Goal: Task Accomplishment & Management: Manage account settings

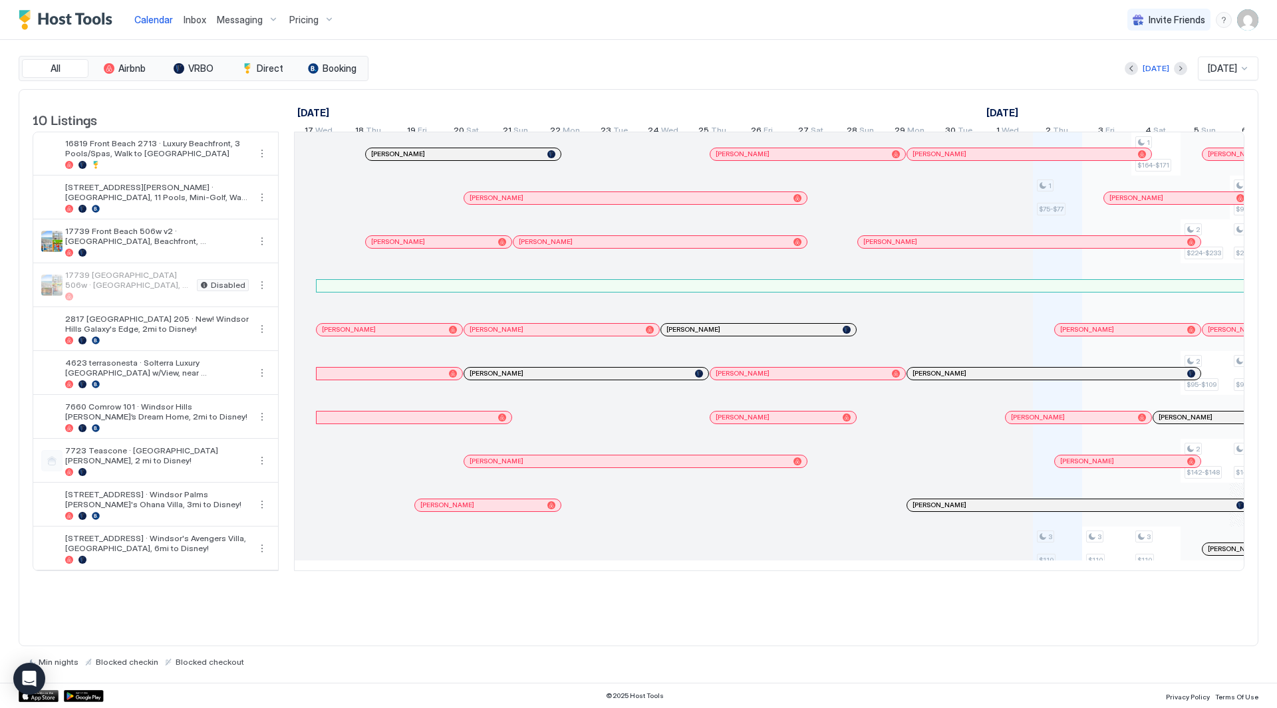
scroll to position [0, 739]
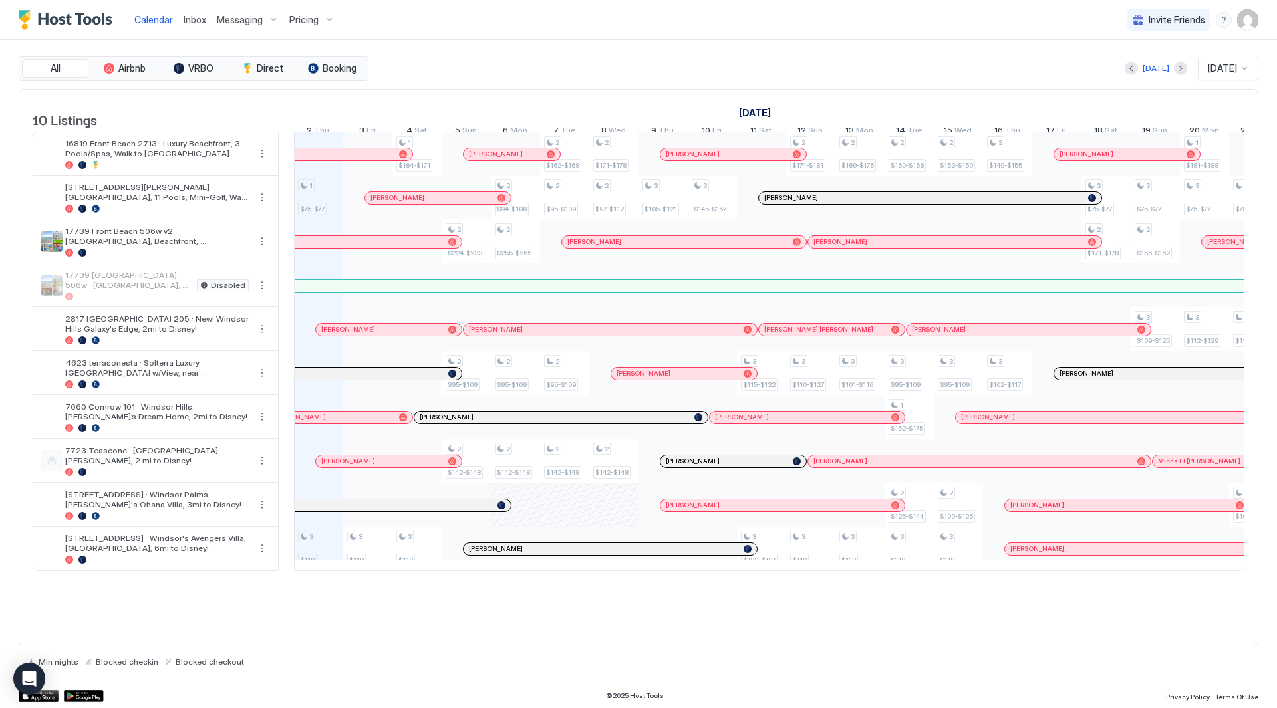
click at [316, 23] on span "Pricing" at bounding box center [303, 20] width 29 height 12
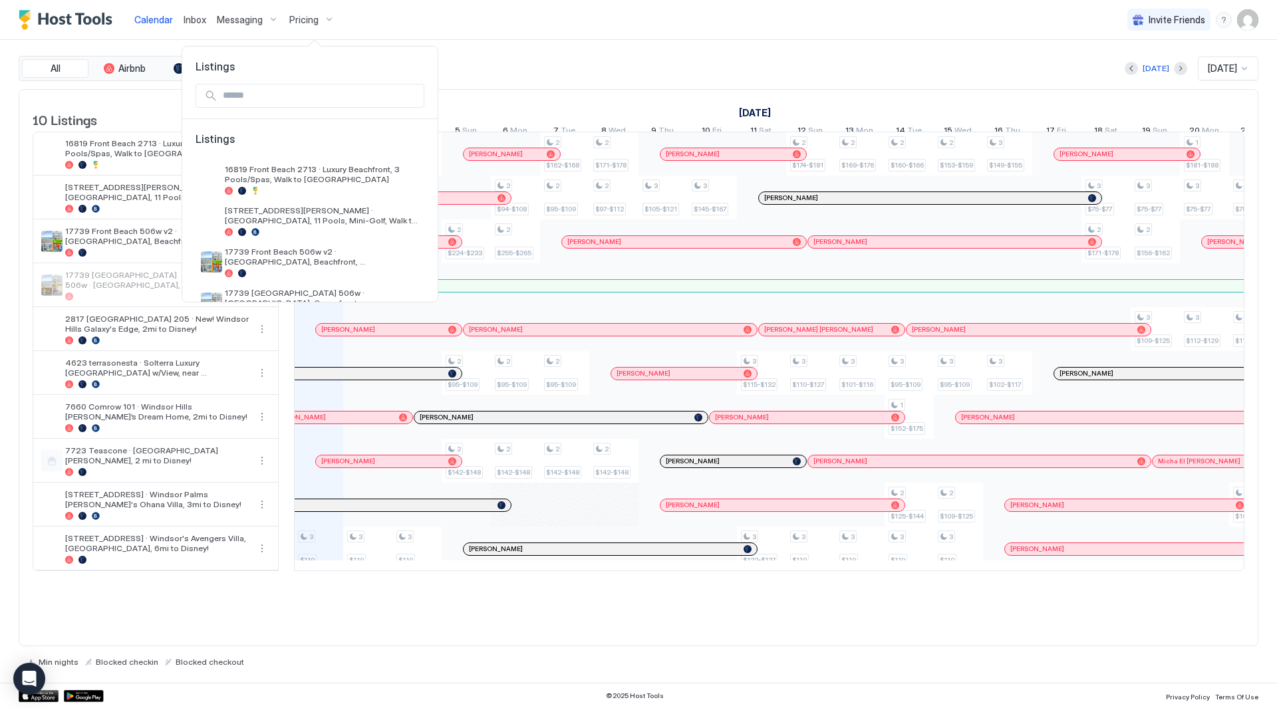
click at [266, 21] on div at bounding box center [638, 354] width 1277 height 708
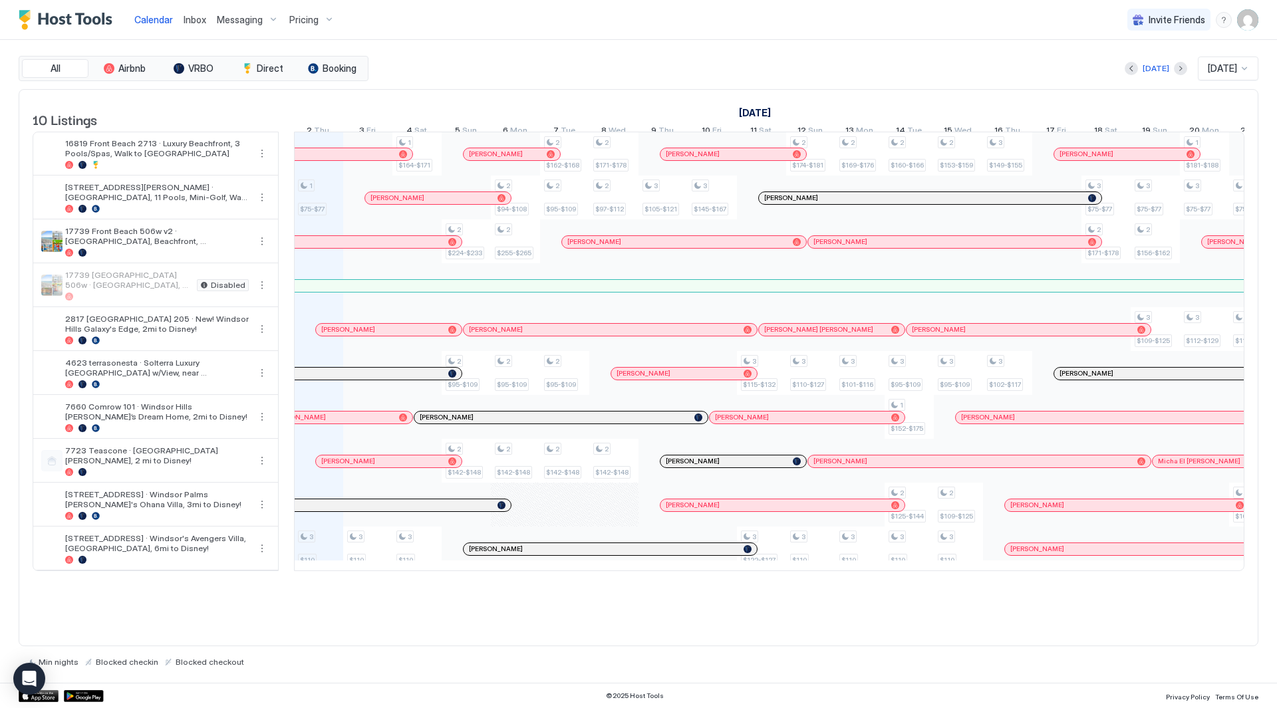
click at [1253, 13] on img "User profile" at bounding box center [1247, 19] width 21 height 21
click at [1209, 74] on div "Settings" at bounding box center [1173, 74] width 169 height 23
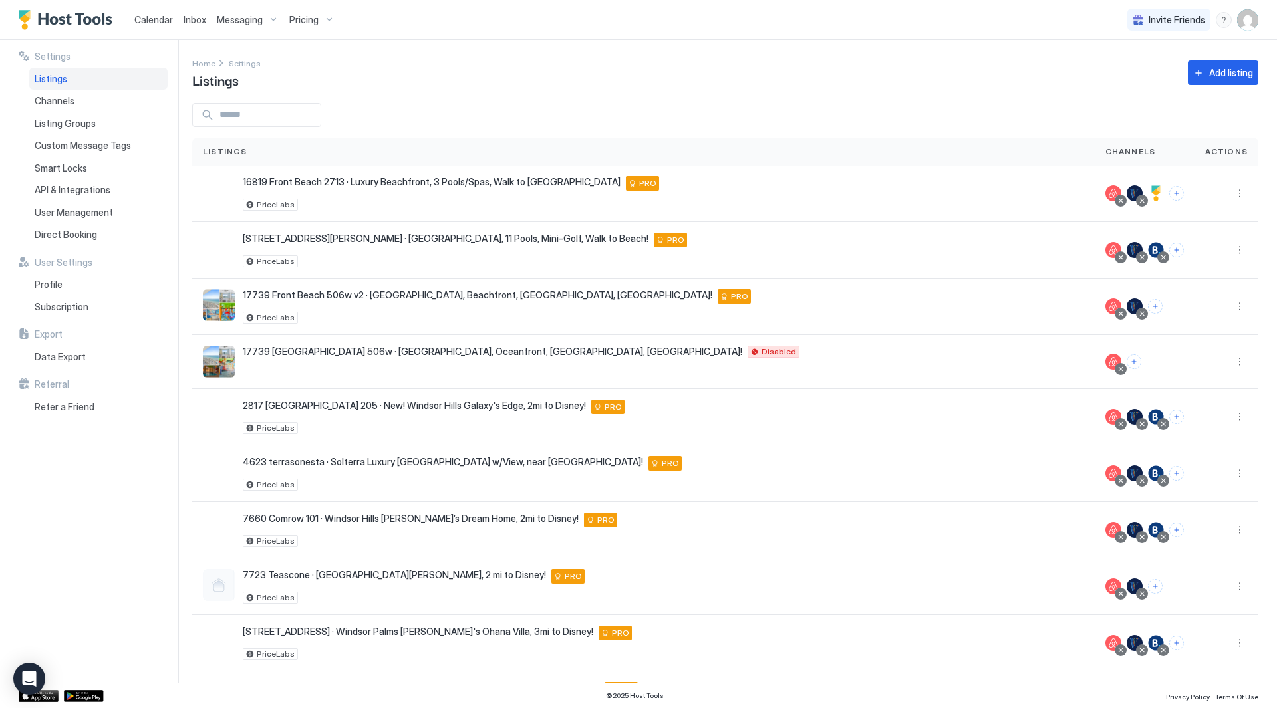
click at [1003, 142] on div "Listings" at bounding box center [643, 152] width 903 height 28
click at [560, 64] on div "Home Settings Listings Add listing" at bounding box center [725, 73] width 1066 height 34
click at [1237, 73] on div "Add listing" at bounding box center [1231, 73] width 44 height 14
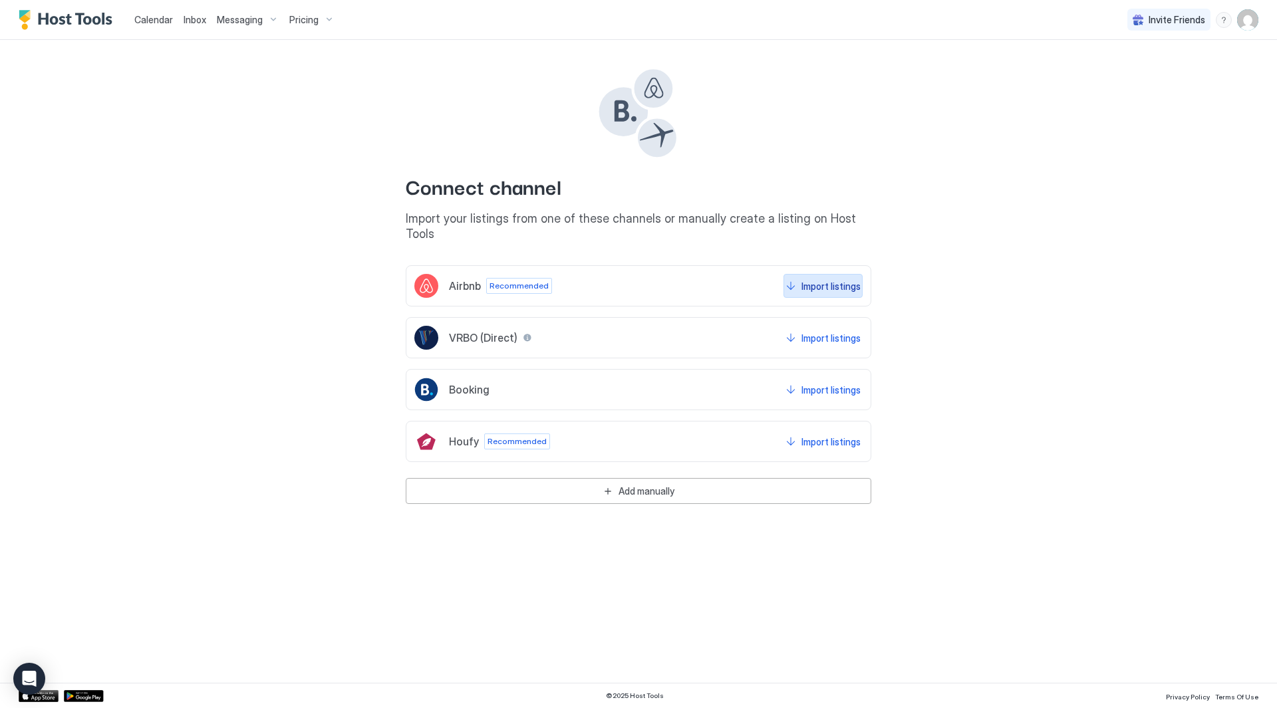
click at [816, 279] on div "Import listings" at bounding box center [831, 286] width 59 height 14
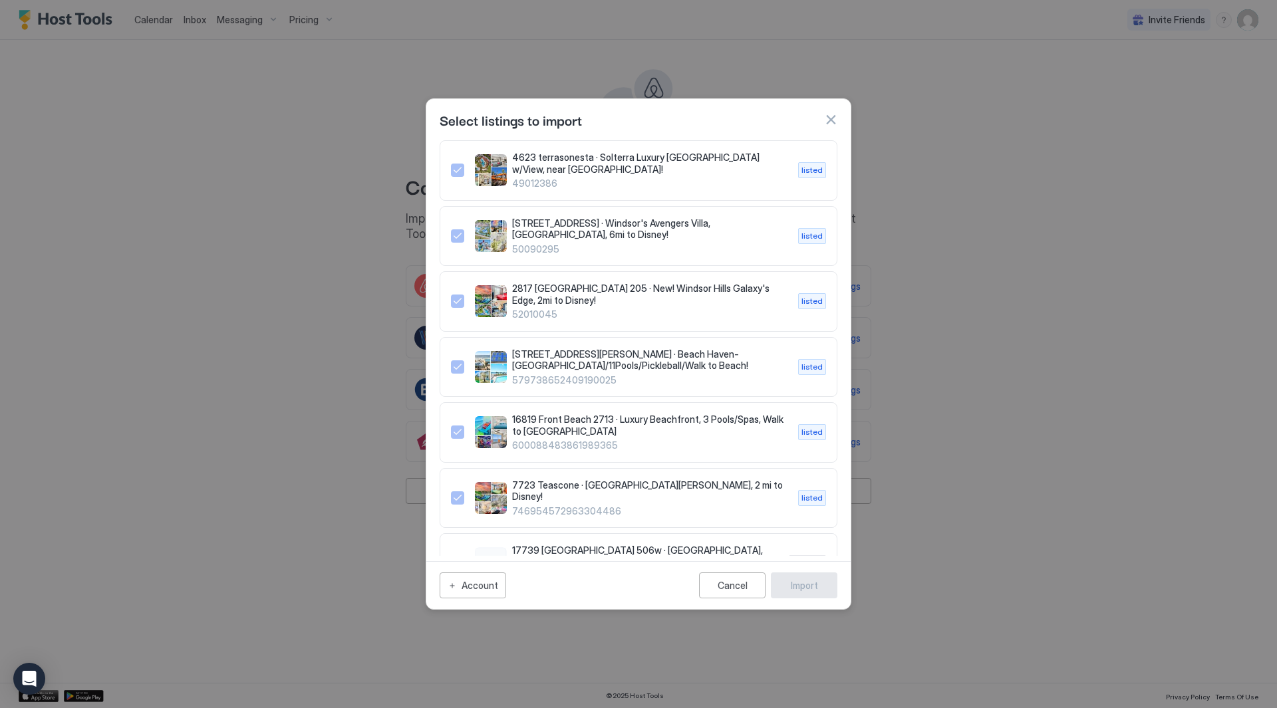
scroll to position [335, 0]
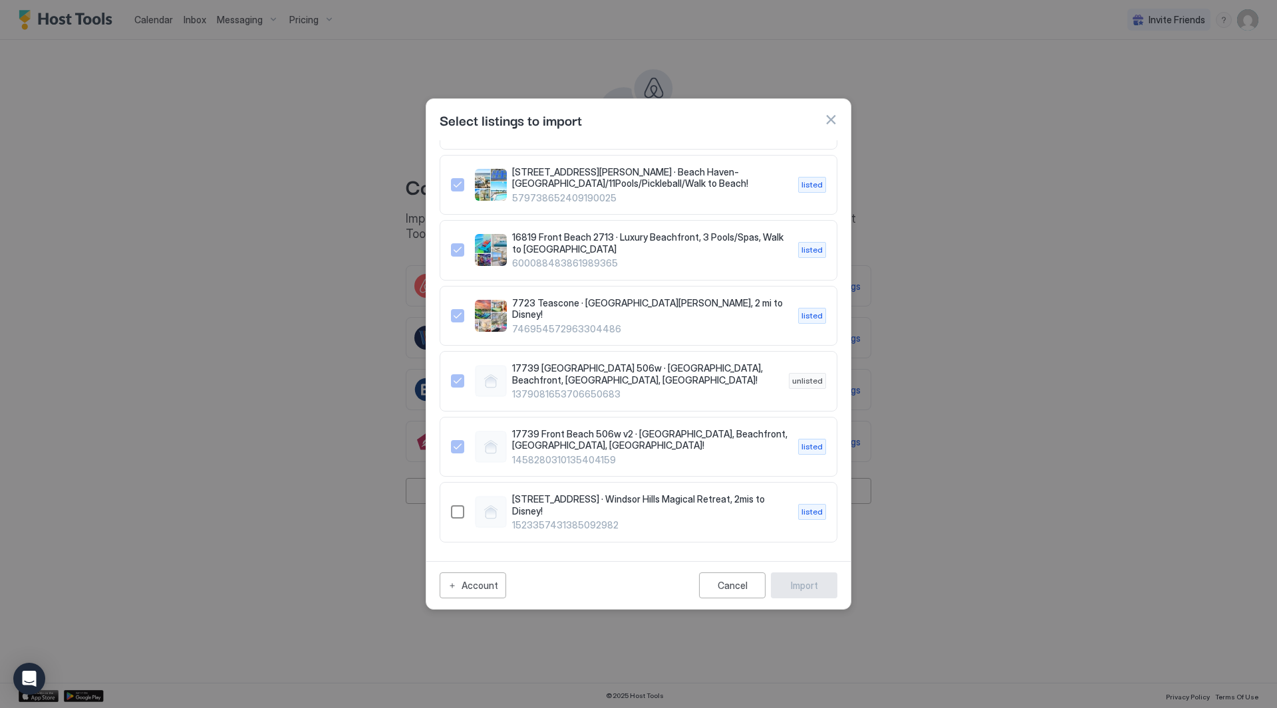
click at [464, 510] on div "1523357431385092982" at bounding box center [457, 512] width 13 height 13
click at [793, 580] on div "Import" at bounding box center [804, 586] width 27 height 14
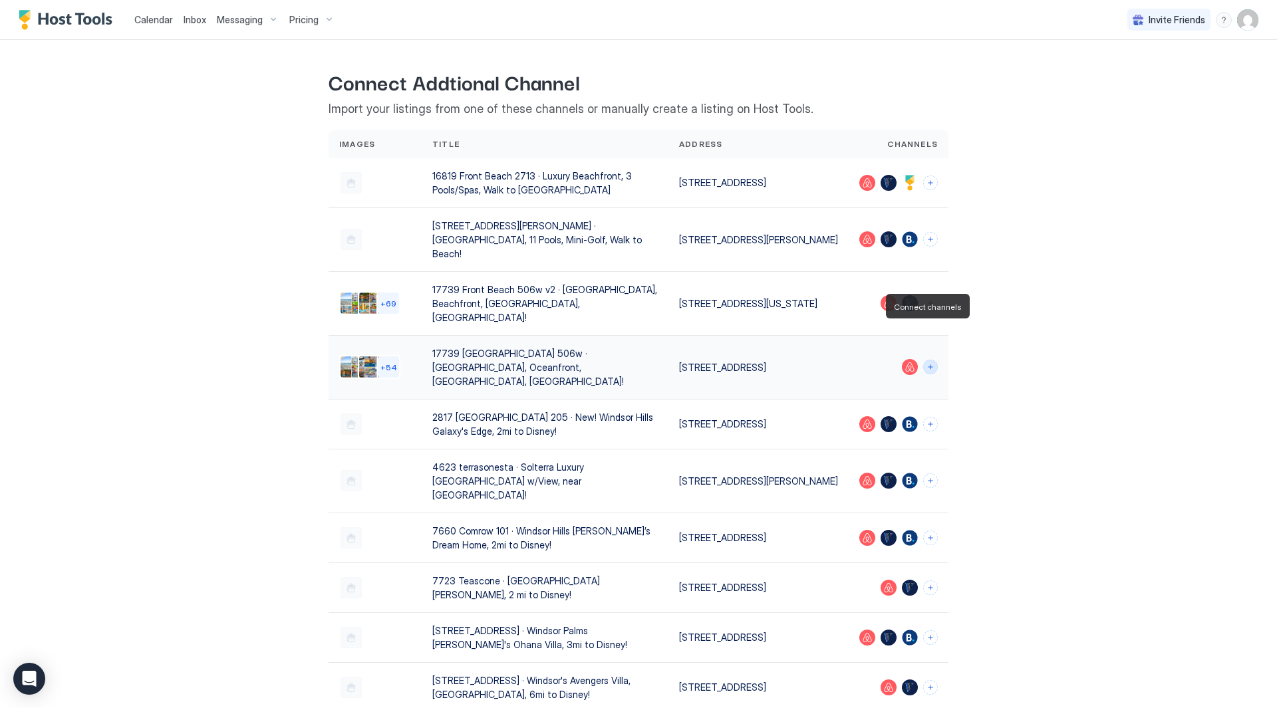
click at [931, 360] on button "Connect channels" at bounding box center [930, 367] width 15 height 15
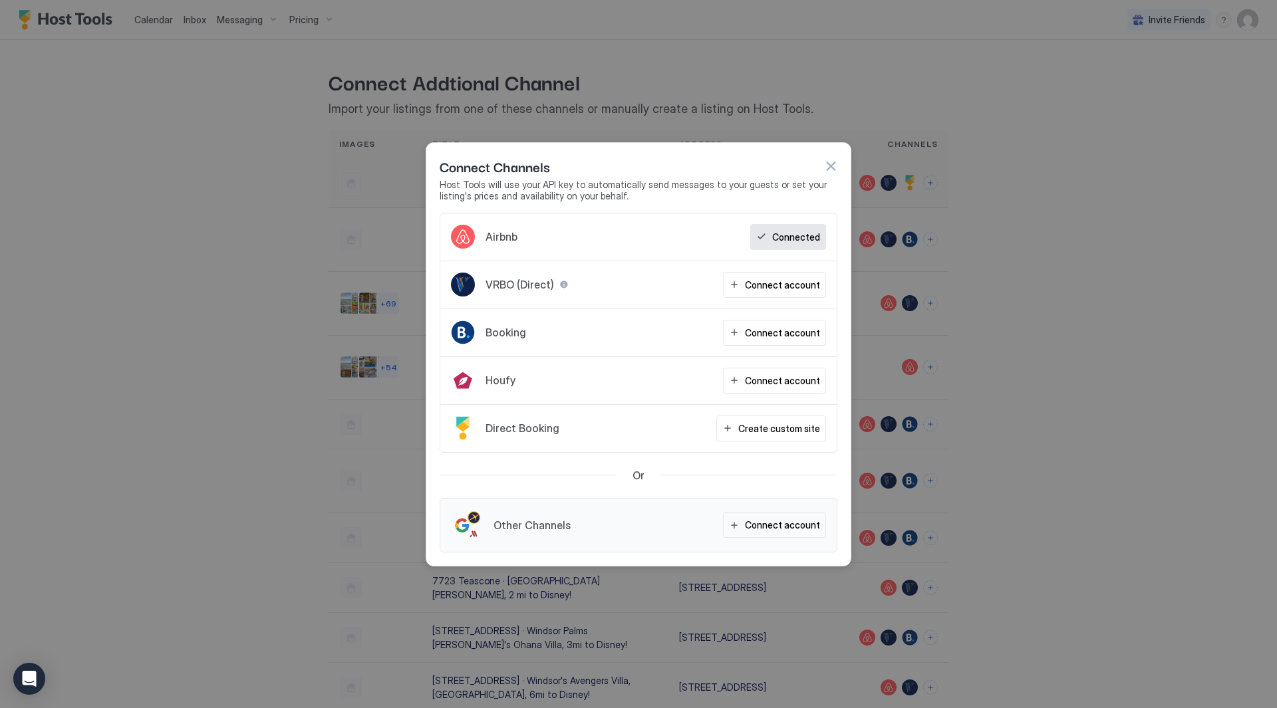
click at [832, 170] on button "button" at bounding box center [830, 166] width 13 height 13
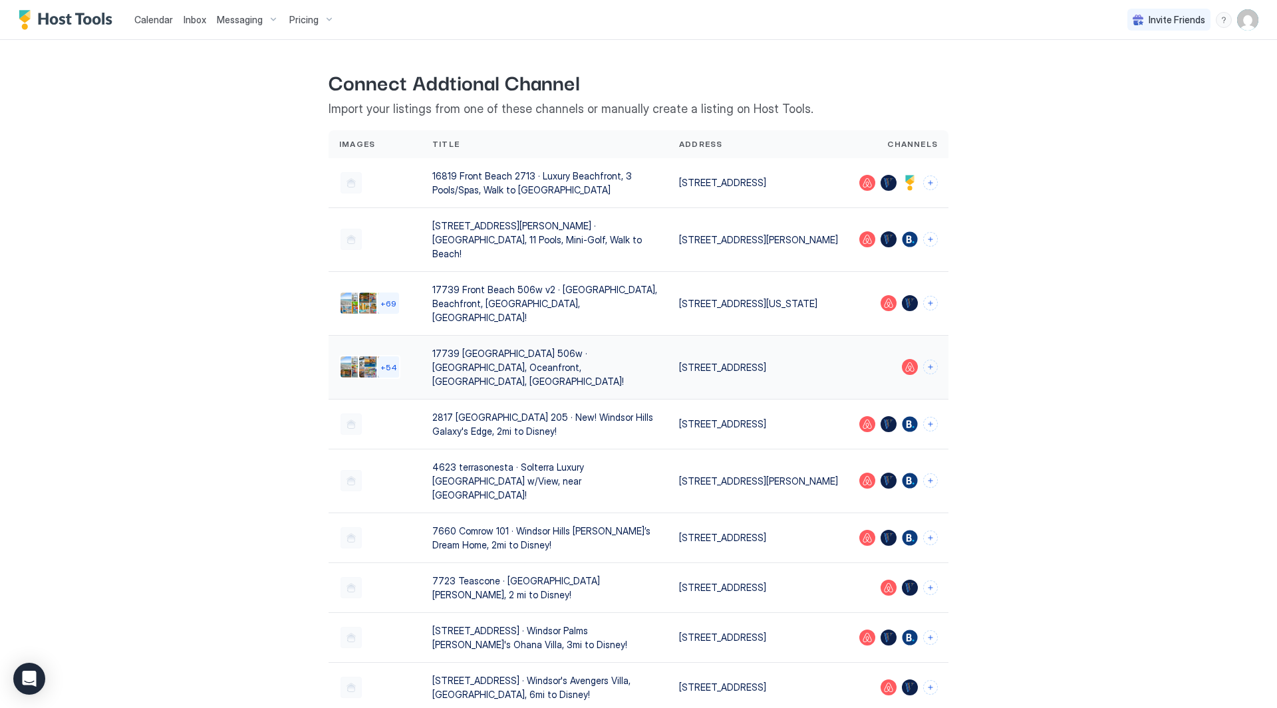
click at [522, 347] on div "17739 Front Beach 506w · Splash Resort, Oceanfront, Water Park, Lazy River!" at bounding box center [545, 368] width 226 height 42
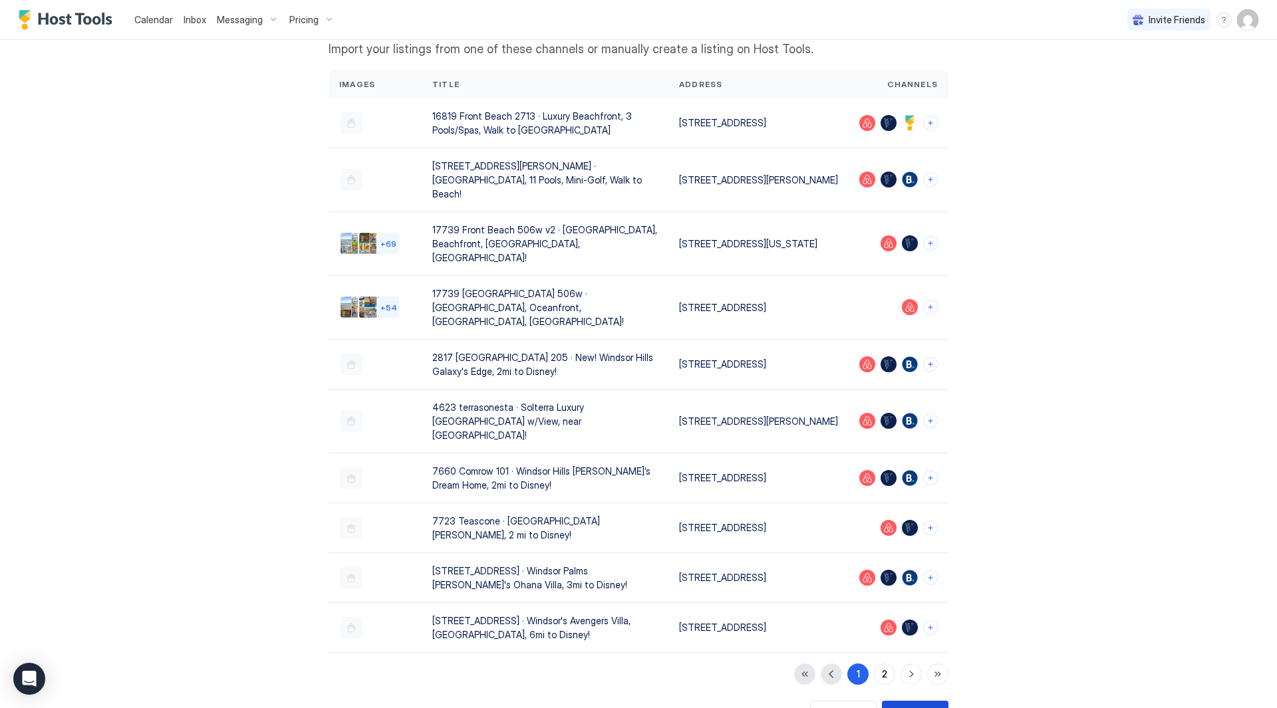
click at [898, 701] on button "Done" at bounding box center [915, 714] width 67 height 26
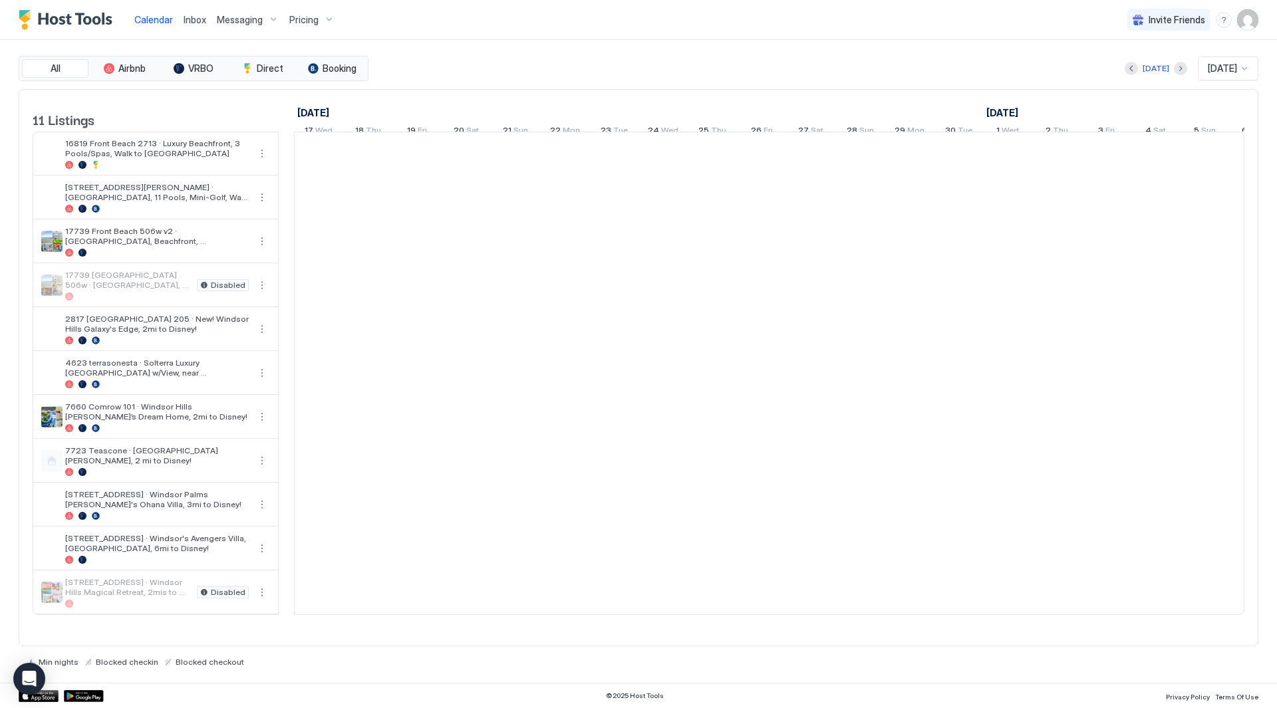
scroll to position [0, 739]
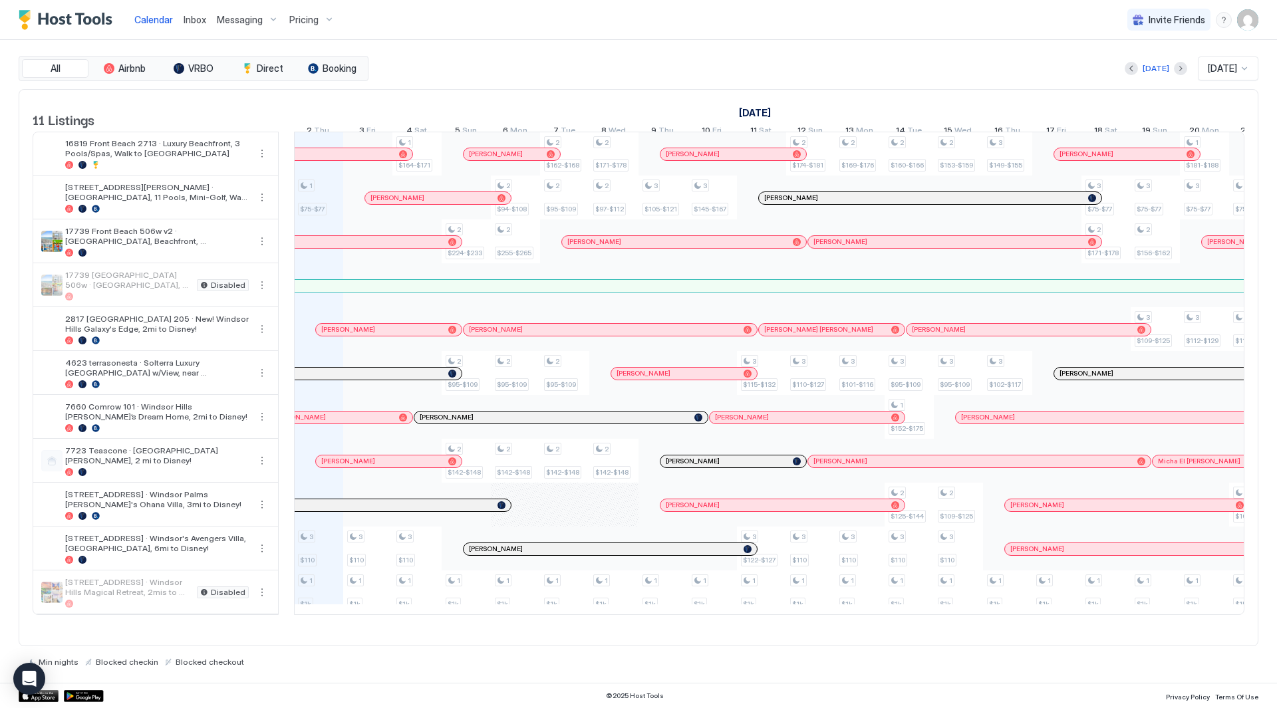
click at [256, 23] on span "Messaging" at bounding box center [240, 20] width 46 height 12
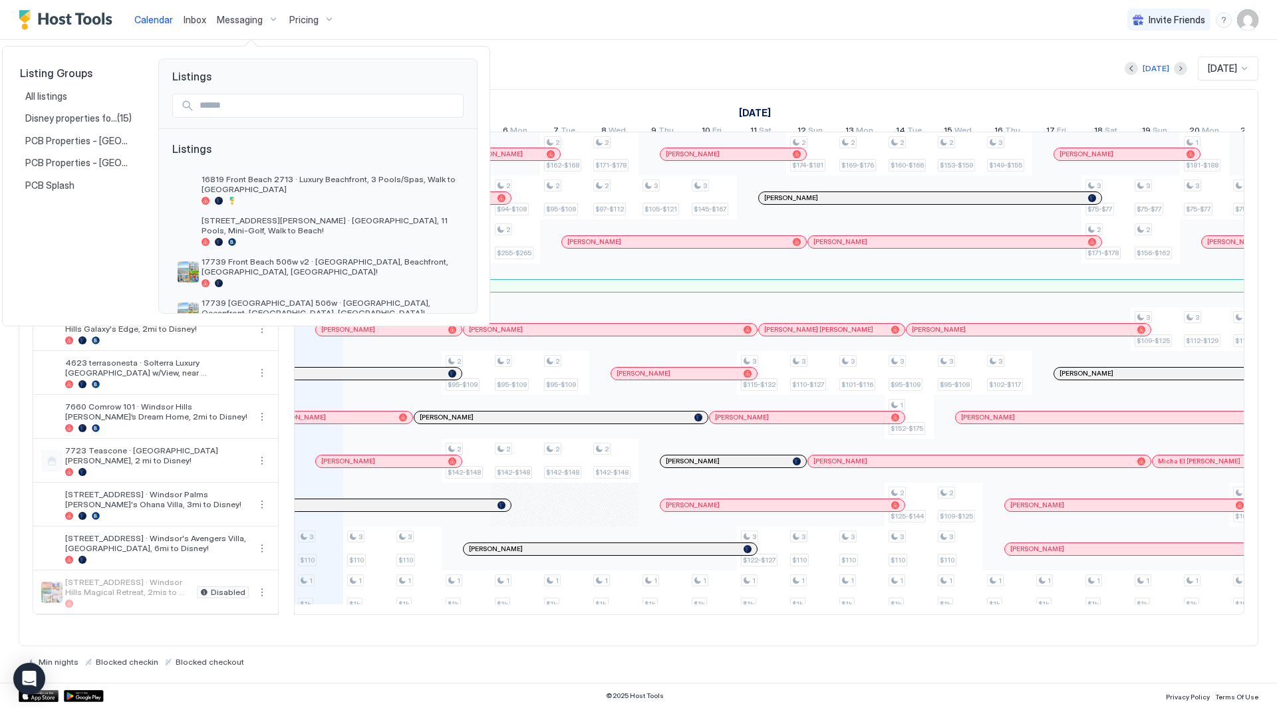
click at [256, 23] on div at bounding box center [638, 354] width 1277 height 708
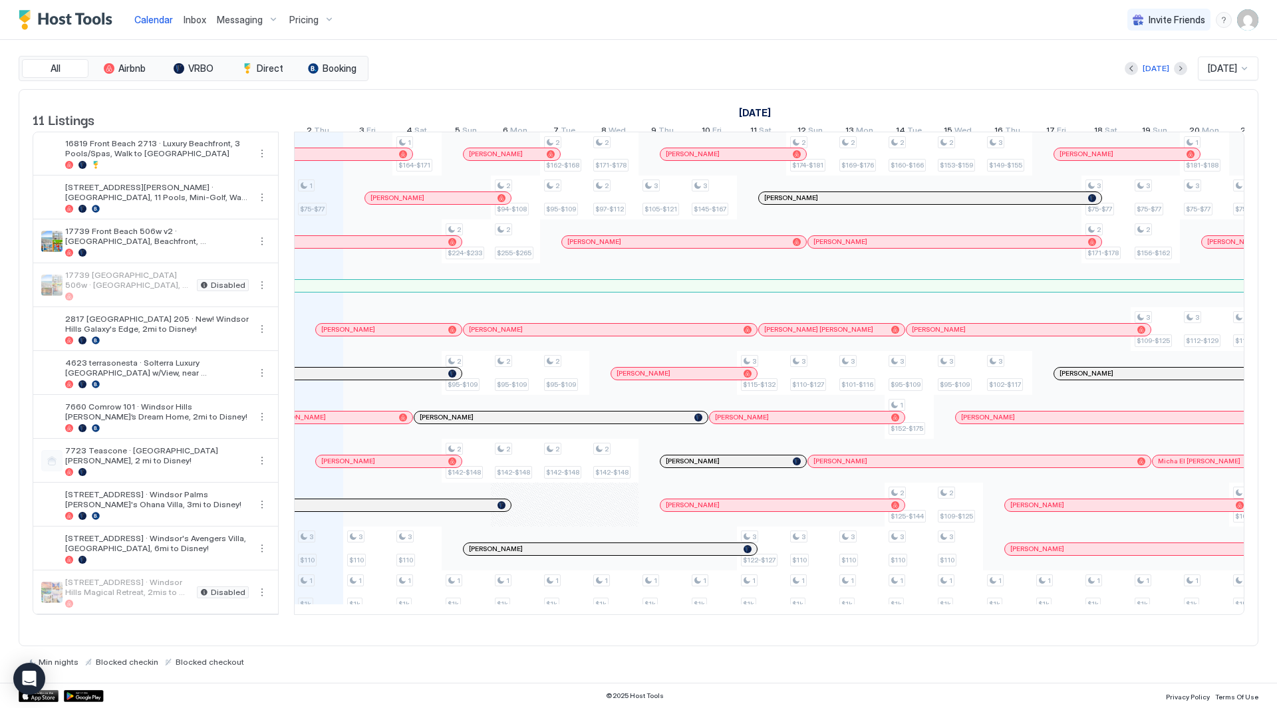
click at [1249, 19] on img "User profile" at bounding box center [1247, 19] width 21 height 21
click at [1197, 73] on div "Settings" at bounding box center [1173, 74] width 169 height 23
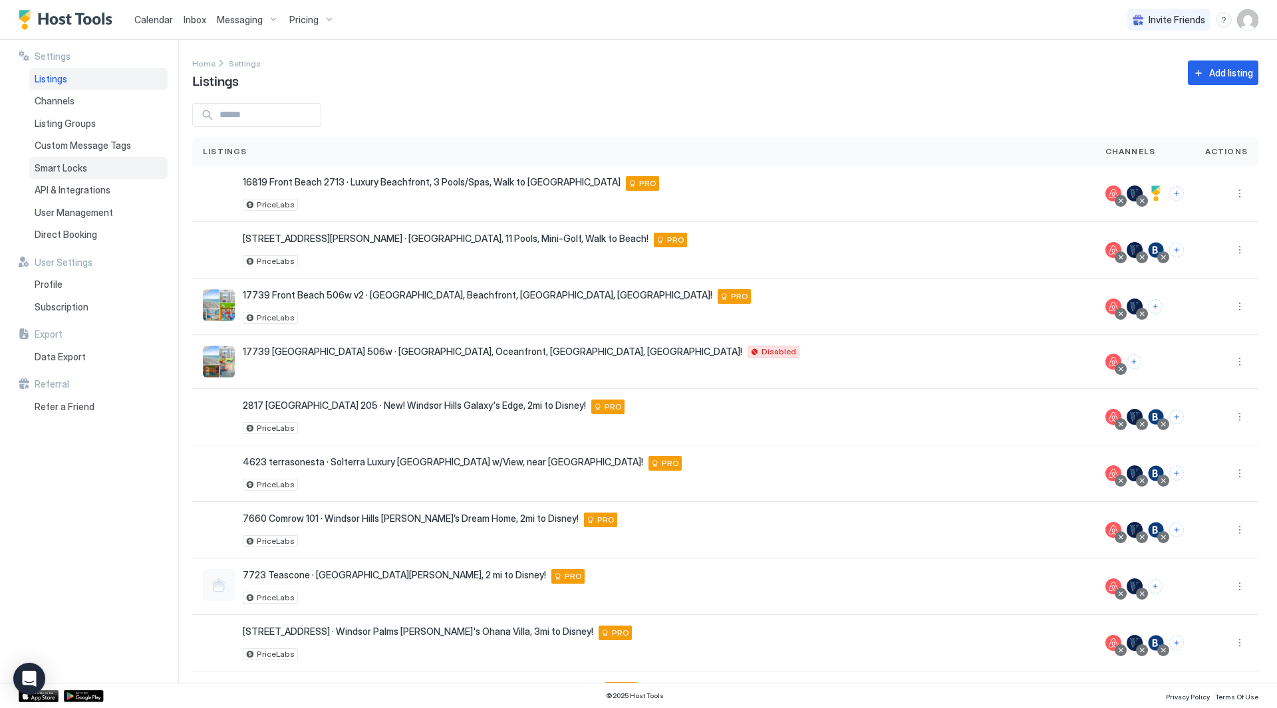
click at [100, 171] on div "Smart Locks" at bounding box center [98, 168] width 138 height 23
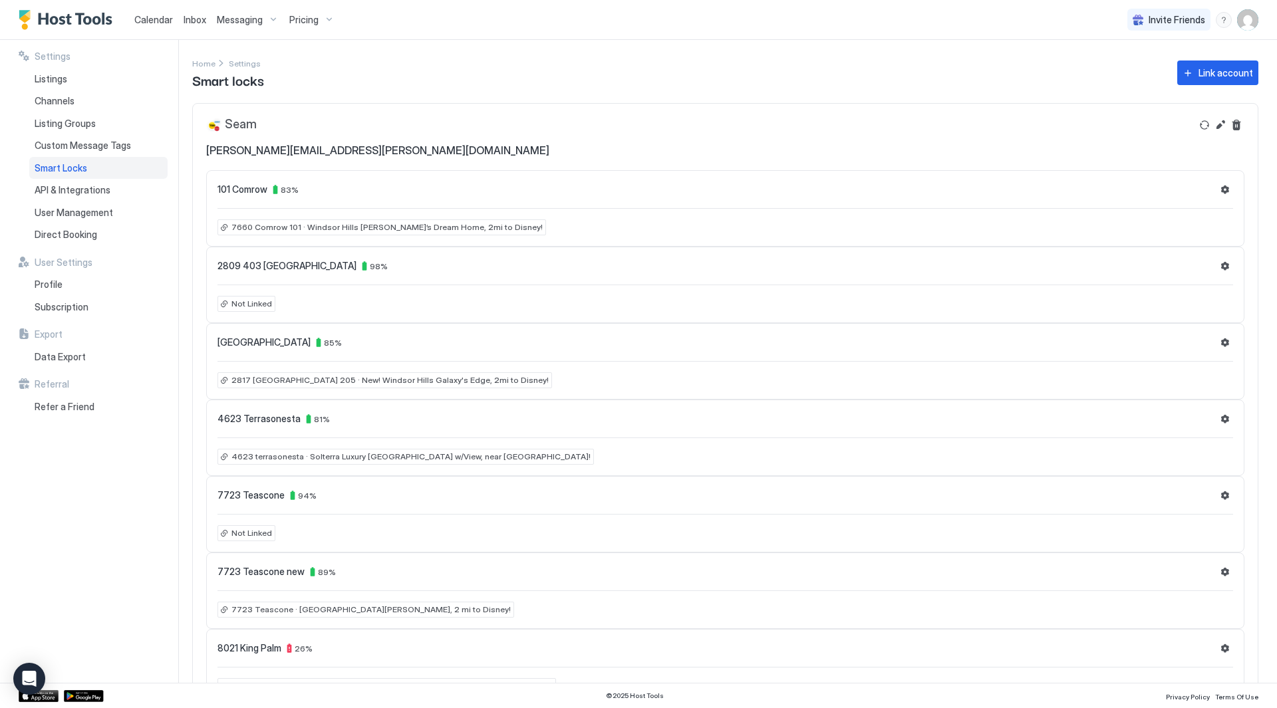
click at [1189, 112] on div "Seam richard.ka.chan@gmail.com" at bounding box center [725, 137] width 1065 height 67
click at [1197, 124] on button "Refresh" at bounding box center [1205, 125] width 16 height 16
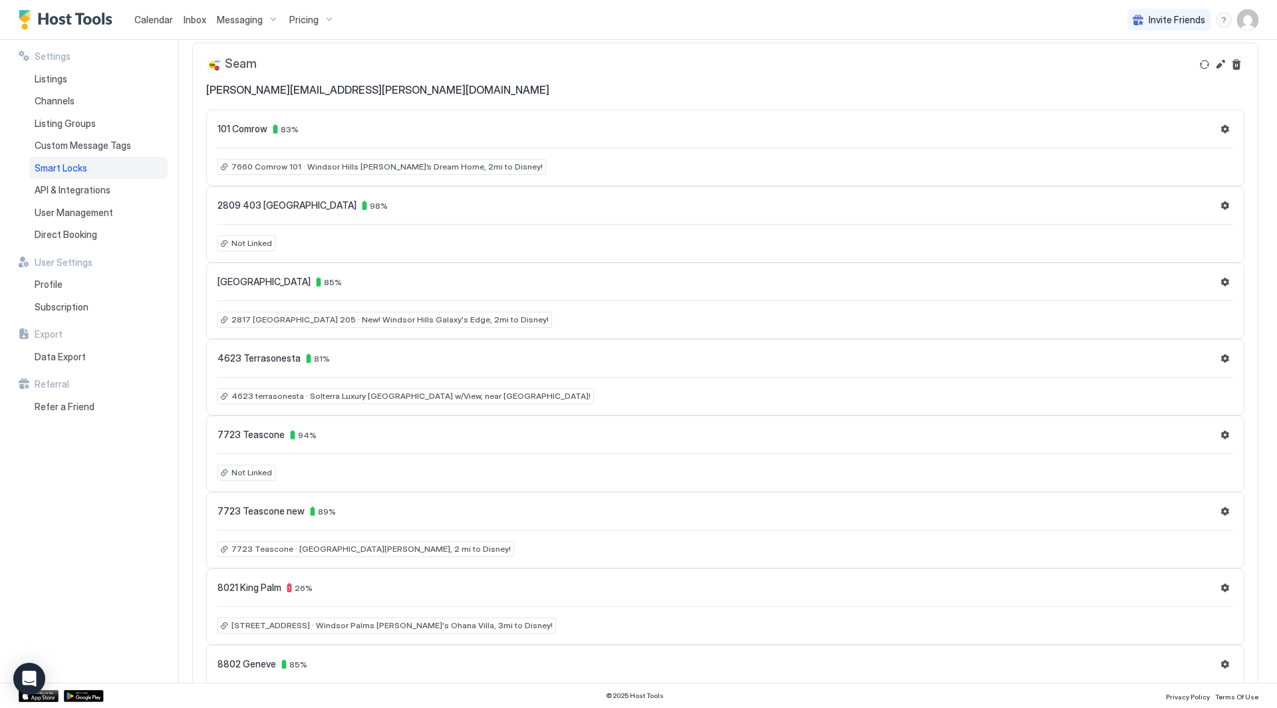
scroll to position [57, 0]
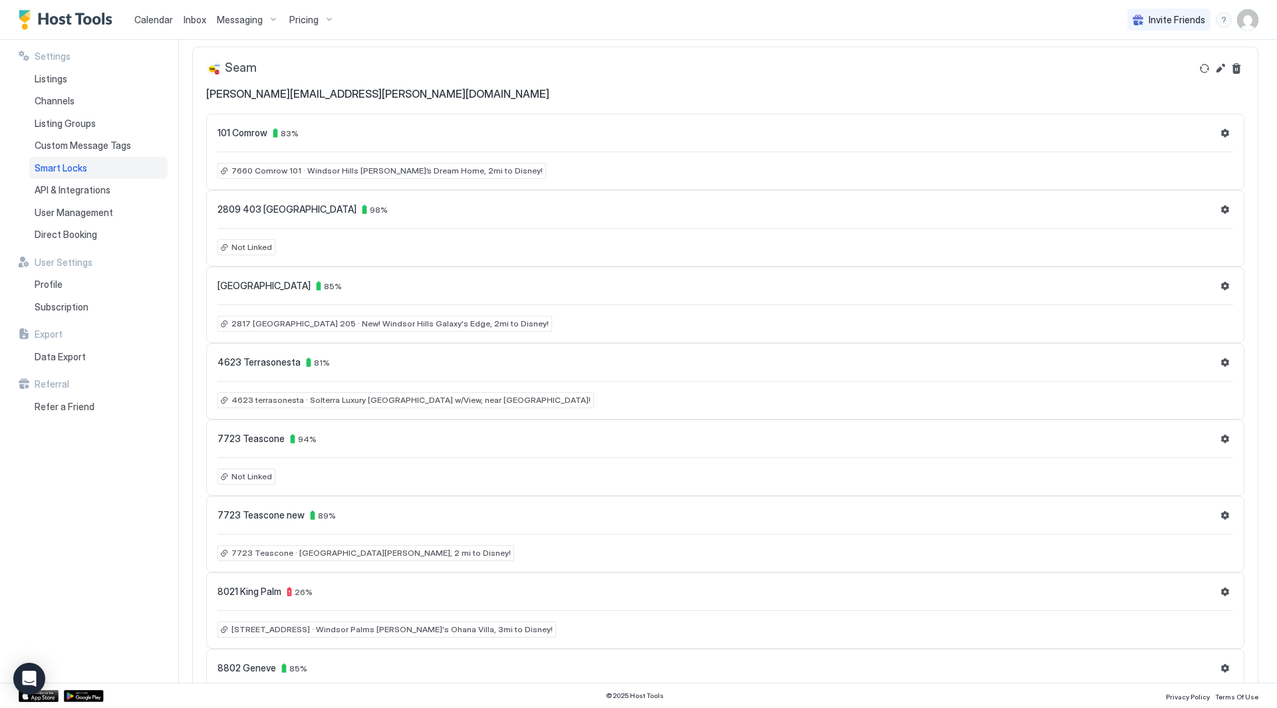
click at [247, 241] on div "Not Linked" at bounding box center [247, 247] width 58 height 16
click at [1217, 208] on button "Settings" at bounding box center [1225, 210] width 16 height 16
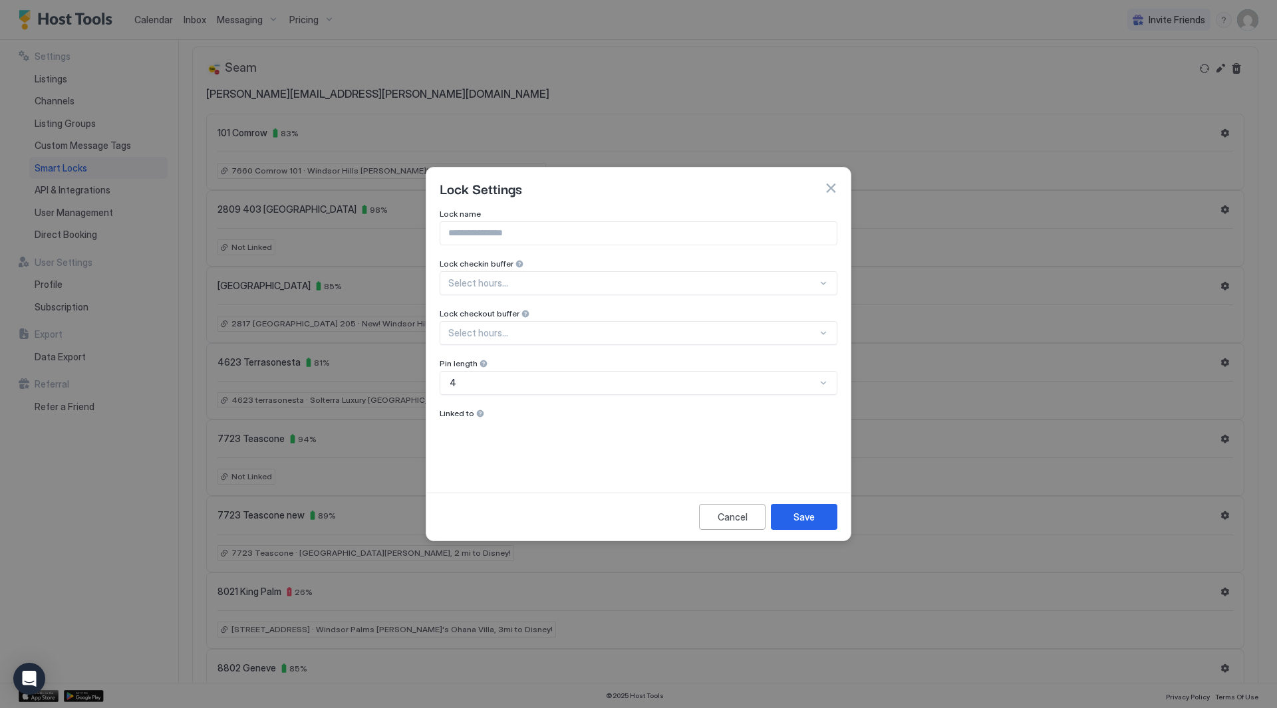
click at [598, 243] on input "Input Field" at bounding box center [638, 233] width 396 height 23
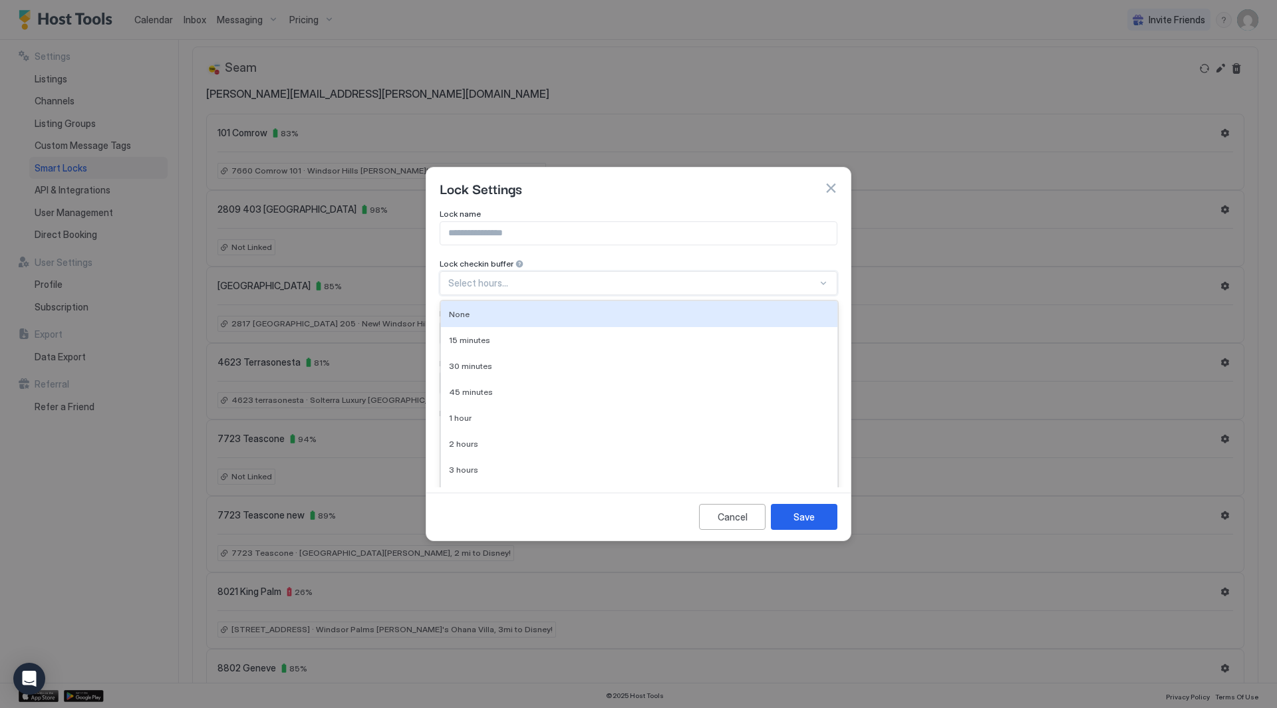
click at [782, 287] on div "10 results available. Use Up and Down to choose options, press Enter to select …" at bounding box center [639, 283] width 398 height 24
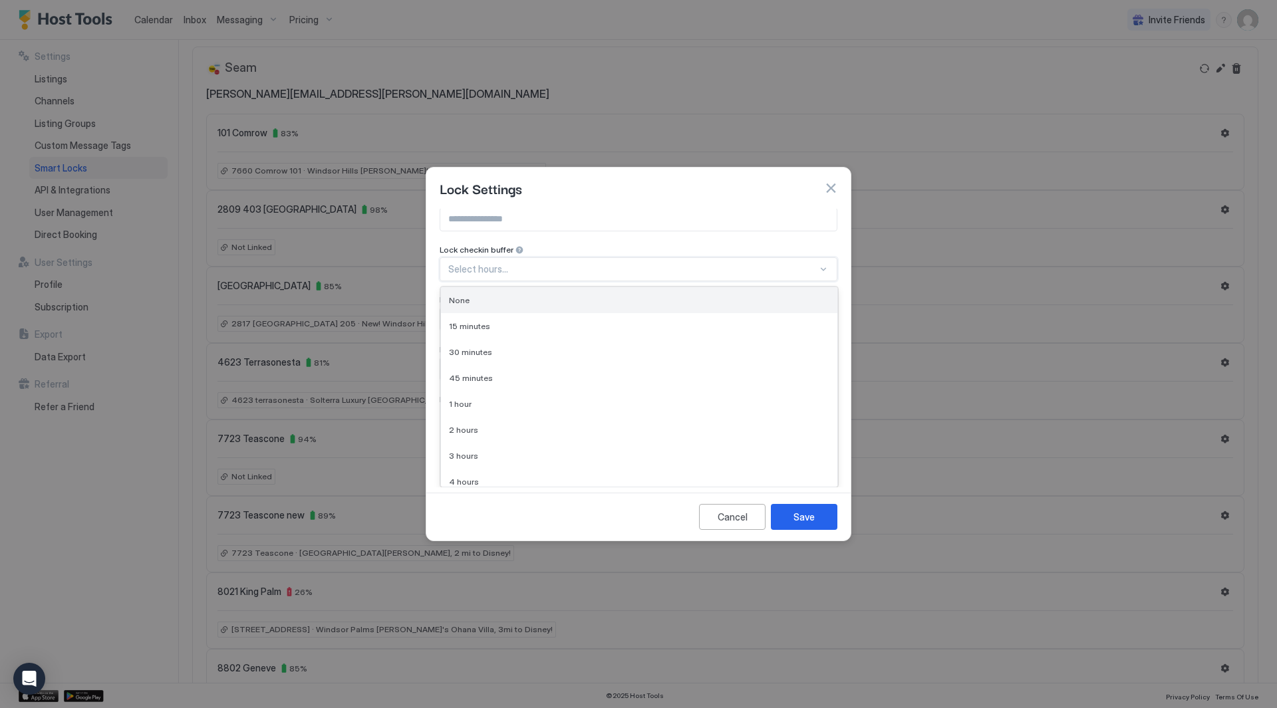
click at [738, 293] on div "None" at bounding box center [639, 300] width 396 height 26
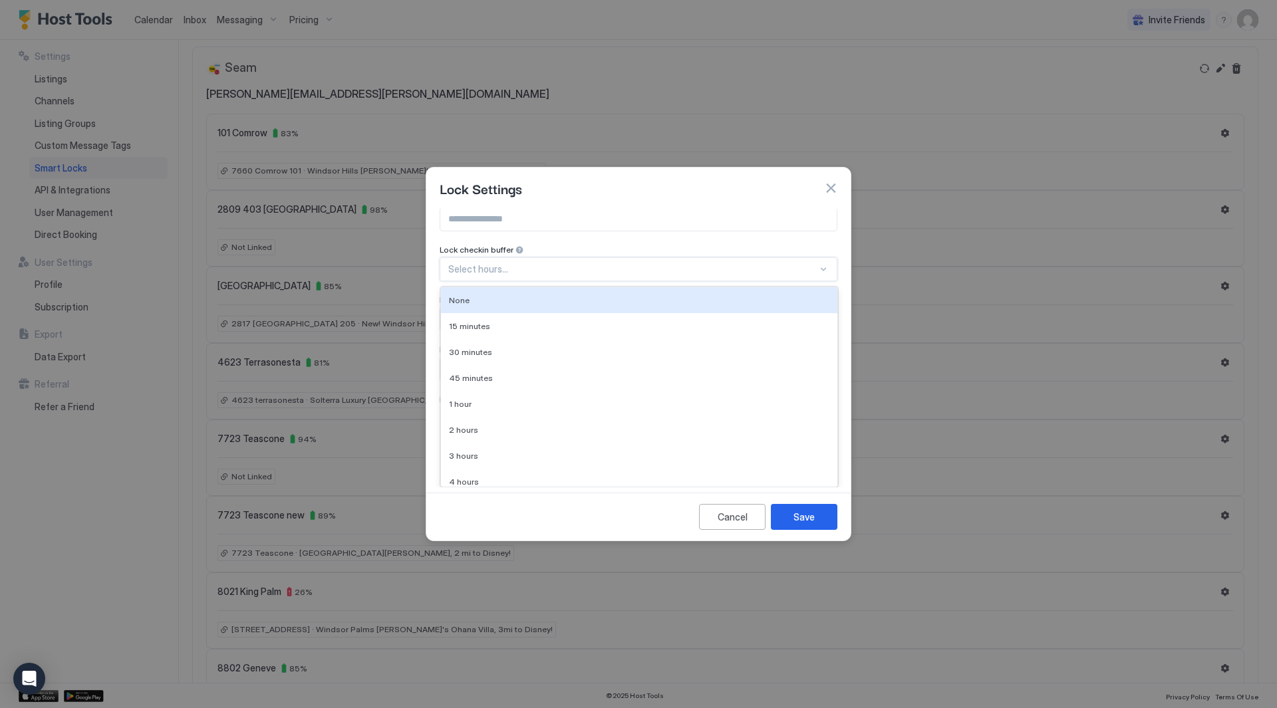
scroll to position [0, 0]
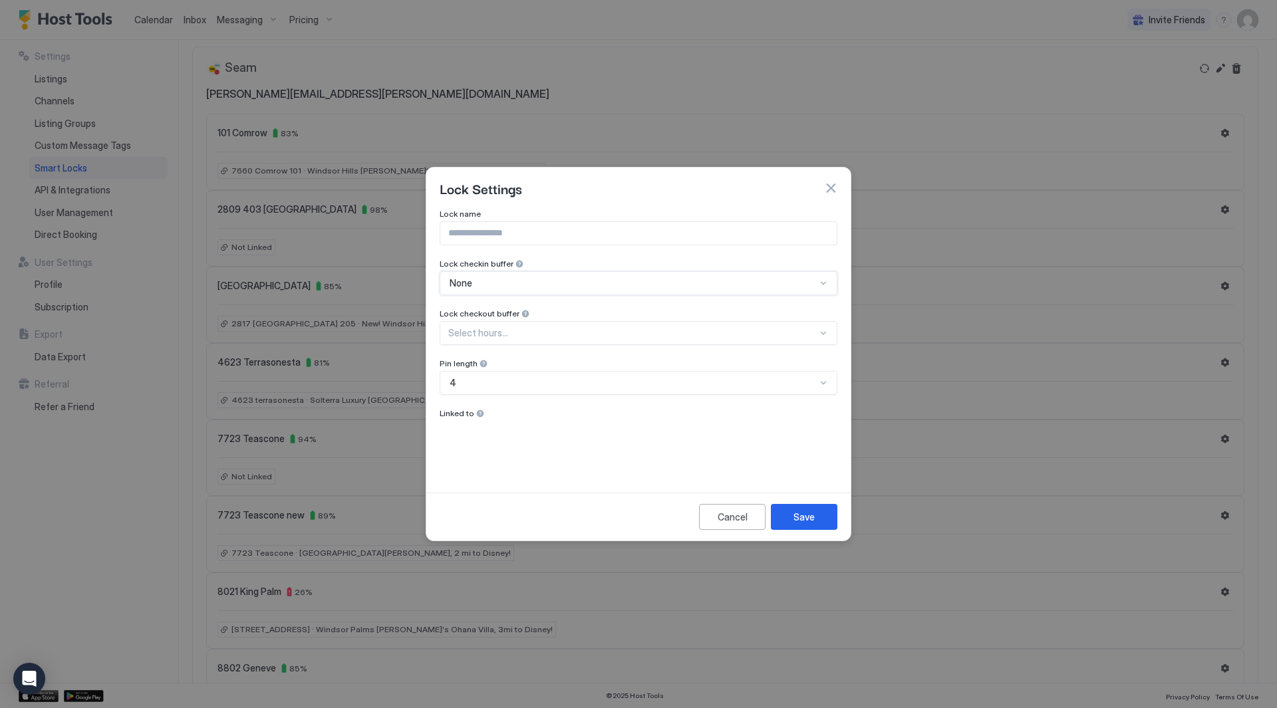
click at [672, 324] on div "Select hours..." at bounding box center [639, 333] width 398 height 24
drag, startPoint x: 666, startPoint y: 308, endPoint x: 664, endPoint y: 344, distance: 36.0
click at [664, 344] on div "None 15 minutes 30 minutes 45 minutes 1 hour 2 hours 3 hours 4 hours 5 hours 6 …" at bounding box center [639, 387] width 396 height 200
click at [664, 341] on div "30 minutes" at bounding box center [639, 352] width 396 height 26
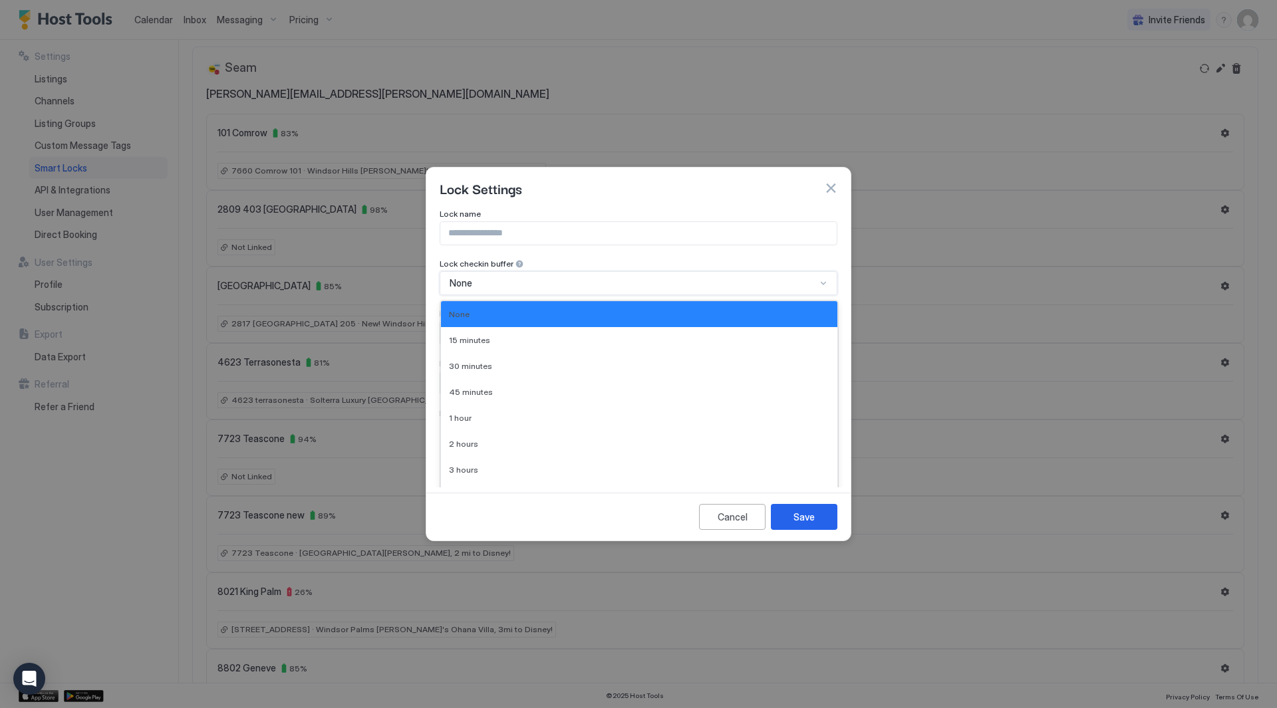
scroll to position [14, 0]
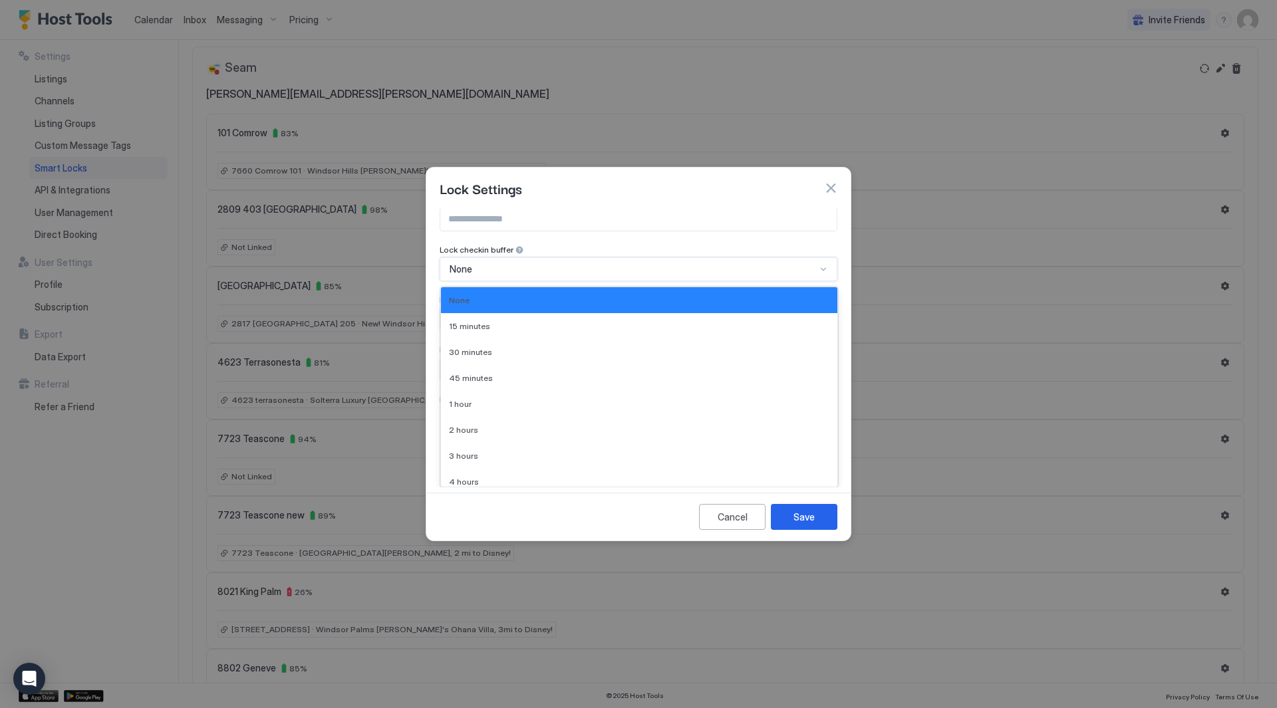
drag, startPoint x: 647, startPoint y: 290, endPoint x: 645, endPoint y: 298, distance: 8.1
click at [647, 281] on div "10 results available. Use Up and Down to choose options, press Enter to select …" at bounding box center [639, 269] width 398 height 24
click at [647, 334] on div "15 minutes" at bounding box center [639, 326] width 396 height 26
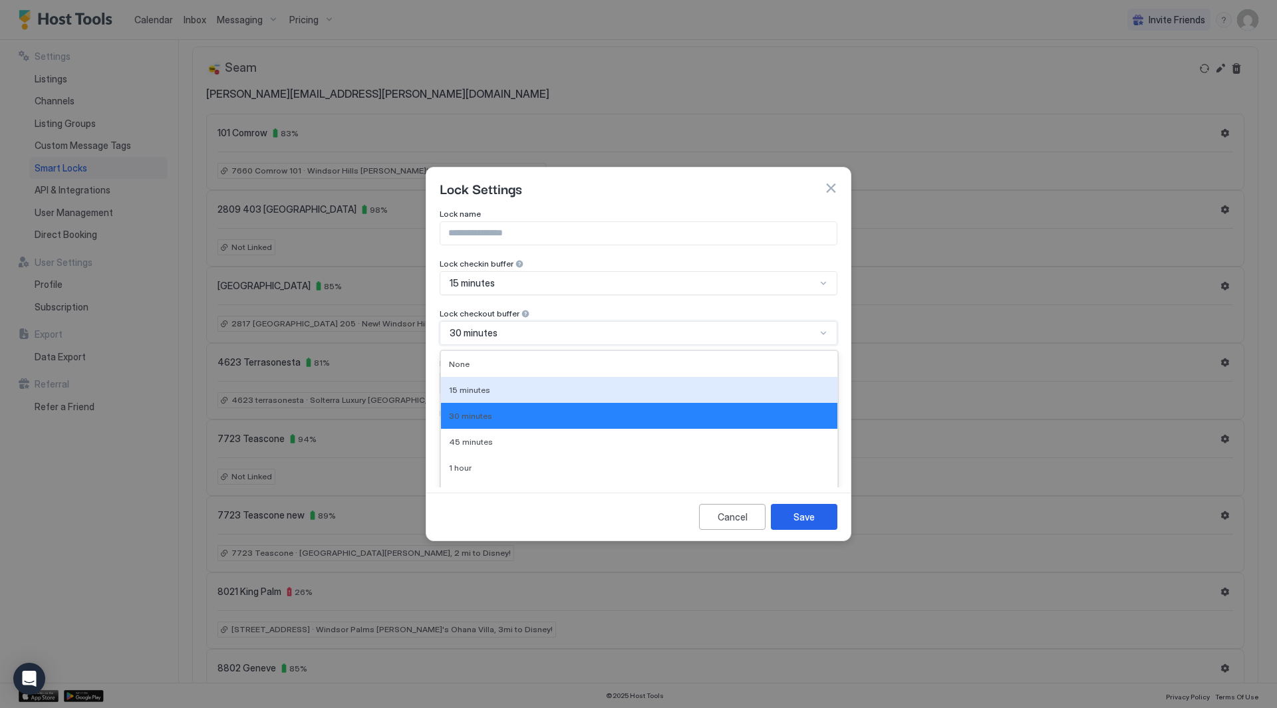
click at [642, 331] on div "10 results available. Use Up and Down to choose options, press Enter to select …" at bounding box center [639, 333] width 398 height 24
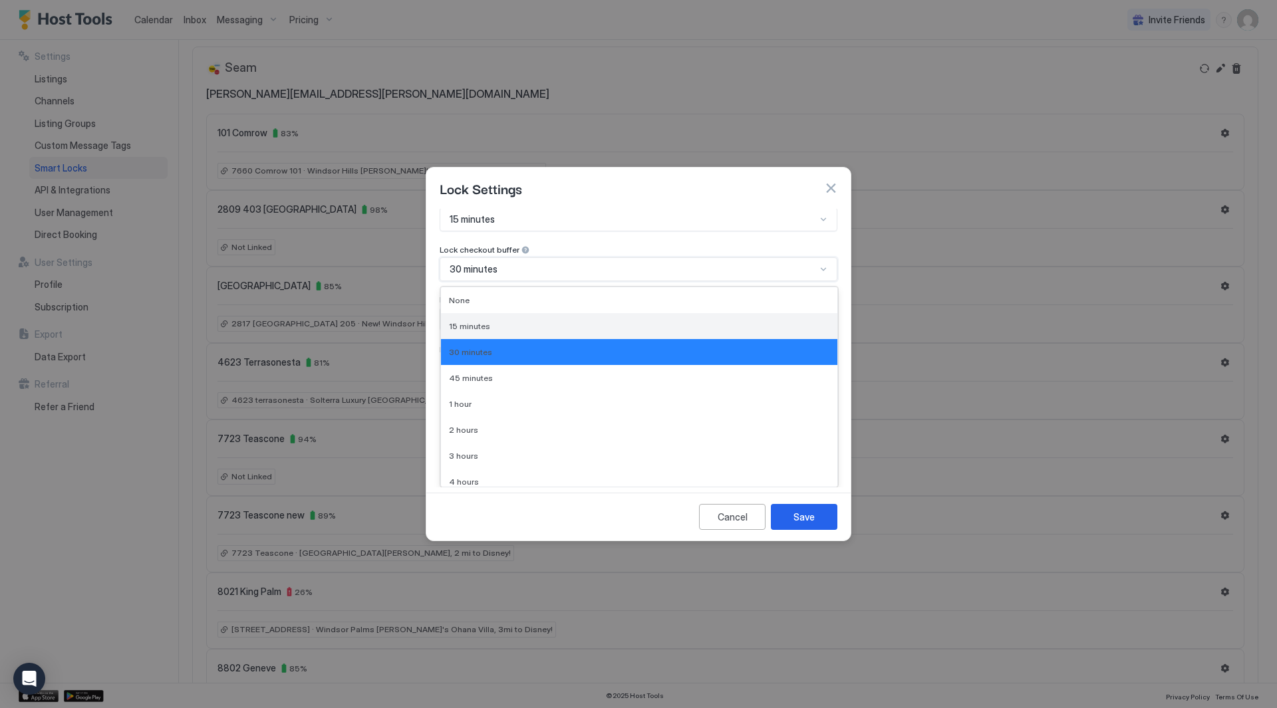
click at [635, 329] on div "15 minutes" at bounding box center [639, 326] width 381 height 10
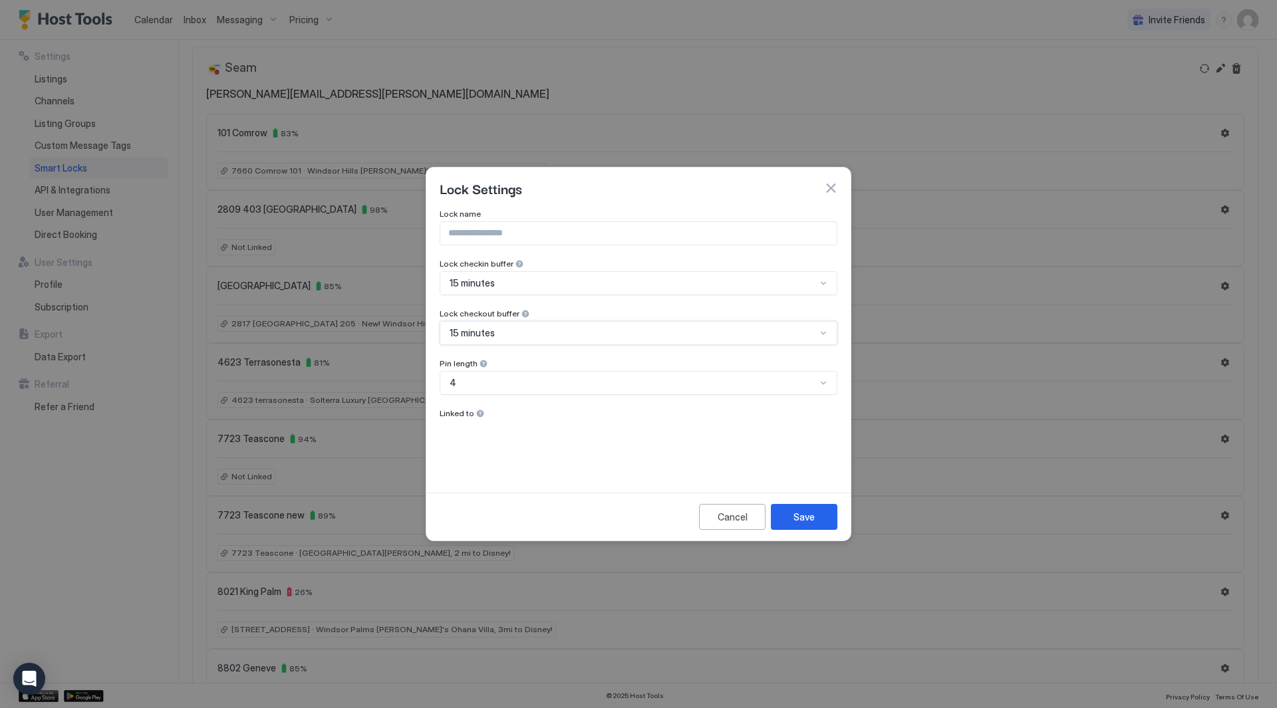
scroll to position [0, 0]
click at [480, 414] on div at bounding box center [480, 413] width 9 height 9
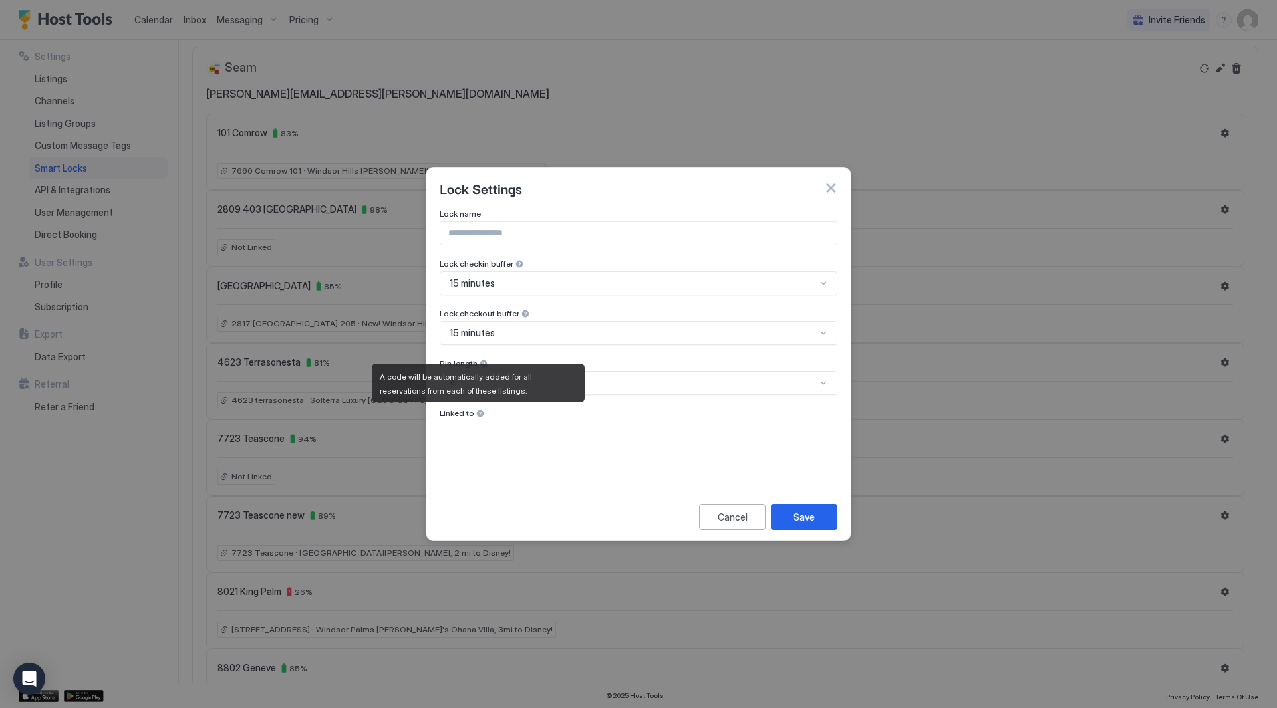
click at [653, 420] on div "Linked to" at bounding box center [639, 414] width 398 height 13
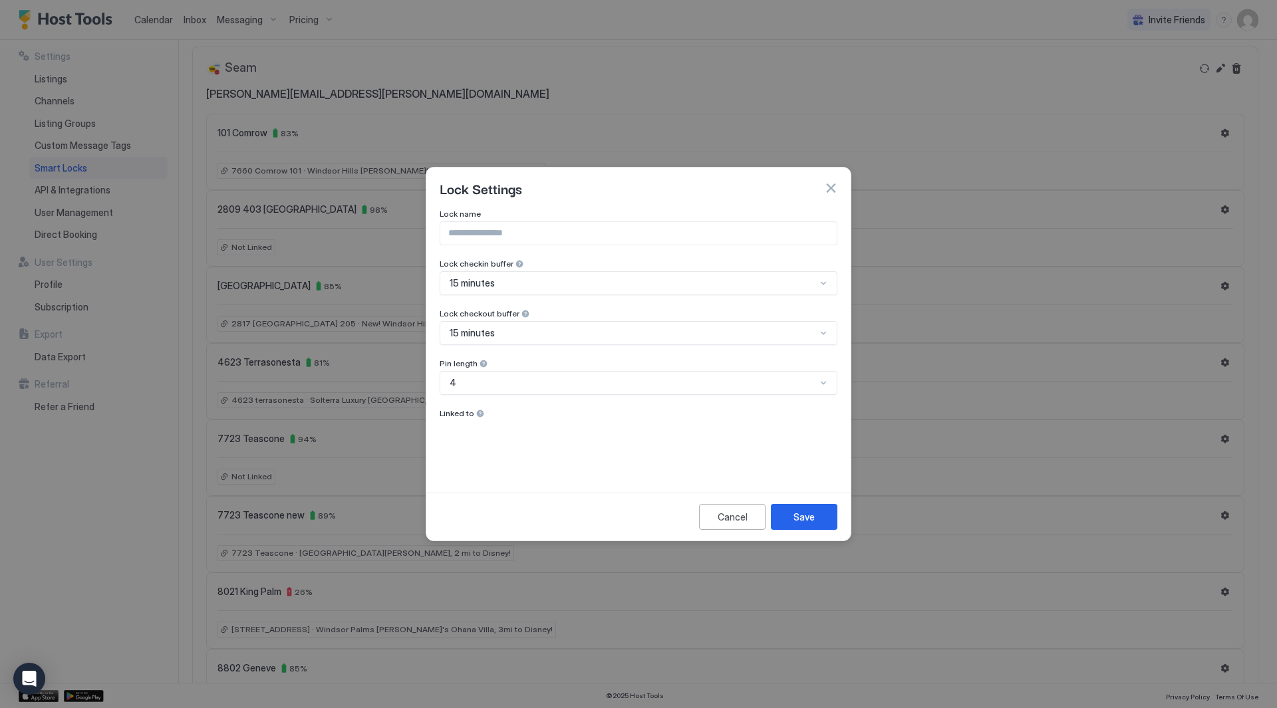
click at [823, 186] on div "Lock Settings" at bounding box center [639, 188] width 398 height 20
click at [806, 521] on div "Save" at bounding box center [804, 517] width 21 height 14
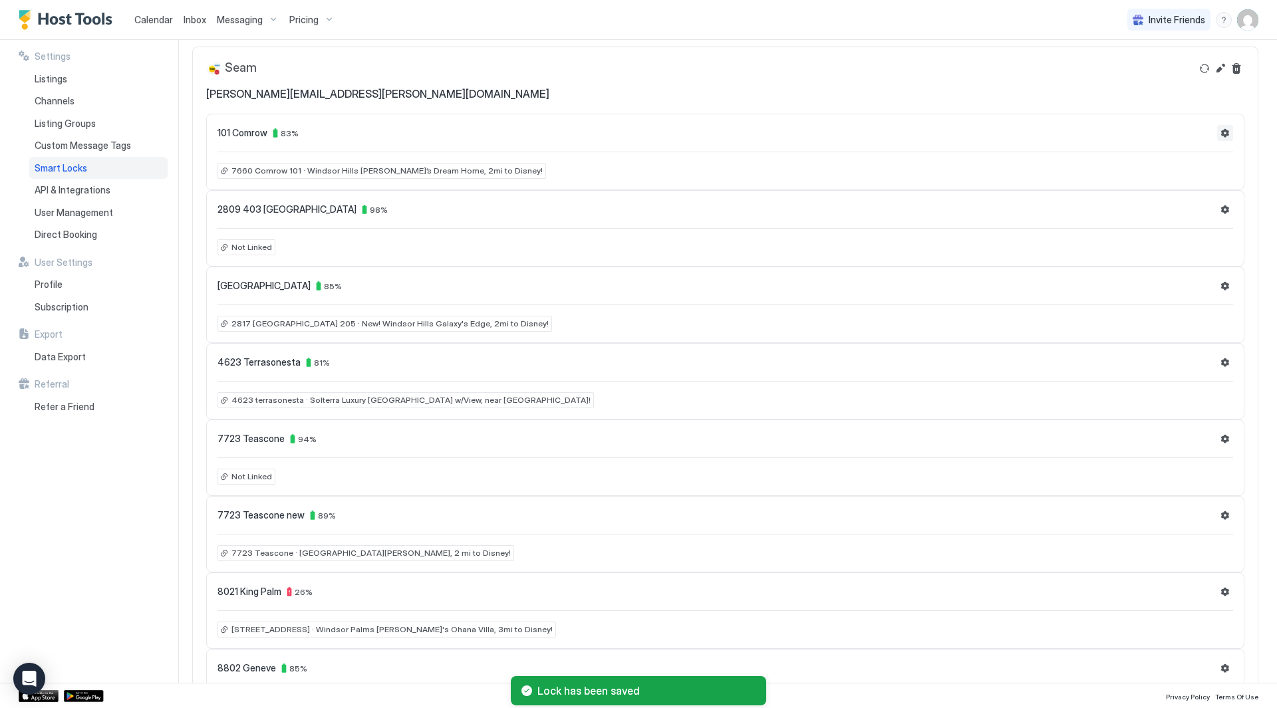
click at [1217, 130] on button "Settings" at bounding box center [1225, 133] width 16 height 16
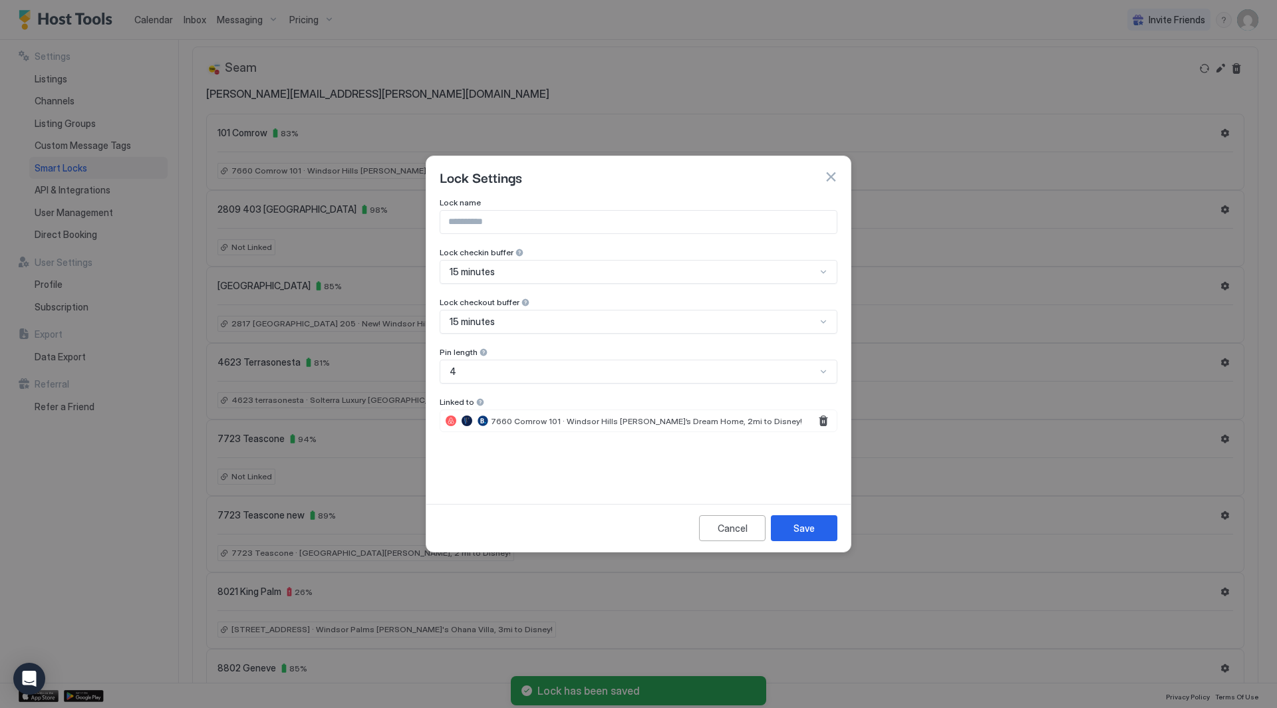
click at [831, 174] on button "button" at bounding box center [830, 176] width 13 height 13
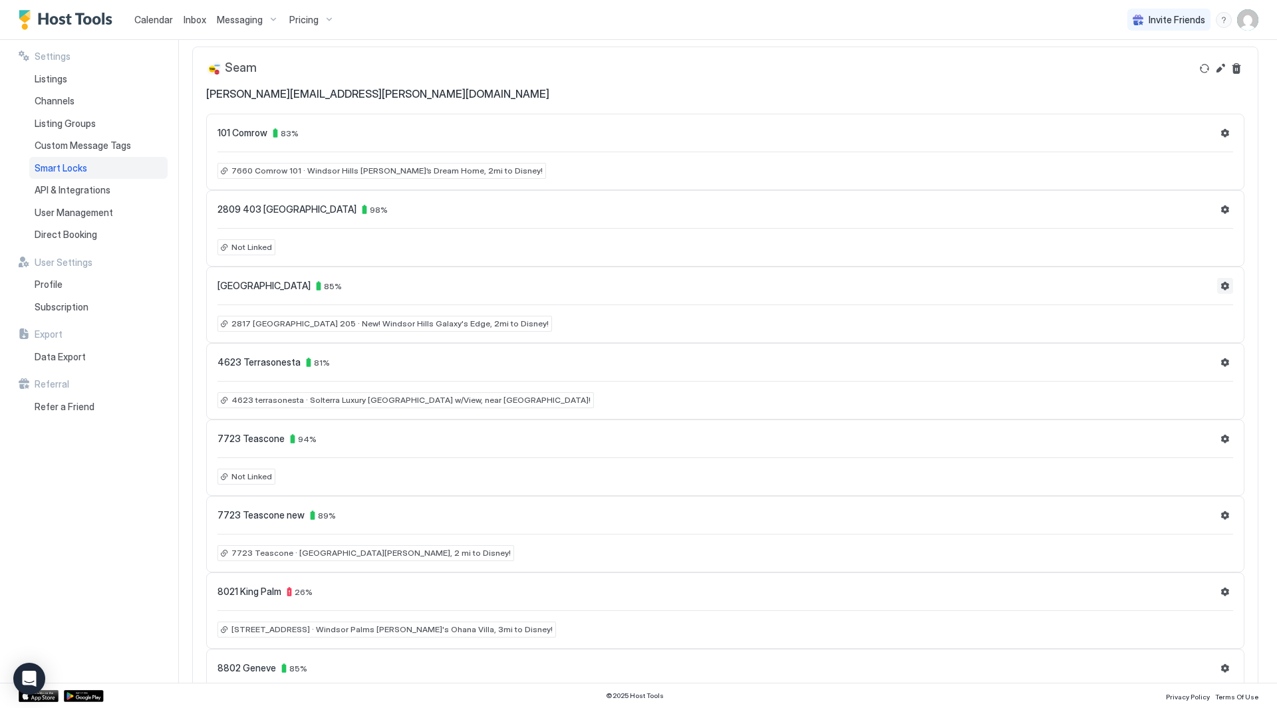
click at [1217, 291] on div "2817 Almaton New 85 % 2817 Almaton 205 · New! Windsor Hills Galaxy's Edge, 2mi …" at bounding box center [725, 305] width 1038 height 77
click at [1217, 291] on button "Settings" at bounding box center [1225, 286] width 16 height 16
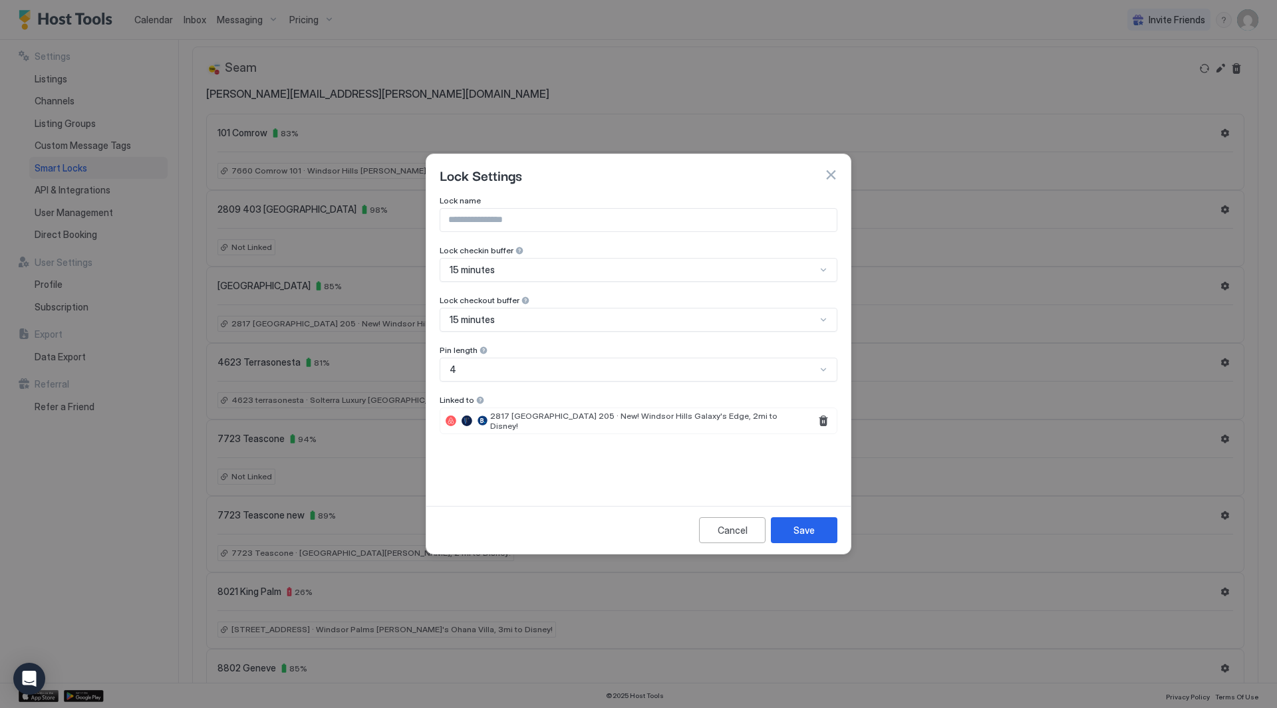
click at [825, 179] on button "button" at bounding box center [830, 174] width 13 height 13
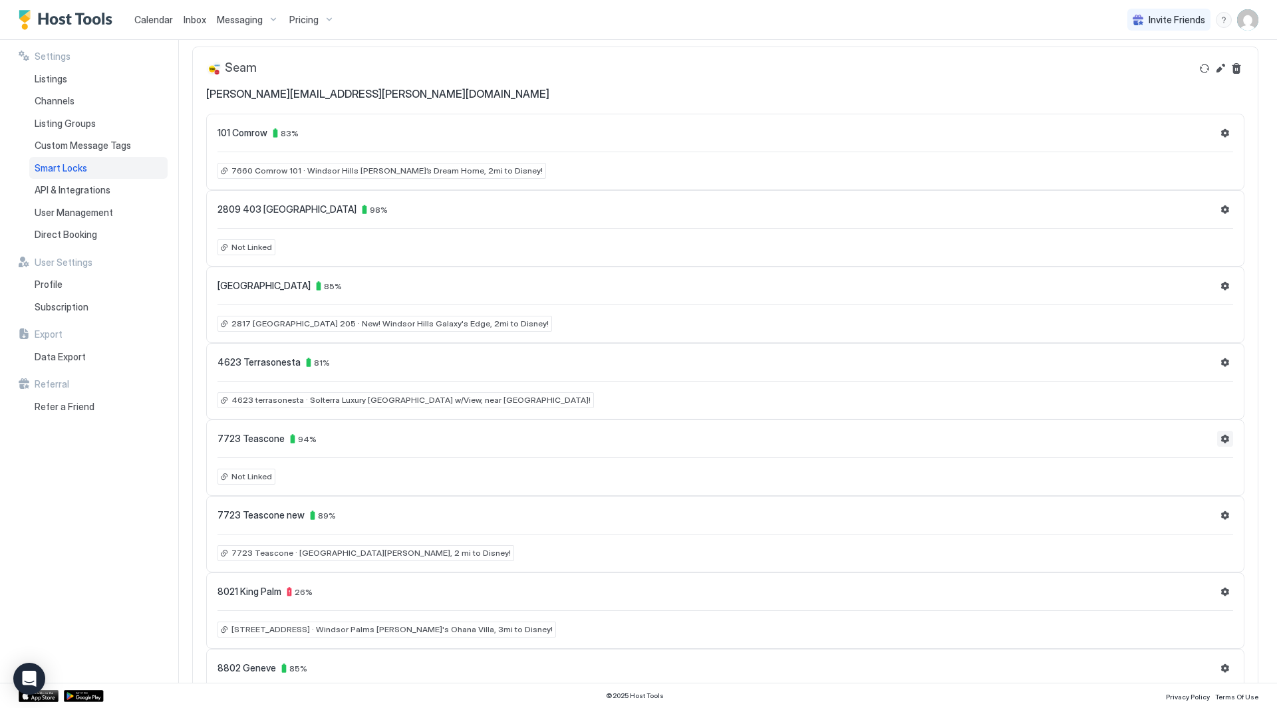
click at [1217, 440] on button "Settings" at bounding box center [1225, 439] width 16 height 16
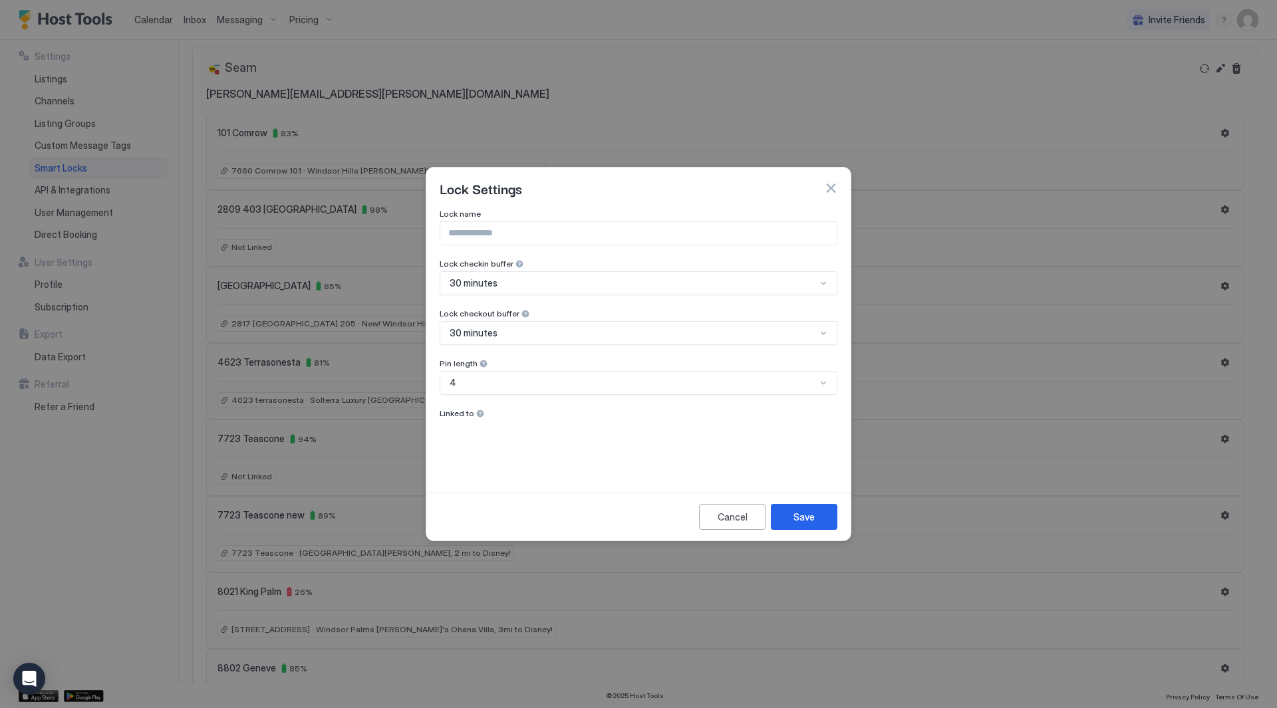
click at [829, 186] on button "button" at bounding box center [830, 188] width 13 height 13
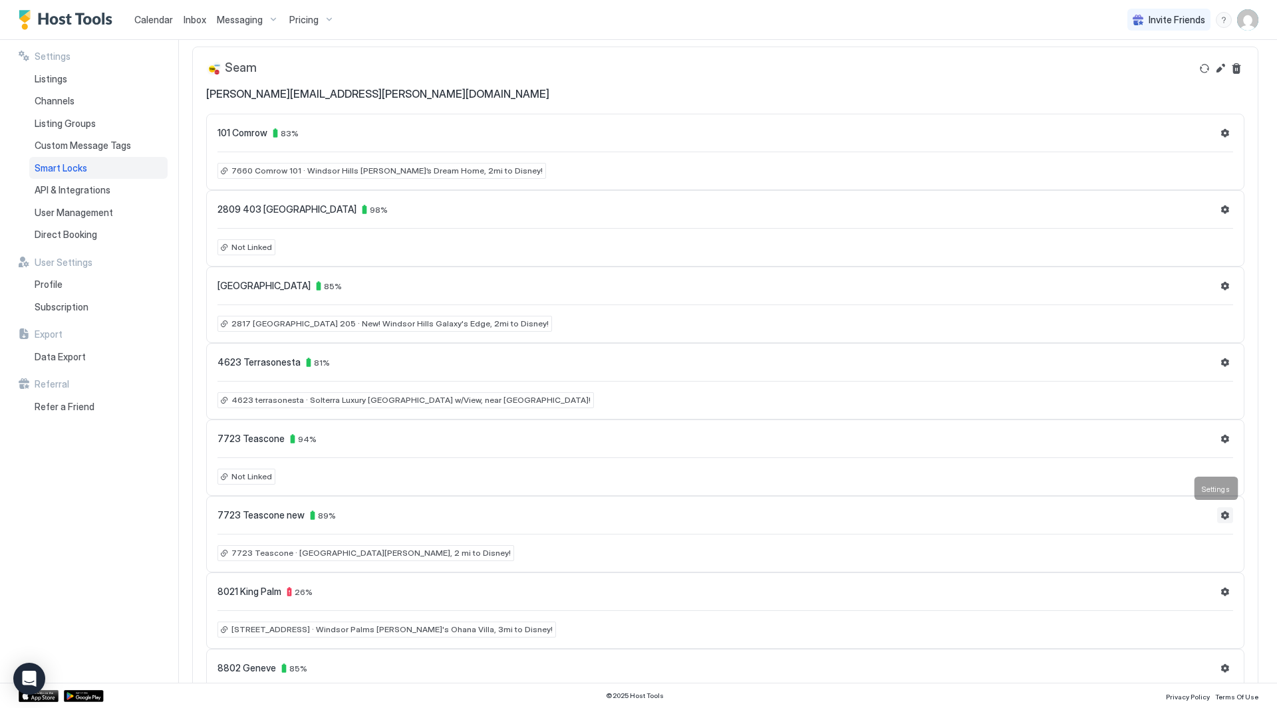
click at [1217, 512] on button "Settings" at bounding box center [1225, 516] width 16 height 16
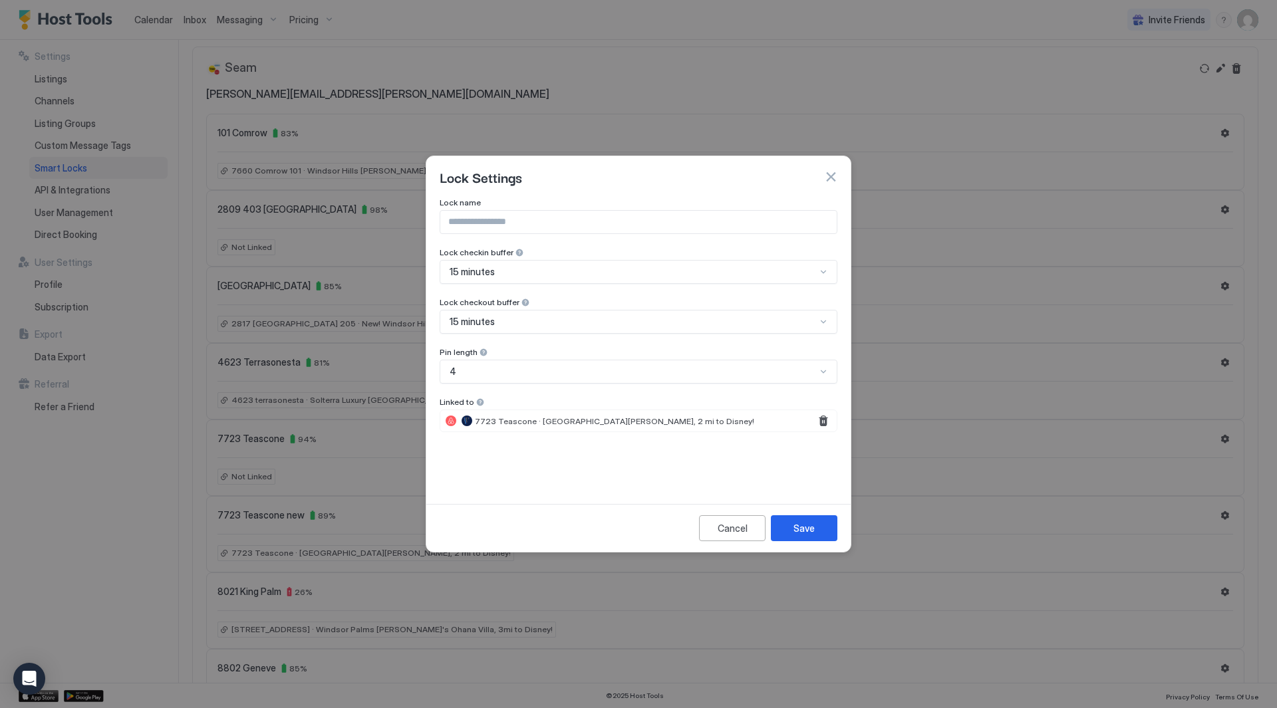
click at [834, 174] on button "button" at bounding box center [830, 176] width 13 height 13
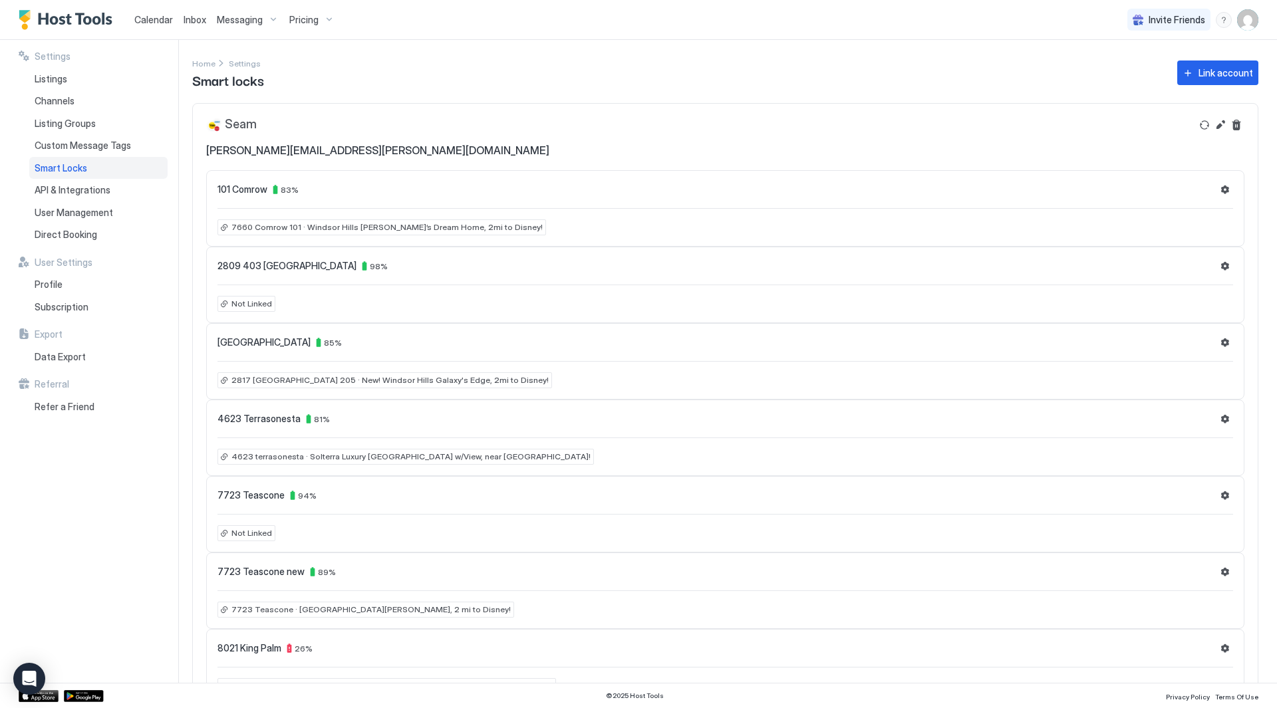
click at [1219, 496] on button "Settings" at bounding box center [1225, 496] width 16 height 16
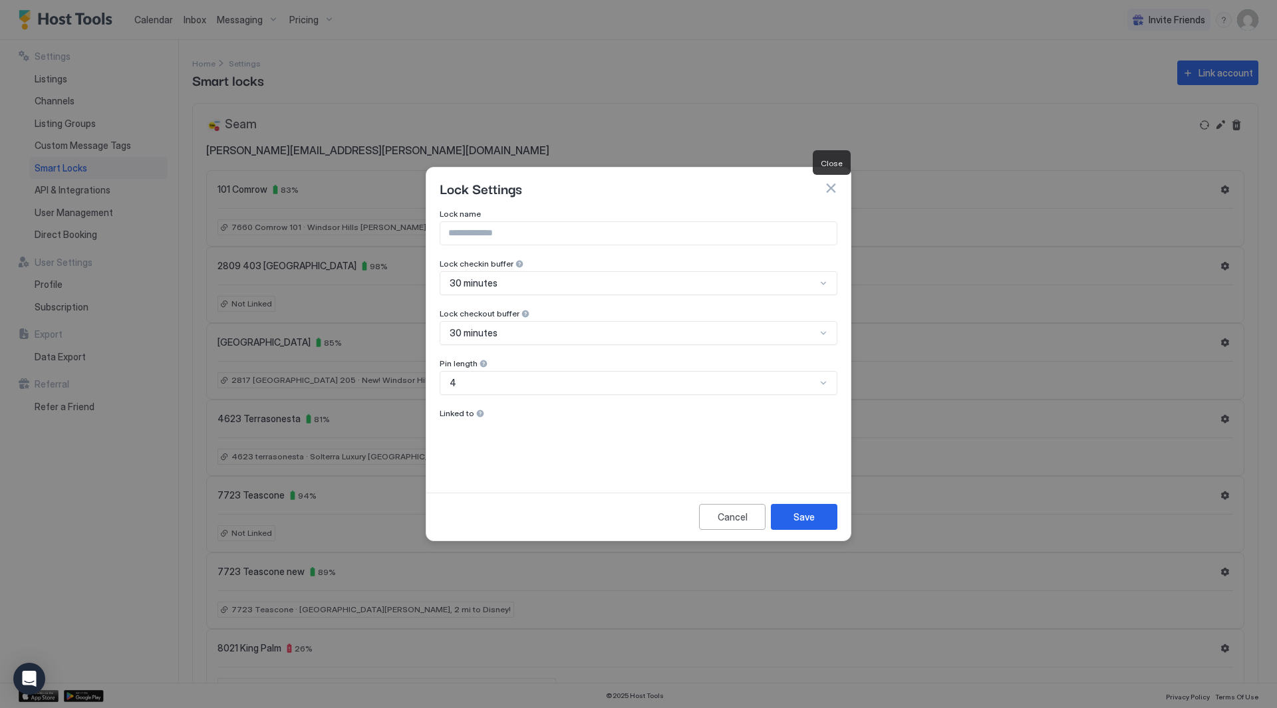
click at [834, 190] on button "button" at bounding box center [830, 188] width 13 height 13
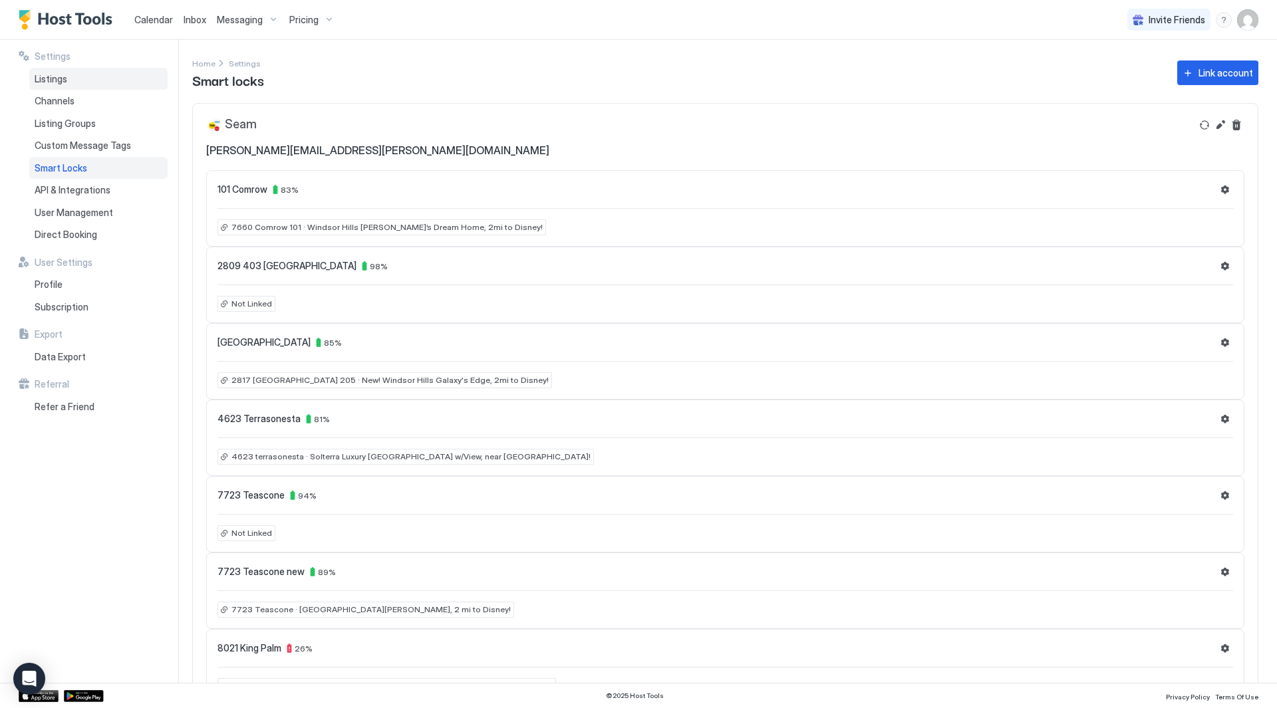
click at [50, 82] on span "Listings" at bounding box center [51, 79] width 33 height 12
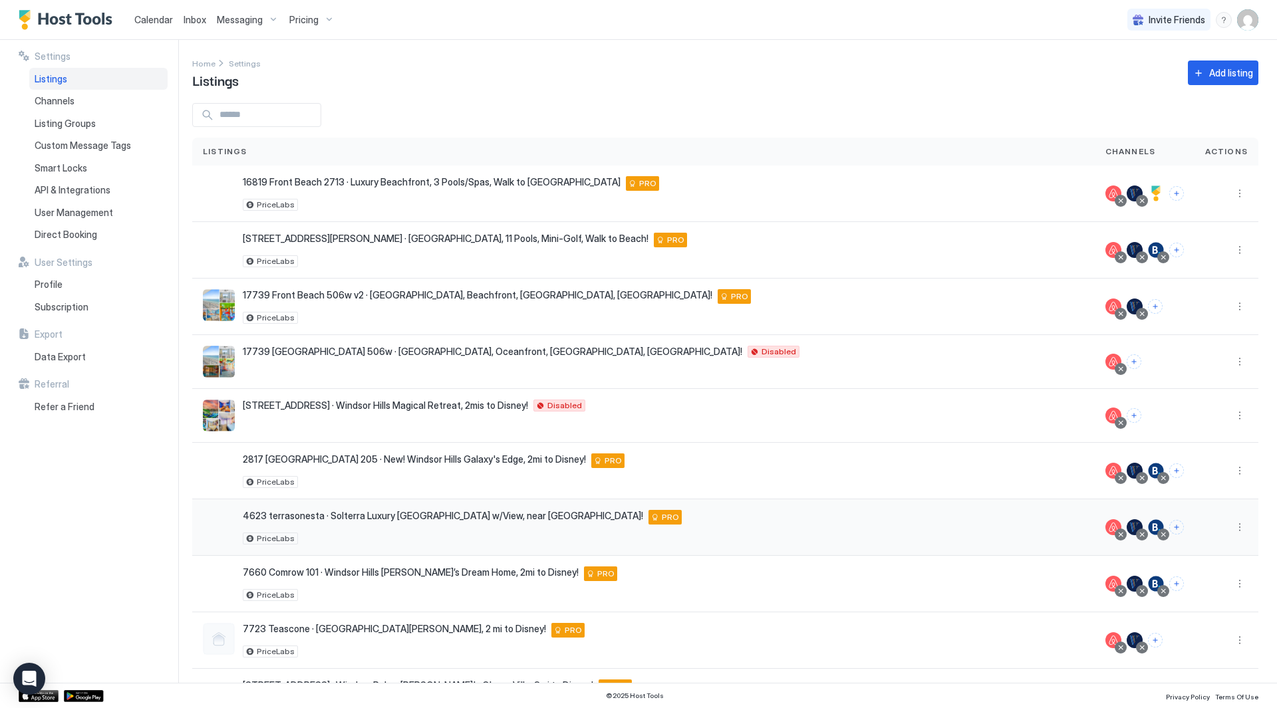
scroll to position [90, 0]
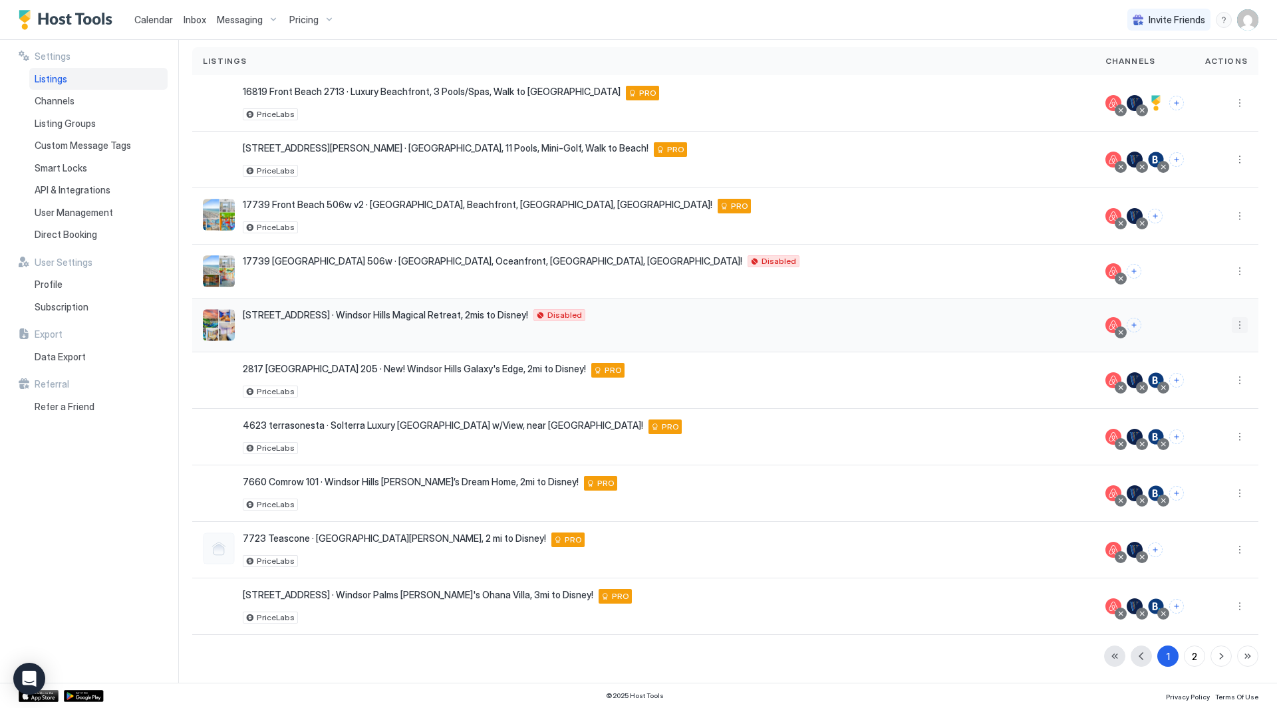
click at [1232, 323] on button "More options" at bounding box center [1240, 325] width 16 height 16
click at [1209, 386] on span "Listing Settings" at bounding box center [1199, 387] width 59 height 10
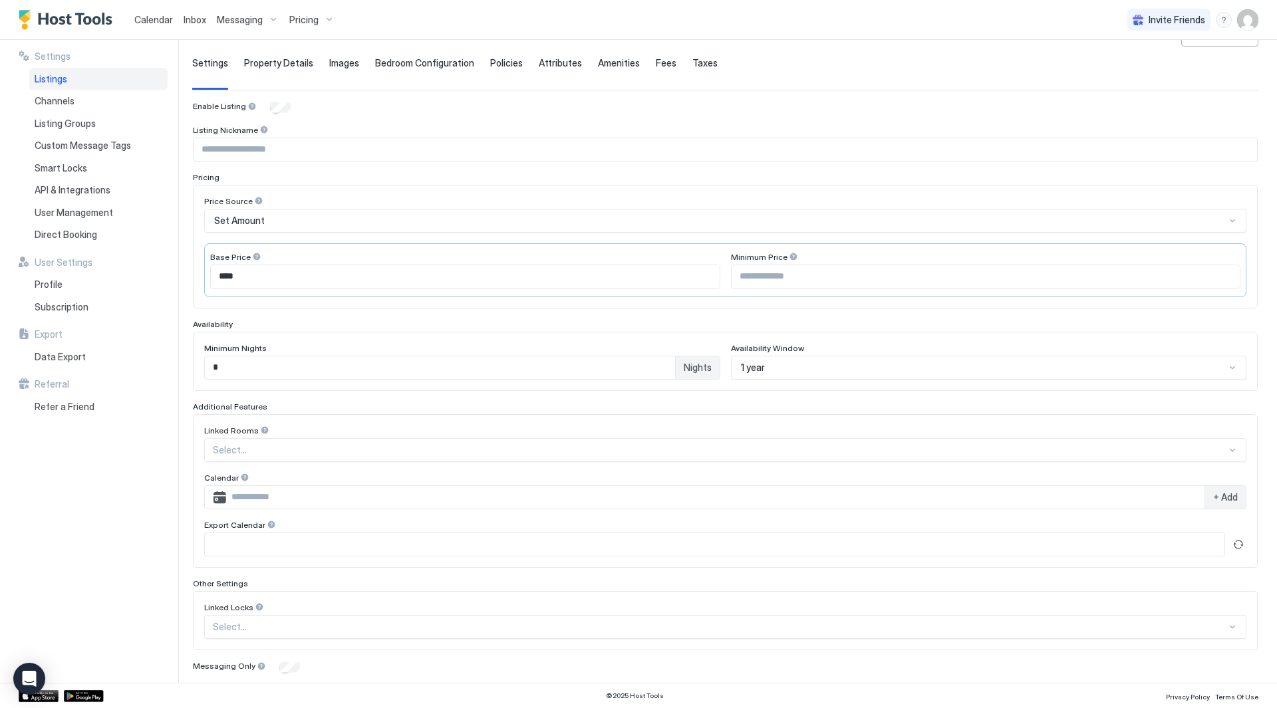
scroll to position [149, 0]
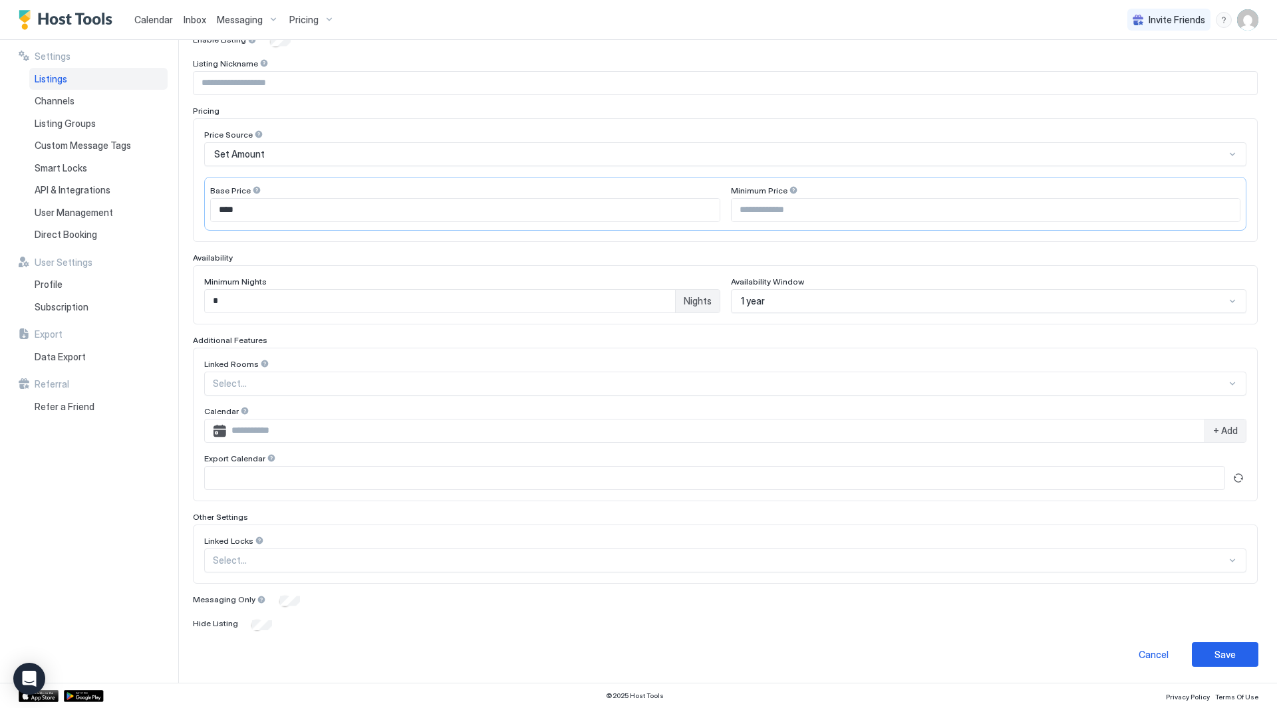
click at [358, 387] on div at bounding box center [720, 384] width 1014 height 12
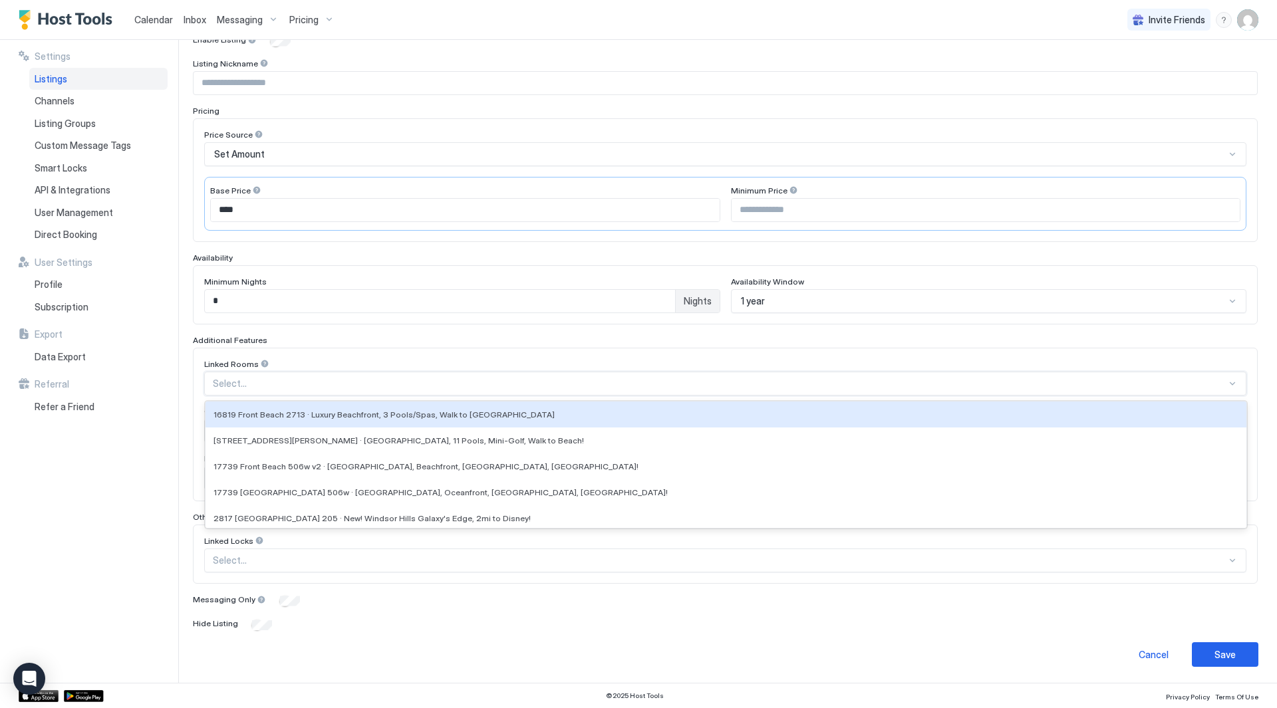
click at [358, 387] on div at bounding box center [720, 384] width 1014 height 12
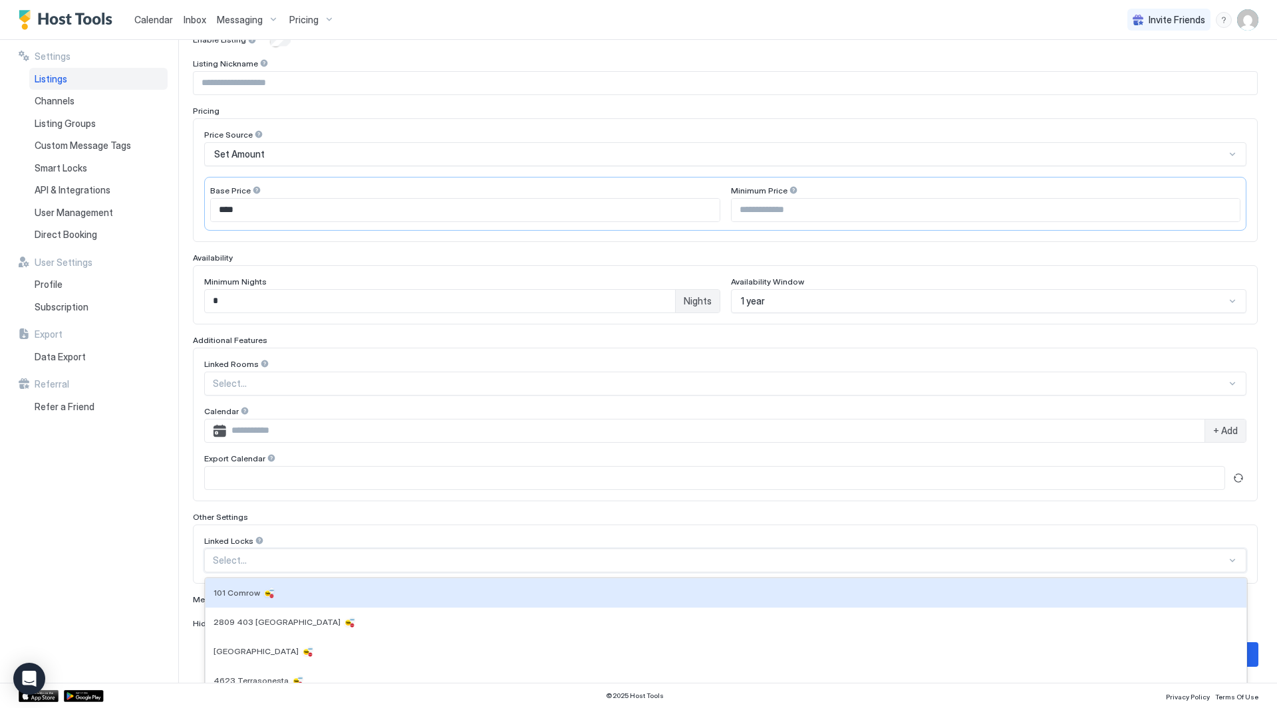
click at [266, 559] on div "9 results available. Use Up and Down to choose options, press Enter to select t…" at bounding box center [725, 561] width 1042 height 24
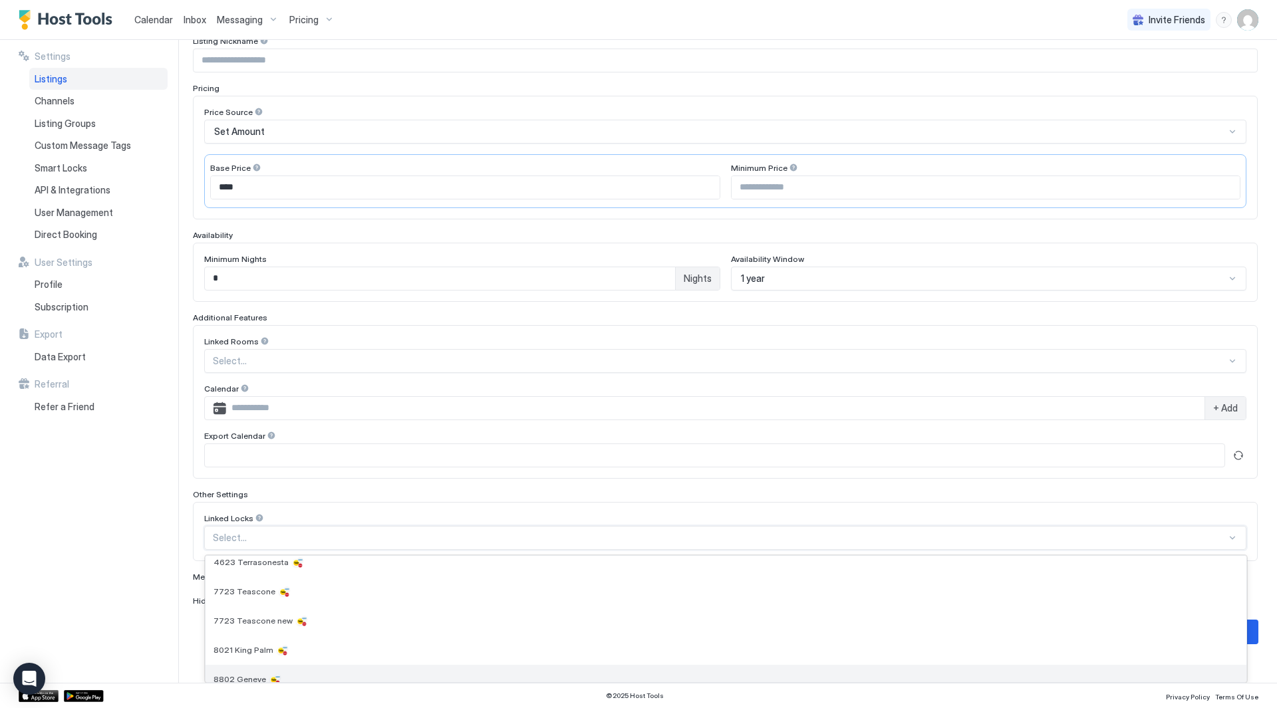
scroll to position [0, 0]
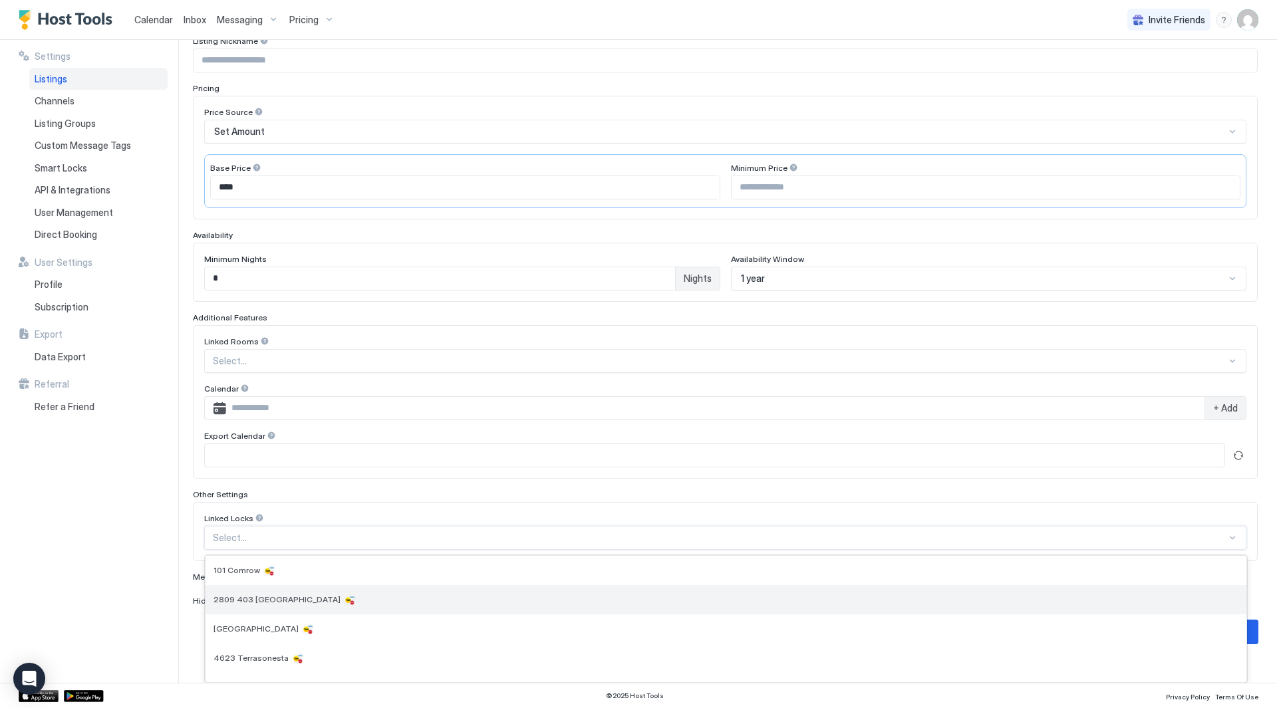
click at [265, 600] on span "2809 403 Almaton" at bounding box center [277, 600] width 127 height 10
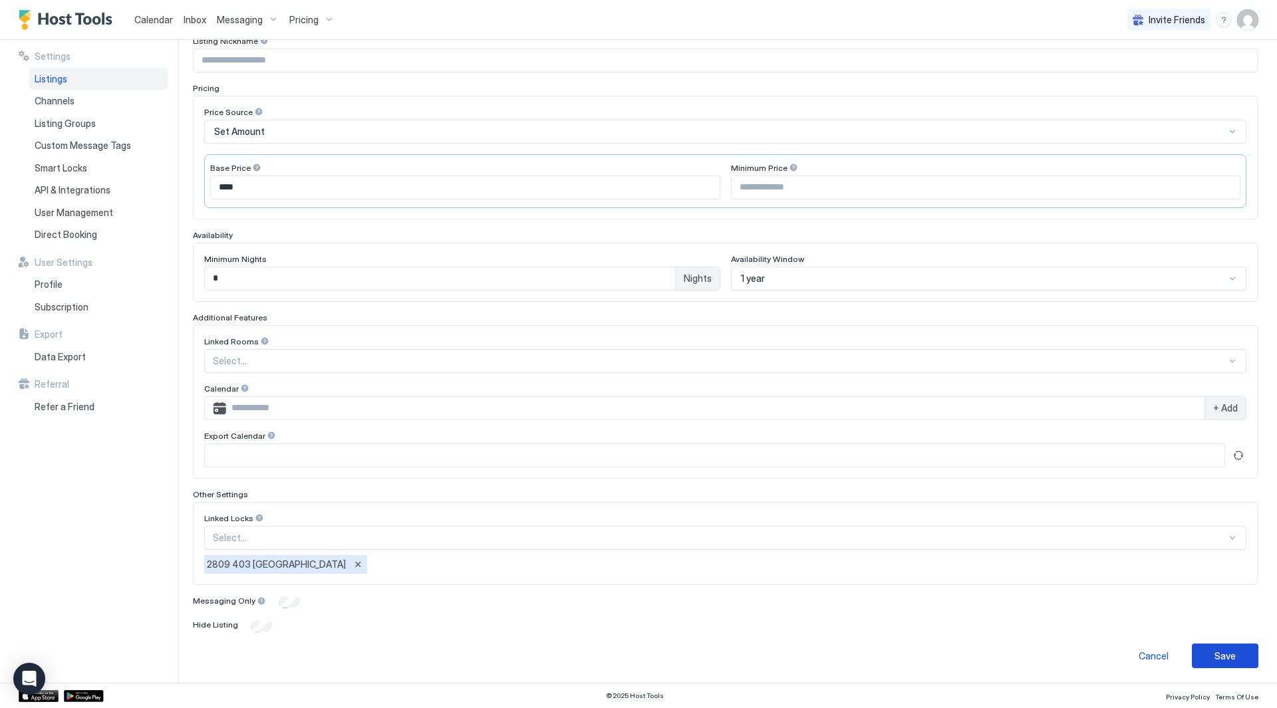
click at [1217, 649] on div "Save" at bounding box center [1225, 656] width 21 height 14
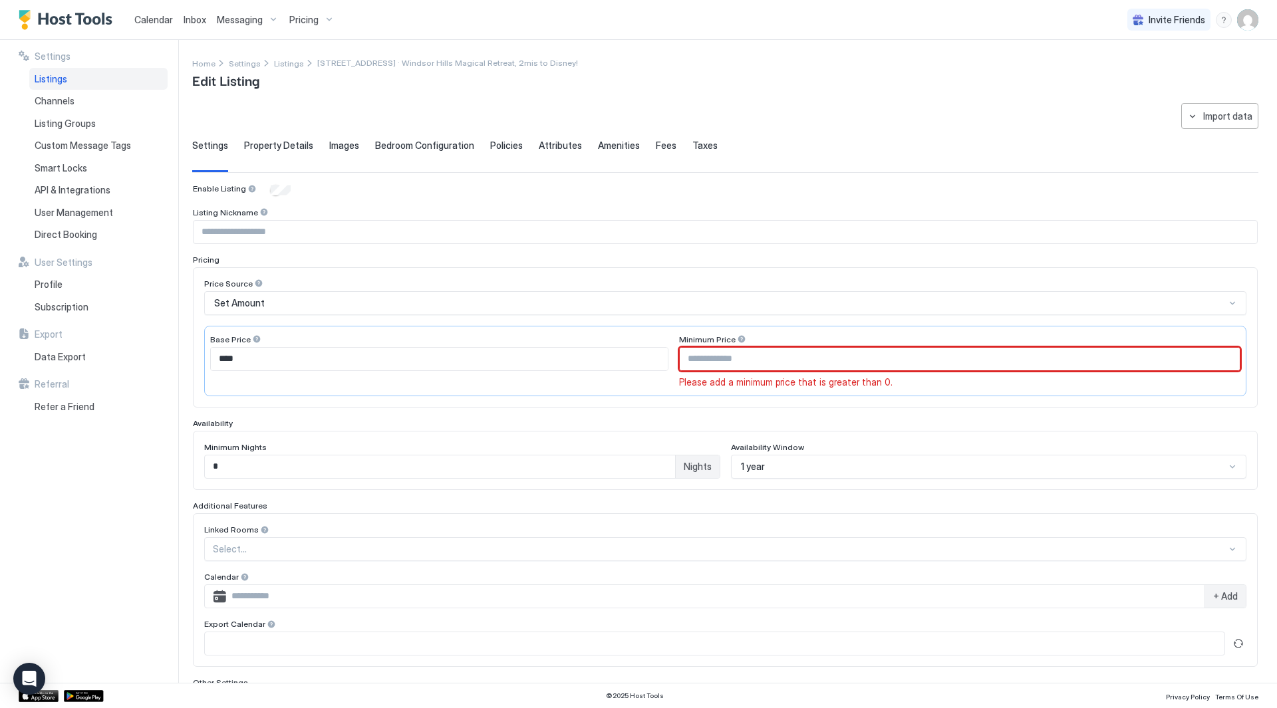
click at [822, 365] on input "Input Field" at bounding box center [960, 359] width 560 height 23
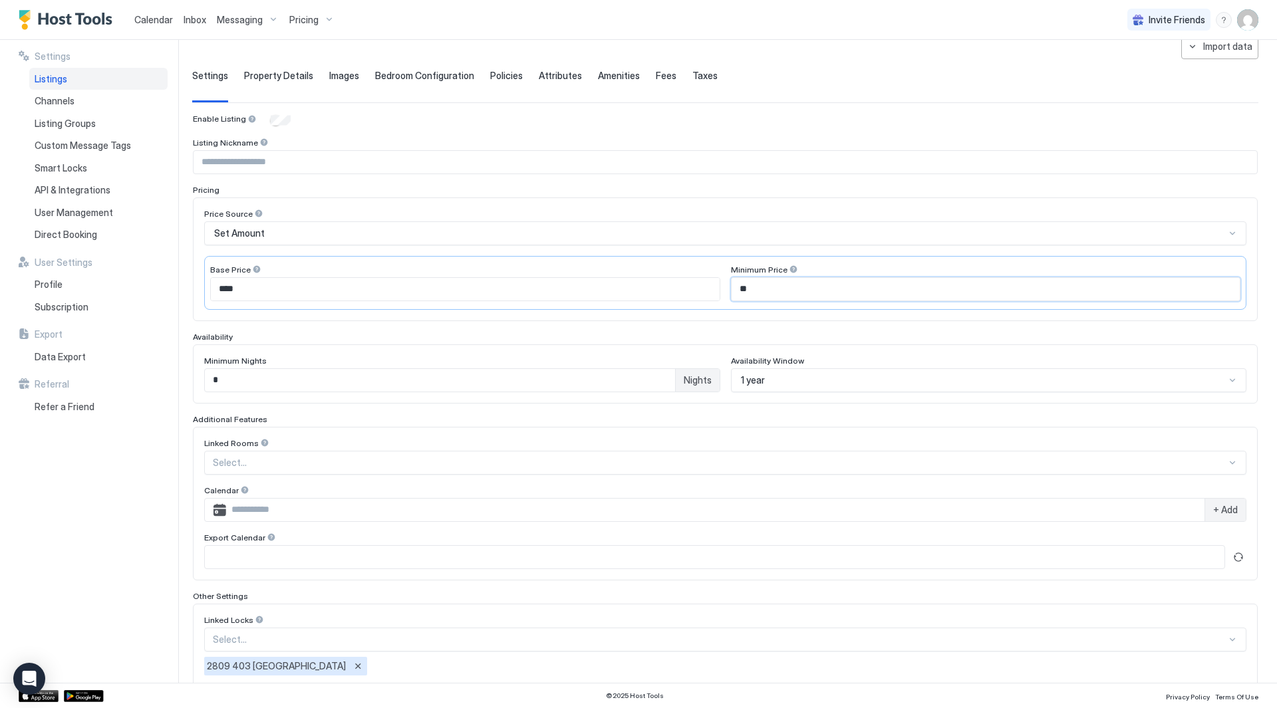
scroll to position [173, 0]
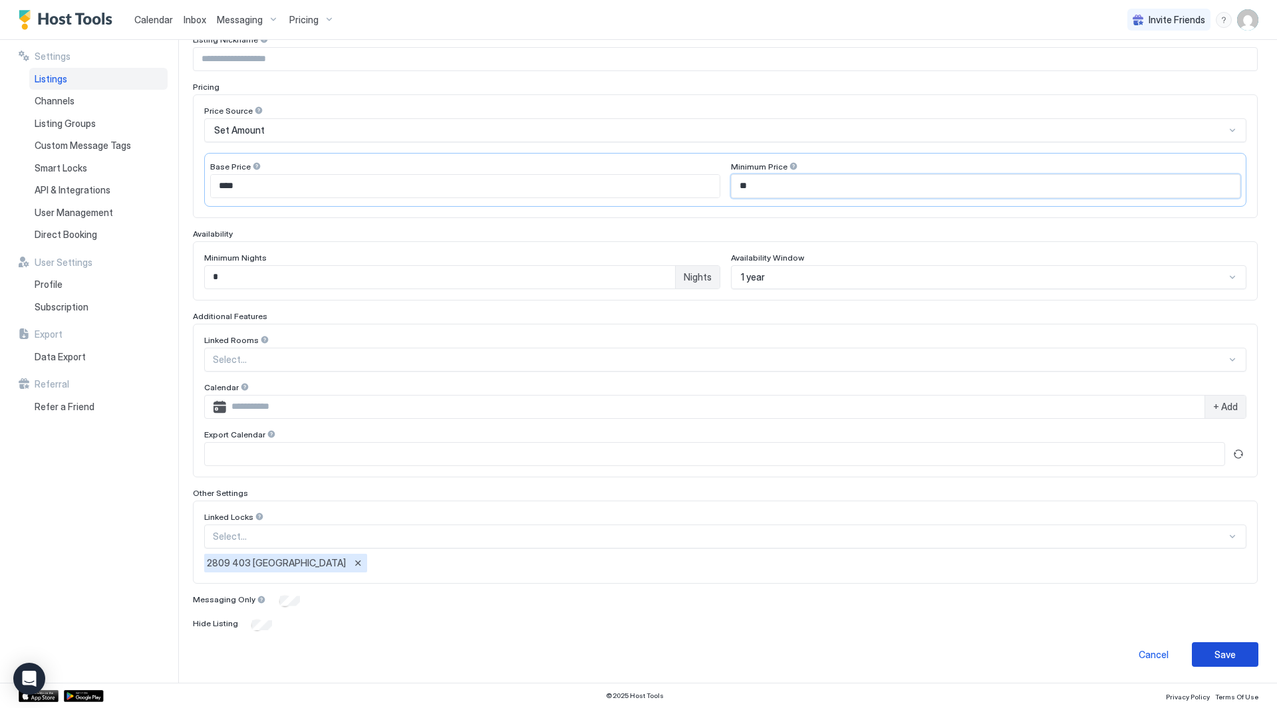
type input "**"
click at [1215, 659] on div "Save" at bounding box center [1225, 655] width 21 height 14
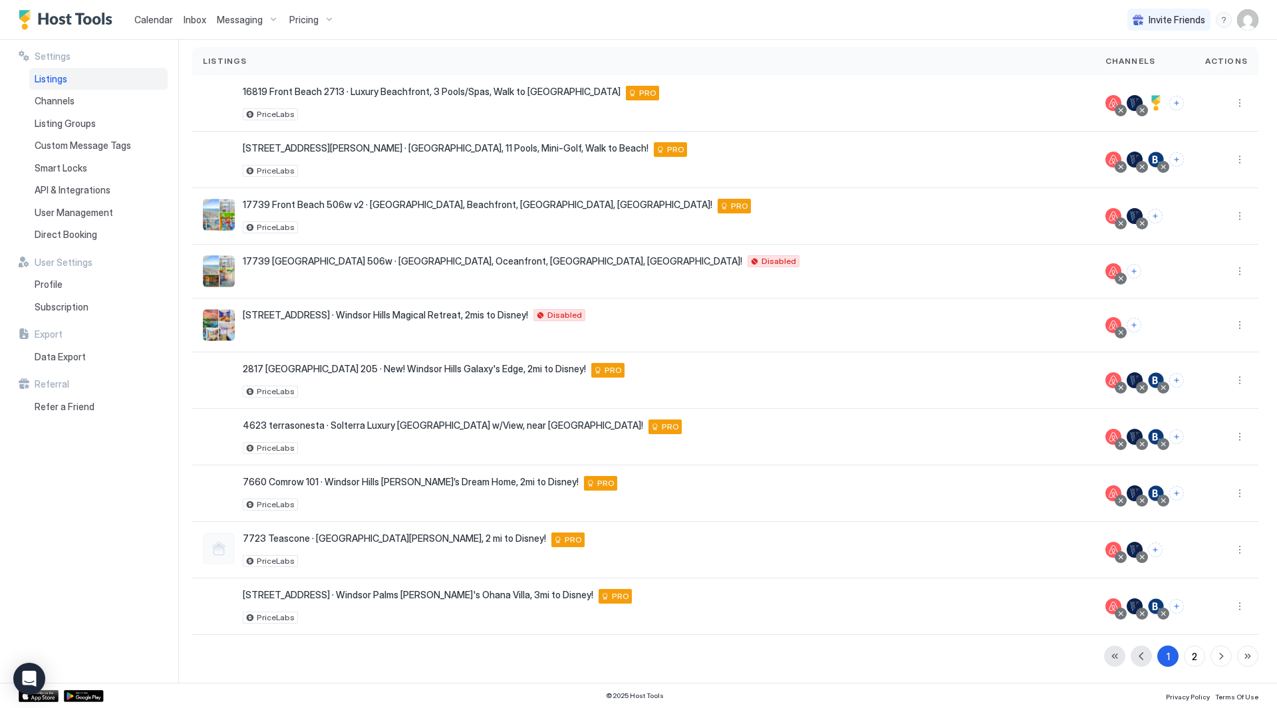
scroll to position [90, 0]
click at [1236, 323] on button "More options" at bounding box center [1240, 325] width 16 height 16
click at [1219, 389] on span "Listing Settings" at bounding box center [1199, 387] width 59 height 10
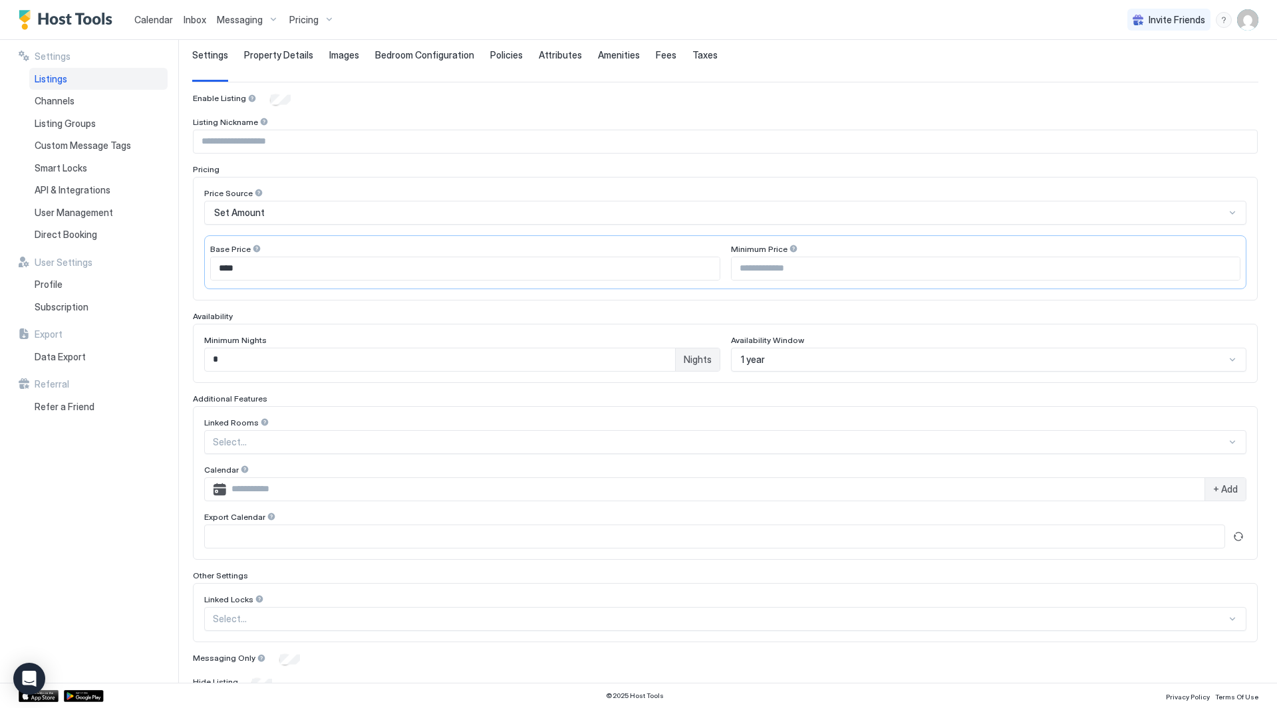
type input "**"
click at [337, 145] on input "Input Field" at bounding box center [726, 141] width 1064 height 23
click at [265, 55] on span "Property Details" at bounding box center [278, 55] width 69 height 12
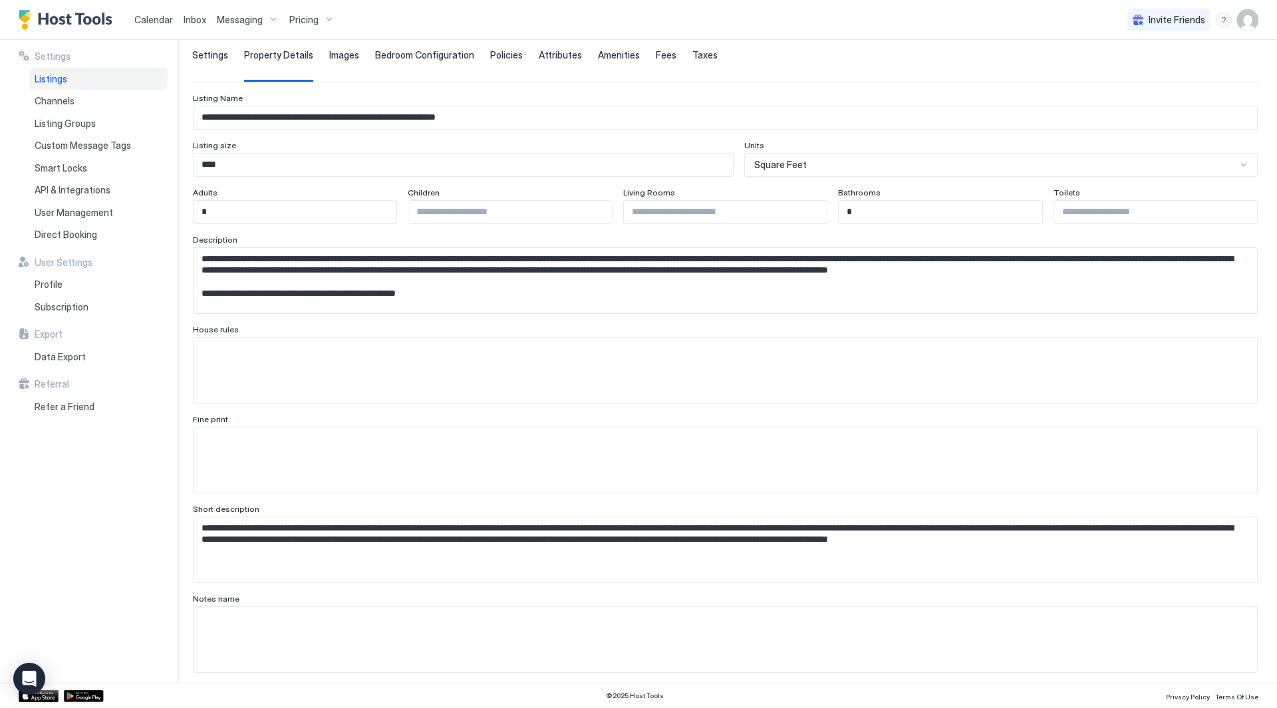
click at [352, 60] on span "Images" at bounding box center [344, 55] width 30 height 12
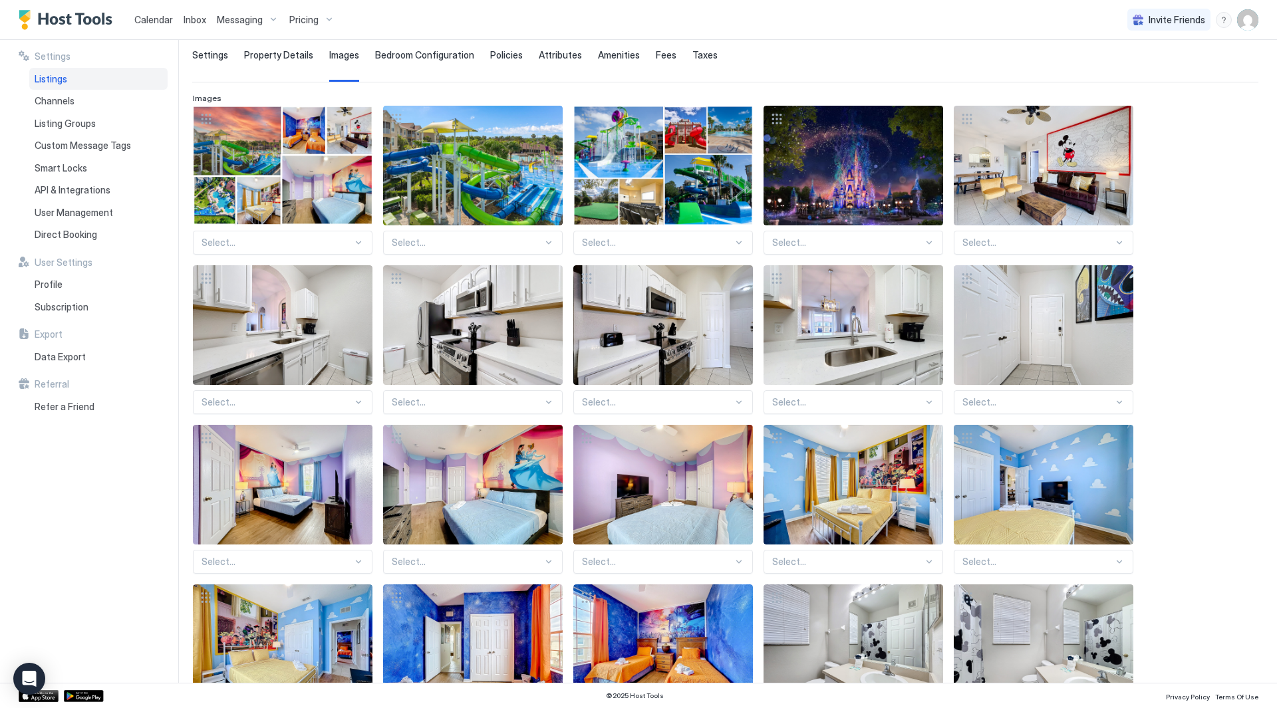
click at [439, 57] on span "Bedroom Configuration" at bounding box center [424, 55] width 99 height 12
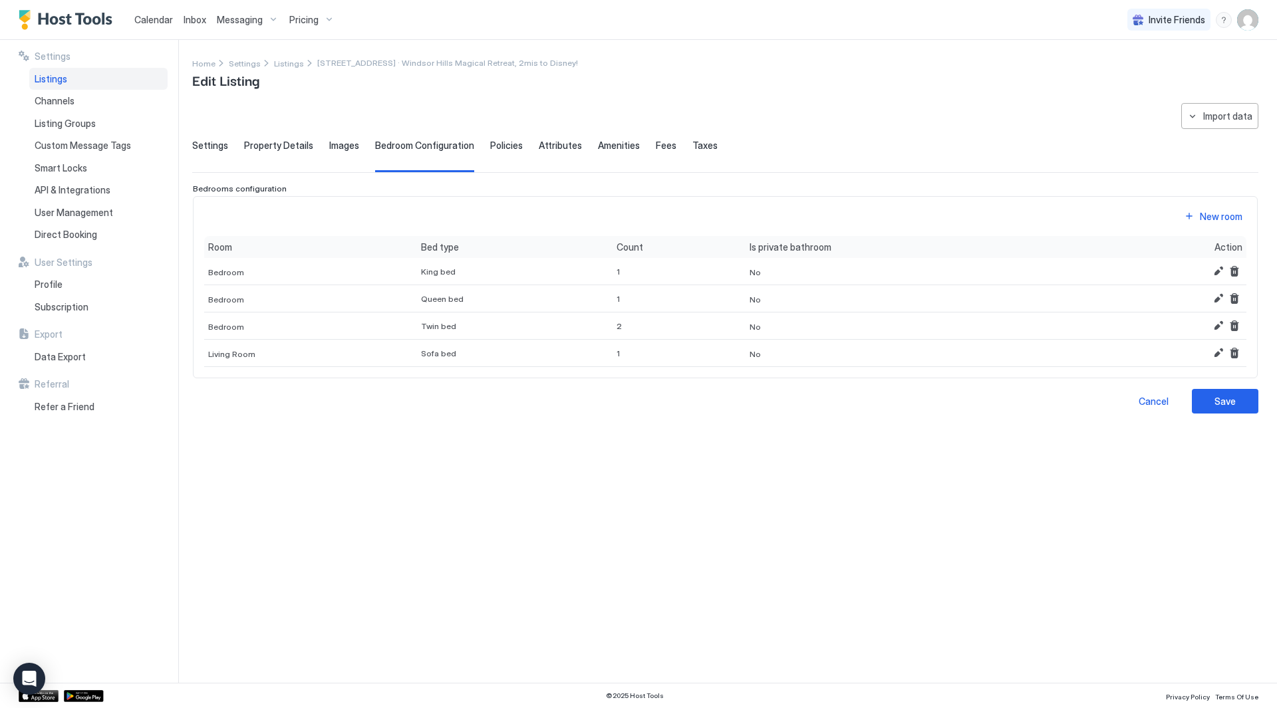
click at [346, 141] on span "Images" at bounding box center [344, 146] width 30 height 12
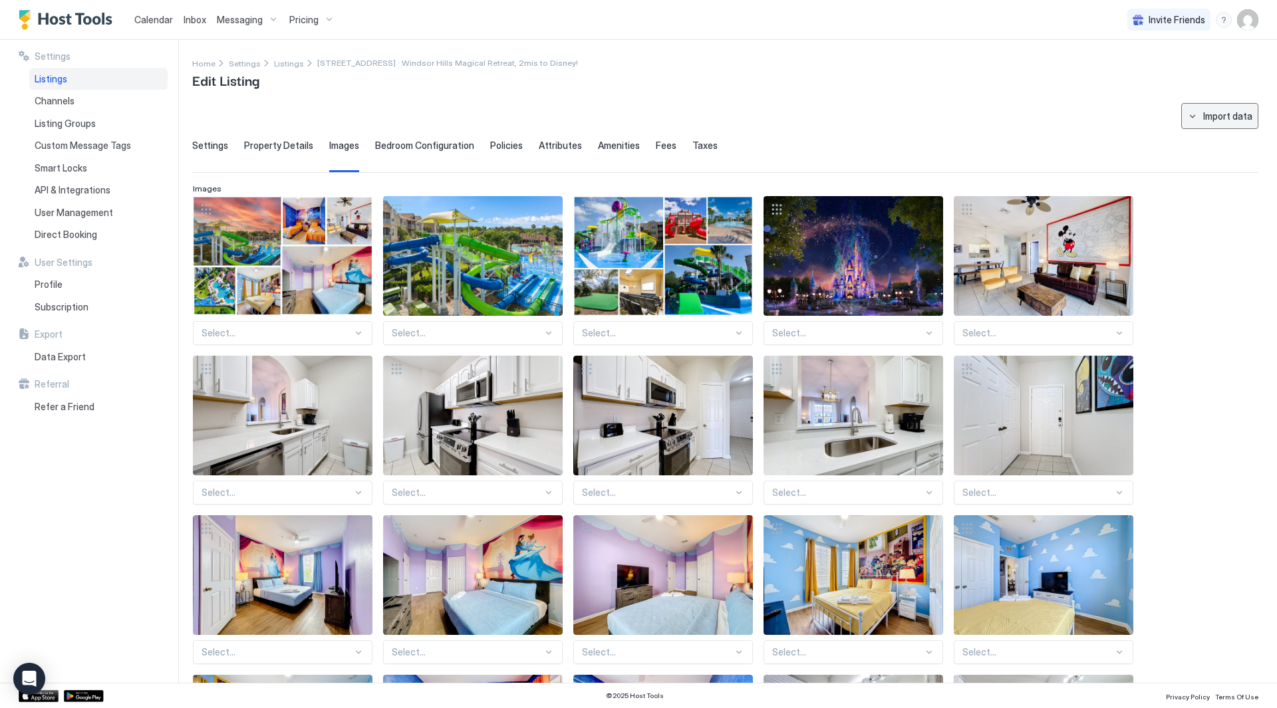
click at [1198, 126] on button "Import data" at bounding box center [1219, 116] width 77 height 26
click at [1094, 126] on div at bounding box center [638, 354] width 1277 height 708
click at [432, 144] on span "Bedroom Configuration" at bounding box center [424, 146] width 99 height 12
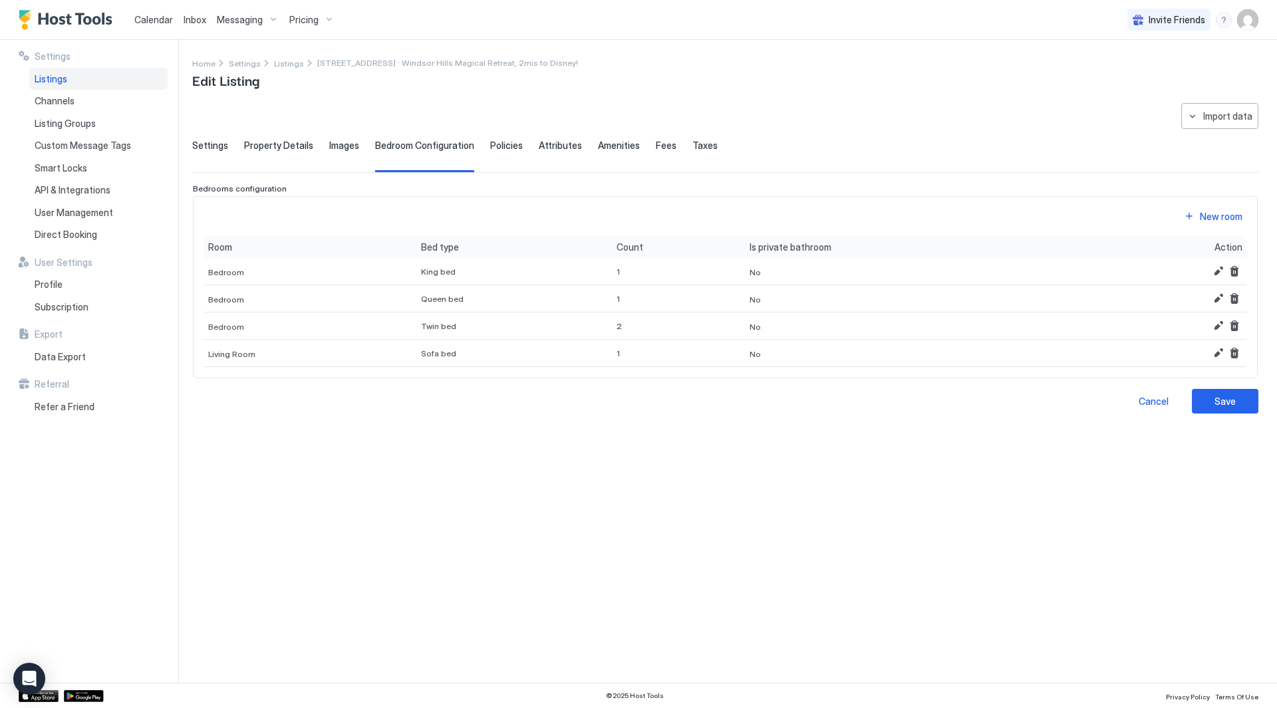
click at [490, 145] on span "Policies" at bounding box center [506, 146] width 33 height 12
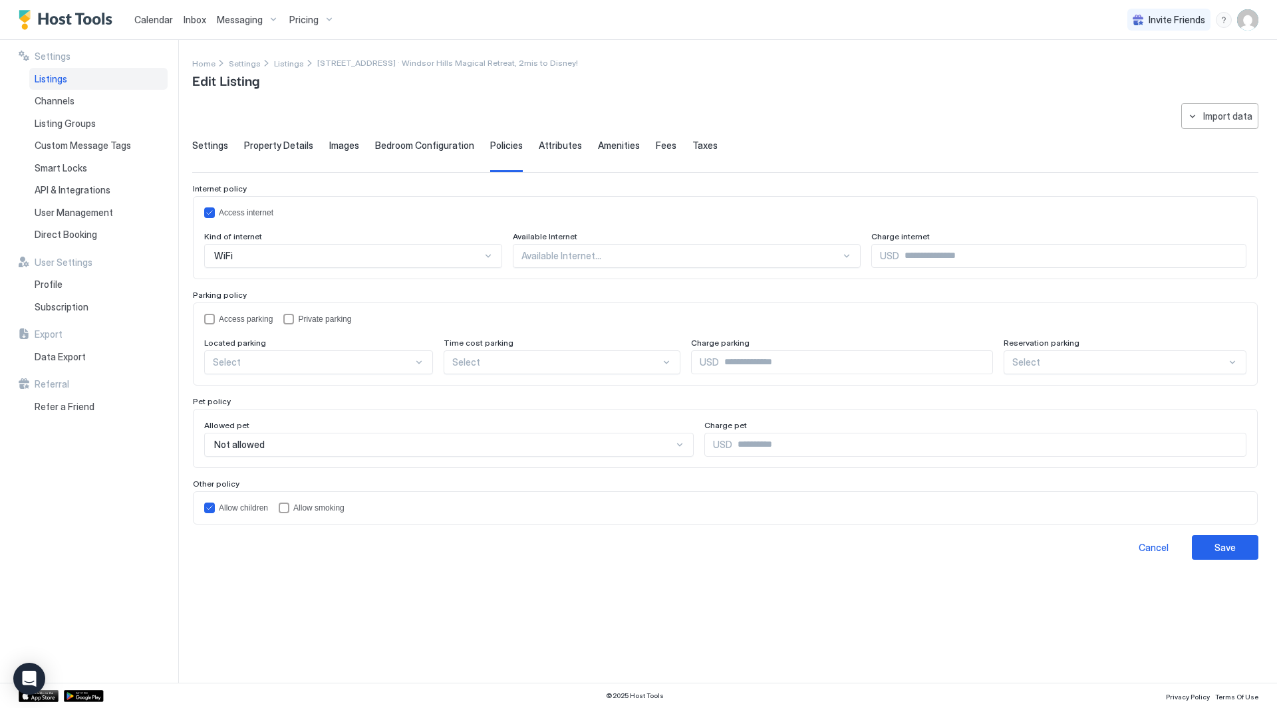
click at [539, 151] on span "Attributes" at bounding box center [560, 146] width 43 height 12
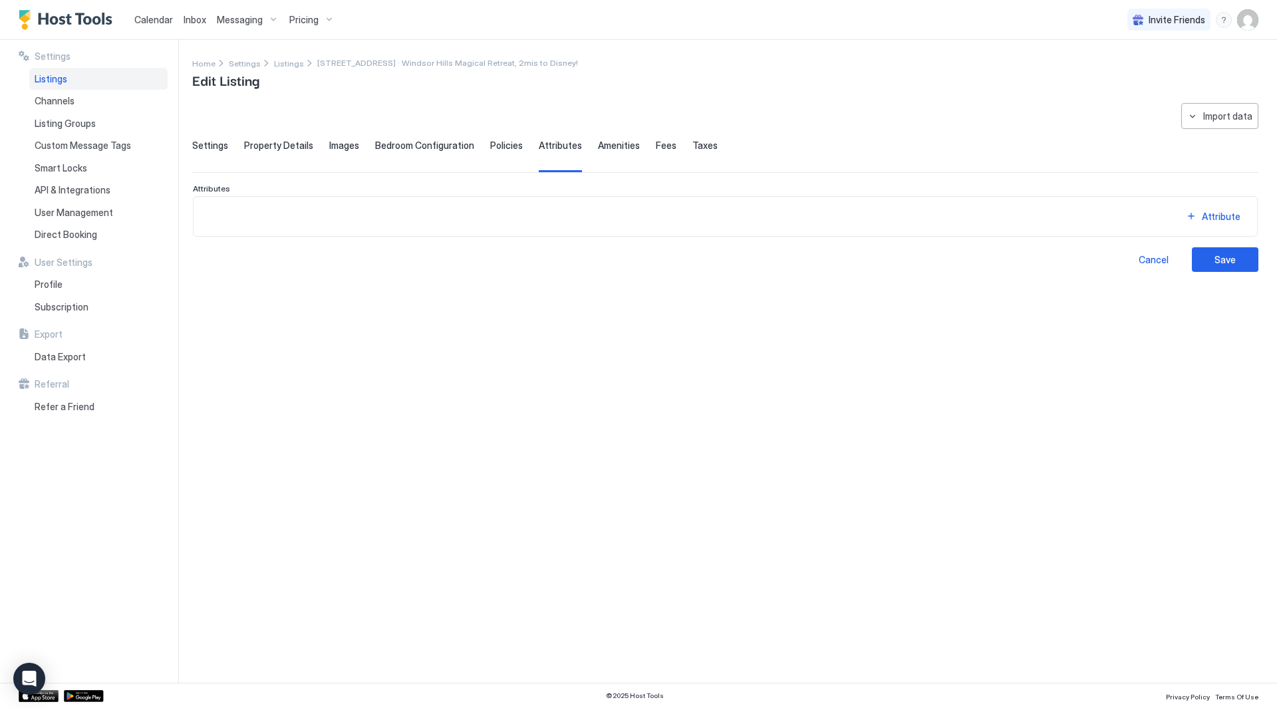
click at [599, 149] on span "Amenities" at bounding box center [619, 146] width 42 height 12
drag, startPoint x: 653, startPoint y: 150, endPoint x: 665, endPoint y: 150, distance: 12.6
click at [656, 150] on span "Fees" at bounding box center [666, 146] width 21 height 12
click at [698, 148] on span "Taxes" at bounding box center [705, 146] width 25 height 12
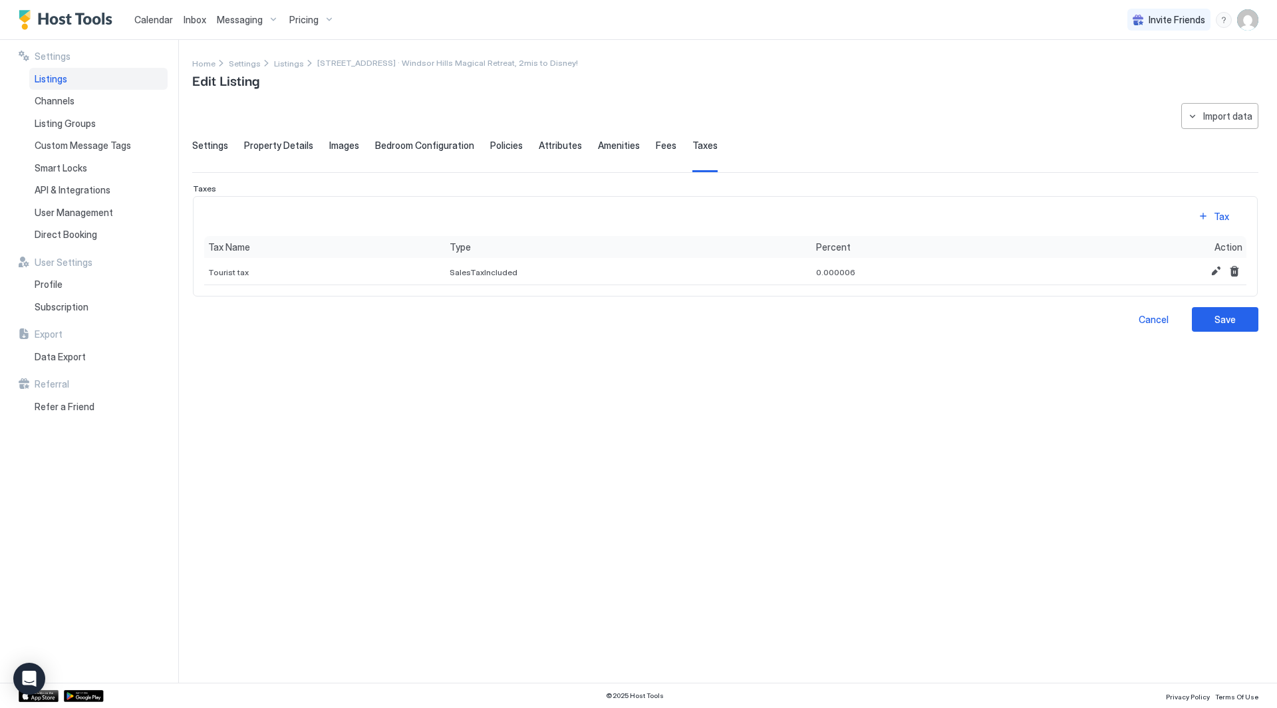
click at [291, 147] on span "Property Details" at bounding box center [278, 146] width 69 height 12
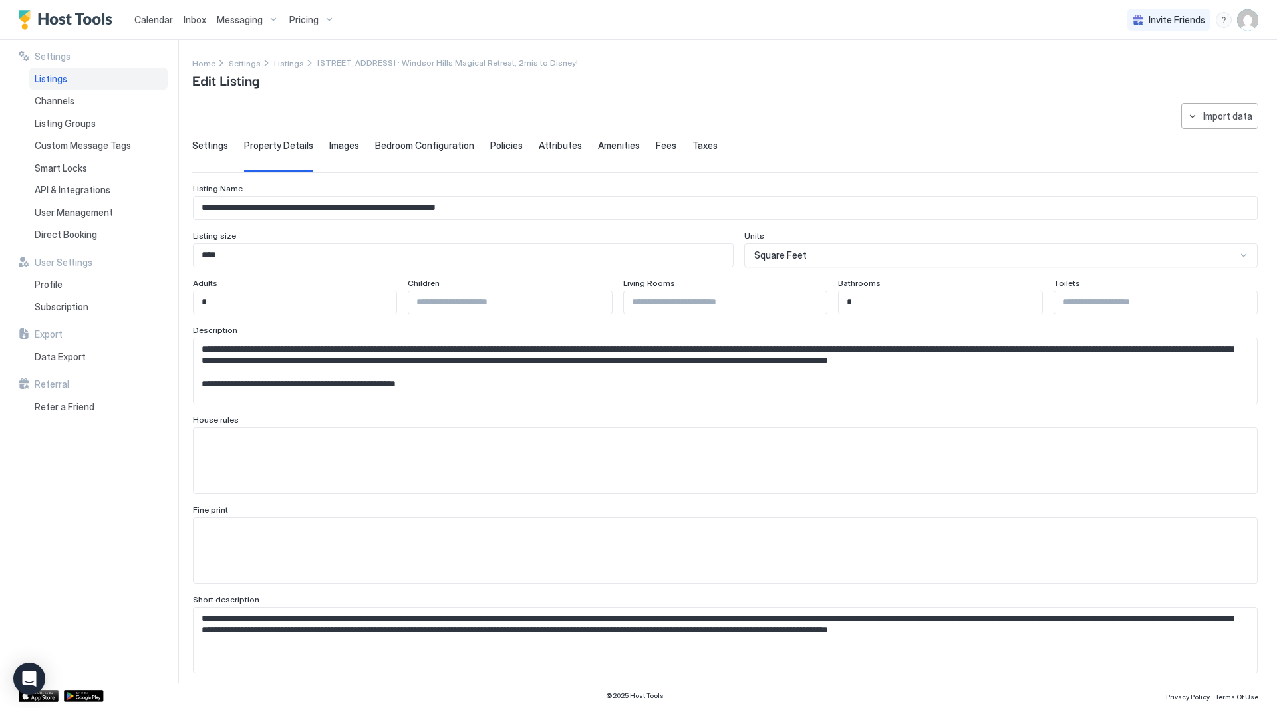
drag, startPoint x: 320, startPoint y: 147, endPoint x: 330, endPoint y: 146, distance: 10.1
click at [321, 147] on div "Settings Property Details Images Bedroom Configuration Policies Attributes Amen…" at bounding box center [725, 156] width 1066 height 33
click at [361, 146] on div "Settings Property Details Images Bedroom Configuration Policies Attributes Amen…" at bounding box center [725, 156] width 1066 height 33
click at [401, 146] on span "Bedroom Configuration" at bounding box center [424, 146] width 99 height 12
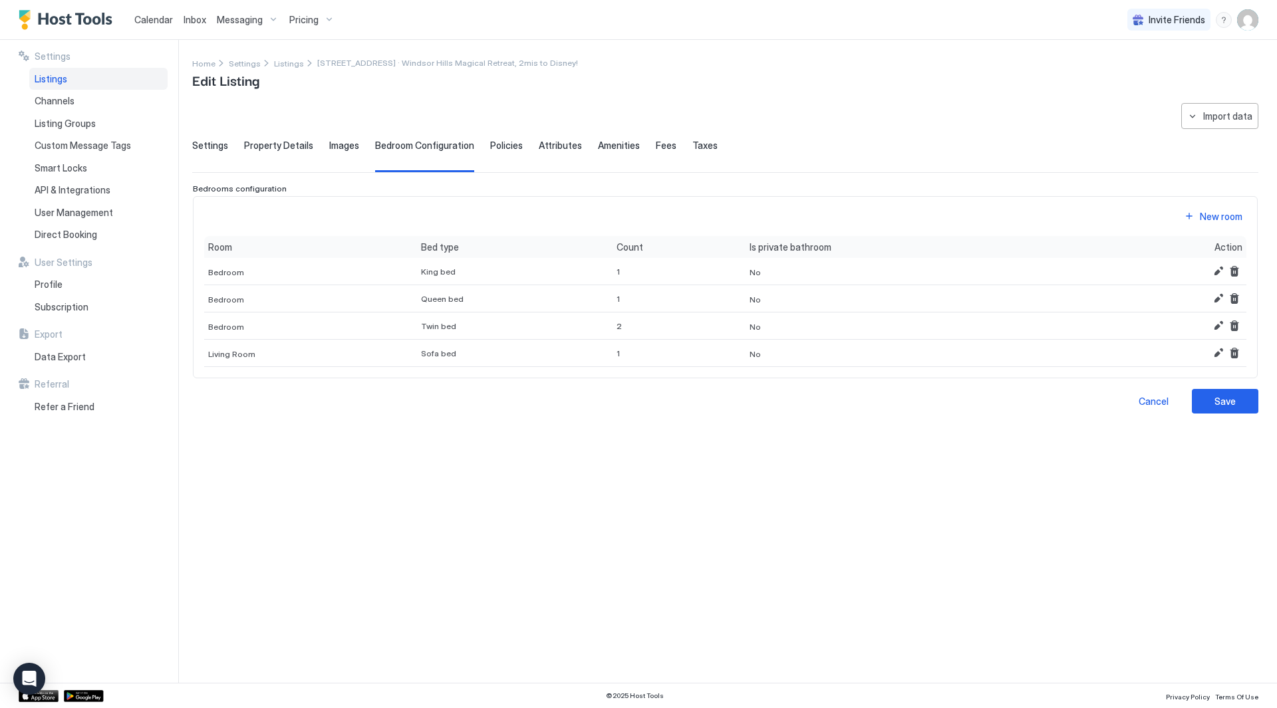
click at [333, 146] on span "Images" at bounding box center [344, 146] width 30 height 12
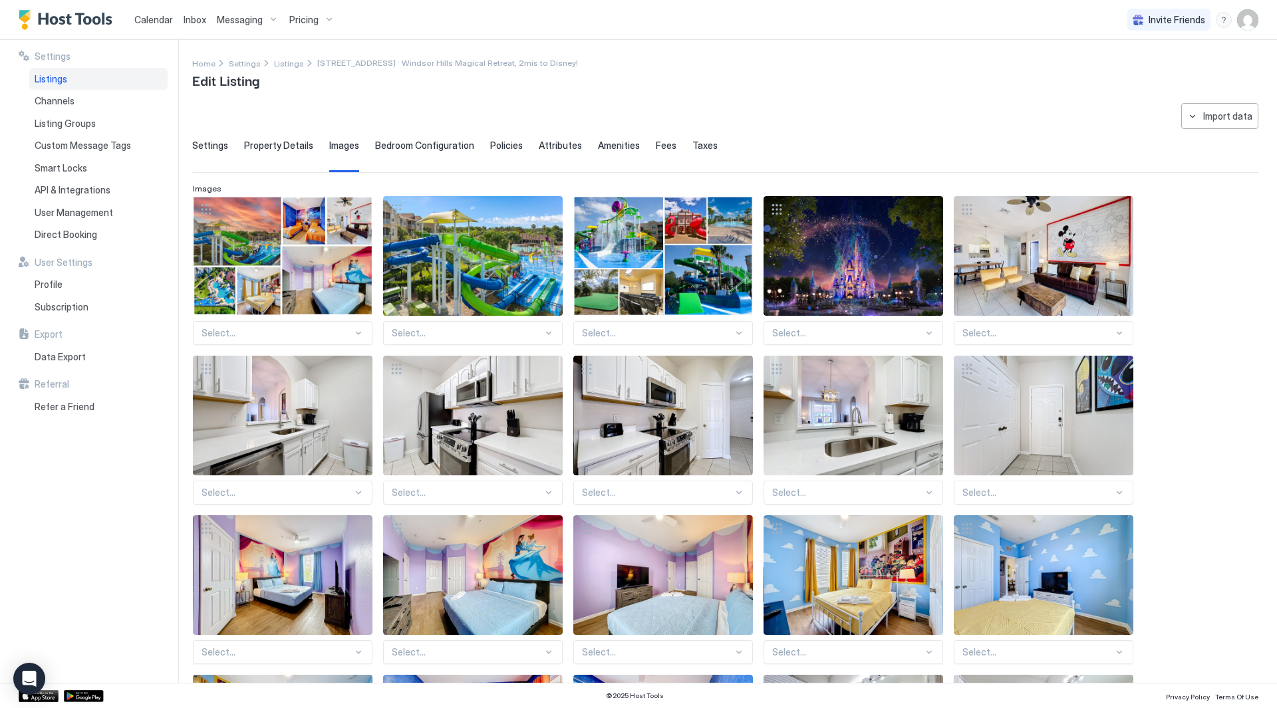
click at [290, 146] on span "Property Details" at bounding box center [278, 146] width 69 height 12
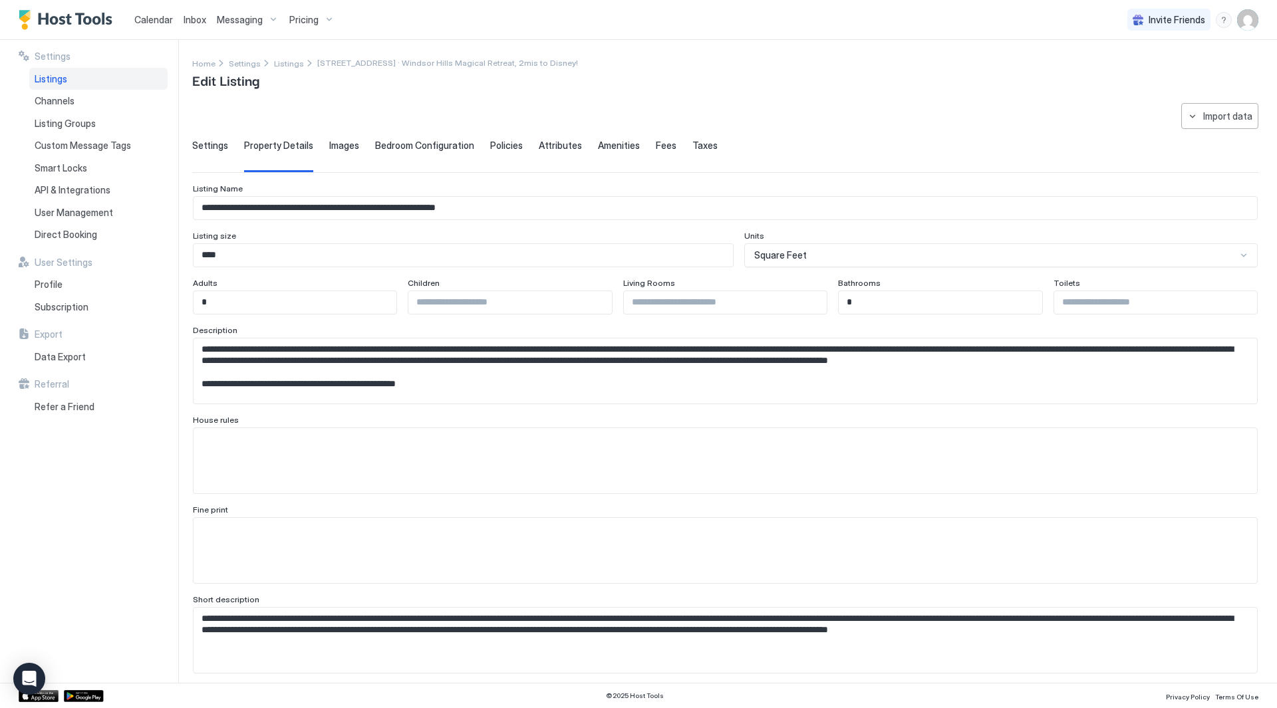
click at [333, 149] on span "Images" at bounding box center [344, 146] width 30 height 12
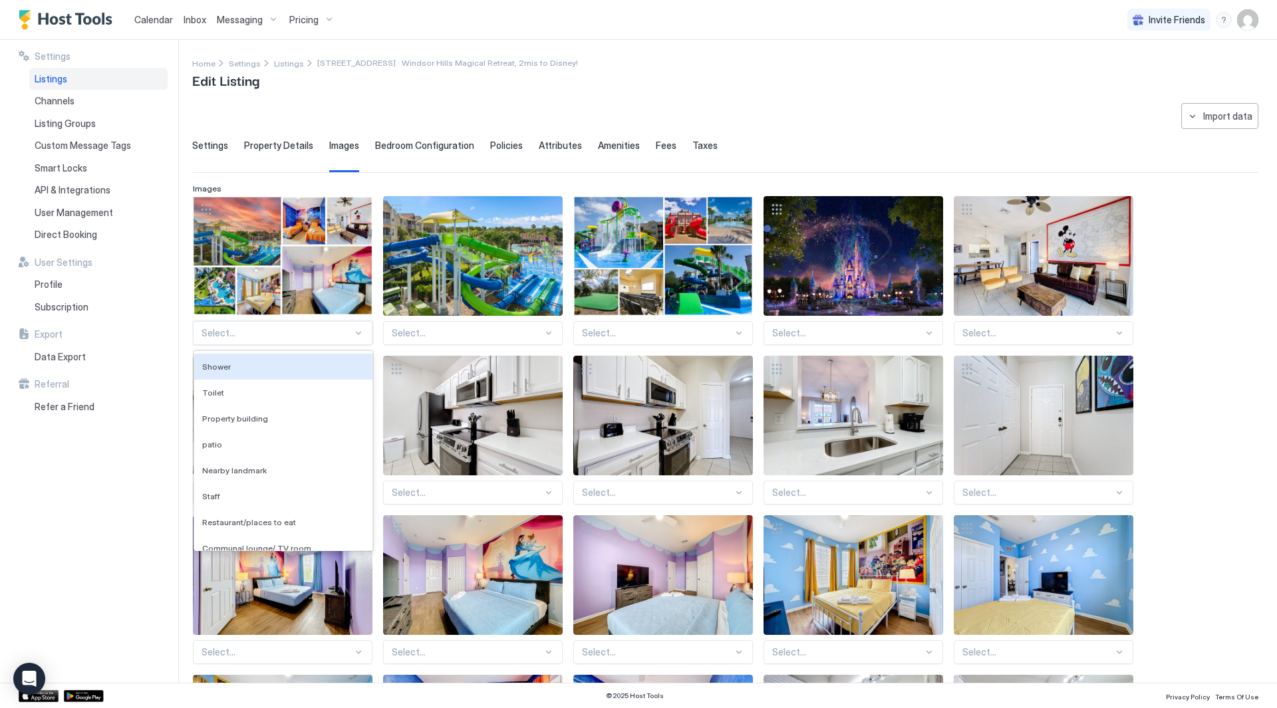
click at [296, 331] on div at bounding box center [277, 333] width 151 height 12
click at [297, 332] on div at bounding box center [277, 333] width 151 height 12
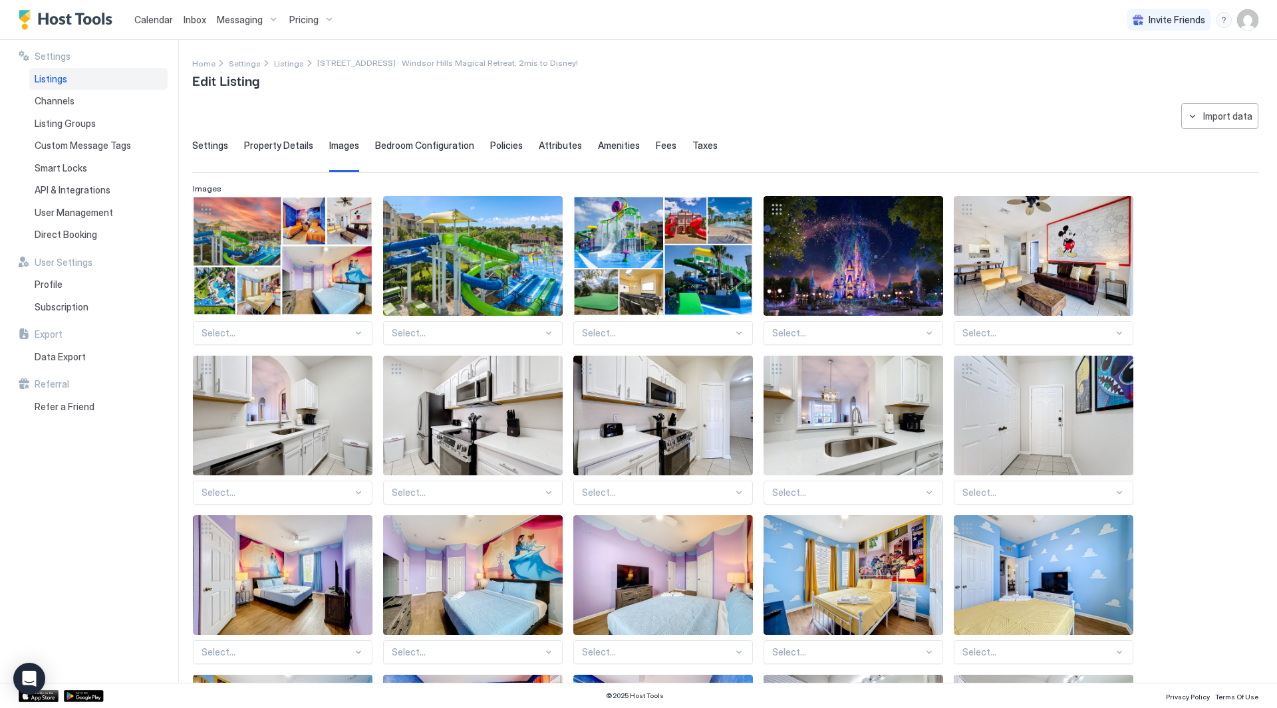
click at [303, 151] on span "Property Details" at bounding box center [278, 146] width 69 height 12
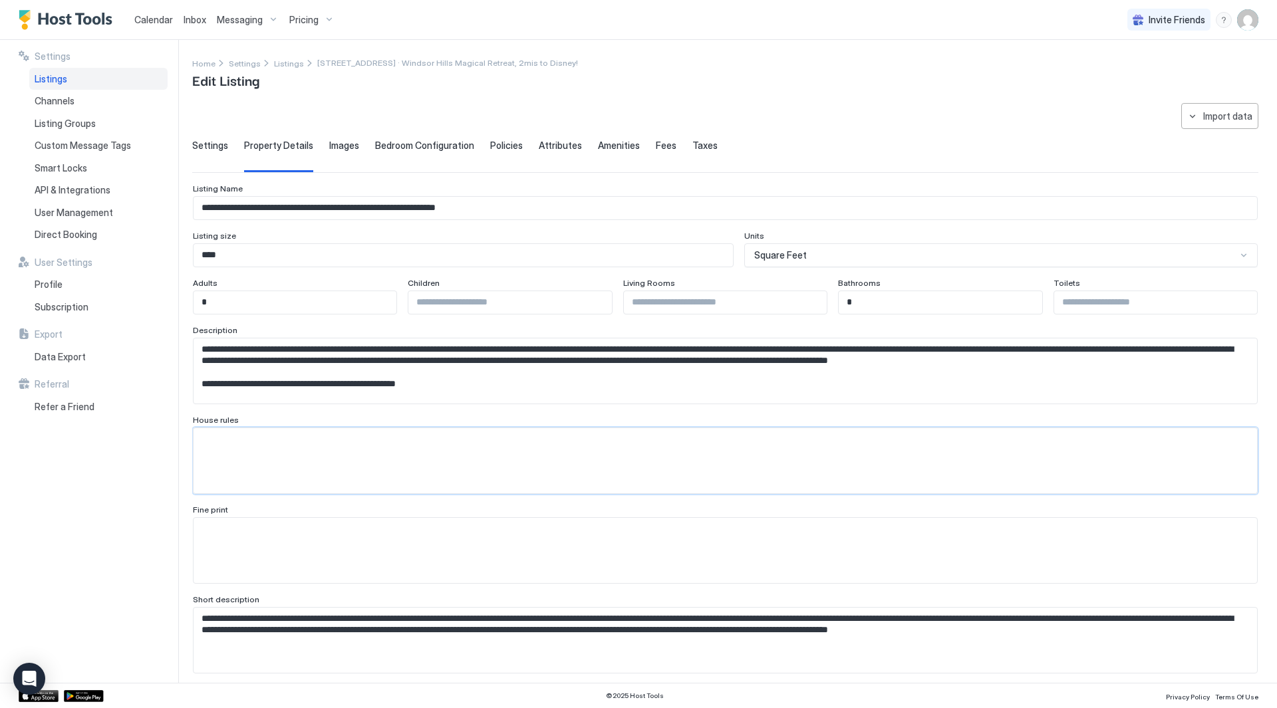
click at [280, 455] on textarea "Input Field" at bounding box center [726, 460] width 1064 height 65
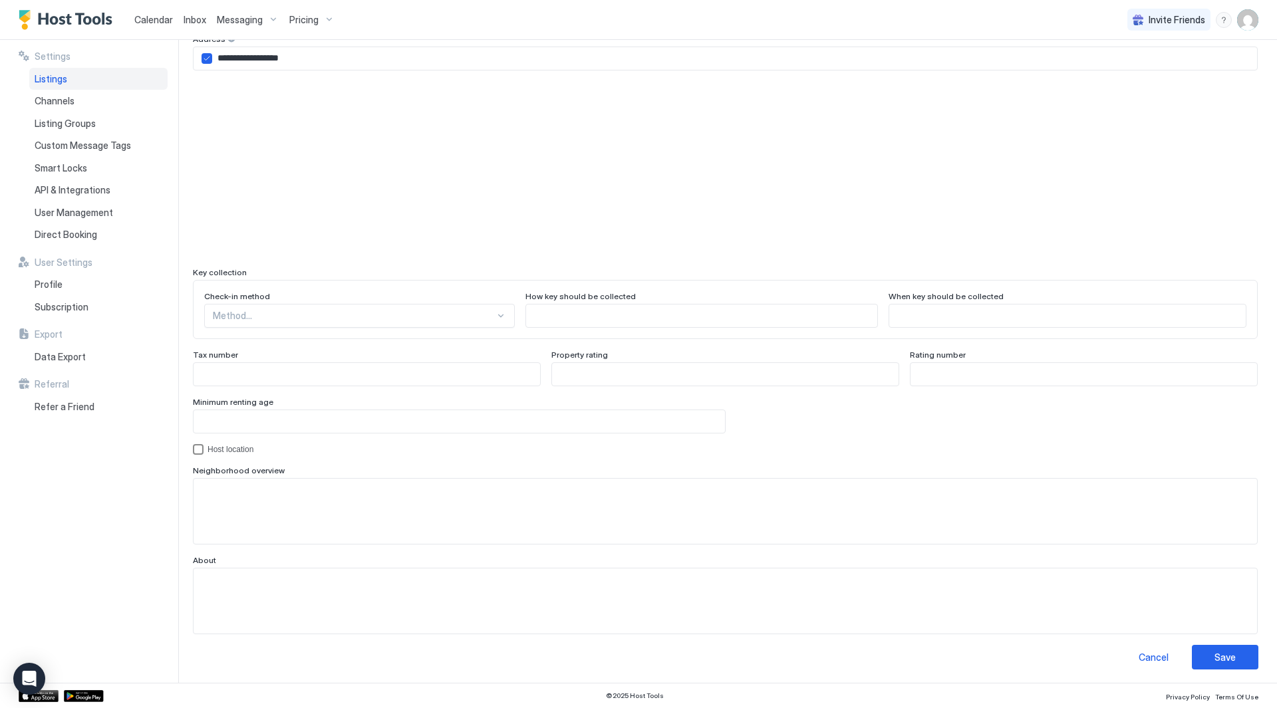
scroll to position [1022, 0]
click at [446, 318] on div at bounding box center [354, 313] width 282 height 12
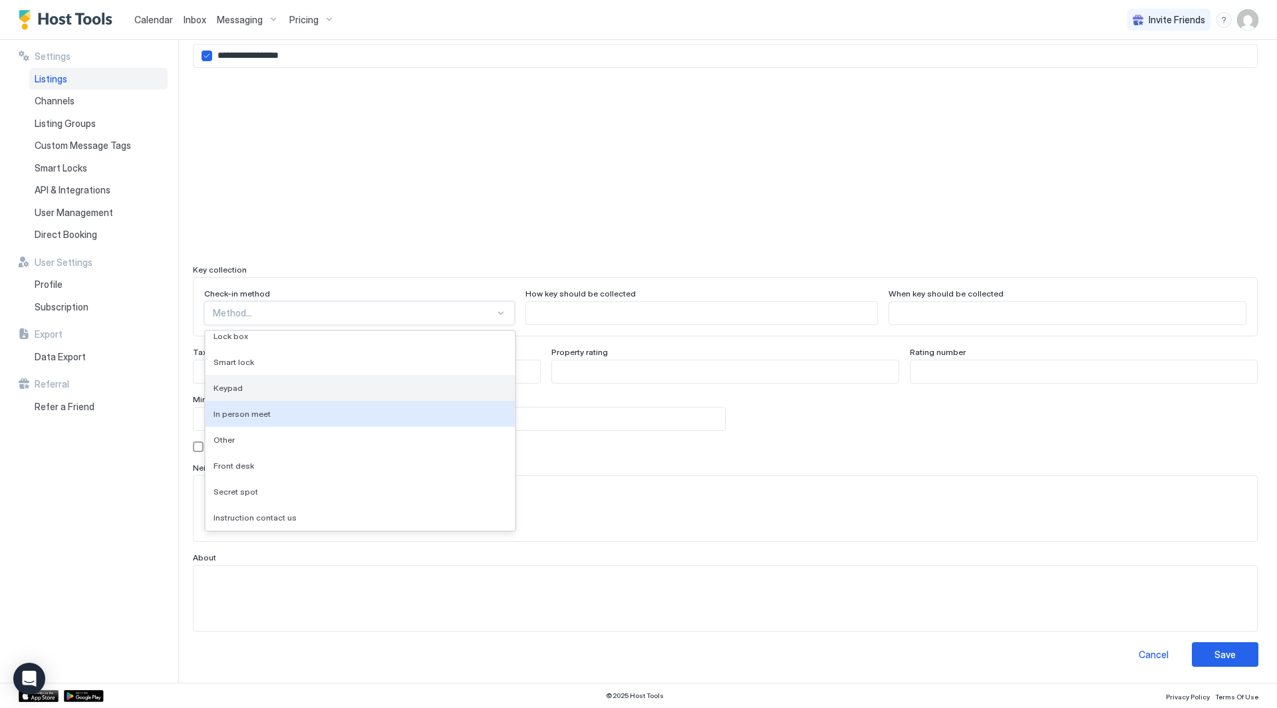
scroll to position [0, 0]
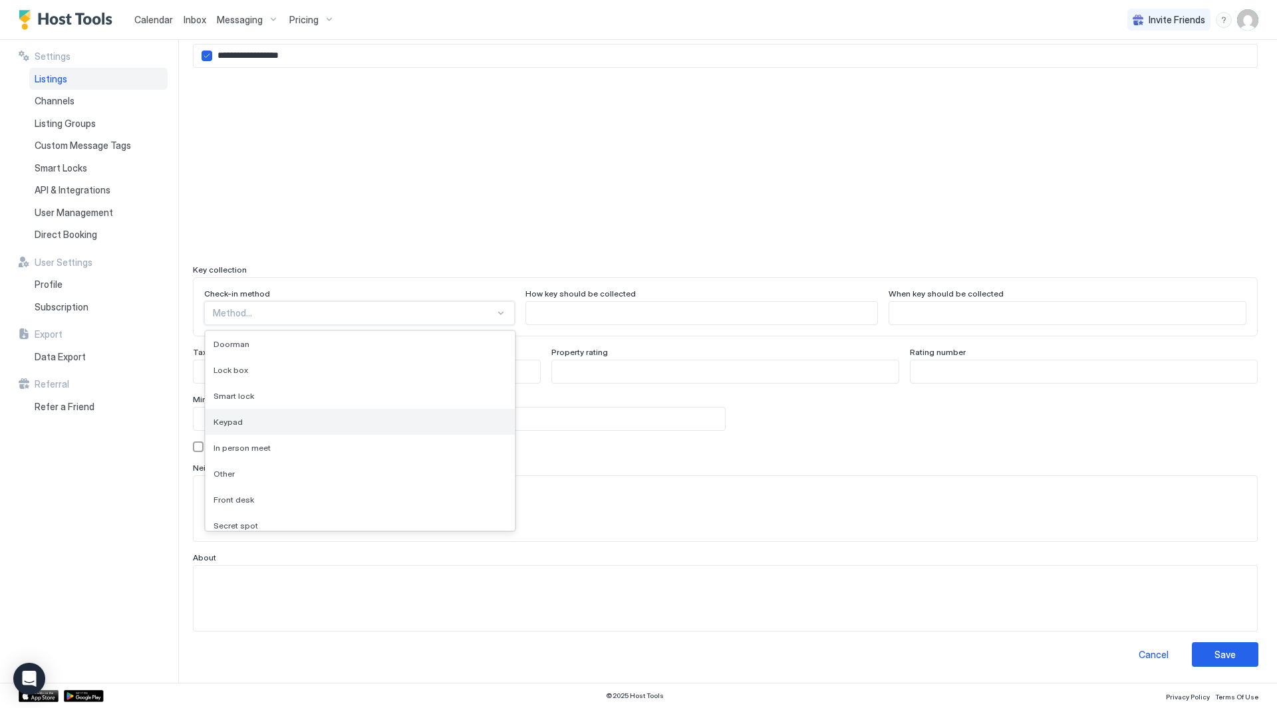
click at [390, 418] on div "Keypad" at bounding box center [360, 422] width 293 height 10
click at [1215, 653] on div "Save" at bounding box center [1225, 655] width 21 height 14
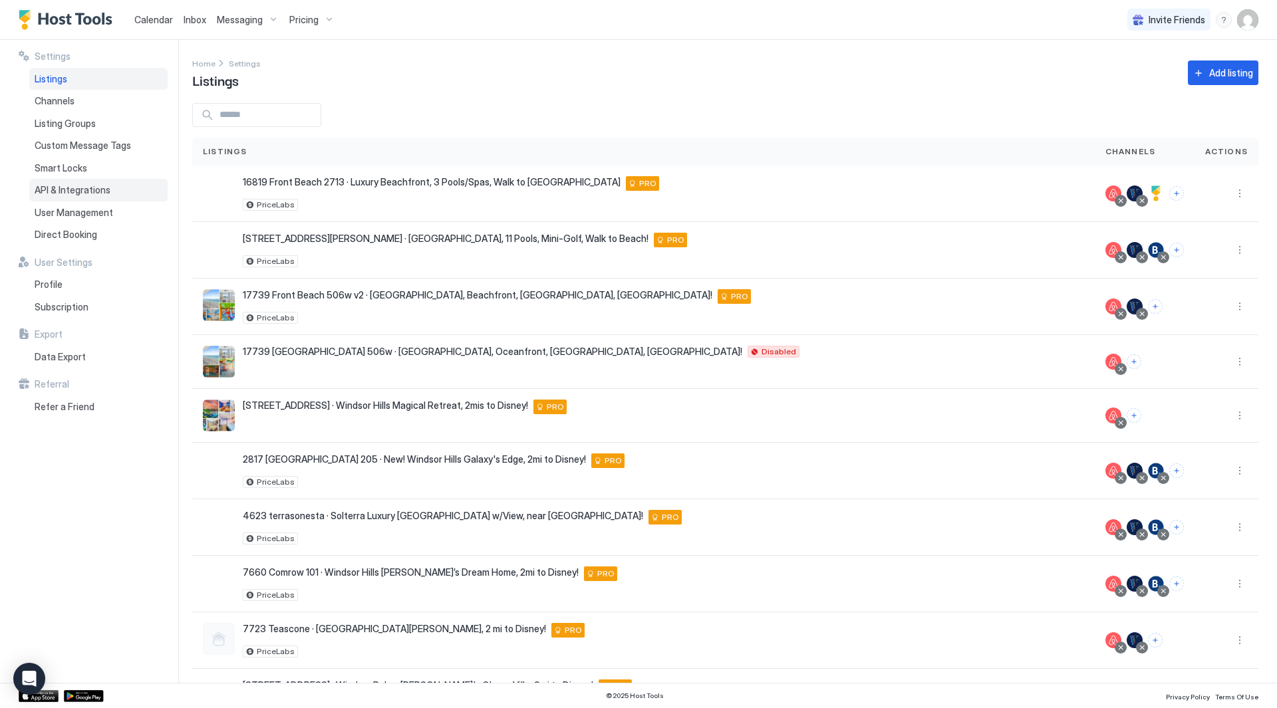
click at [65, 198] on div "API & Integrations" at bounding box center [98, 190] width 138 height 23
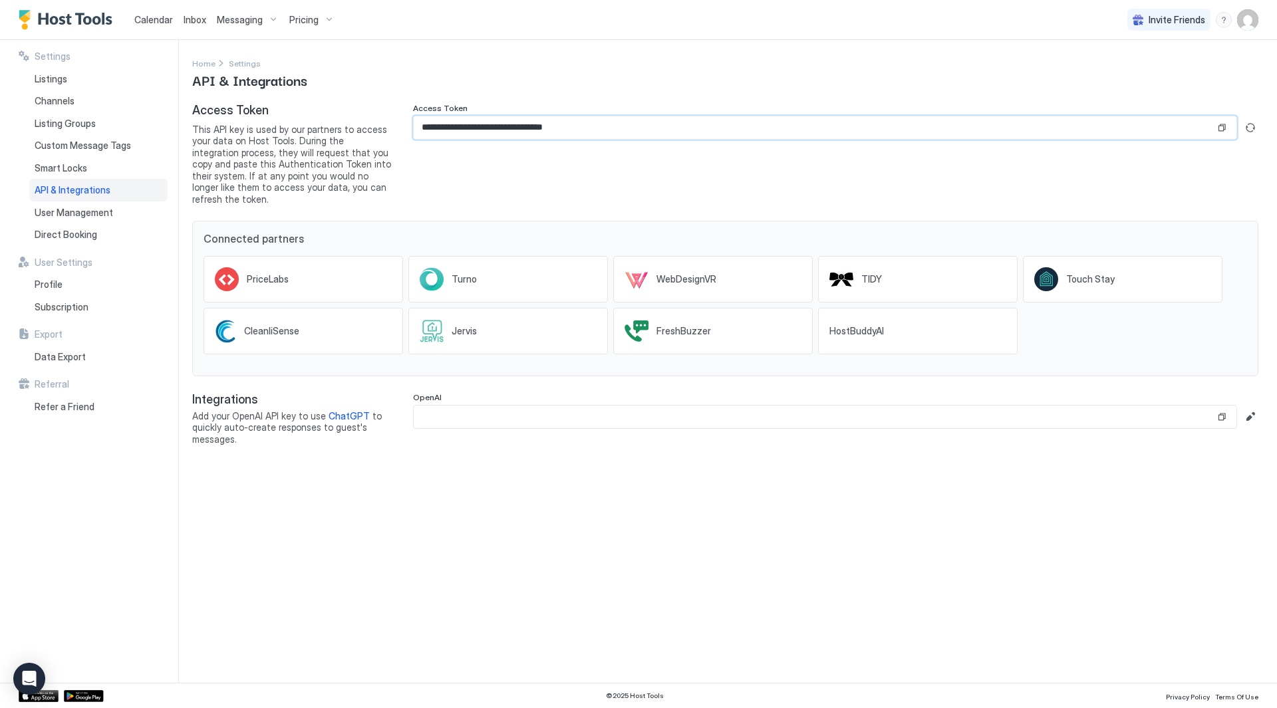
drag, startPoint x: 607, startPoint y: 132, endPoint x: 274, endPoint y: 132, distance: 333.3
click at [274, 132] on div "**********" at bounding box center [725, 154] width 1066 height 102
click at [67, 77] on div "Listings" at bounding box center [98, 79] width 138 height 23
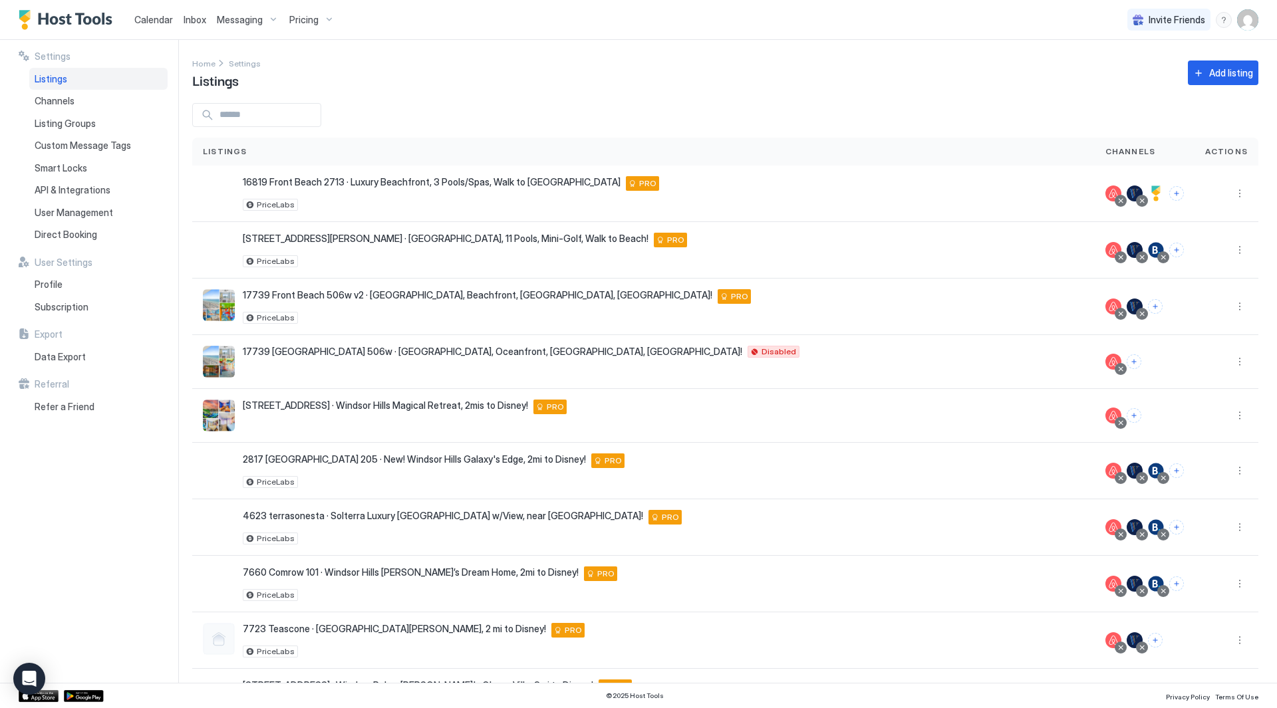
click at [701, 67] on div "Home Settings Listings Add listing" at bounding box center [725, 73] width 1066 height 34
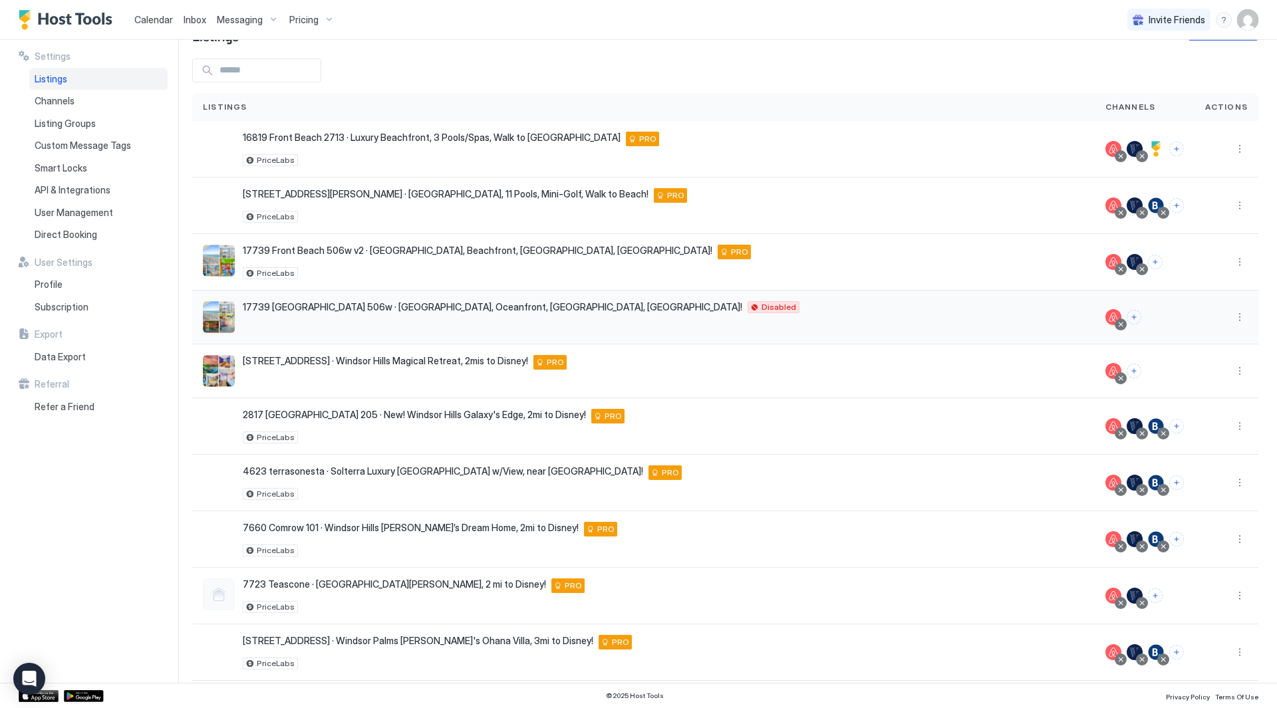
scroll to position [90, 0]
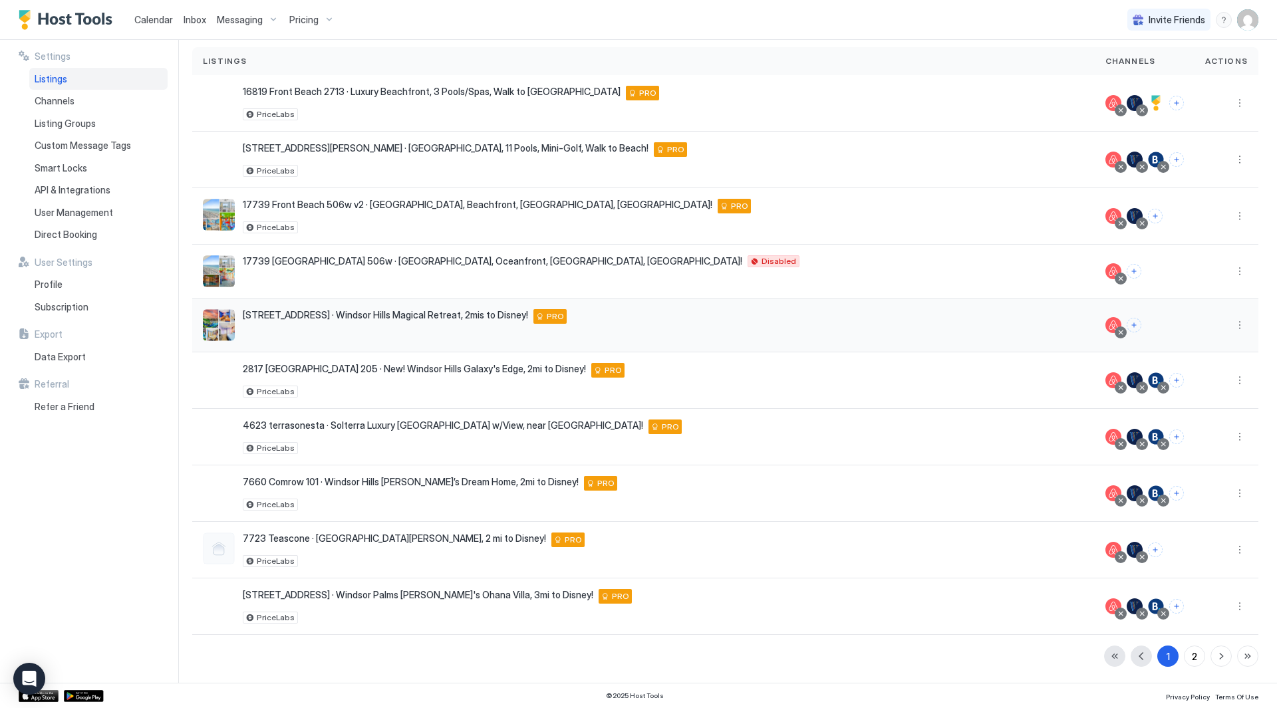
click at [766, 333] on div "2809 Almaton Loop 403 · Windsor Hills Magical Retreat, 2mis to Disney! Kissimme…" at bounding box center [643, 325] width 881 height 32
click at [1232, 329] on button "More options" at bounding box center [1240, 325] width 16 height 16
click at [1205, 360] on div "Pricing" at bounding box center [1195, 365] width 91 height 21
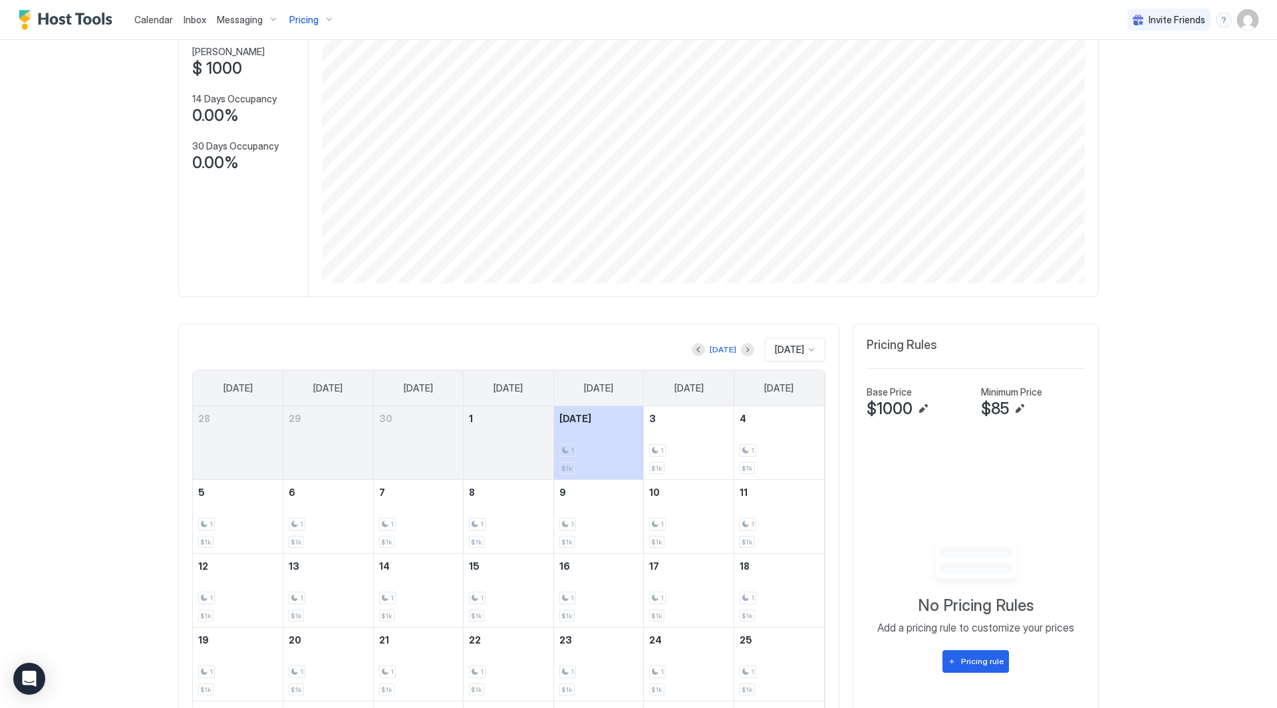
scroll to position [108, 0]
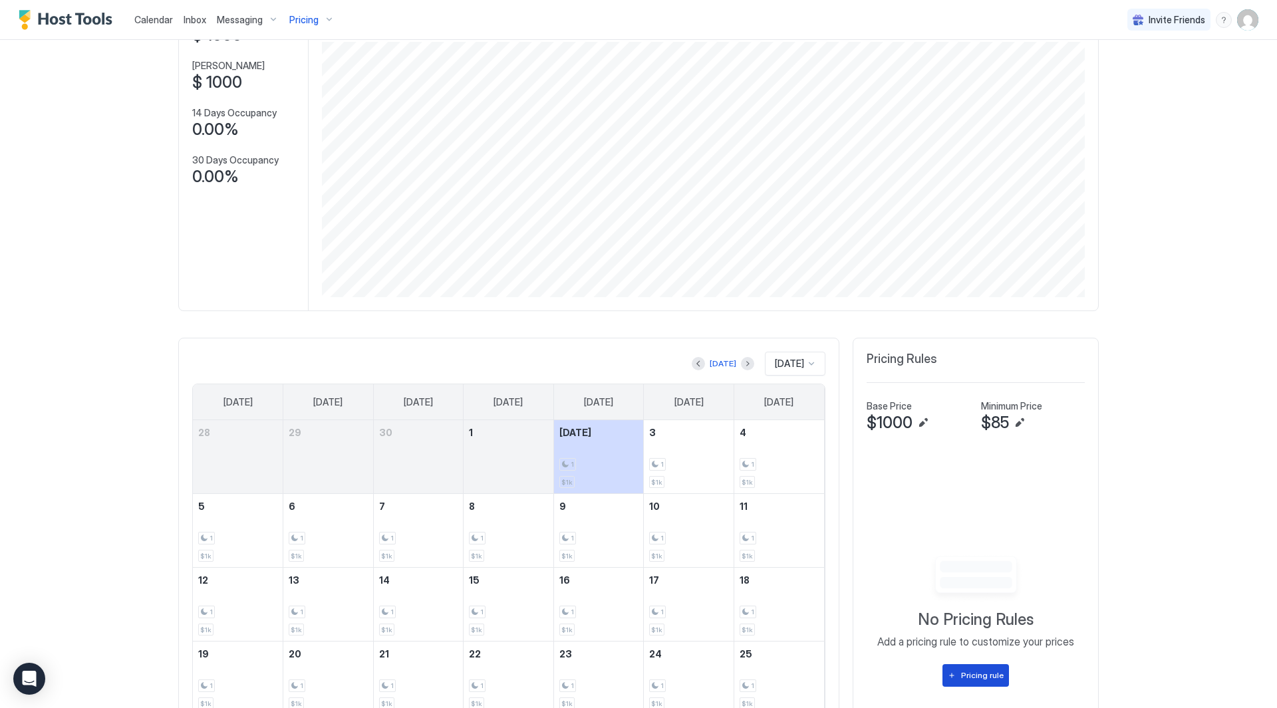
click at [976, 673] on div "Pricing rule" at bounding box center [982, 676] width 43 height 12
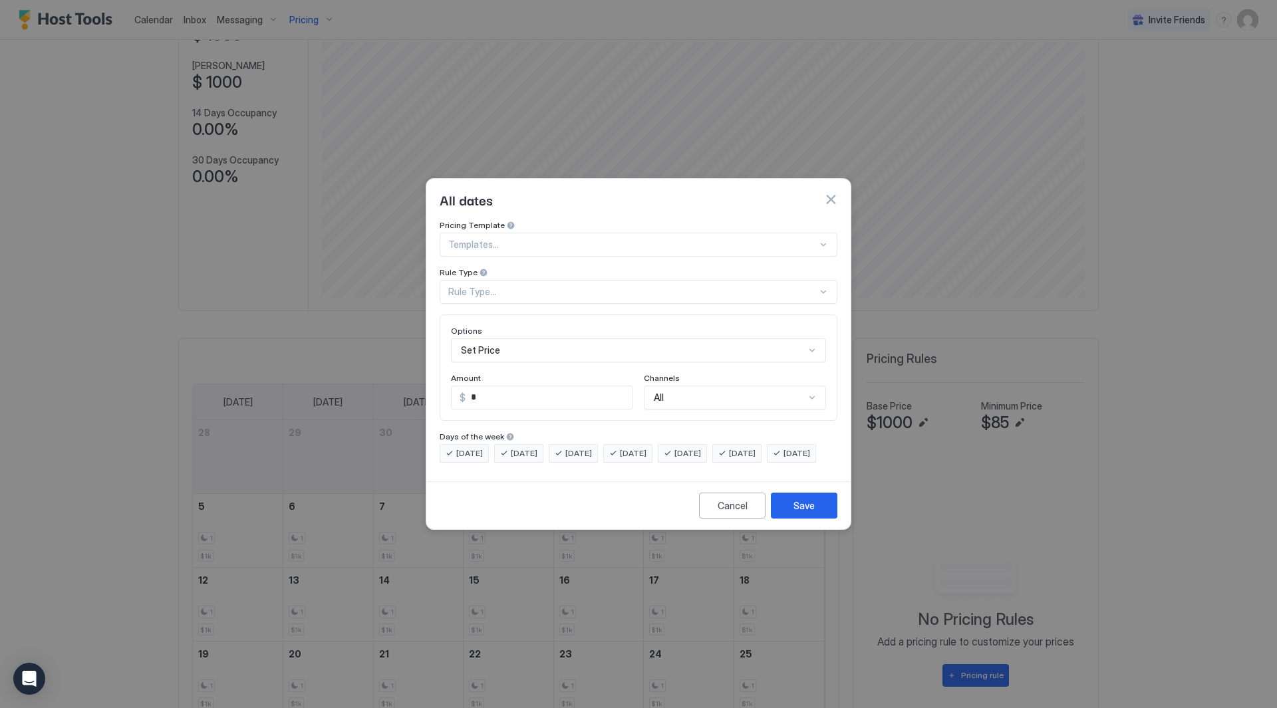
click at [618, 239] on div at bounding box center [632, 245] width 369 height 12
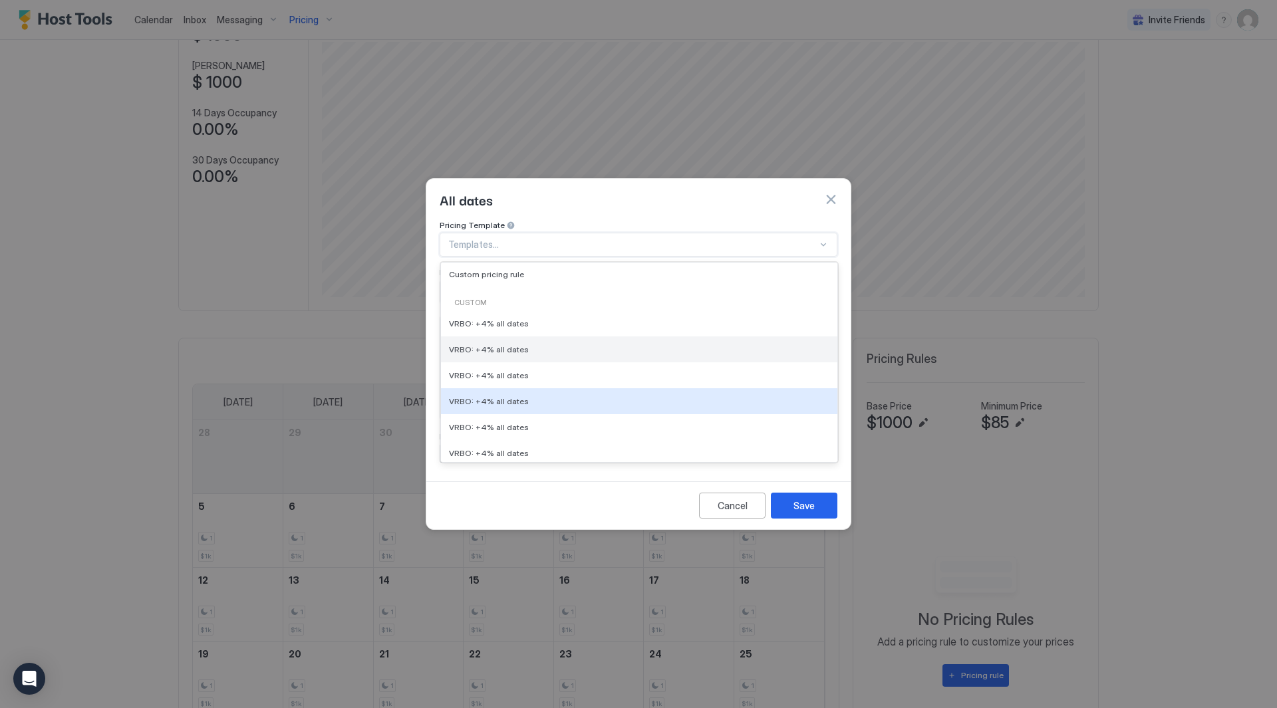
scroll to position [133, 0]
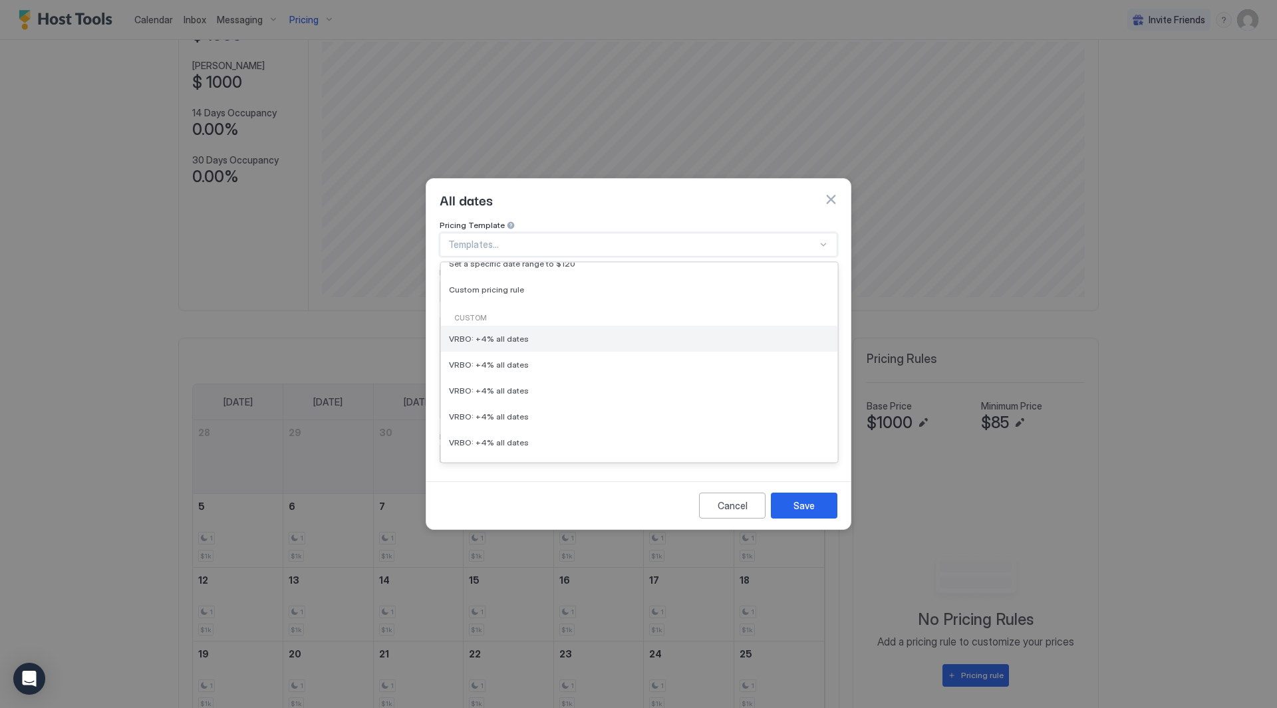
click at [575, 334] on div "VRBO: +4% all dates" at bounding box center [639, 339] width 381 height 10
type input "*"
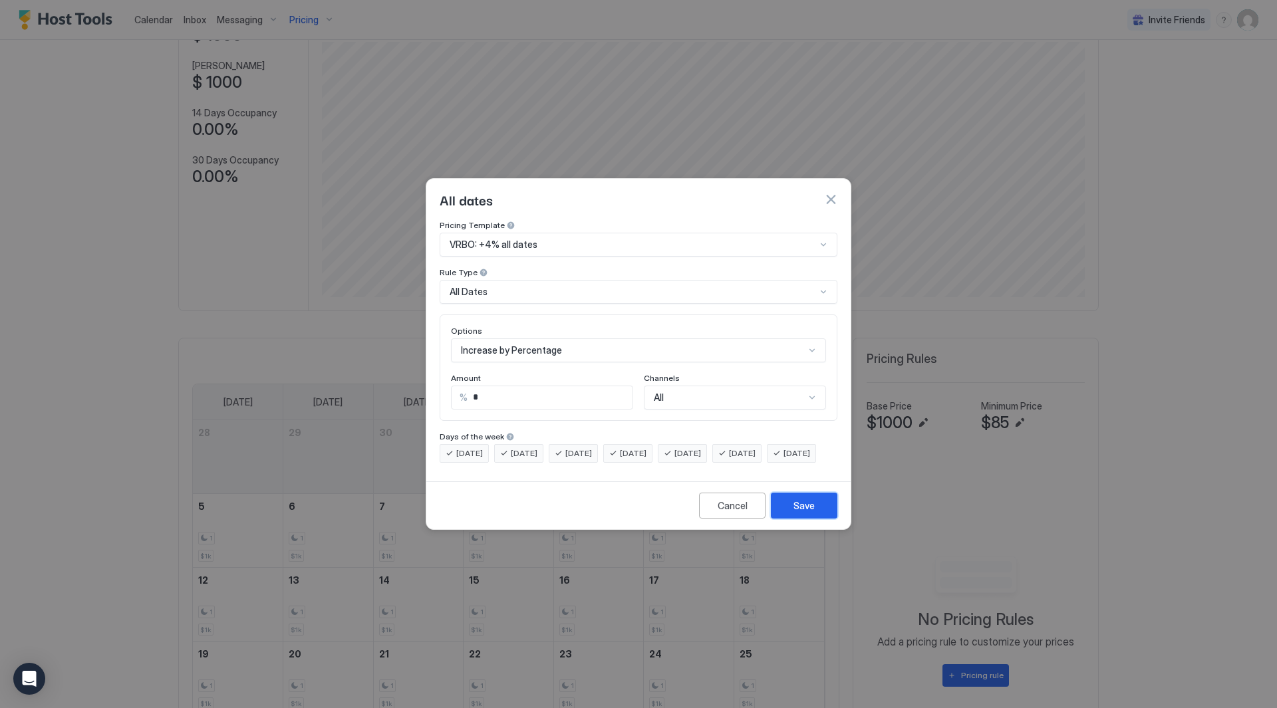
drag, startPoint x: 796, startPoint y: 514, endPoint x: 785, endPoint y: 391, distance: 123.5
click at [786, 391] on div "All dates Pricing Template VRBO: +4% all dates Rule Type All Dates Options Incr…" at bounding box center [639, 354] width 426 height 352
click at [786, 392] on div "All" at bounding box center [729, 398] width 151 height 12
click at [808, 513] on div "Save" at bounding box center [804, 506] width 21 height 14
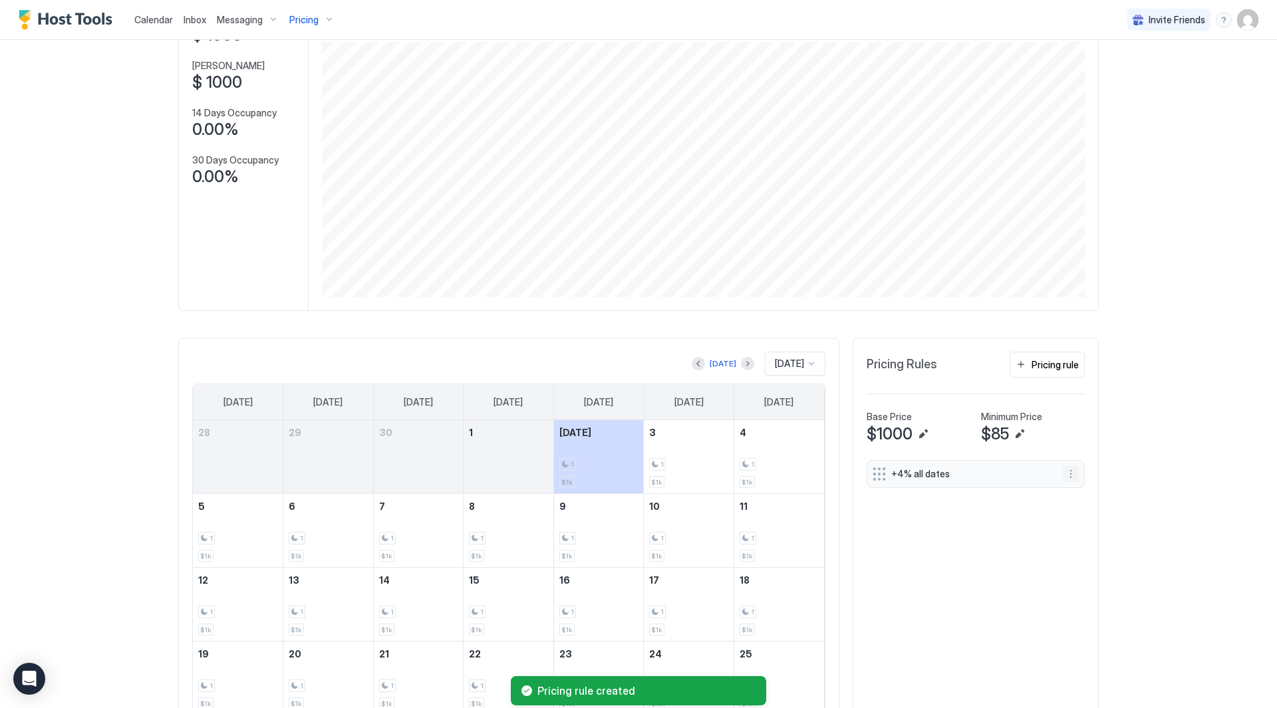
click at [1067, 473] on button "More options" at bounding box center [1071, 474] width 16 height 16
click at [1065, 365] on div at bounding box center [638, 354] width 1277 height 708
click at [1048, 366] on div at bounding box center [638, 354] width 1277 height 708
click at [1064, 369] on div "Pricing rule" at bounding box center [1055, 365] width 47 height 14
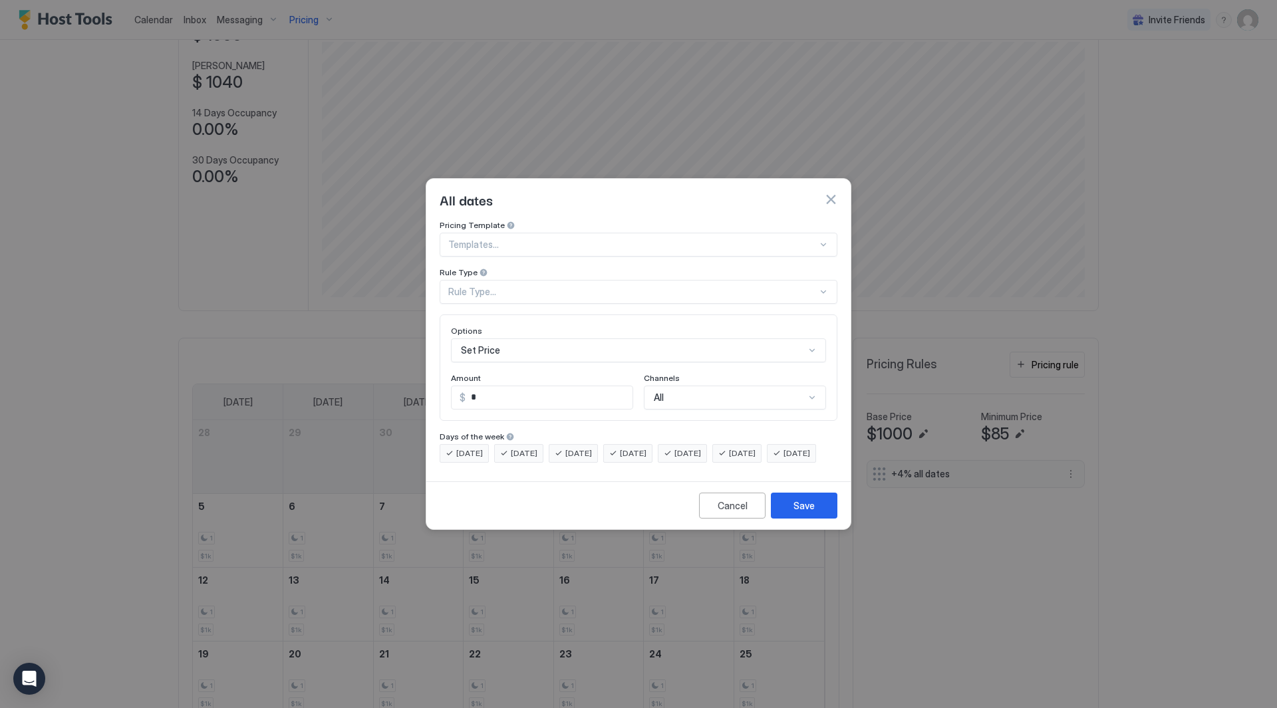
click at [509, 339] on div "Set Price" at bounding box center [638, 351] width 375 height 24
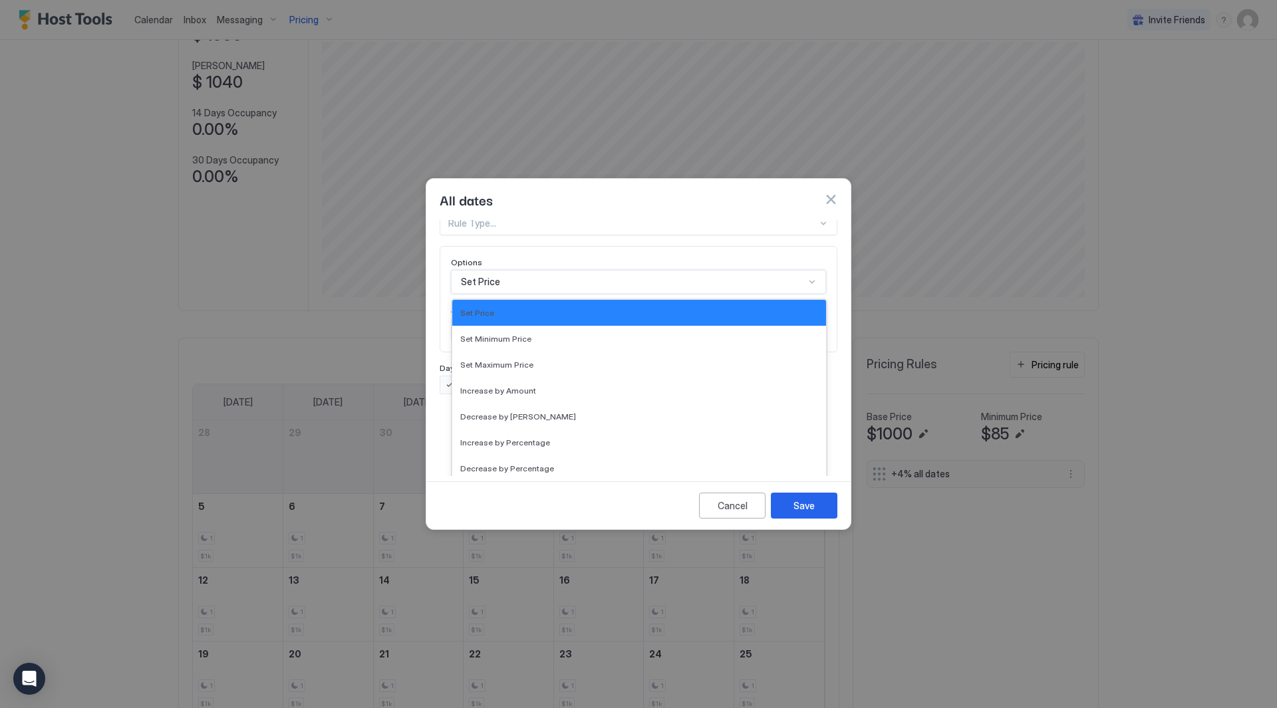
click at [548, 277] on div "Pricing Template Templates... Rule Type Rule Type... Options 17 results availab…" at bounding box center [639, 273] width 398 height 243
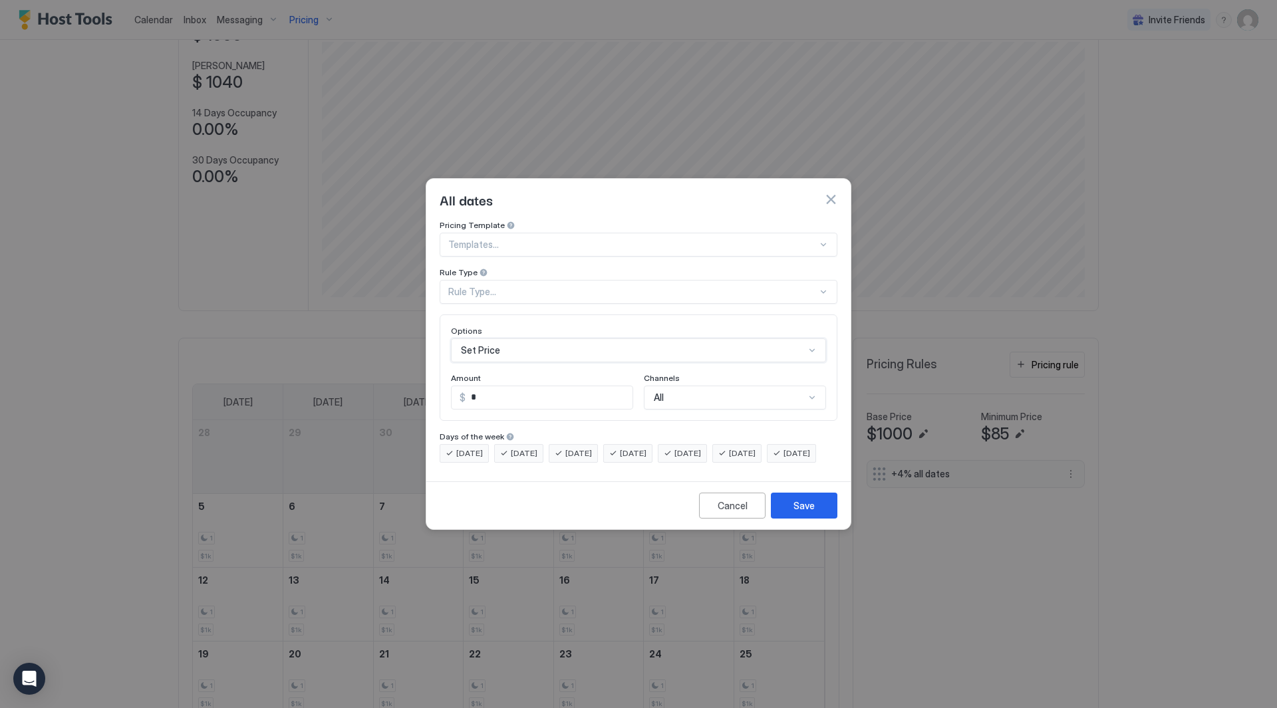
click at [574, 246] on div "Pricing Template Templates... Rule Type Rule Type..." at bounding box center [639, 262] width 398 height 84
click at [585, 239] on div at bounding box center [632, 245] width 369 height 12
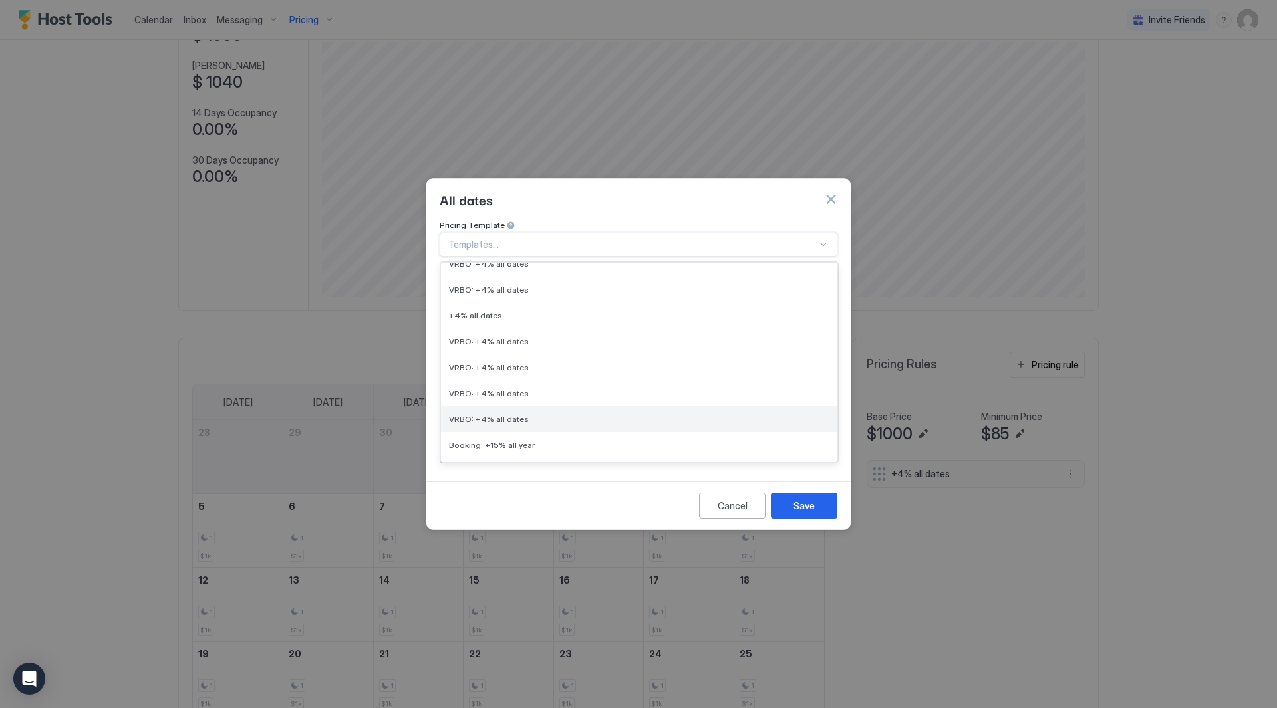
scroll to position [266, 0]
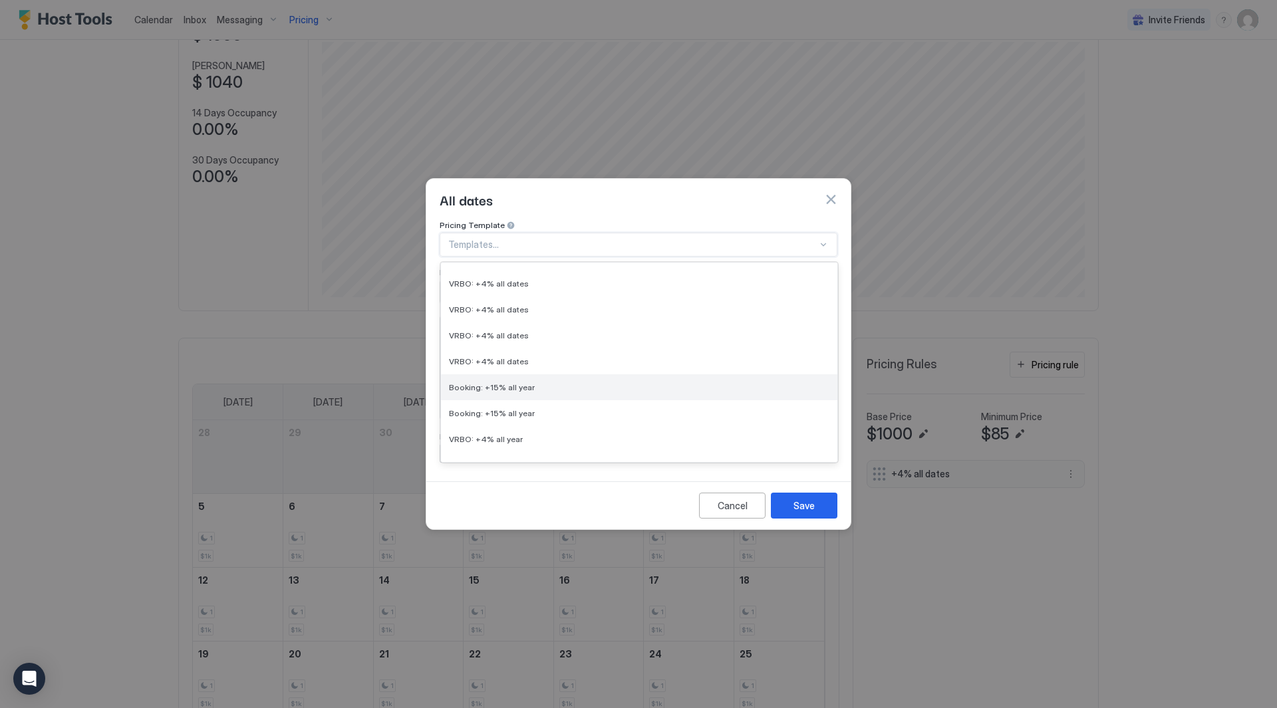
click at [600, 383] on div "Booking: +15% all year" at bounding box center [639, 388] width 381 height 10
type input "**"
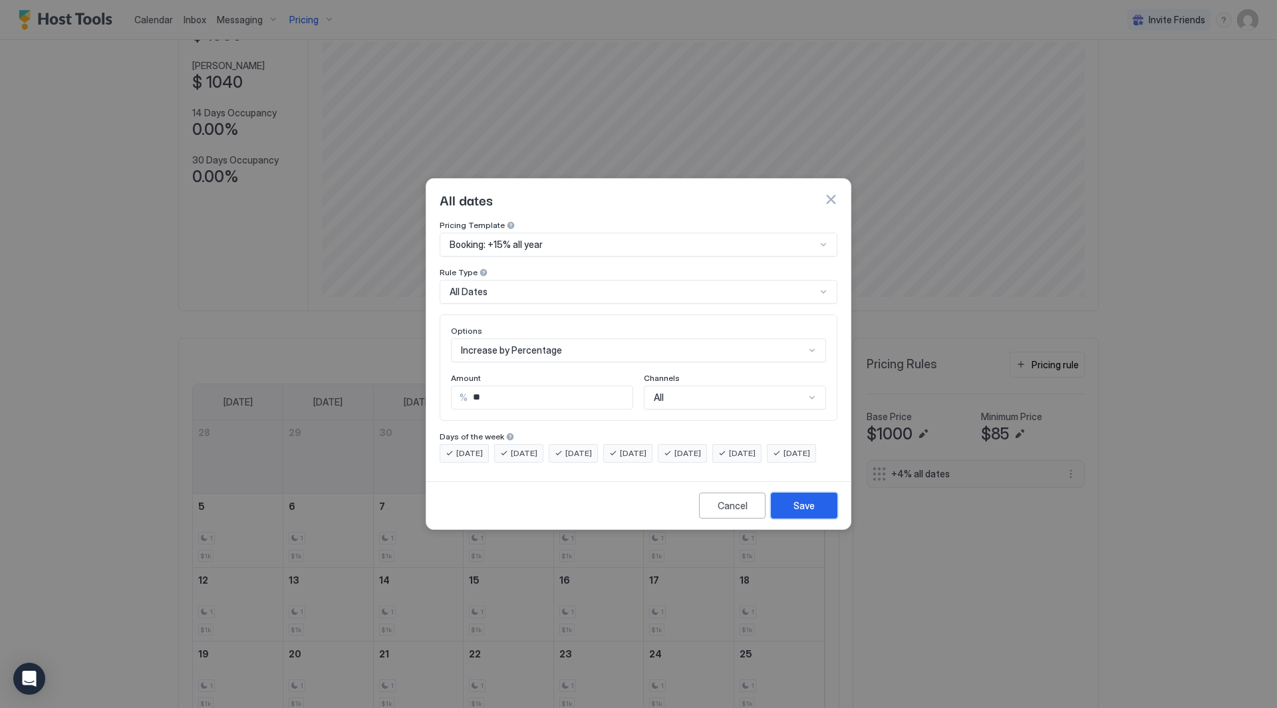
drag, startPoint x: 815, startPoint y: 517, endPoint x: 801, endPoint y: 392, distance: 125.2
click at [802, 392] on div "All dates Pricing Template Booking: +15% all year Rule Type All Dates Options I…" at bounding box center [639, 354] width 426 height 352
click at [801, 392] on div "All" at bounding box center [735, 398] width 182 height 24
click at [801, 392] on div "All" at bounding box center [729, 398] width 151 height 12
click at [828, 193] on button "button" at bounding box center [830, 199] width 13 height 13
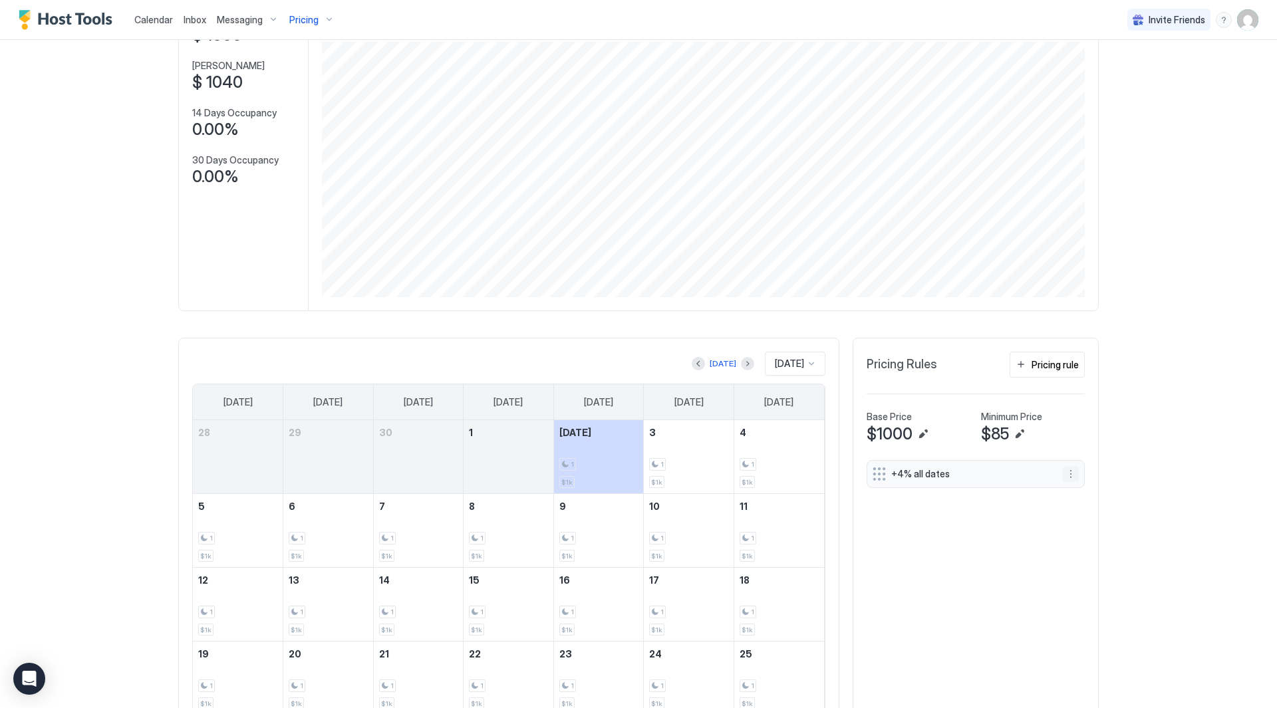
click at [1064, 475] on button "More options" at bounding box center [1071, 474] width 16 height 16
click at [1077, 534] on div "Delete" at bounding box center [1083, 535] width 39 height 10
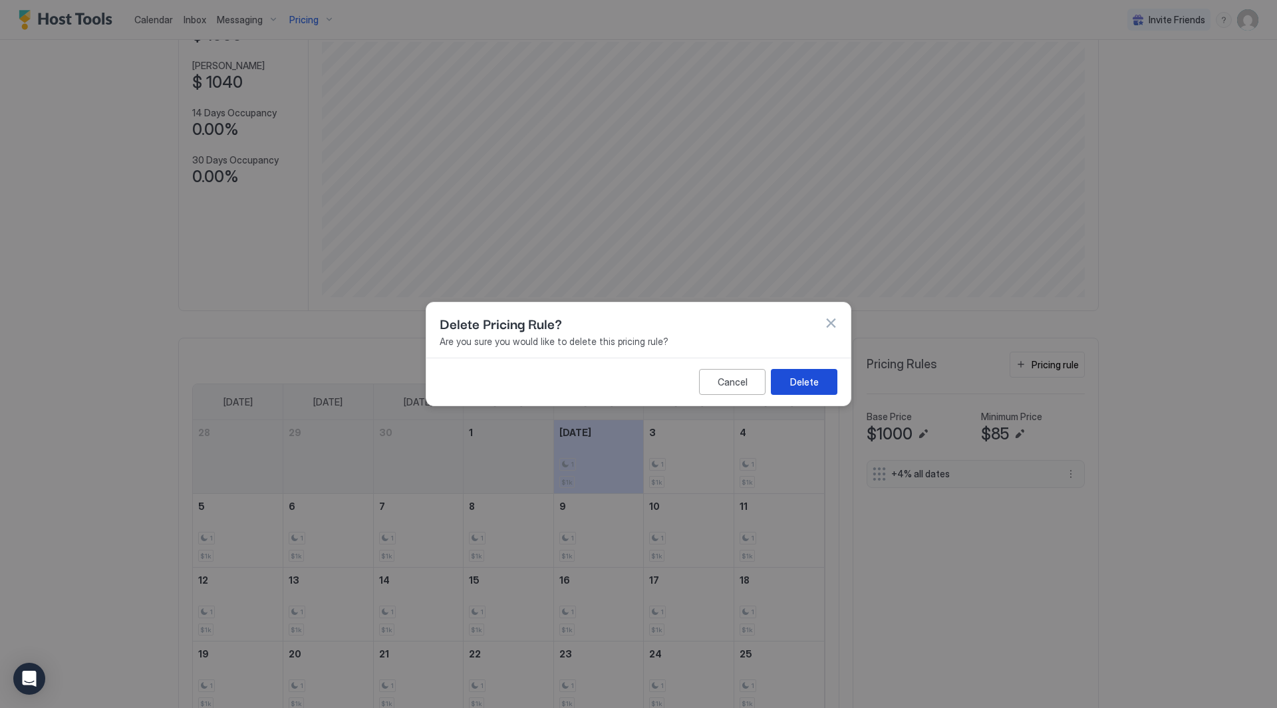
click at [814, 390] on button "Delete" at bounding box center [804, 382] width 67 height 26
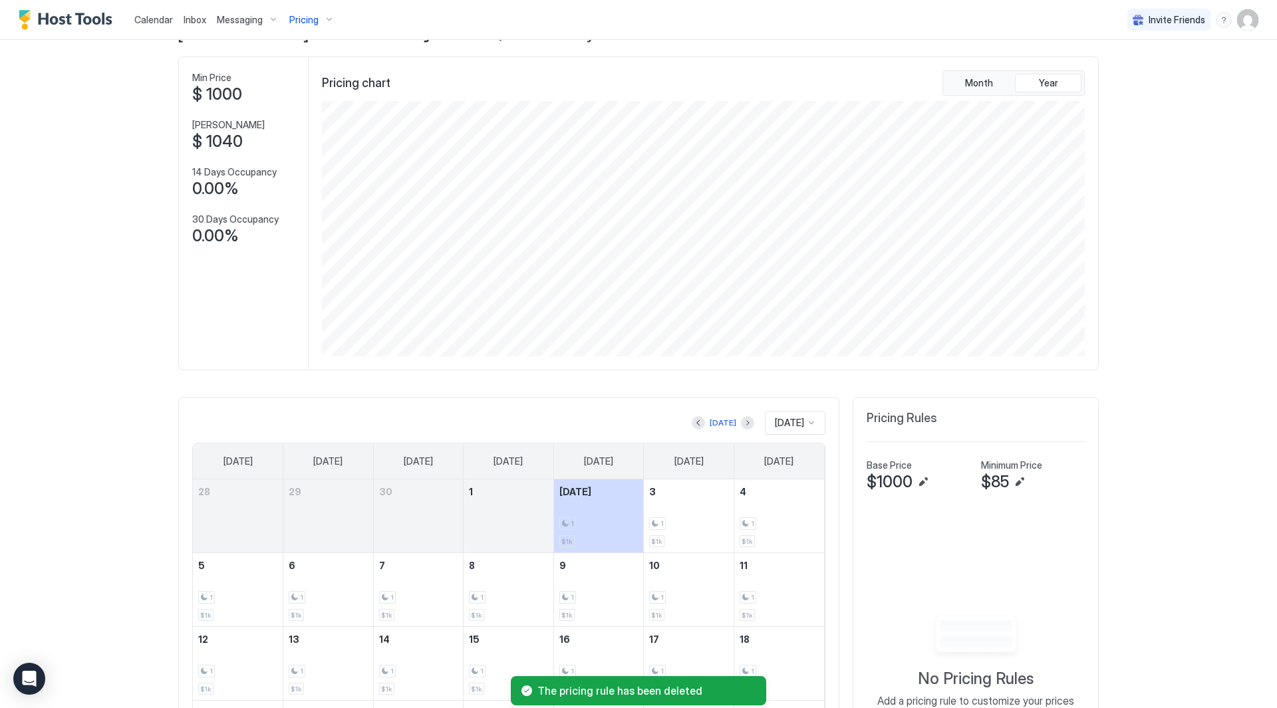
scroll to position [0, 0]
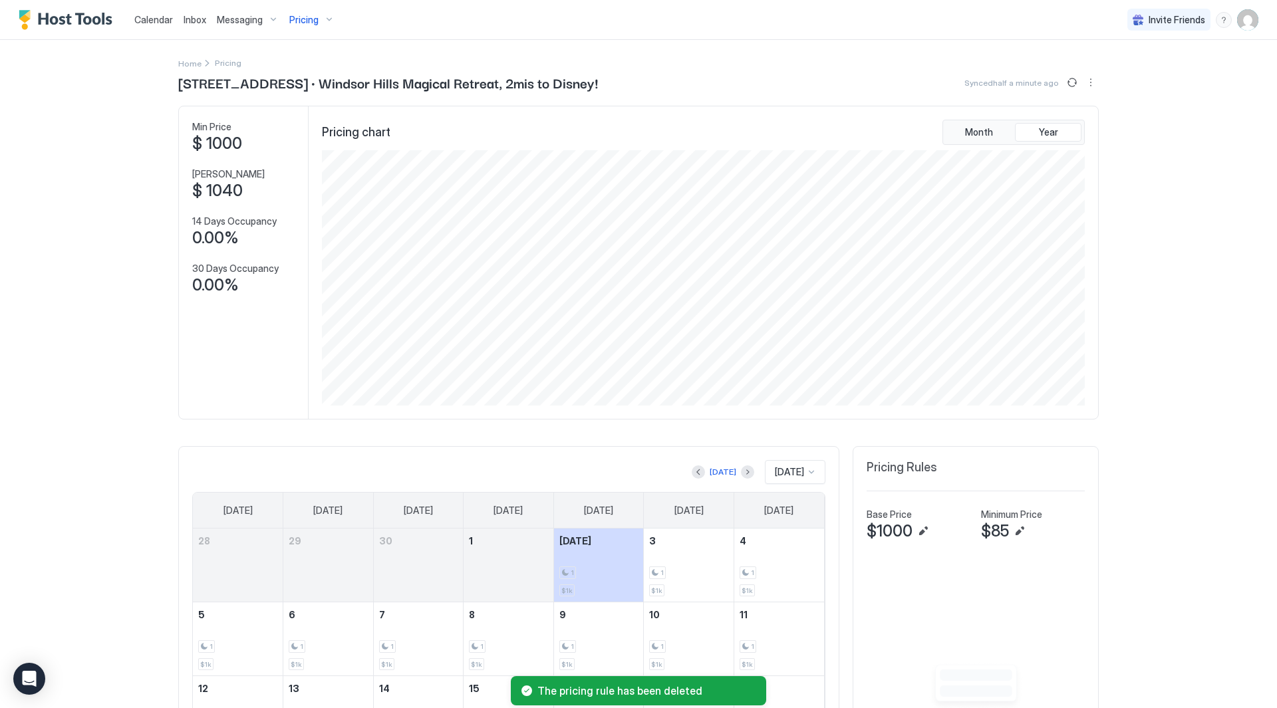
click at [300, 22] on span "Pricing" at bounding box center [303, 20] width 29 height 12
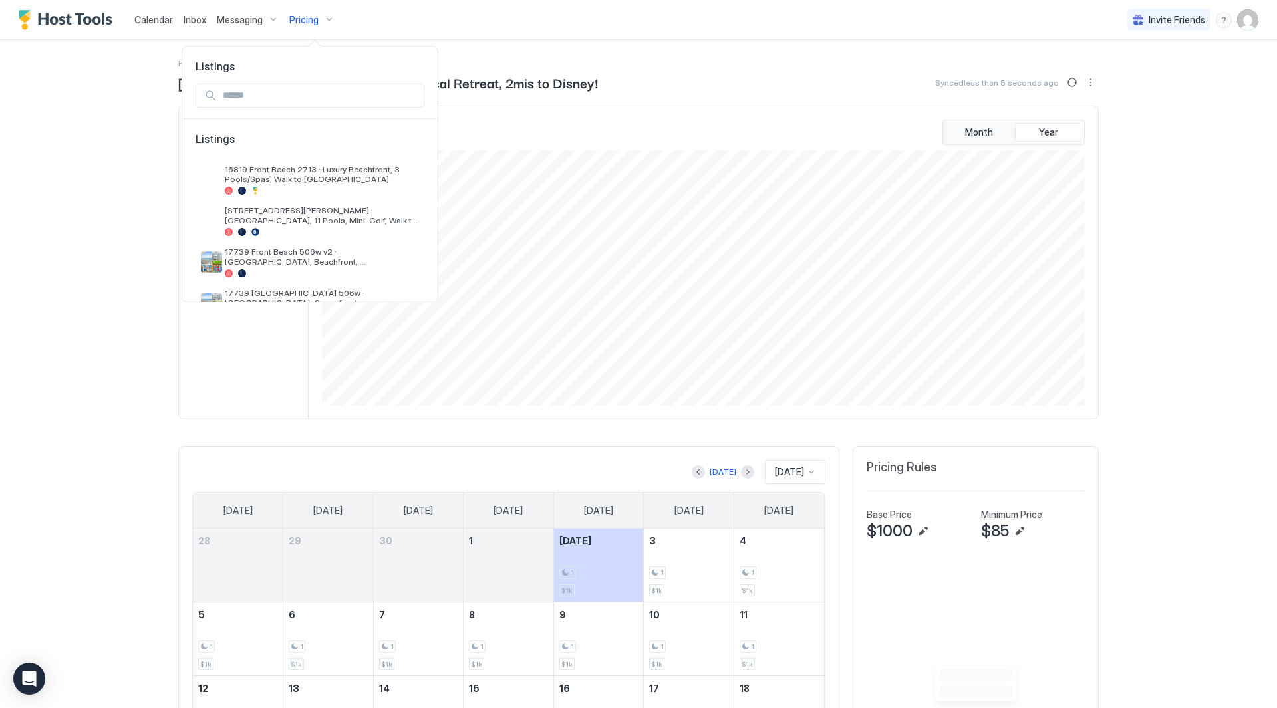
click at [1124, 104] on div at bounding box center [638, 354] width 1277 height 708
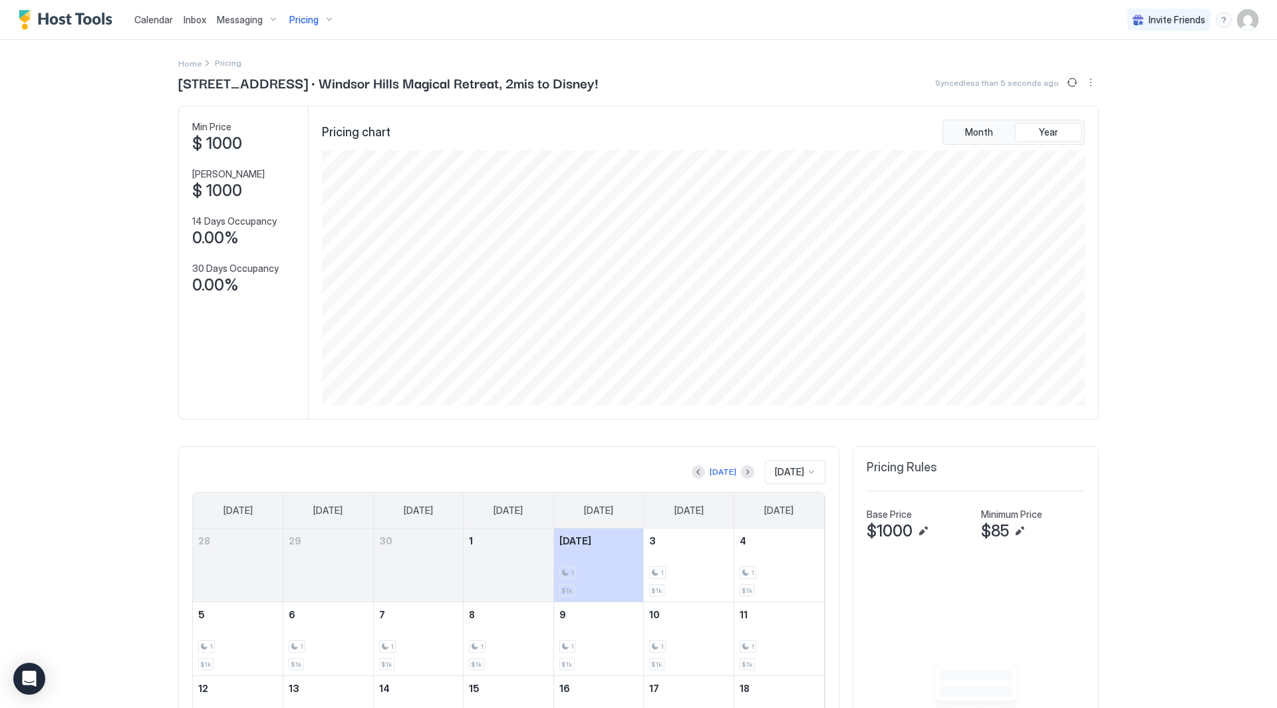
click at [1237, 25] on img "User profile" at bounding box center [1247, 19] width 21 height 21
click at [1197, 79] on div "Settings" at bounding box center [1163, 74] width 169 height 23
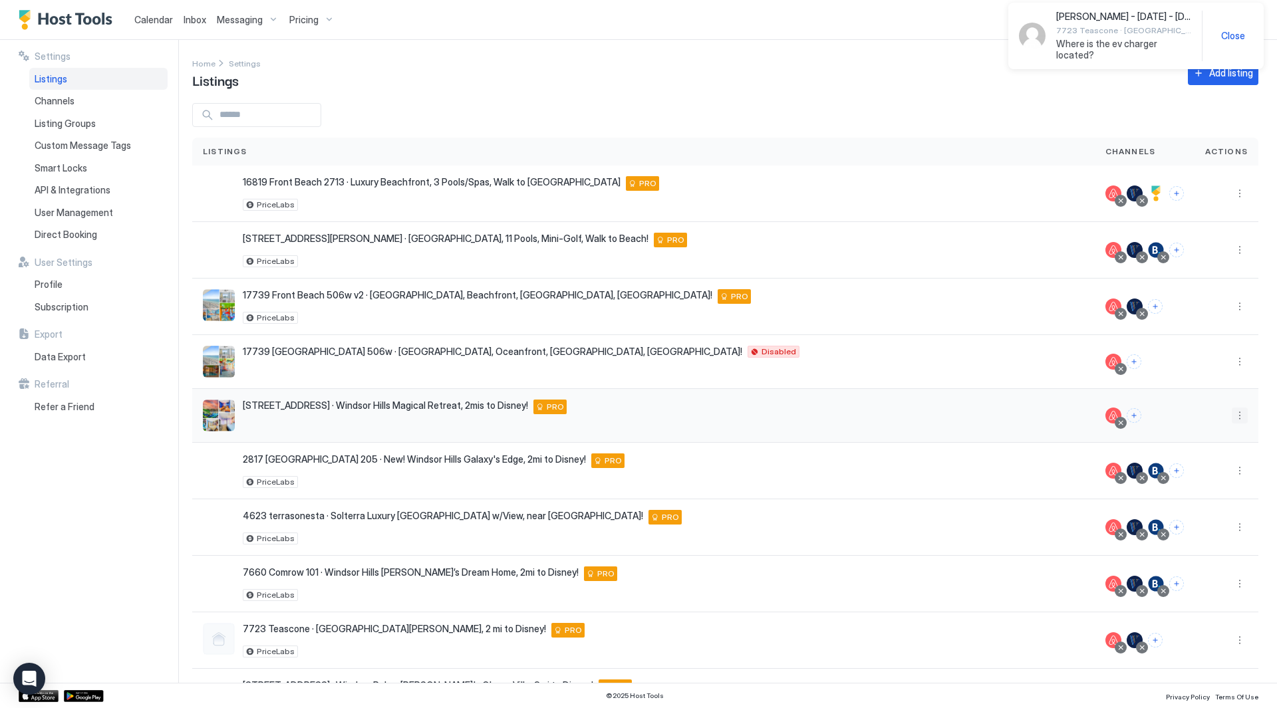
click at [1233, 412] on button "More options" at bounding box center [1240, 416] width 16 height 16
click at [1127, 38] on div at bounding box center [638, 354] width 1277 height 708
click at [1232, 415] on button "More options" at bounding box center [1240, 416] width 16 height 16
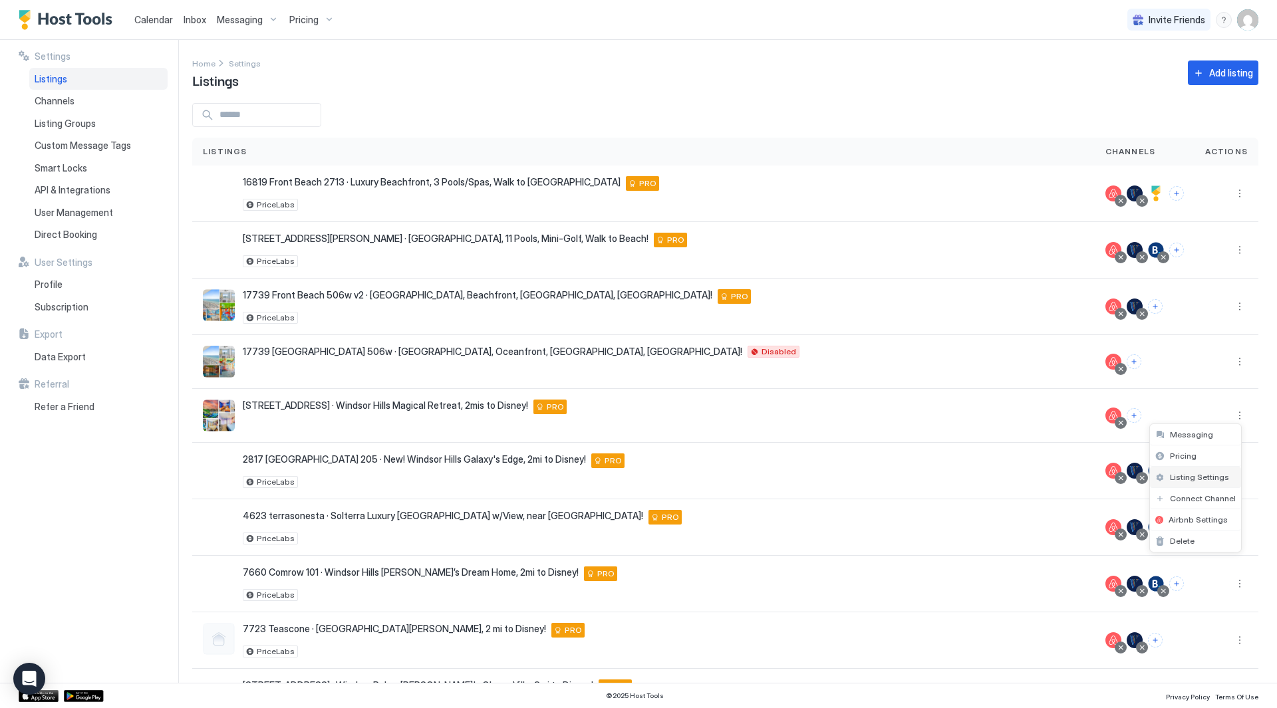
click at [1203, 473] on span "Listing Settings" at bounding box center [1199, 477] width 59 height 10
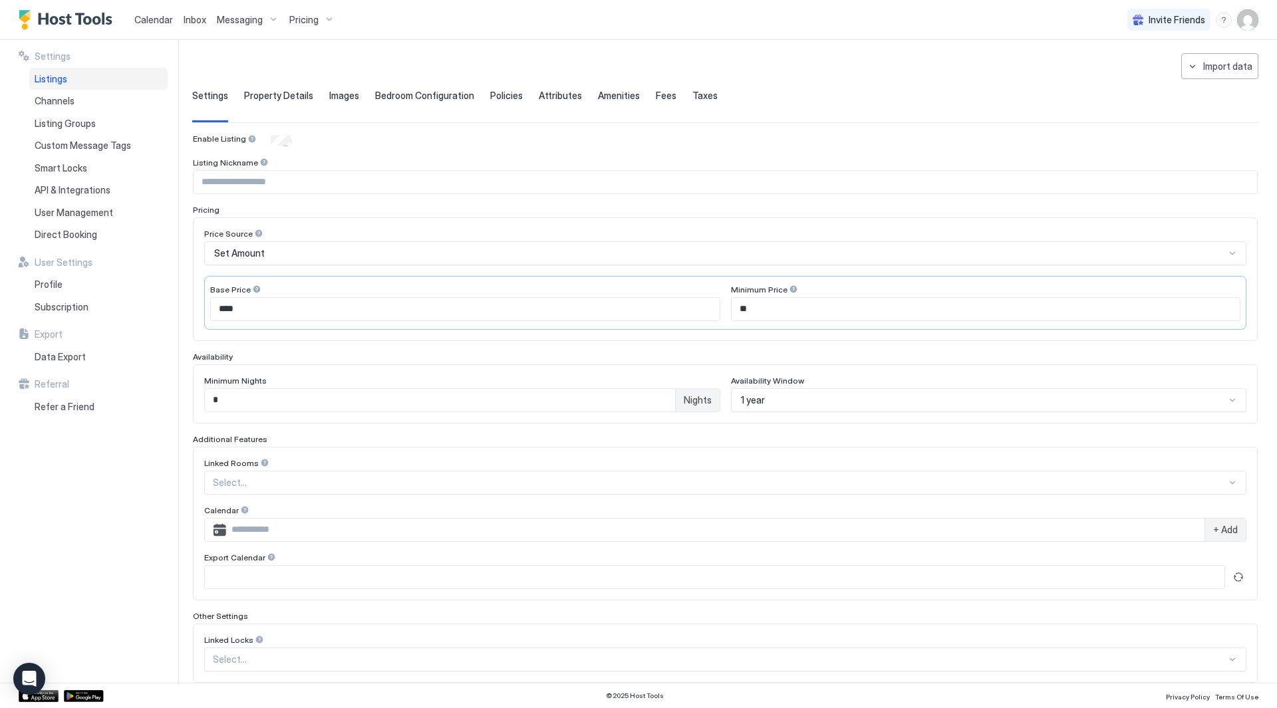
scroll to position [125, 0]
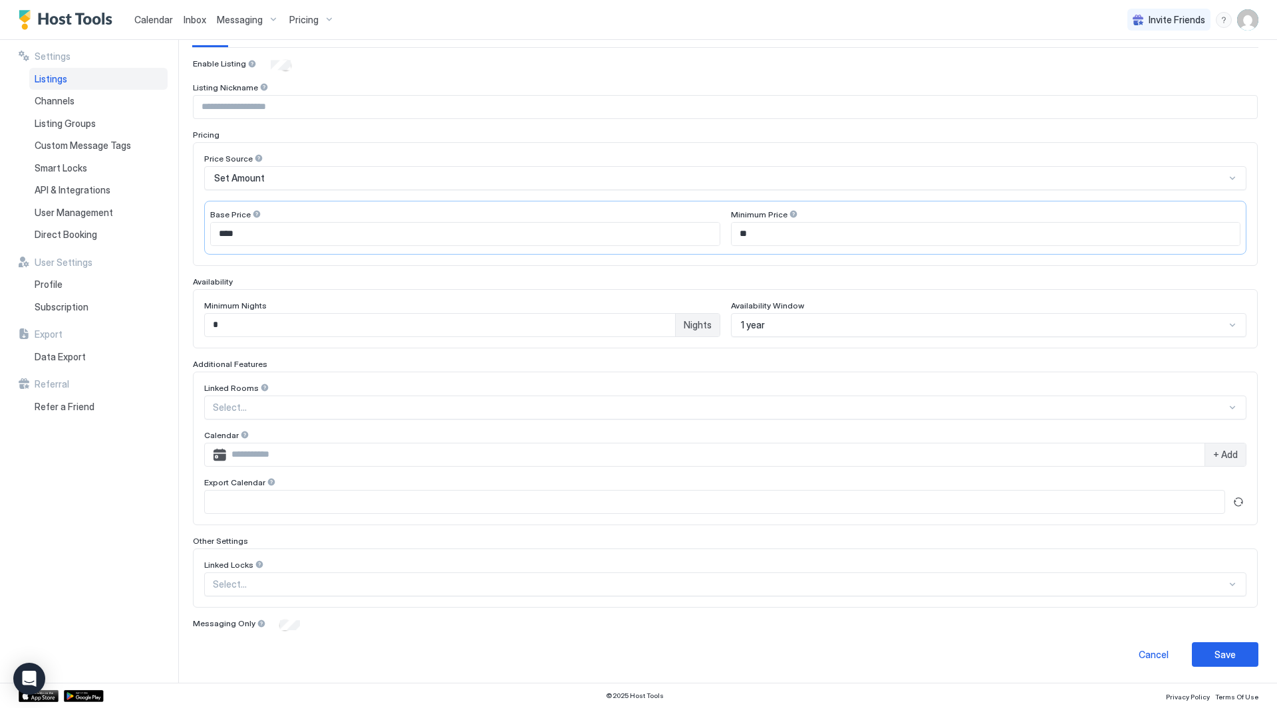
click at [391, 583] on div "Select..." at bounding box center [725, 585] width 1042 height 24
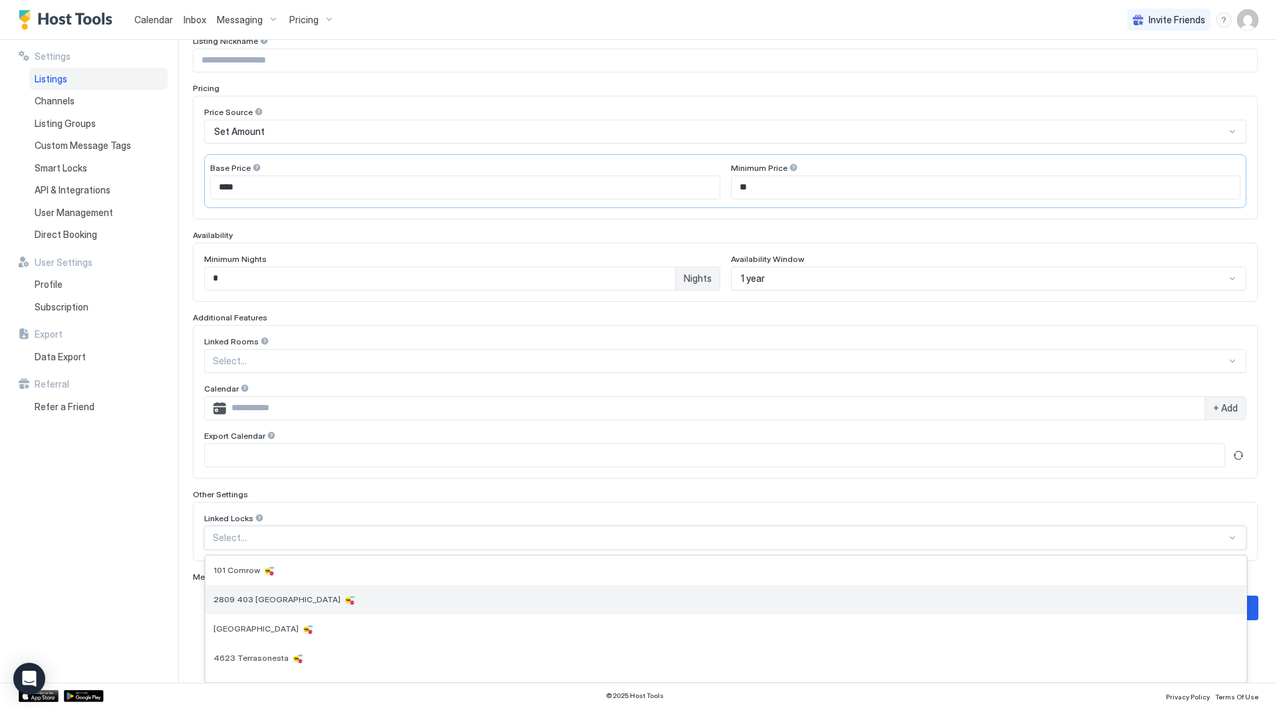
click at [375, 605] on div "2809 403 Almaton" at bounding box center [726, 599] width 1025 height 13
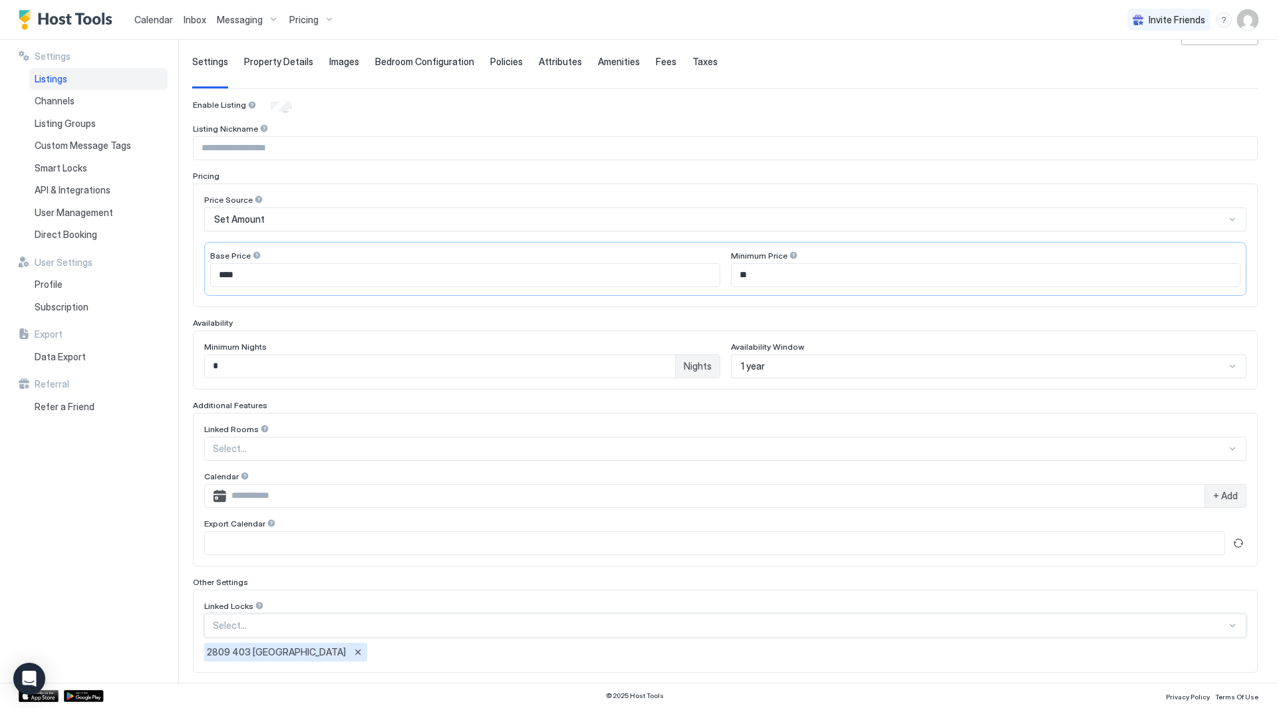
scroll to position [149, 0]
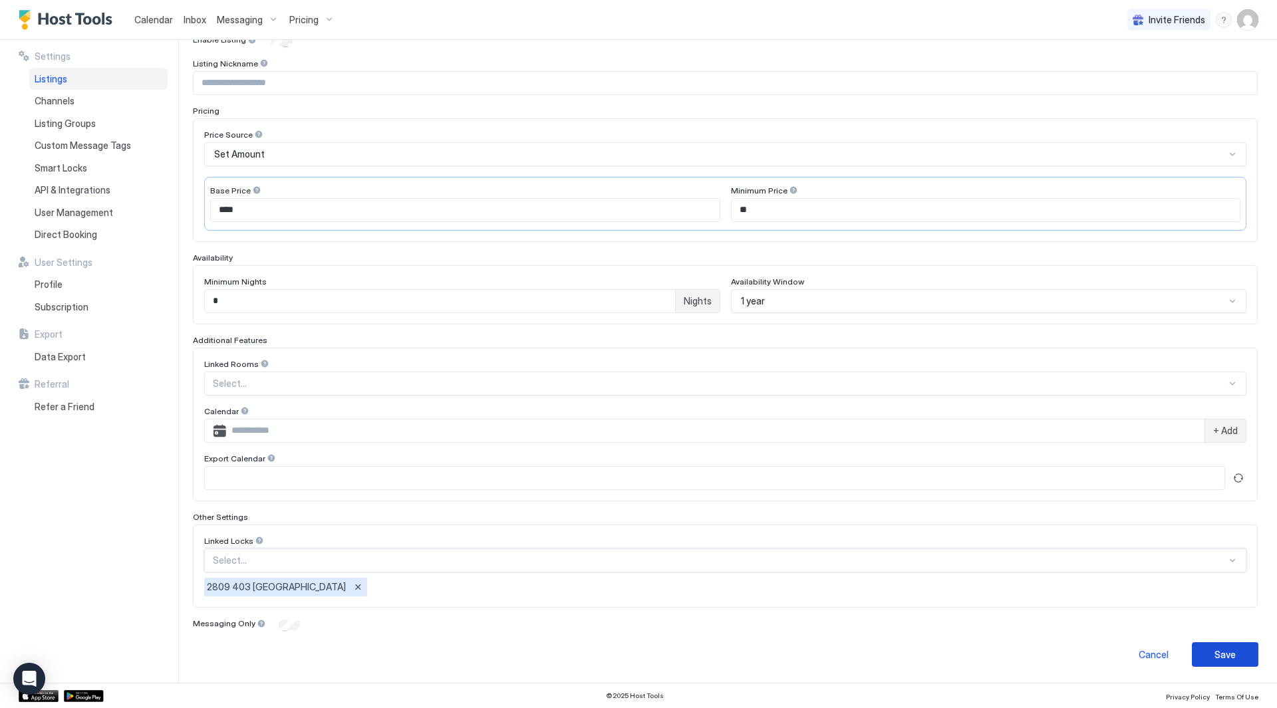
click at [1229, 655] on button "Save" at bounding box center [1225, 655] width 67 height 25
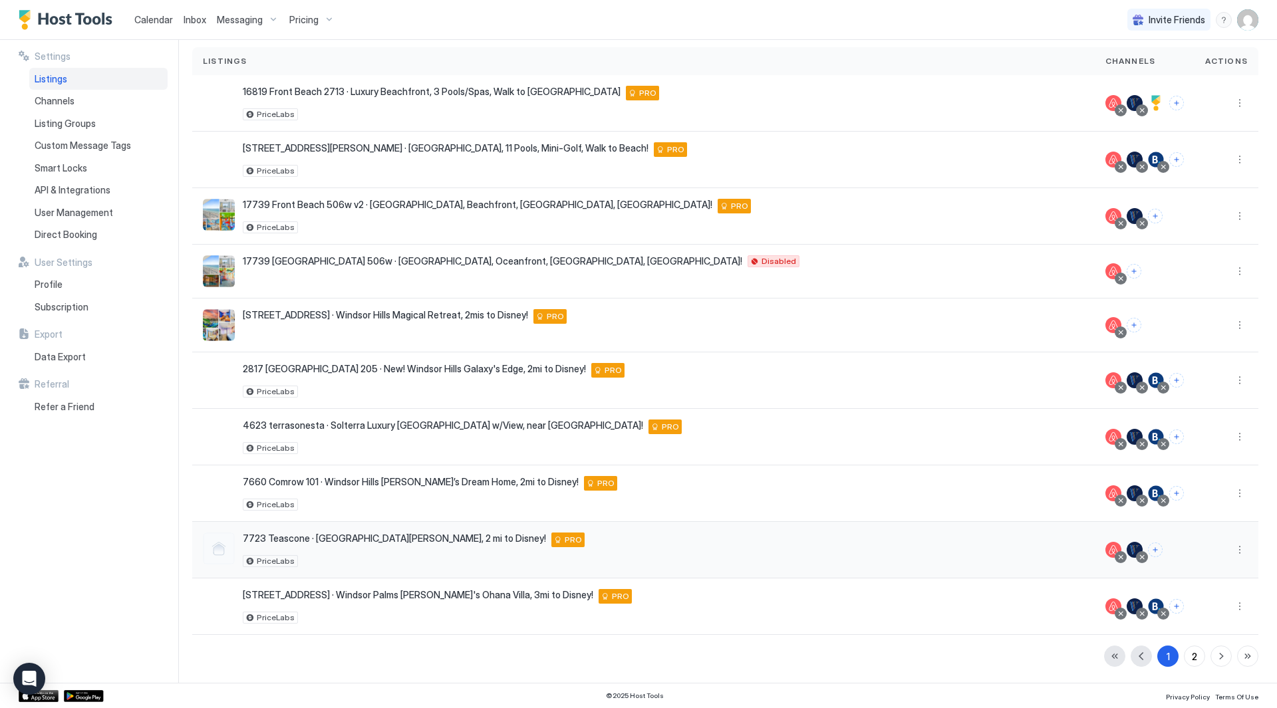
scroll to position [90, 0]
click at [1232, 325] on button "More options" at bounding box center [1240, 325] width 16 height 16
click at [1229, 325] on div at bounding box center [638, 354] width 1277 height 708
click at [1232, 321] on button "More options" at bounding box center [1240, 325] width 16 height 16
click at [1196, 389] on span "Listing Settings" at bounding box center [1199, 387] width 59 height 10
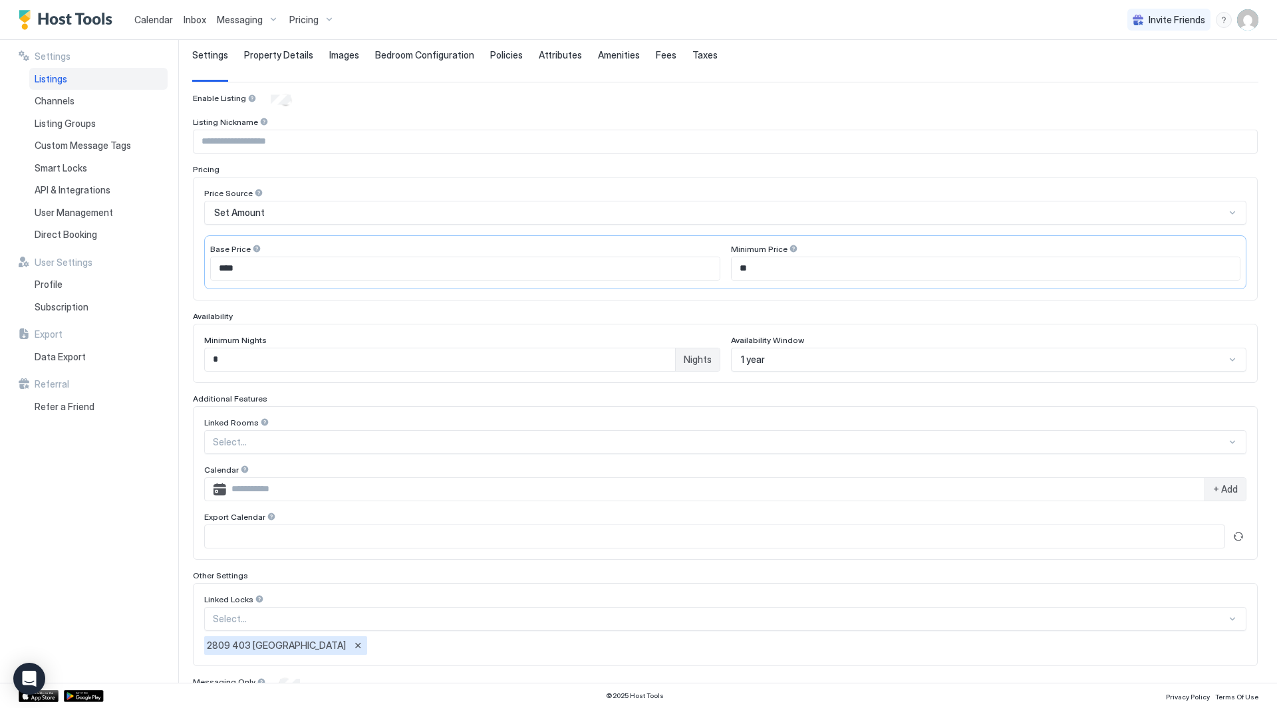
click at [262, 57] on span "Property Details" at bounding box center [278, 55] width 69 height 12
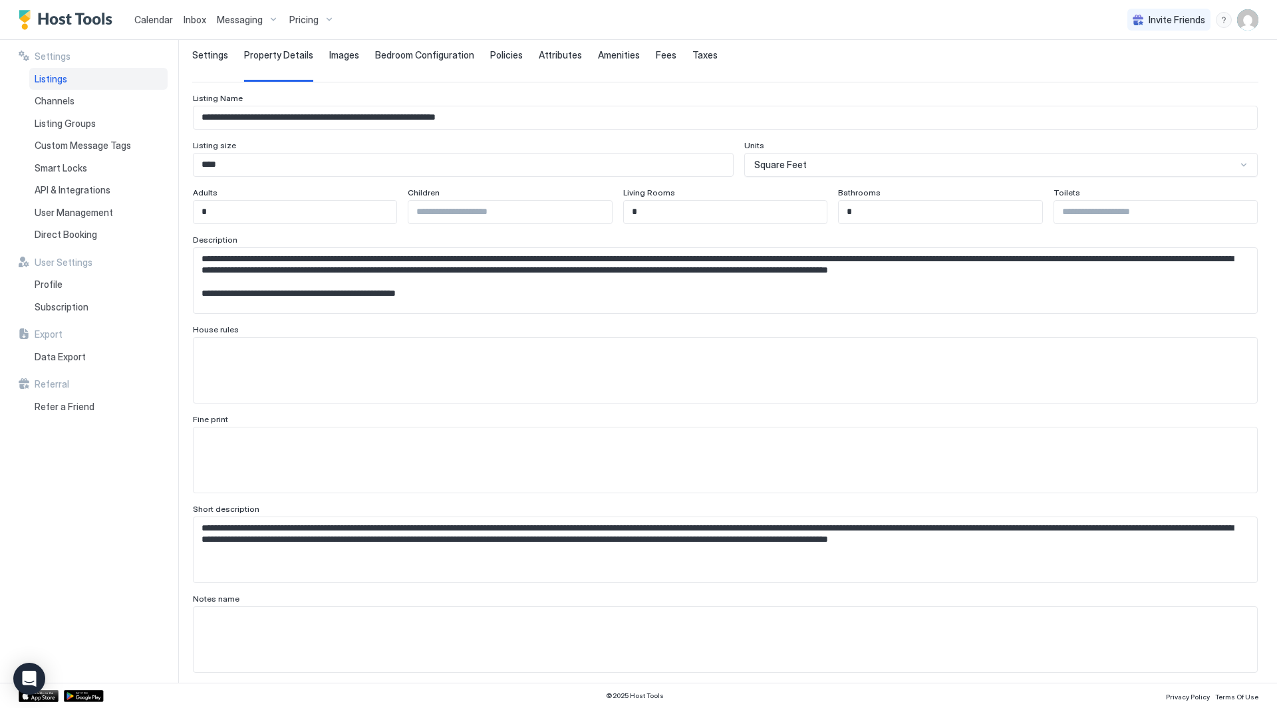
click at [345, 50] on span "Images" at bounding box center [344, 55] width 30 height 12
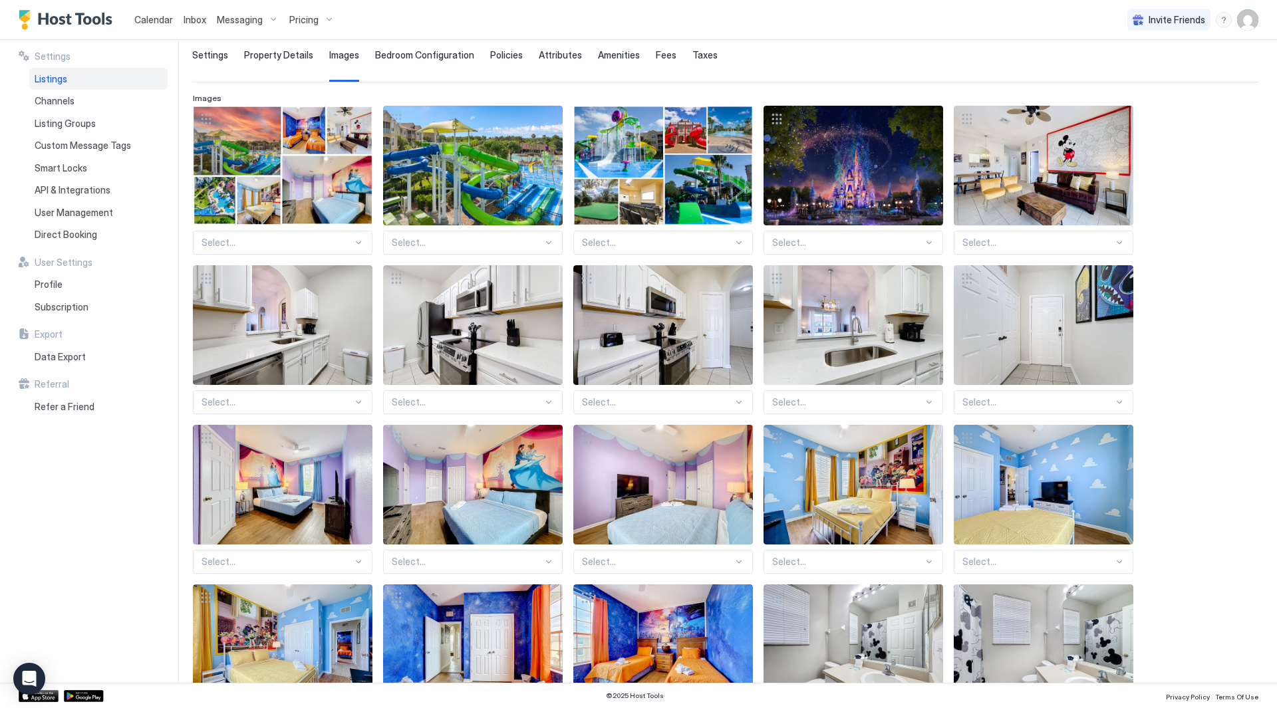
click at [412, 52] on span "Bedroom Configuration" at bounding box center [424, 55] width 99 height 12
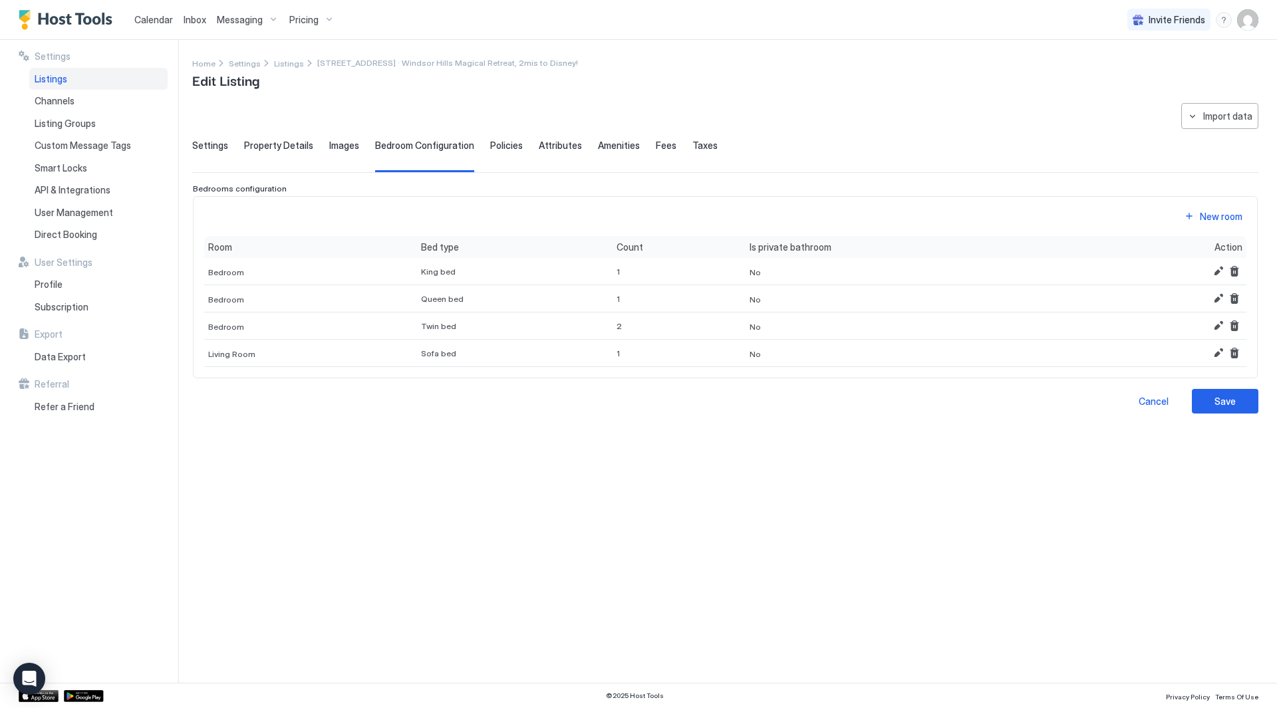
click at [490, 150] on span "Policies" at bounding box center [506, 146] width 33 height 12
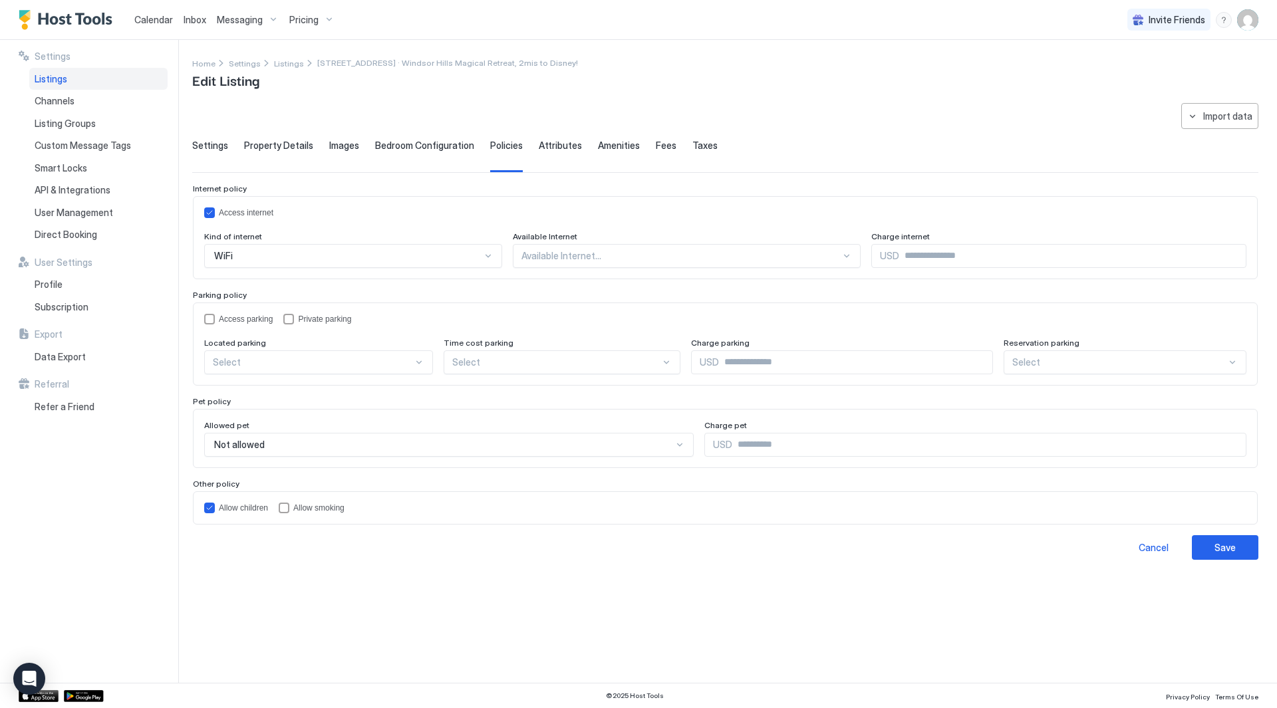
click at [539, 148] on span "Attributes" at bounding box center [560, 146] width 43 height 12
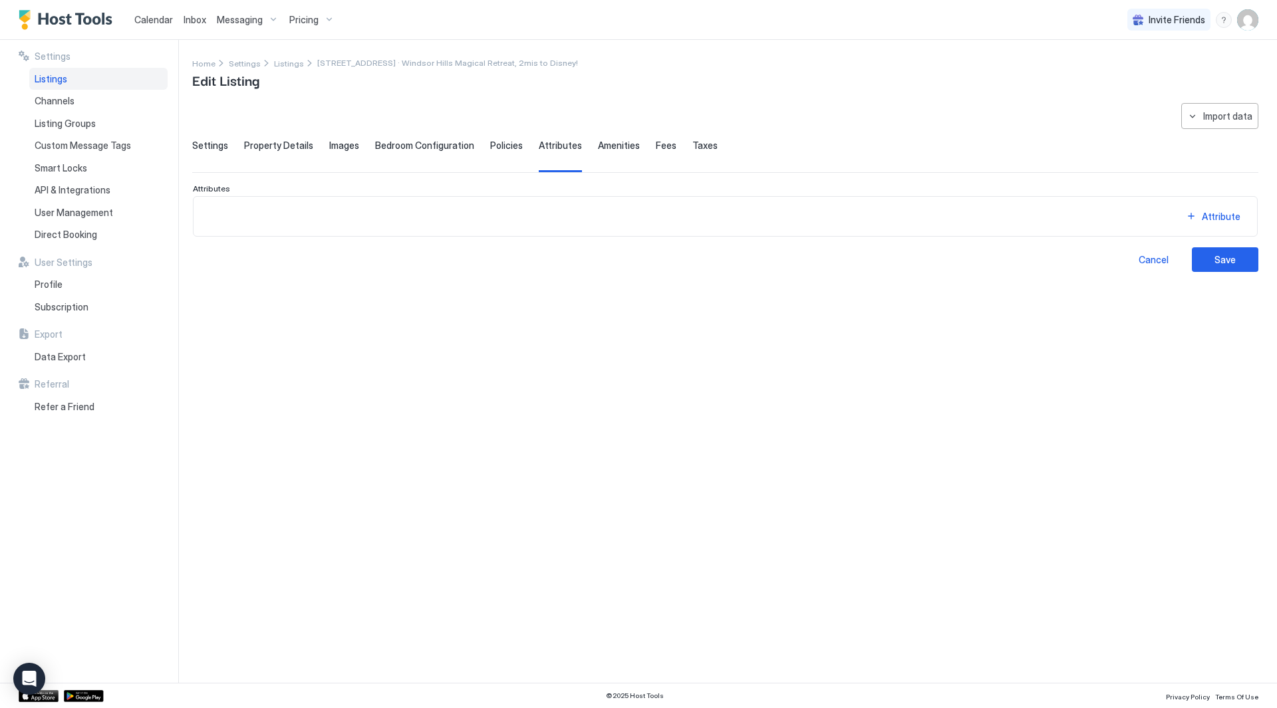
click at [604, 148] on span "Amenities" at bounding box center [619, 146] width 42 height 12
click at [656, 149] on span "Fees" at bounding box center [666, 146] width 21 height 12
click at [693, 147] on span "Taxes" at bounding box center [705, 146] width 25 height 12
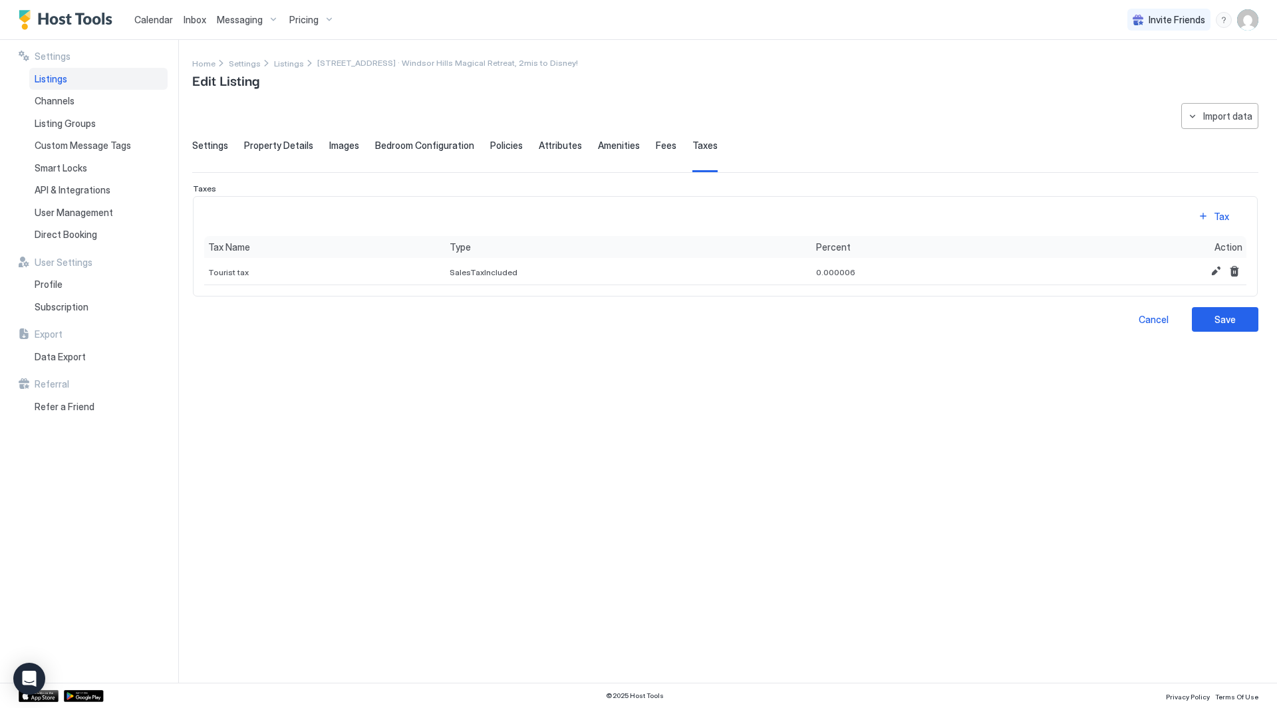
click at [266, 150] on span "Property Details" at bounding box center [278, 146] width 69 height 12
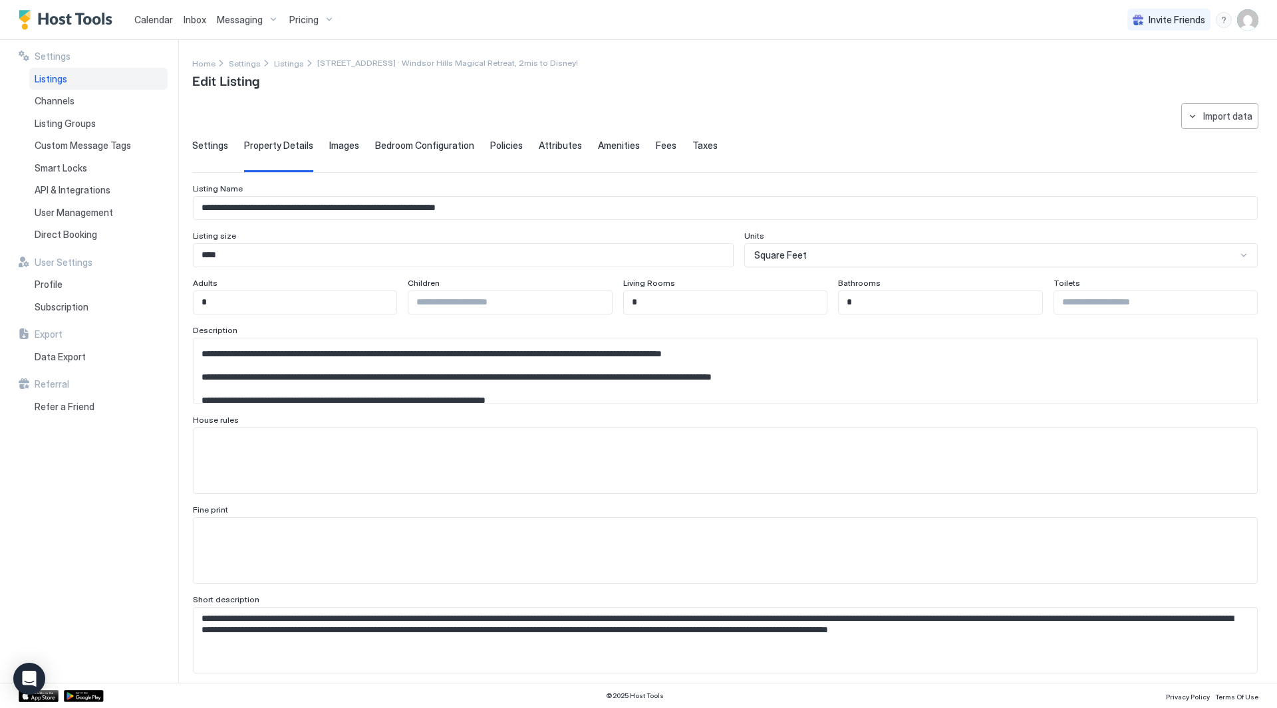
click at [198, 148] on span "Settings" at bounding box center [210, 146] width 36 height 12
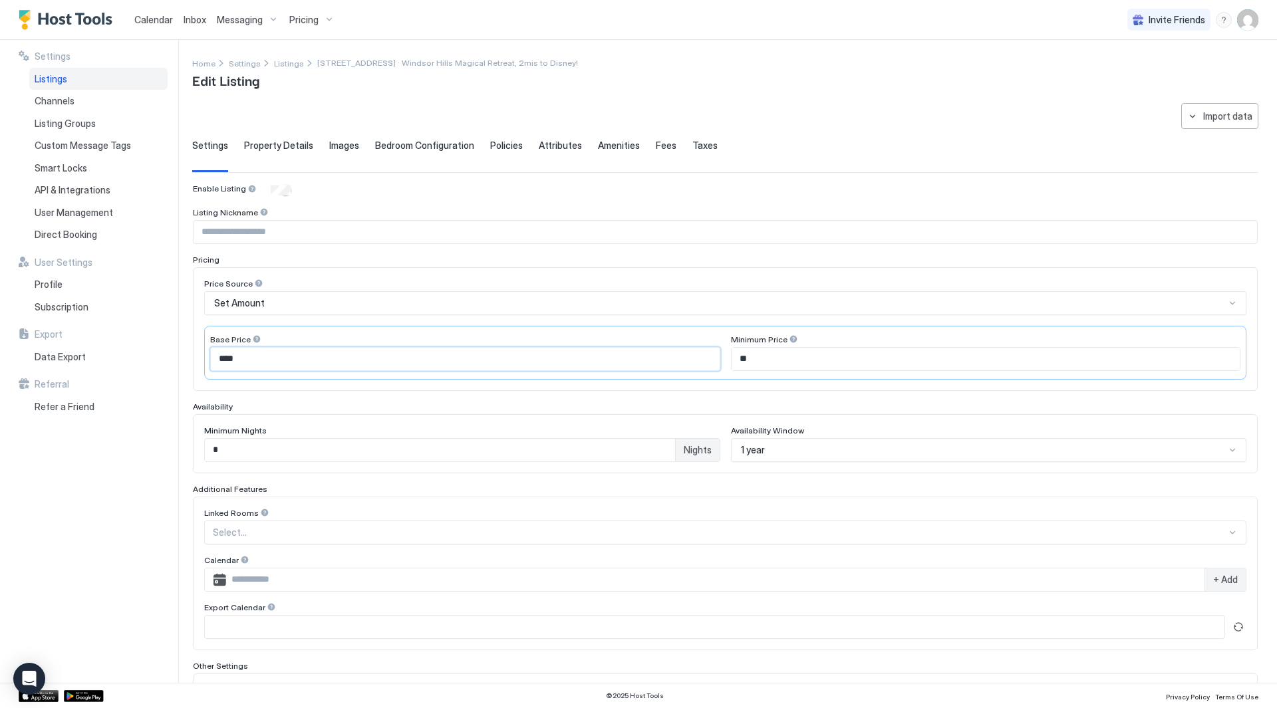
click at [697, 348] on input "****" at bounding box center [465, 359] width 509 height 23
click at [593, 360] on input "****" at bounding box center [465, 359] width 509 height 23
click at [470, 302] on div "Set Amount" at bounding box center [719, 303] width 1011 height 12
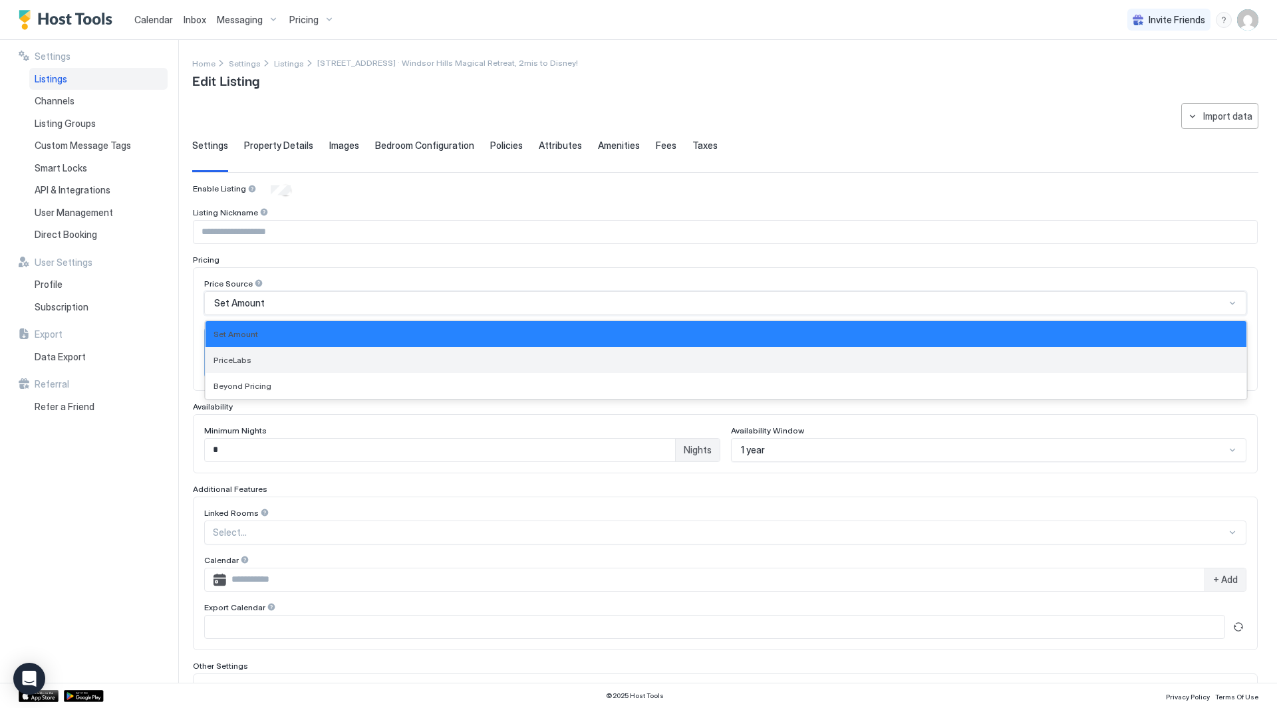
click at [355, 359] on div "PriceLabs" at bounding box center [726, 360] width 1025 height 10
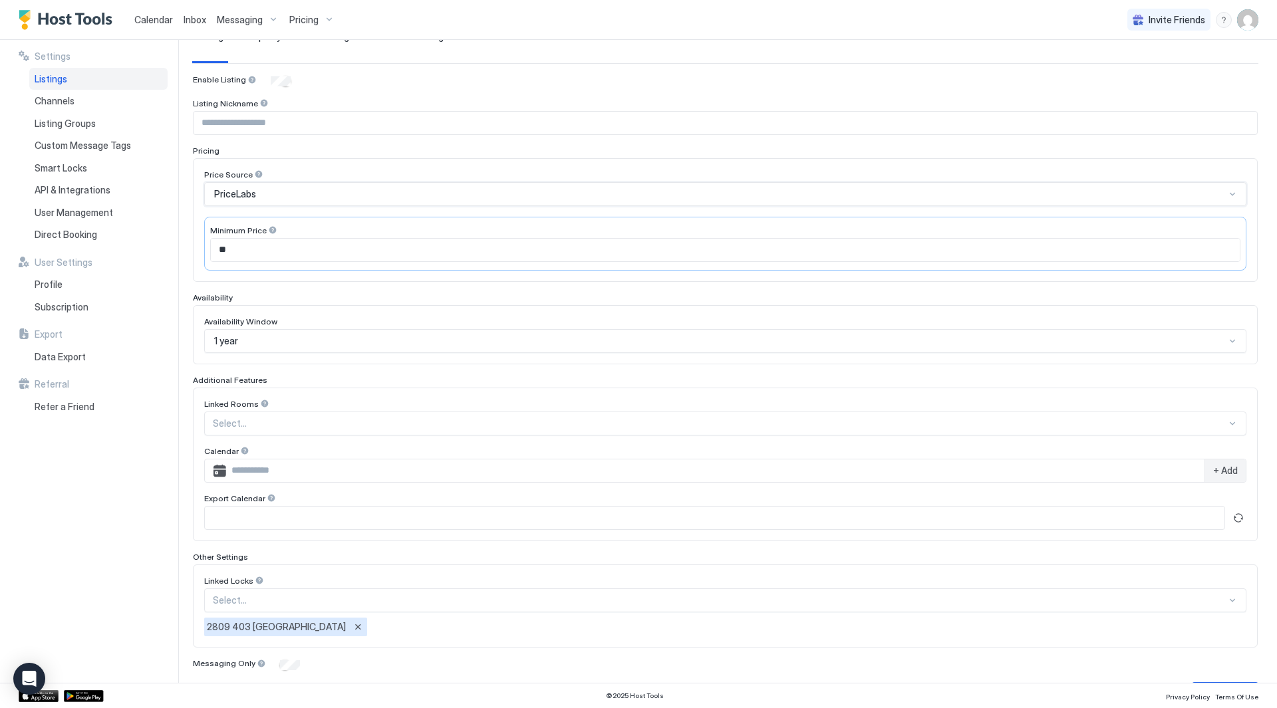
scroll to position [149, 0]
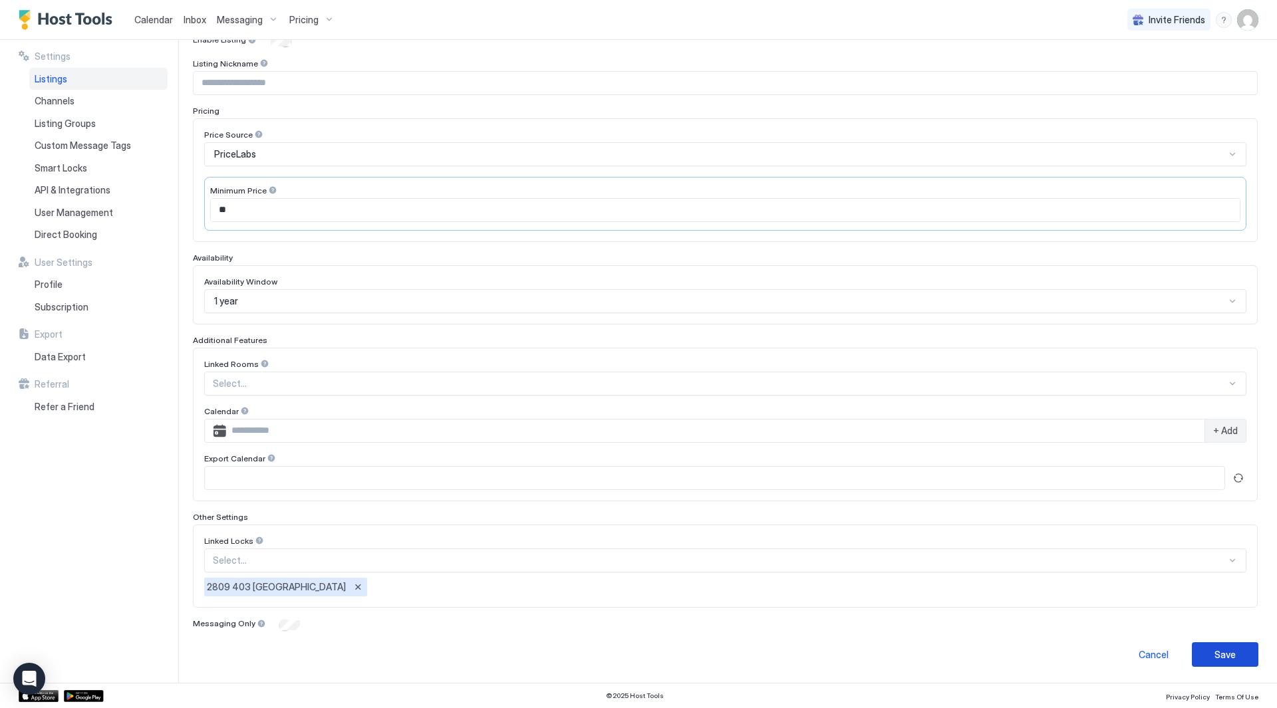
click at [1234, 653] on button "Save" at bounding box center [1225, 655] width 67 height 25
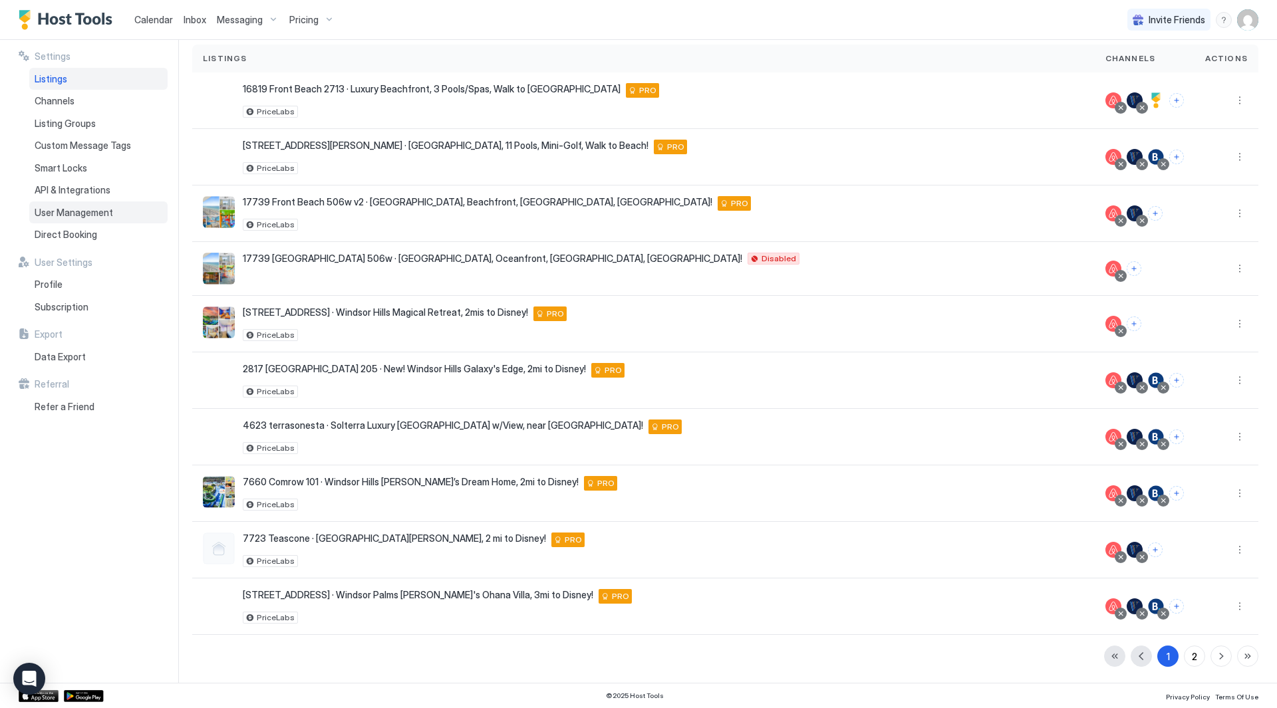
scroll to position [93, 0]
click at [95, 91] on div "Channels" at bounding box center [98, 101] width 138 height 23
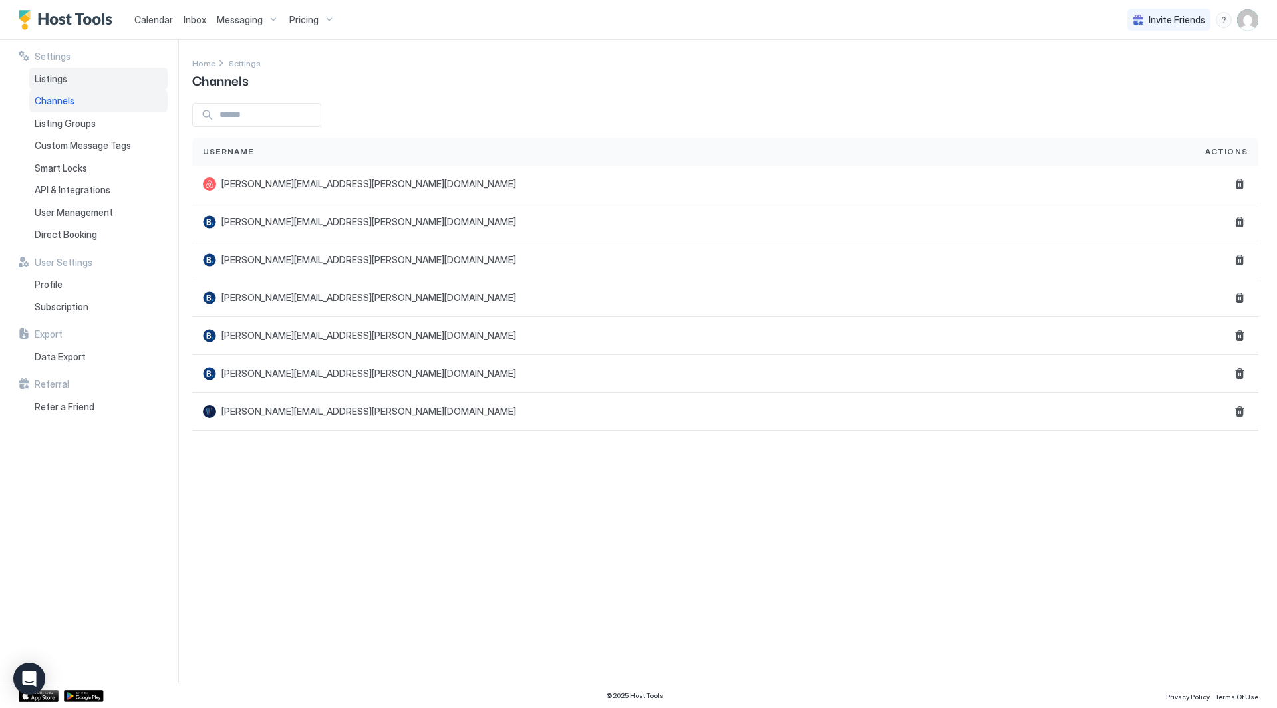
click at [100, 74] on div "Listings" at bounding box center [98, 79] width 138 height 23
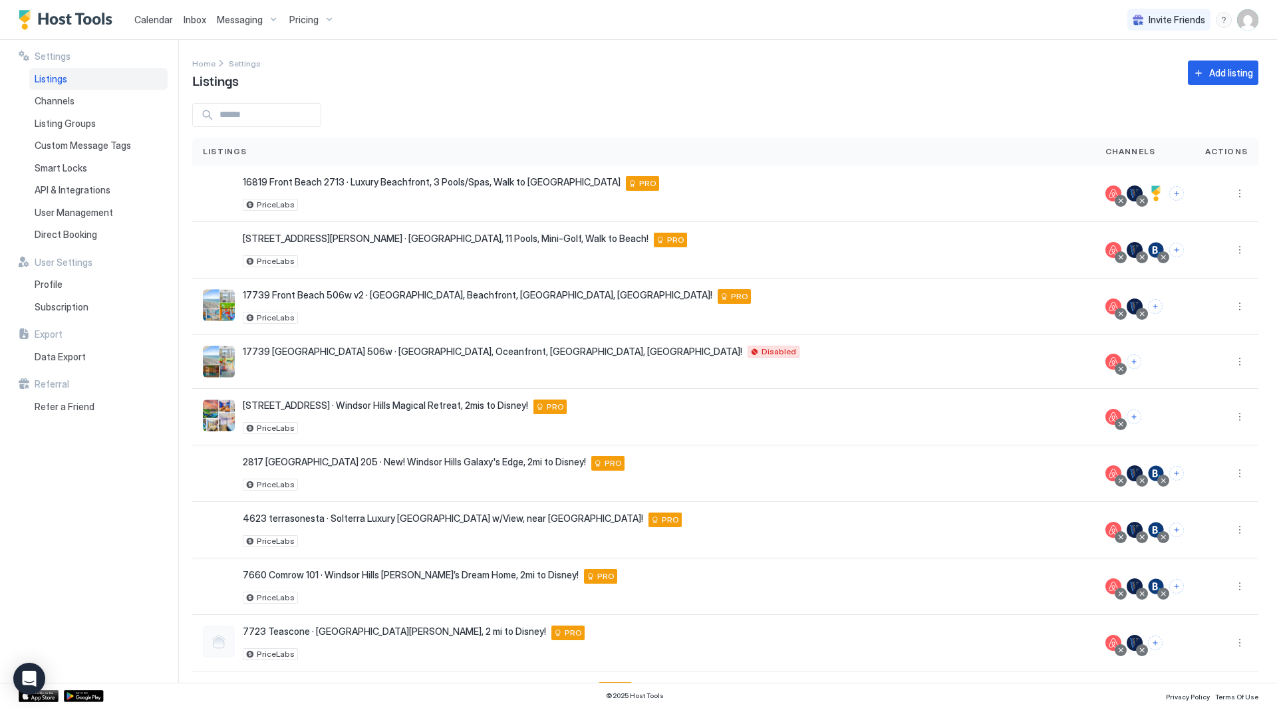
click at [238, 19] on span "Messaging" at bounding box center [240, 20] width 46 height 12
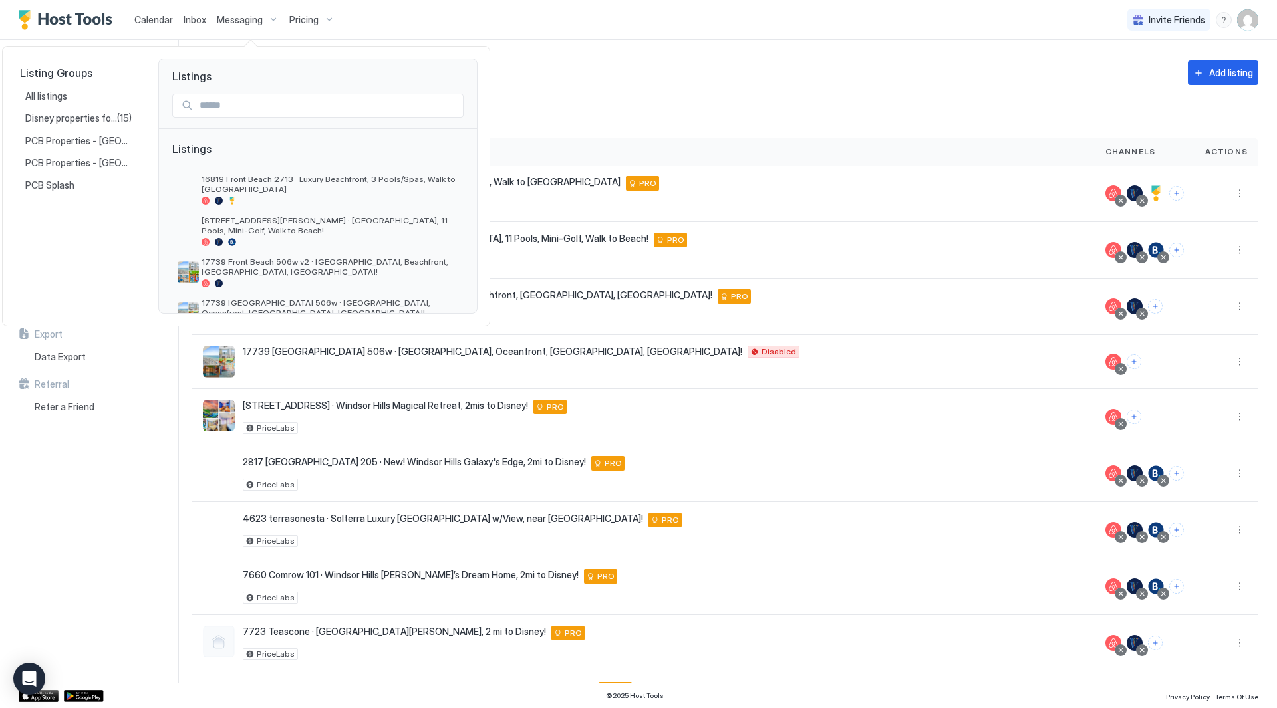
click at [251, 16] on div at bounding box center [638, 354] width 1277 height 708
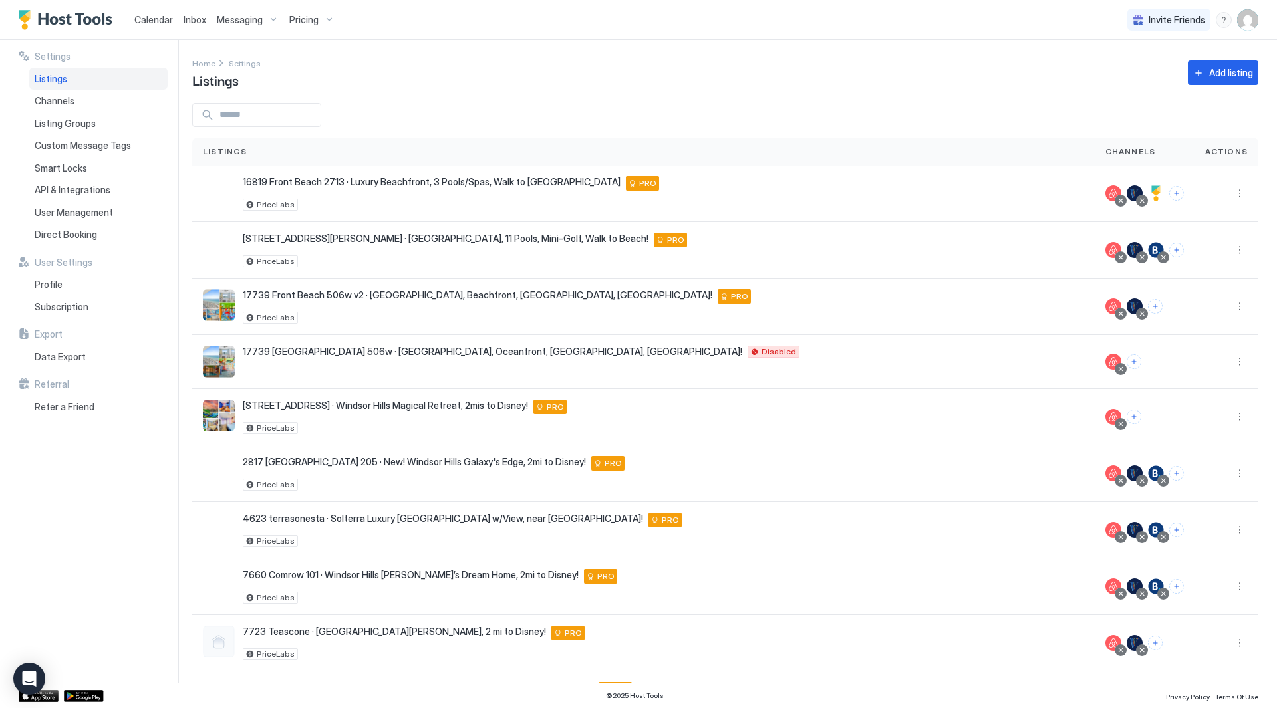
click at [252, 16] on span "Messaging" at bounding box center [240, 20] width 46 height 12
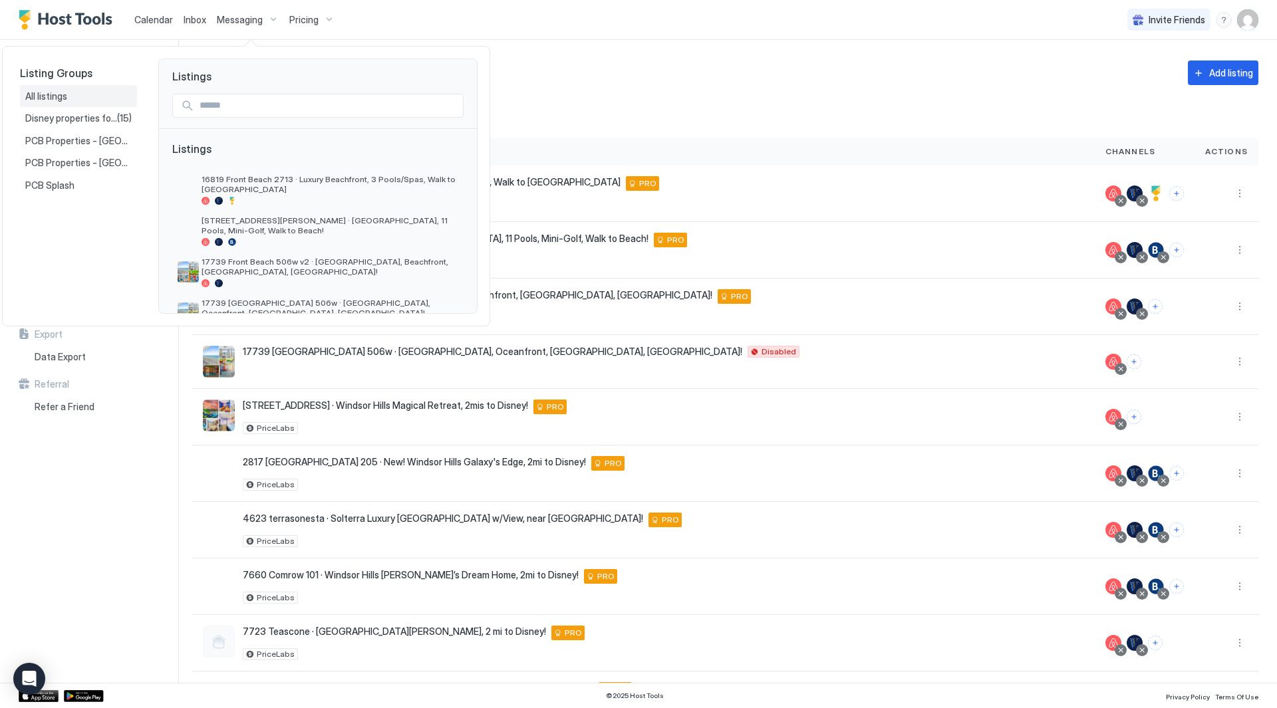
click at [75, 102] on div "All listings" at bounding box center [78, 96] width 106 height 12
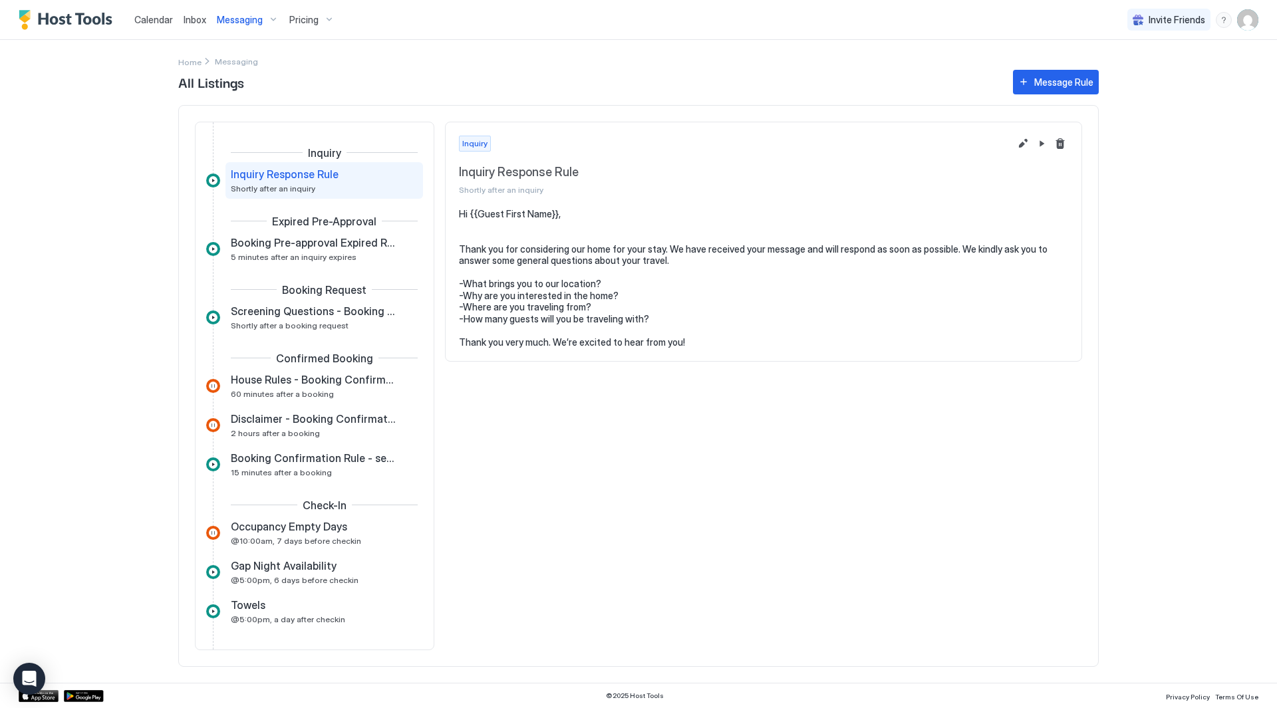
click at [199, 21] on span "Inbox" at bounding box center [195, 19] width 23 height 11
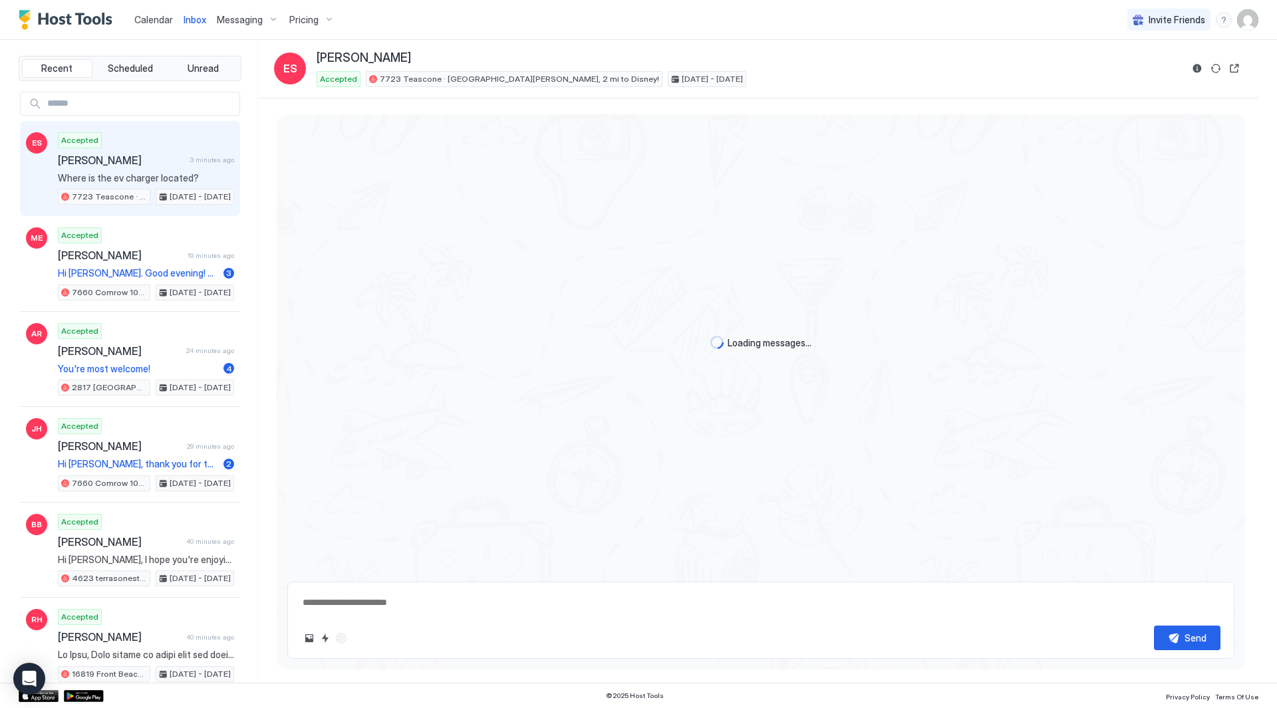
scroll to position [3336, 0]
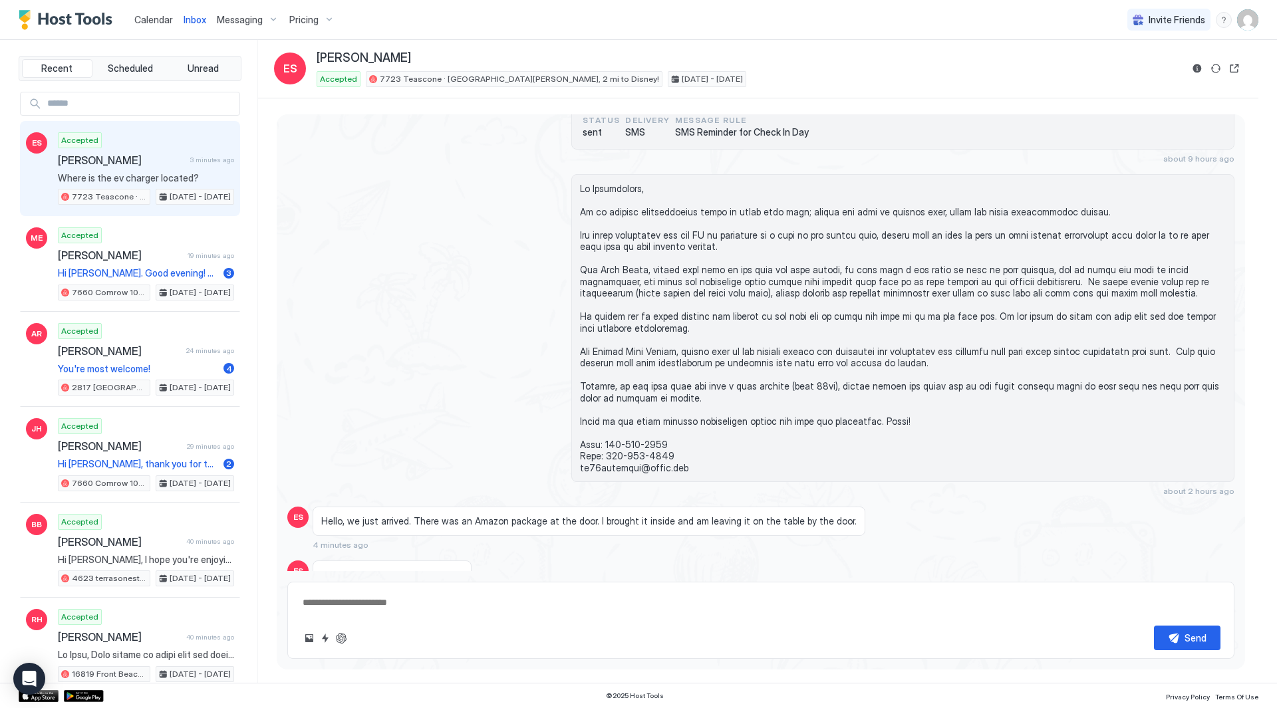
click at [315, 21] on span "Pricing" at bounding box center [303, 20] width 29 height 12
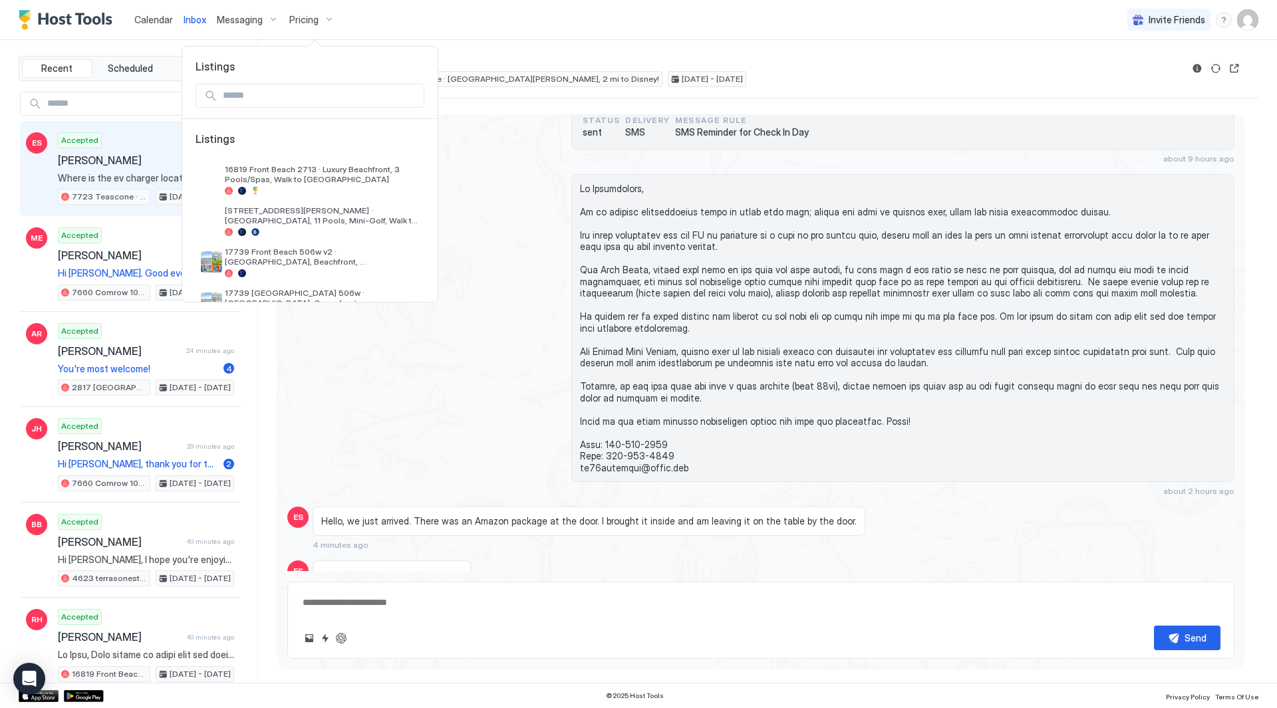
click at [315, 19] on div at bounding box center [638, 354] width 1277 height 708
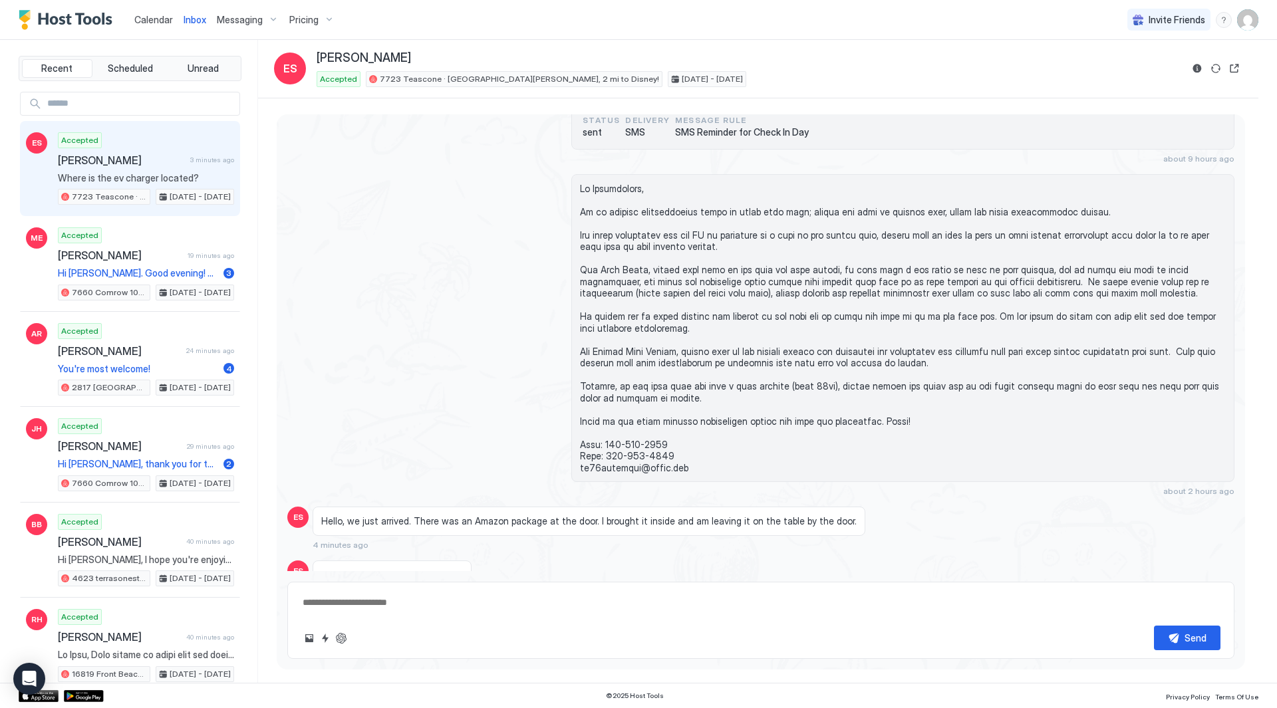
click at [246, 19] on span "Messaging" at bounding box center [240, 20] width 46 height 12
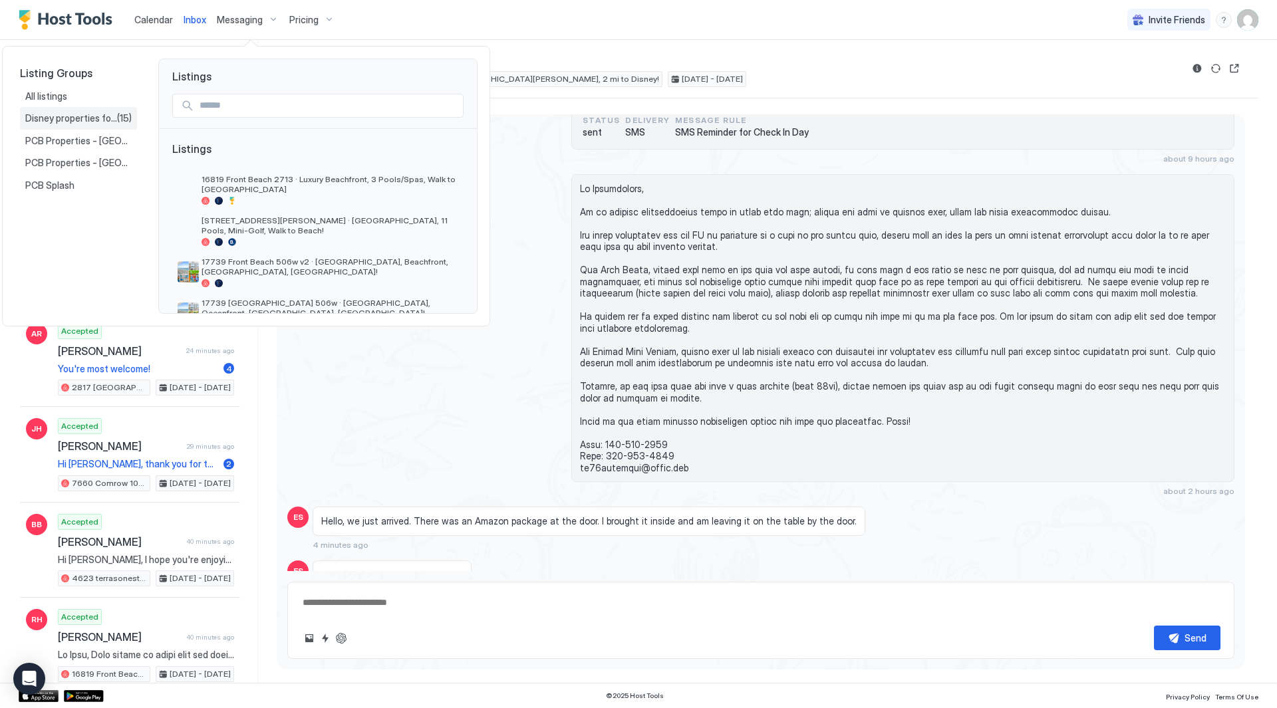
click at [75, 118] on span "Disney properties for US27" at bounding box center [71, 118] width 92 height 12
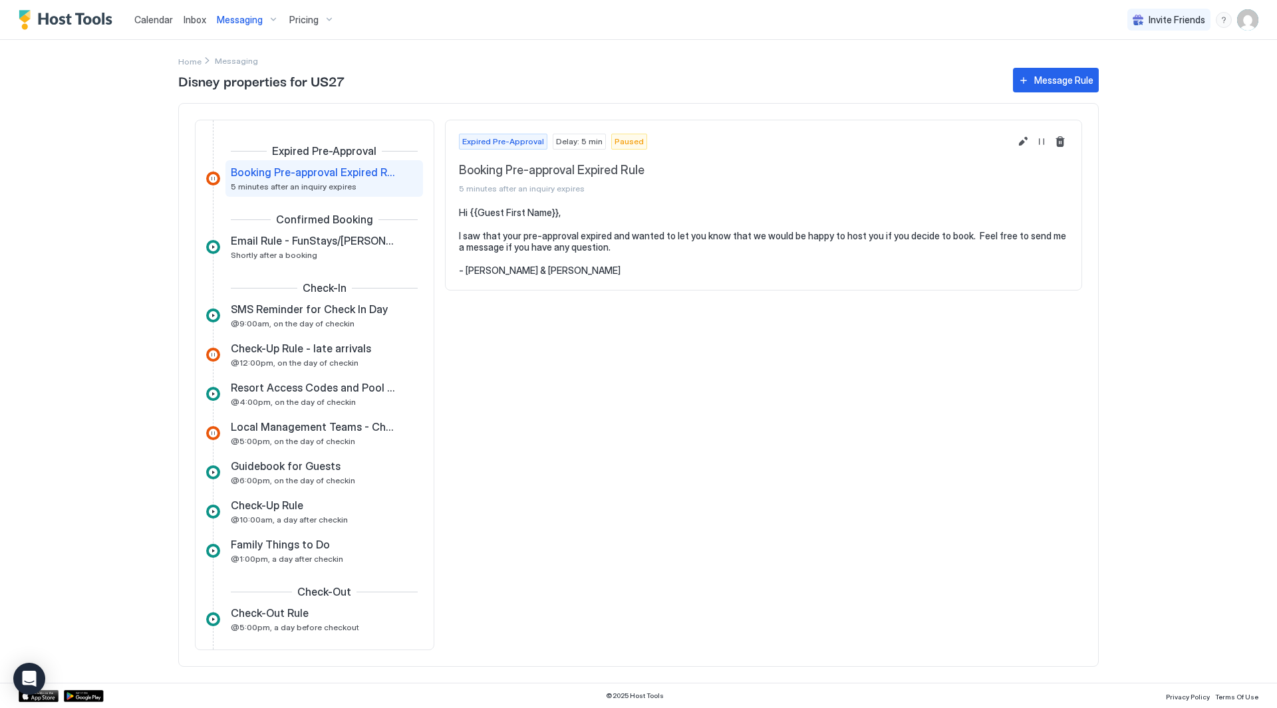
click at [1245, 21] on img "User profile" at bounding box center [1247, 19] width 21 height 21
click at [1201, 71] on div "Settings" at bounding box center [1173, 74] width 169 height 23
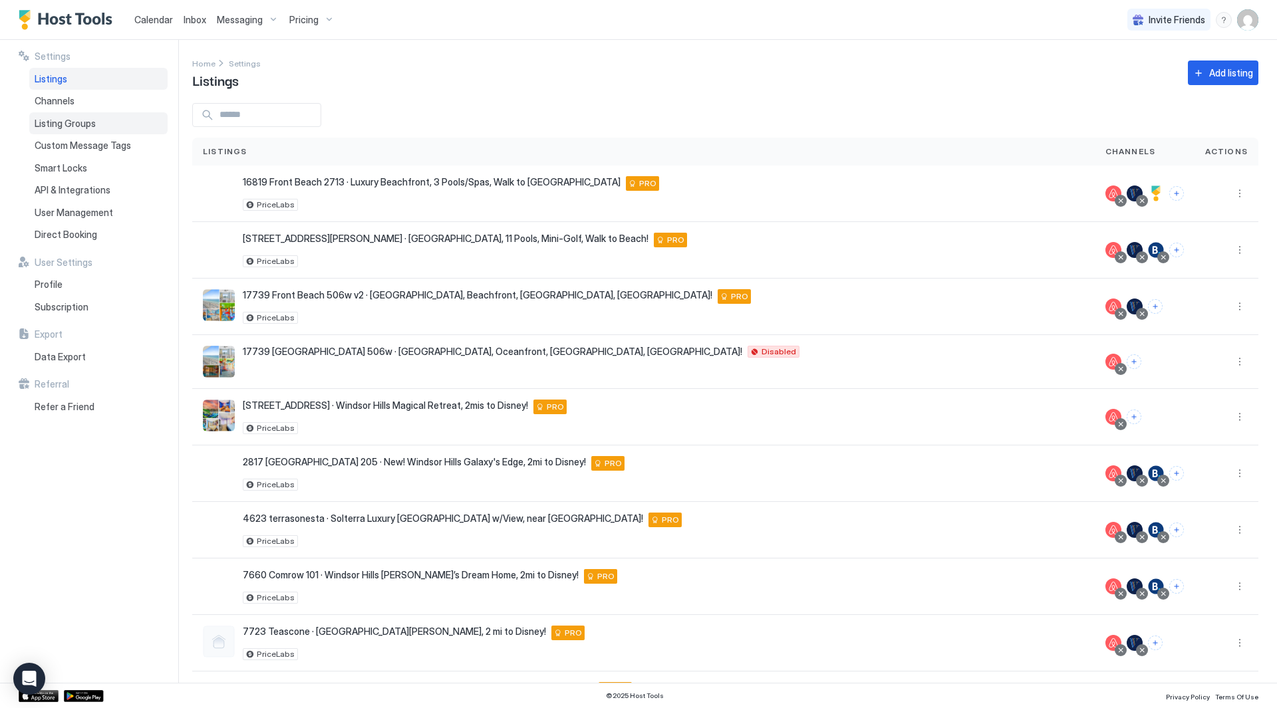
click at [90, 124] on span "Listing Groups" at bounding box center [65, 124] width 61 height 12
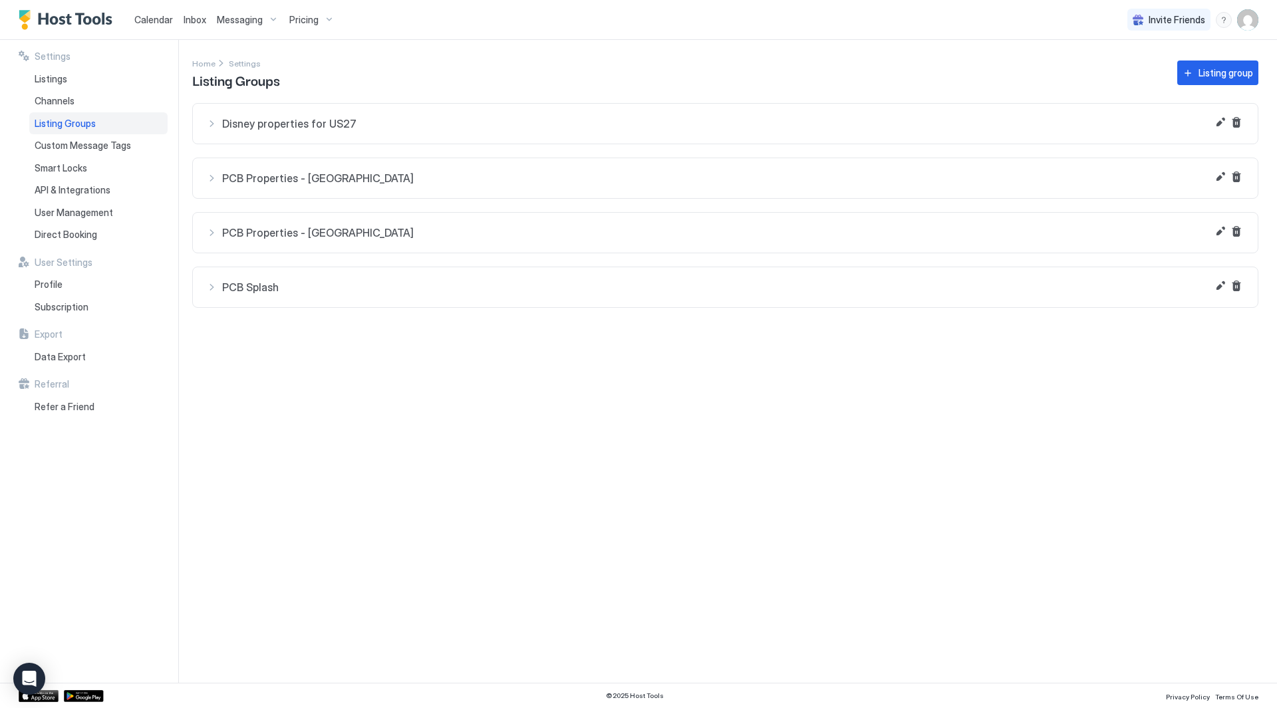
click at [349, 124] on span "Disney properties for US27" at bounding box center [733, 123] width 1022 height 13
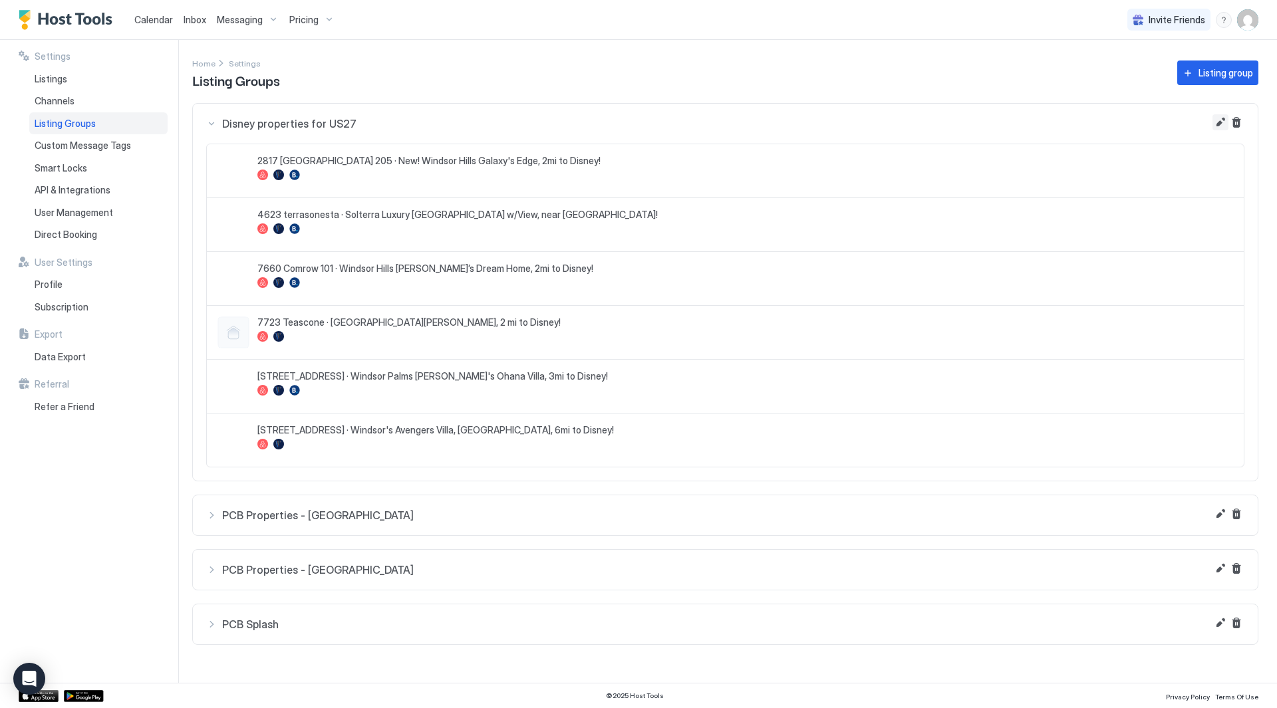
click at [1223, 120] on button "Edit" at bounding box center [1221, 122] width 16 height 16
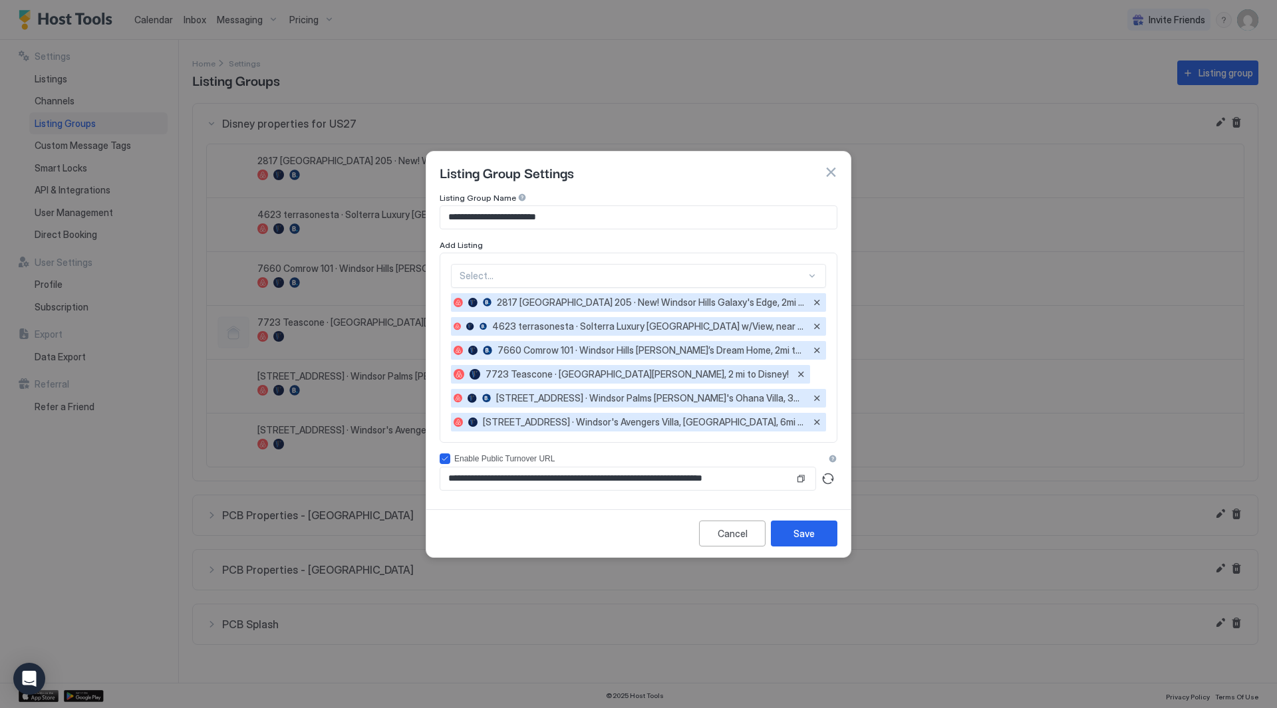
click at [553, 275] on div at bounding box center [633, 276] width 347 height 12
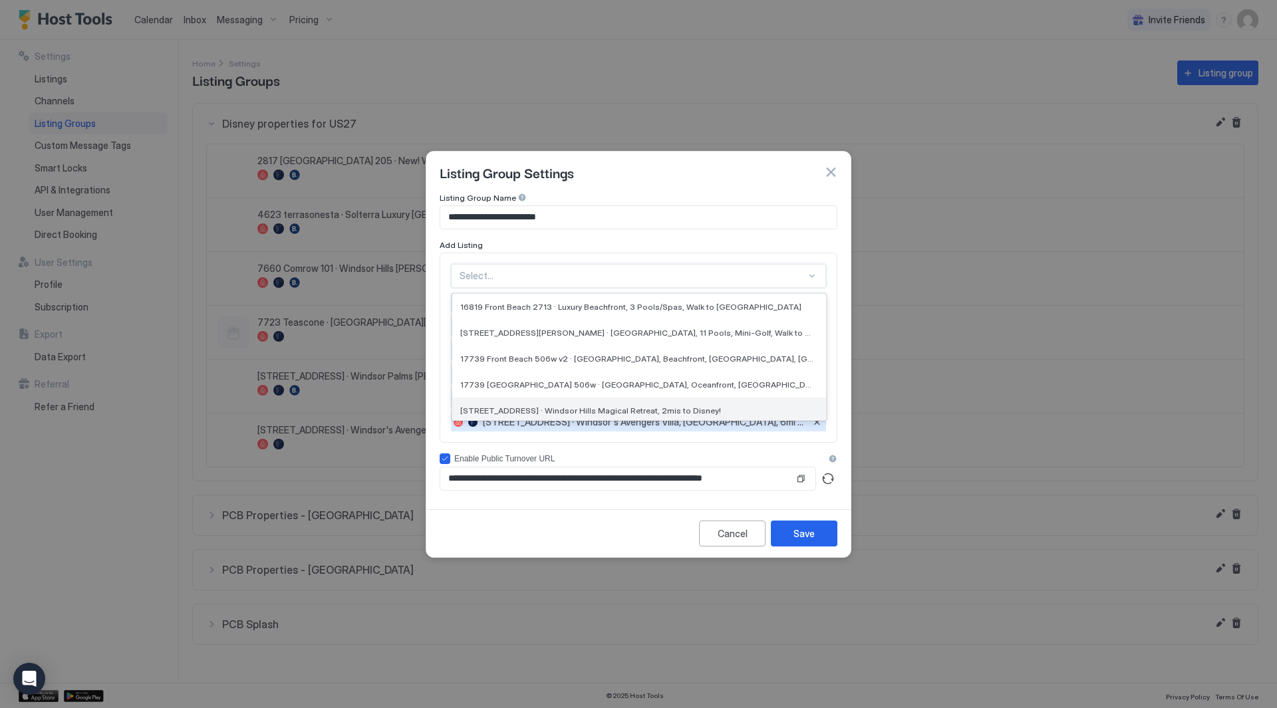
click at [655, 410] on span "[STREET_ADDRESS] · Windsor Hills Magical Retreat, 2mis to Disney!" at bounding box center [590, 411] width 261 height 10
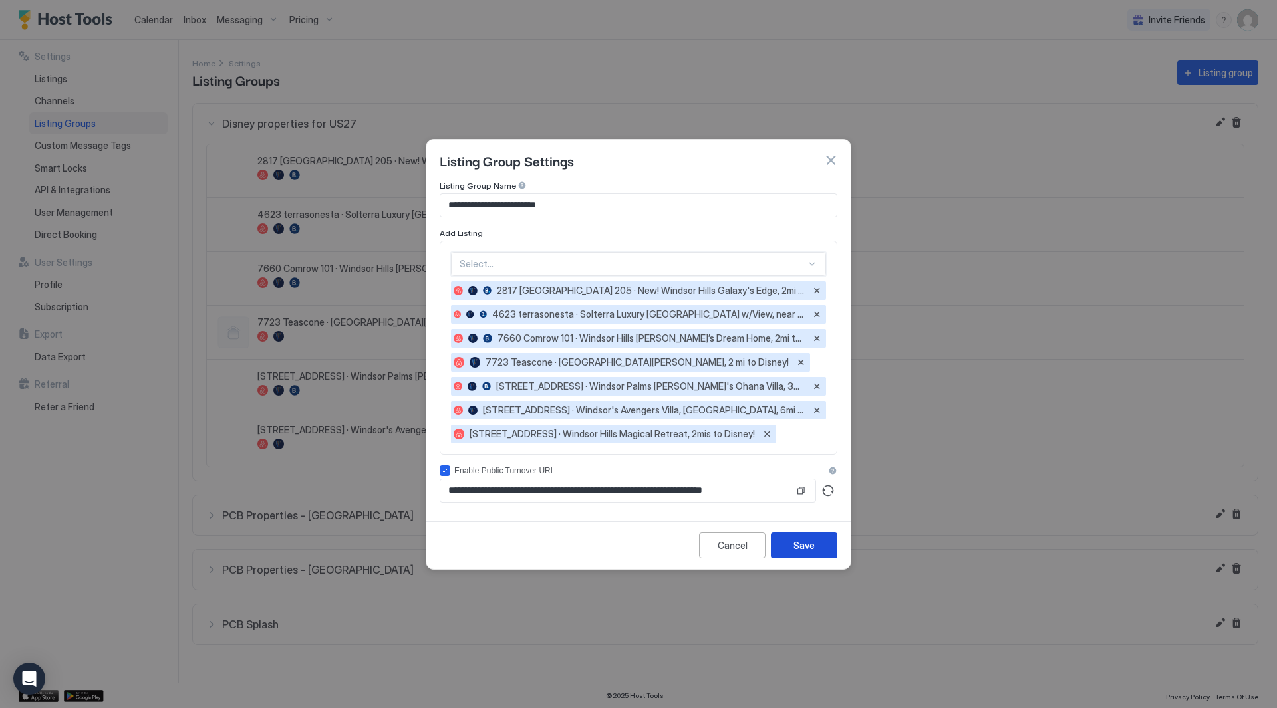
click at [801, 545] on div "Save" at bounding box center [804, 546] width 21 height 14
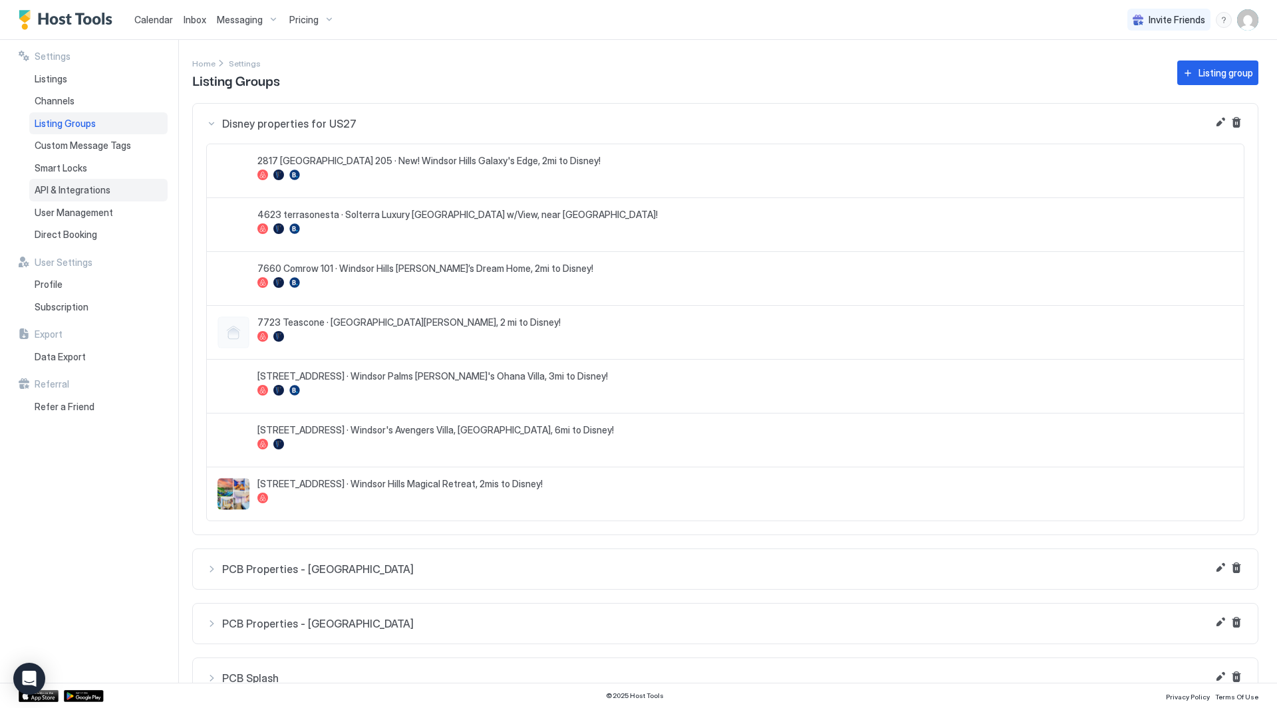
click at [59, 192] on span "API & Integrations" at bounding box center [73, 190] width 76 height 12
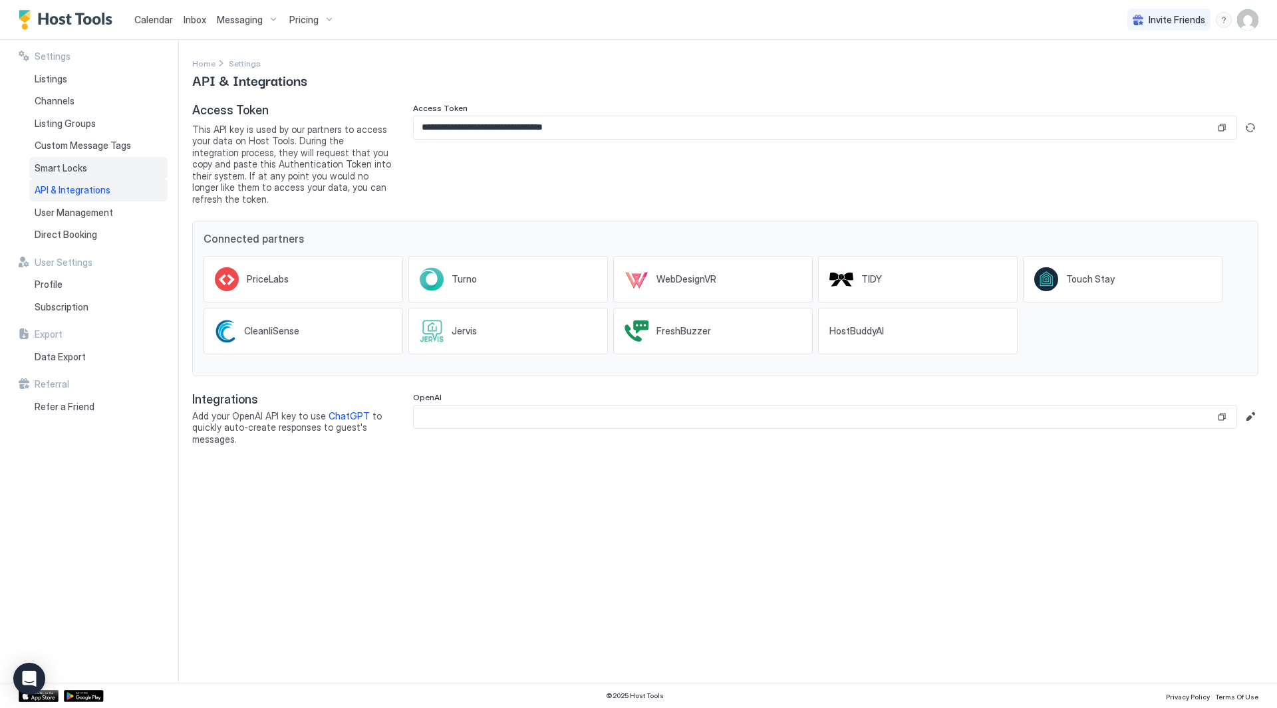
click at [62, 163] on span "Smart Locks" at bounding box center [61, 168] width 53 height 12
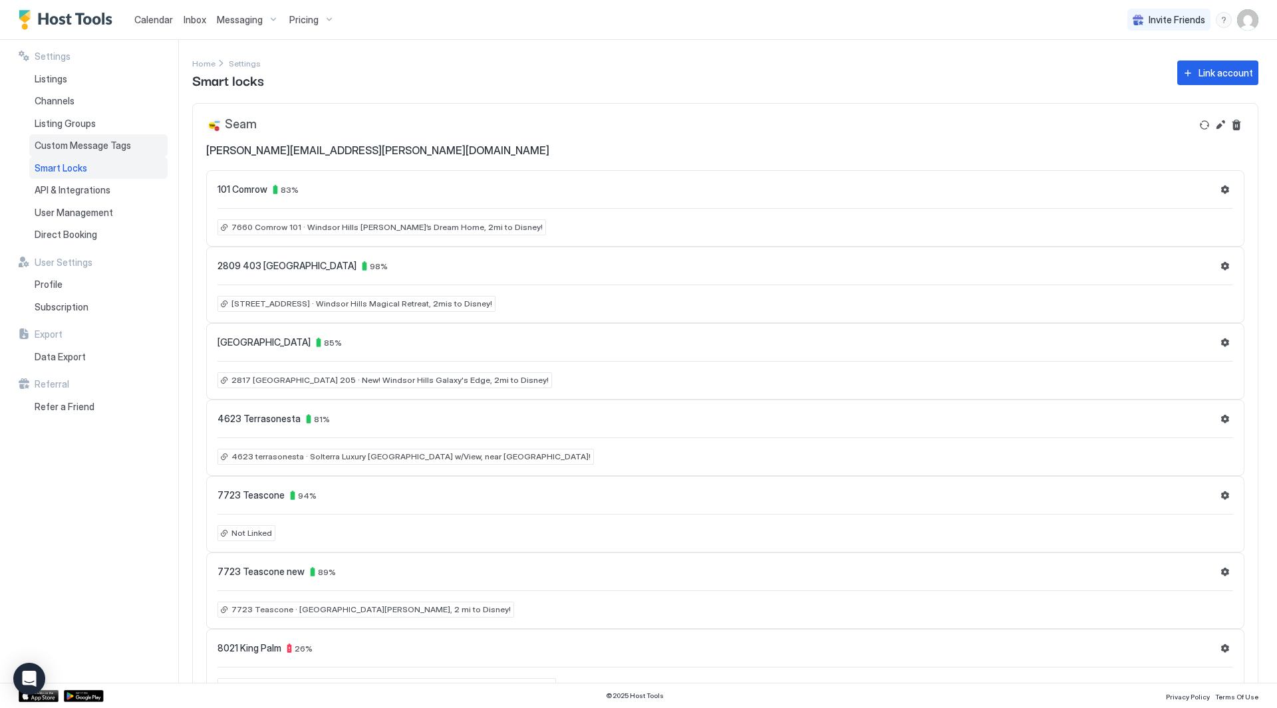
click at [73, 146] on span "Custom Message Tags" at bounding box center [83, 146] width 96 height 12
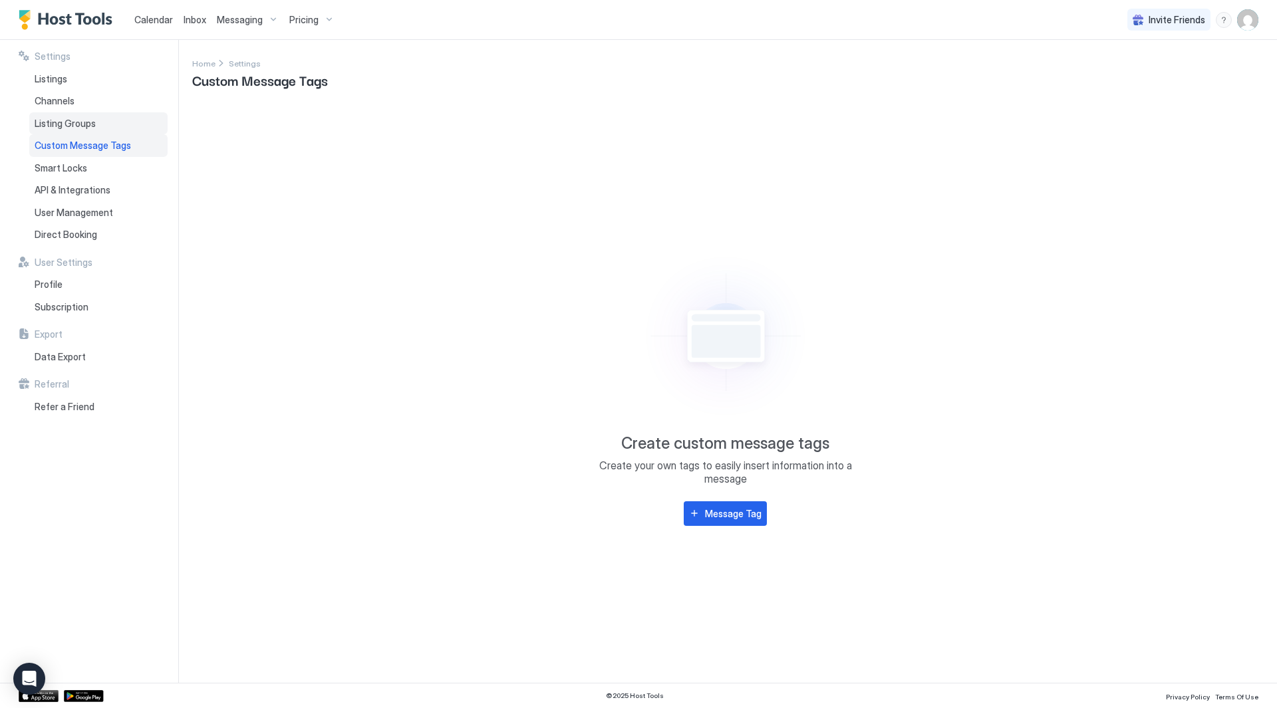
click at [73, 127] on span "Listing Groups" at bounding box center [65, 124] width 61 height 12
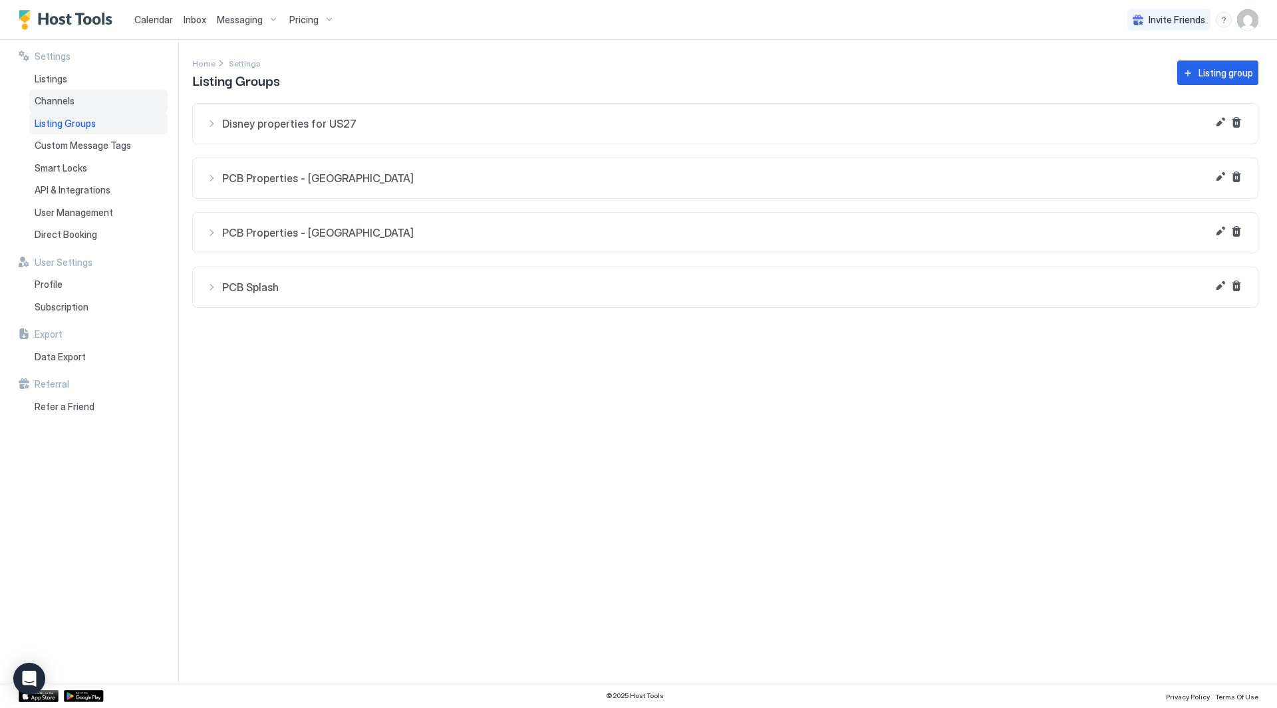
click at [94, 105] on div "Channels" at bounding box center [98, 101] width 138 height 23
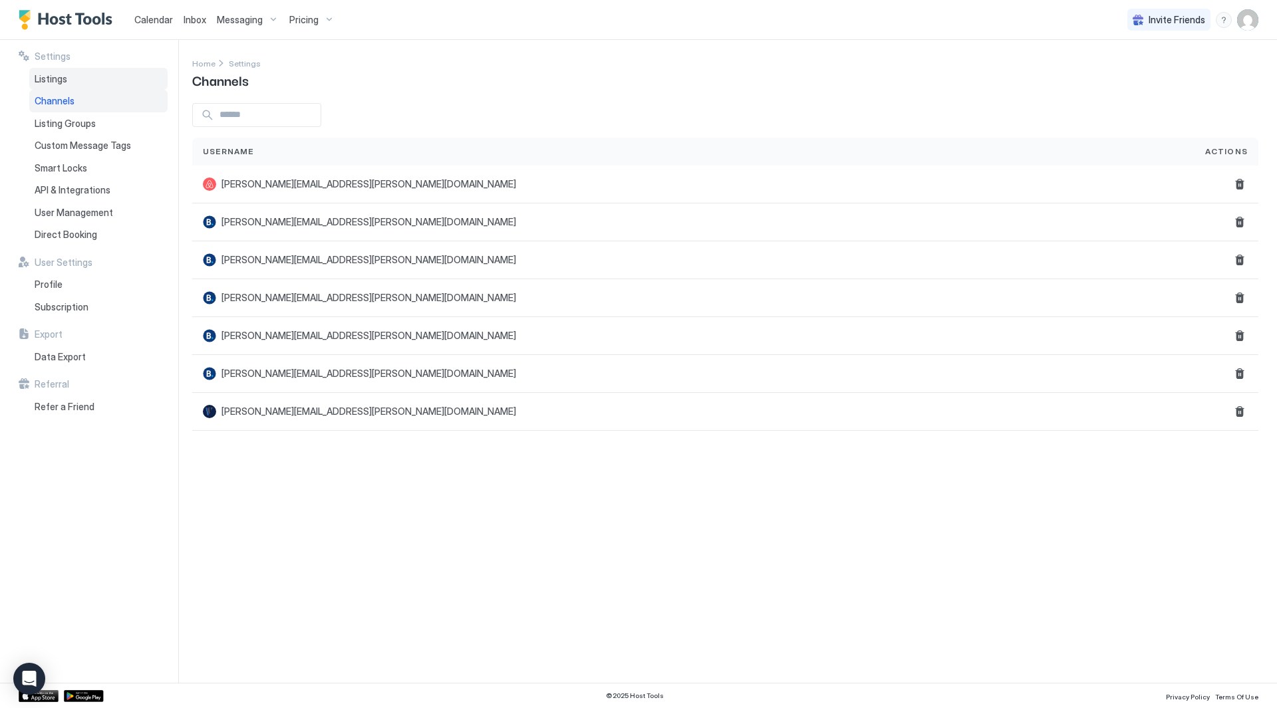
click at [73, 80] on div "Listings" at bounding box center [98, 79] width 138 height 23
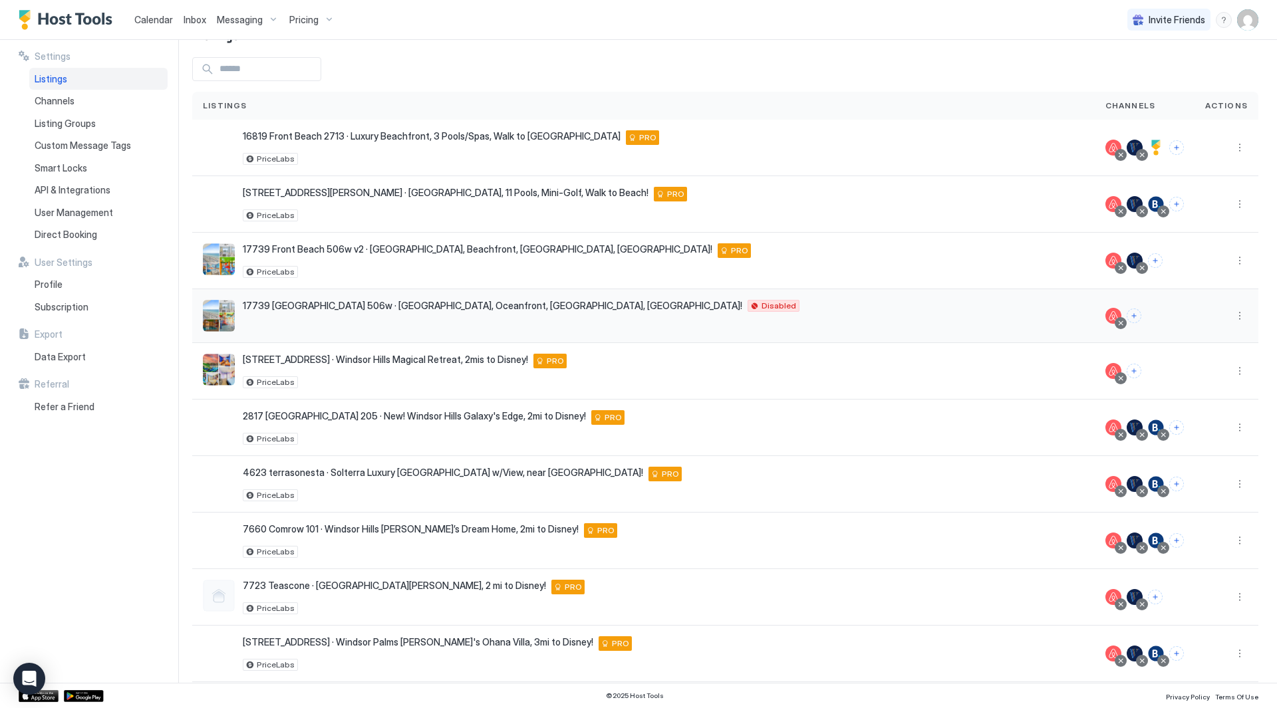
scroll to position [93, 0]
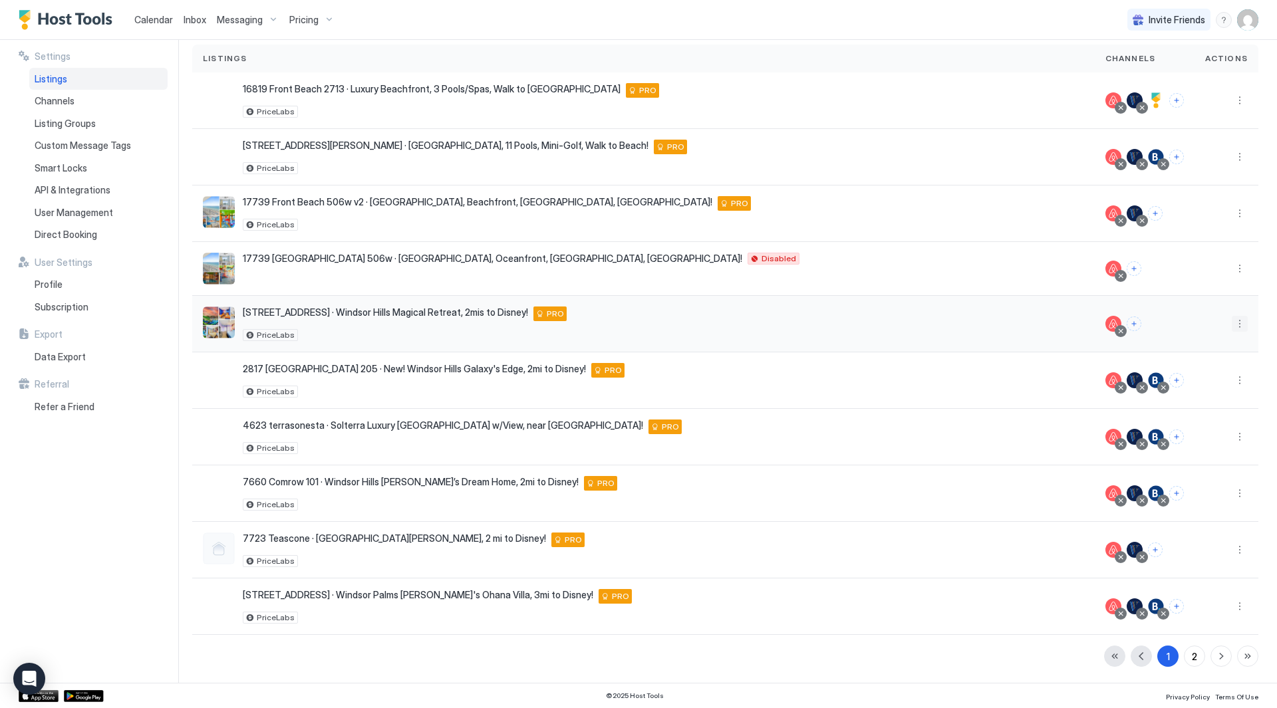
click at [1232, 323] on button "More options" at bounding box center [1240, 324] width 16 height 16
click at [1205, 388] on span "Listing Settings" at bounding box center [1199, 386] width 59 height 10
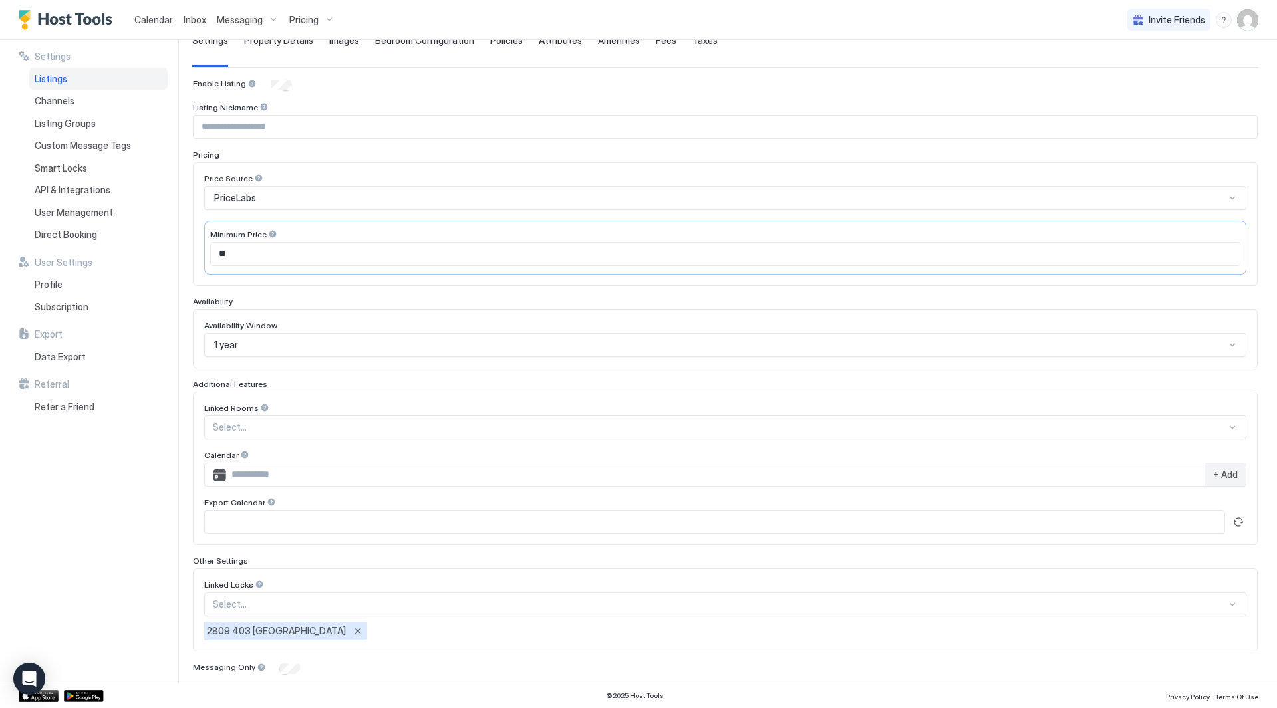
scroll to position [149, 0]
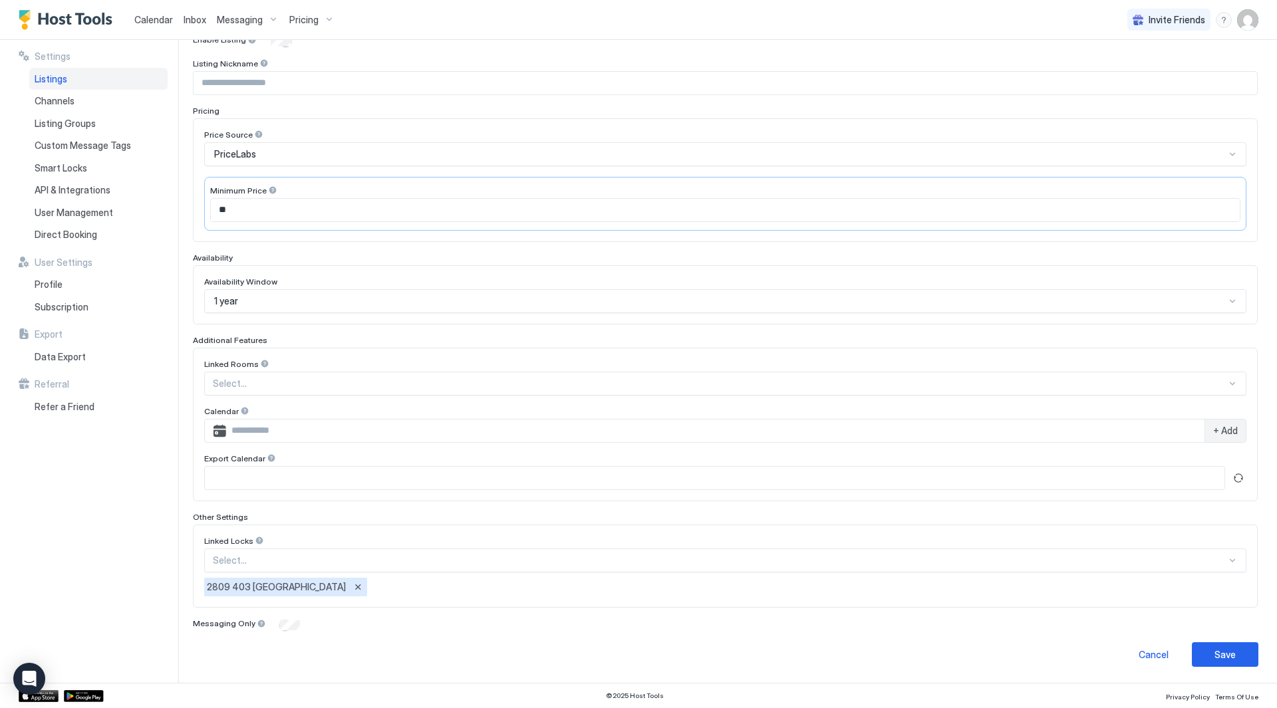
click at [331, 482] on input "Input Field" at bounding box center [715, 478] width 1020 height 23
click at [1231, 483] on button "Refresh" at bounding box center [1239, 478] width 16 height 16
click at [687, 480] on link "https://app.hosttools.com/ical/906fab5945f0ef8fe6424b2eb5627309633d847b" at bounding box center [705, 482] width 1003 height 12
click at [1234, 481] on button "Copy" at bounding box center [1239, 482] width 13 height 13
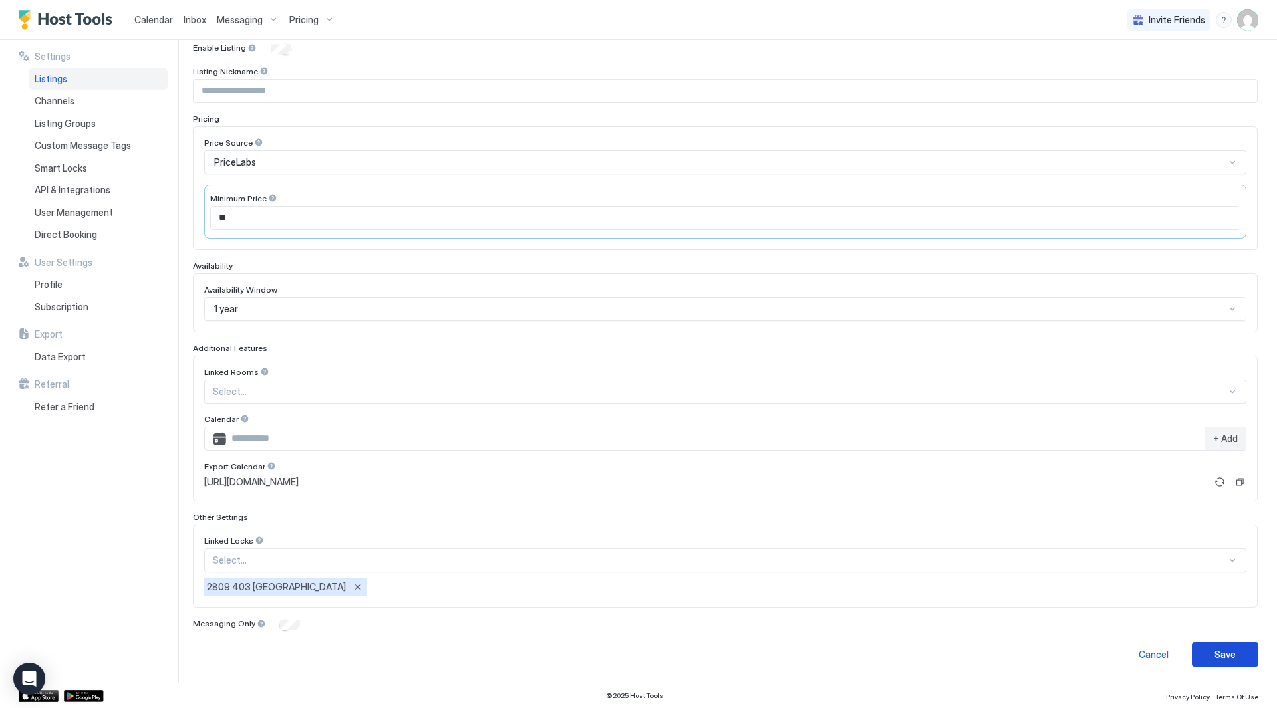
click at [1215, 652] on div "Save" at bounding box center [1225, 655] width 21 height 14
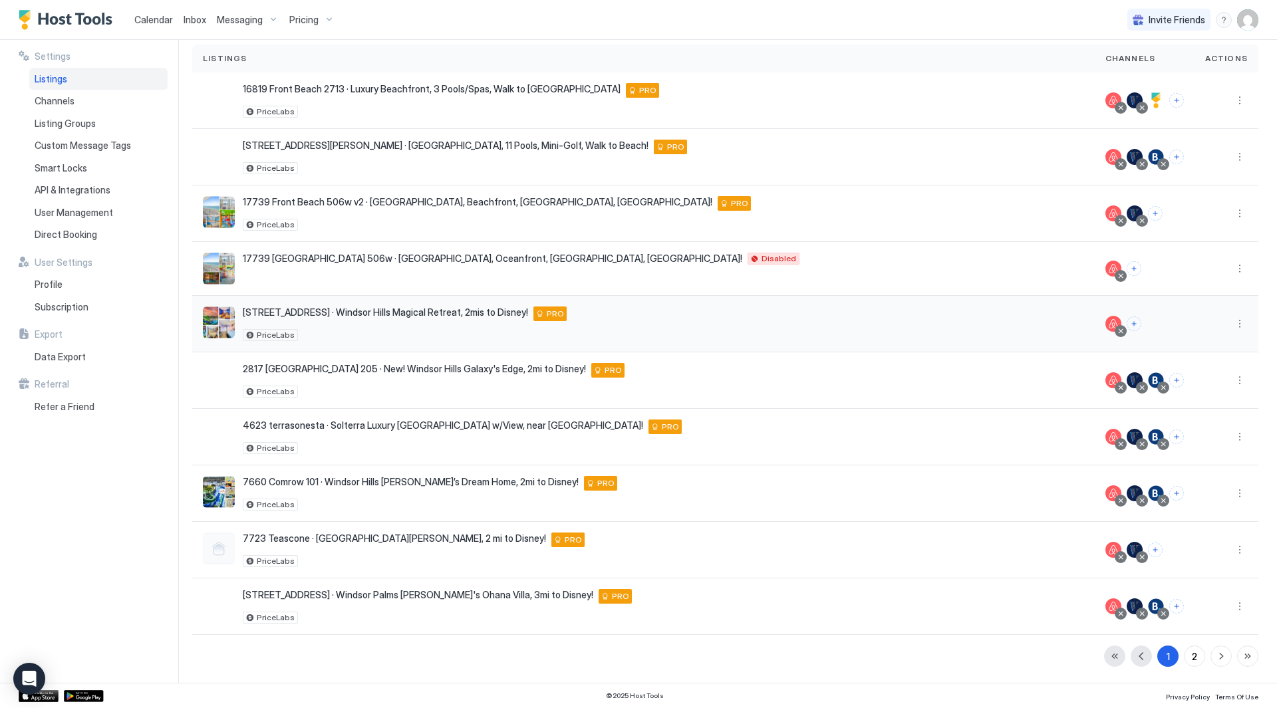
scroll to position [93, 0]
click at [61, 214] on span "User Management" at bounding box center [74, 213] width 78 height 12
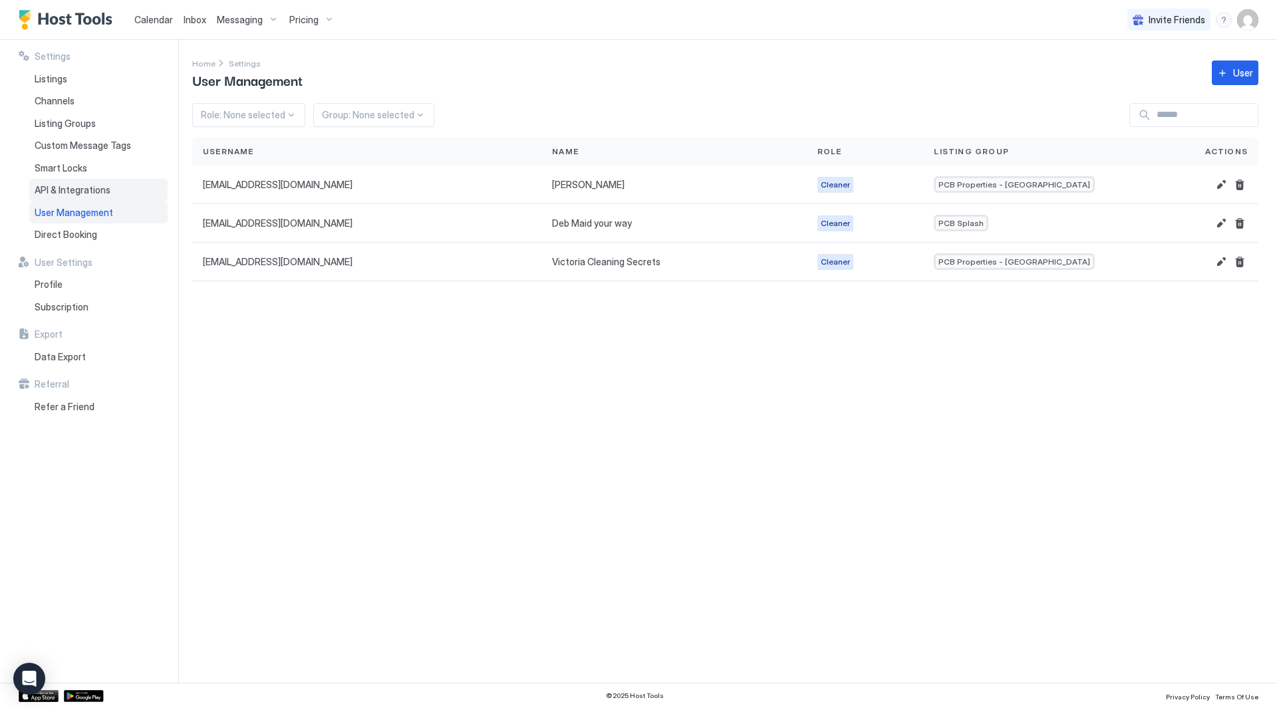
click at [53, 194] on span "API & Integrations" at bounding box center [73, 190] width 76 height 12
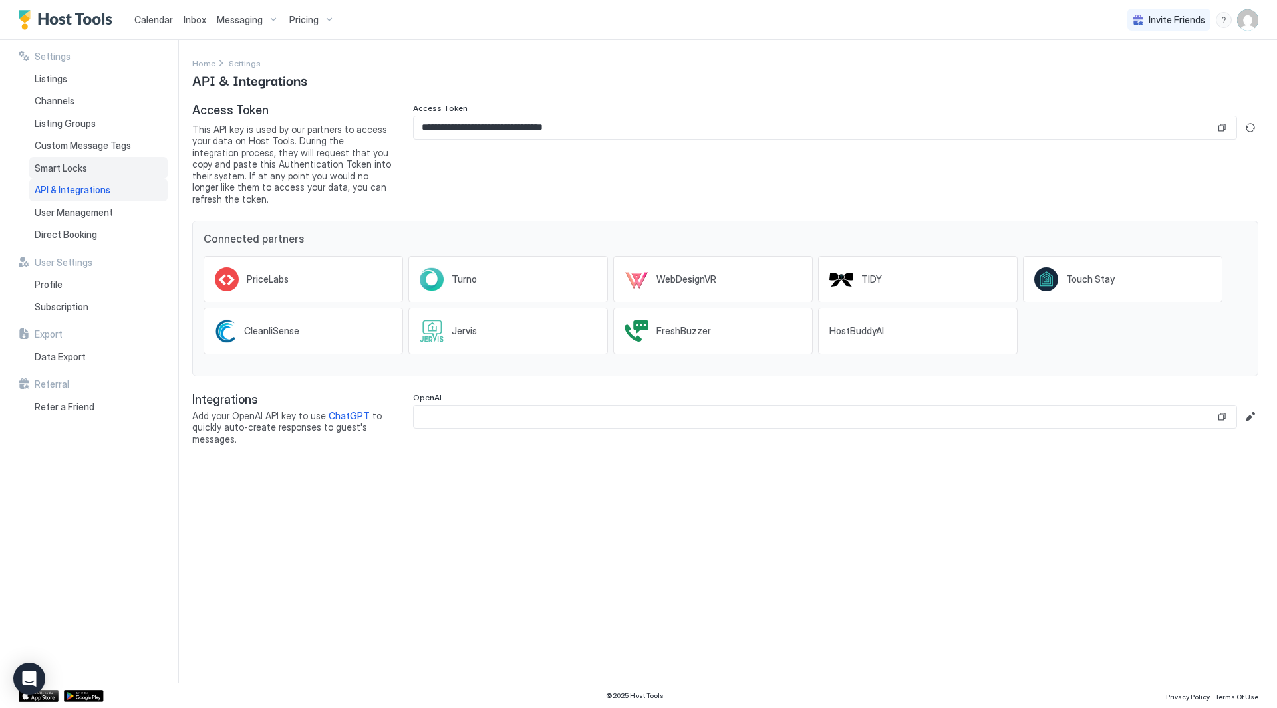
click at [71, 162] on span "Smart Locks" at bounding box center [61, 168] width 53 height 12
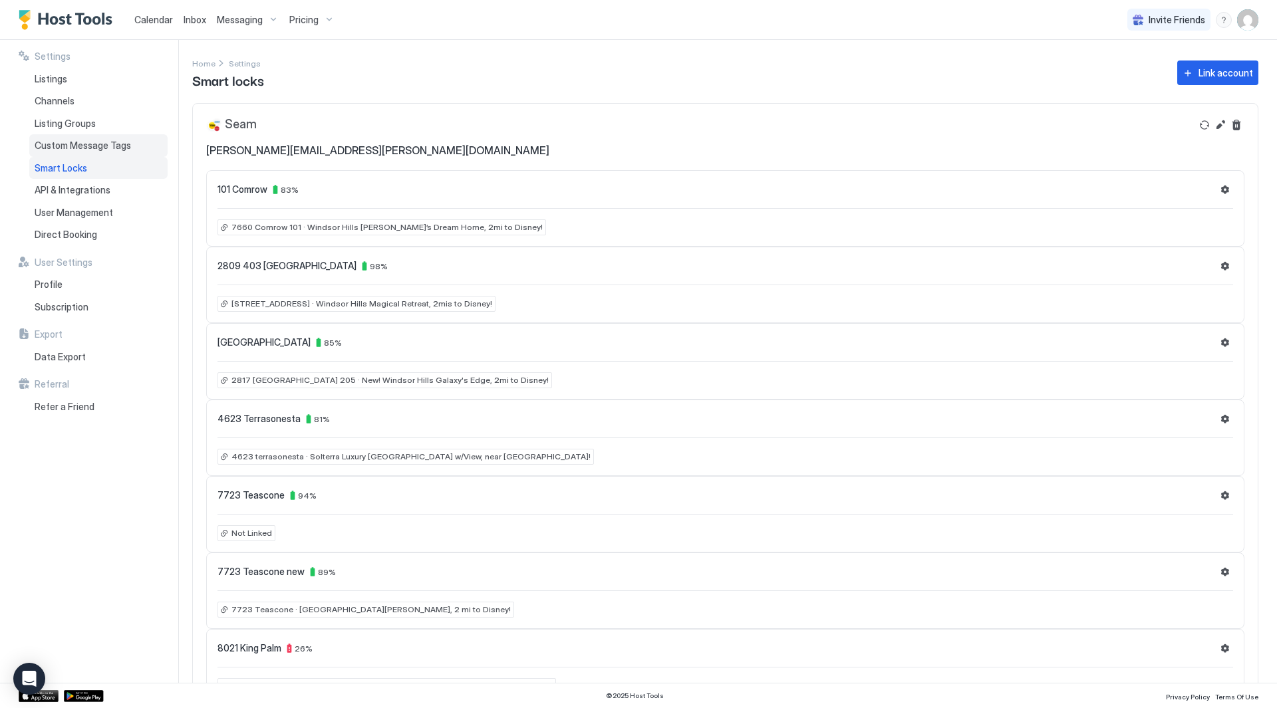
click at [91, 146] on span "Custom Message Tags" at bounding box center [83, 146] width 96 height 12
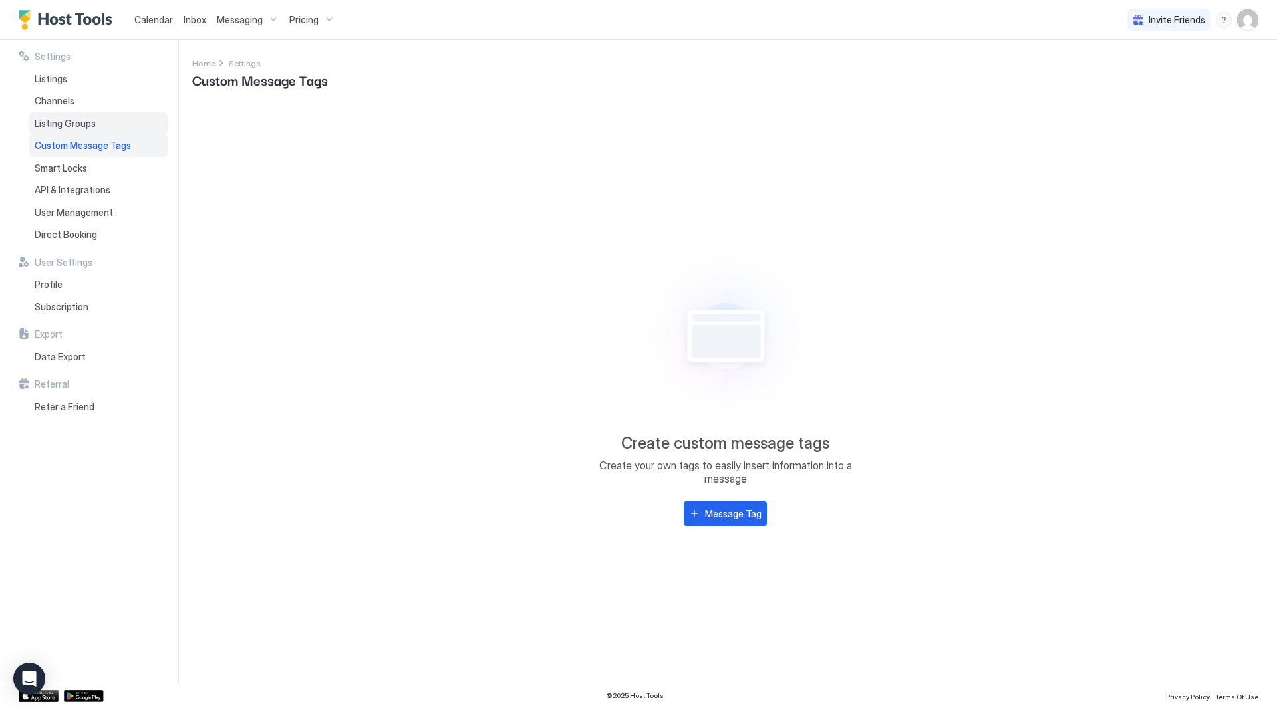
click at [61, 130] on div "Listing Groups" at bounding box center [98, 123] width 138 height 23
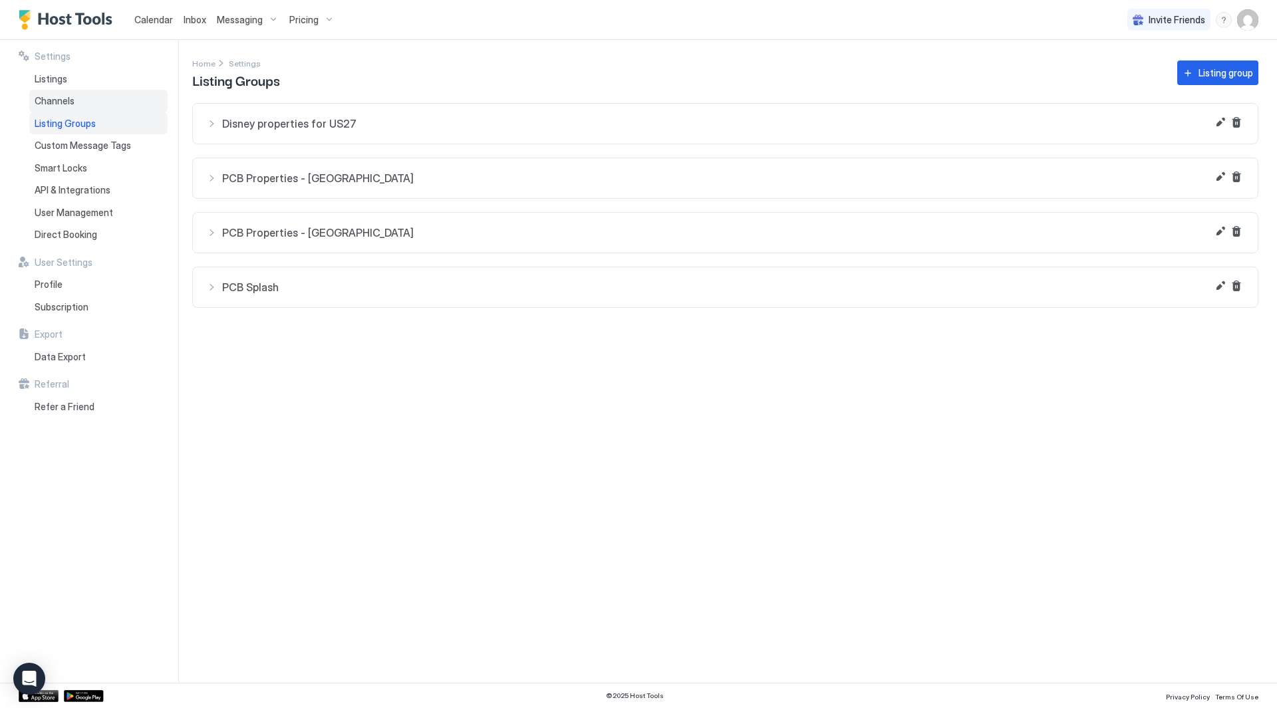
click at [68, 92] on div "Channels" at bounding box center [98, 101] width 138 height 23
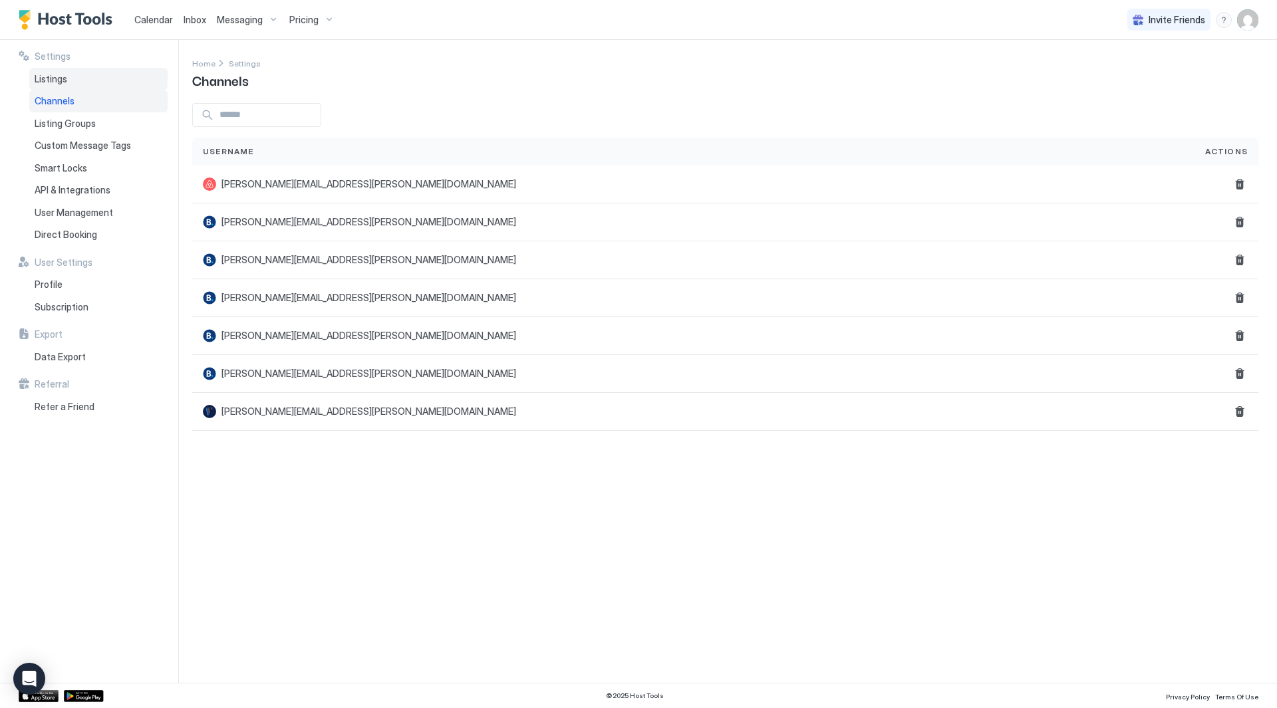
click at [67, 80] on div "Listings" at bounding box center [98, 79] width 138 height 23
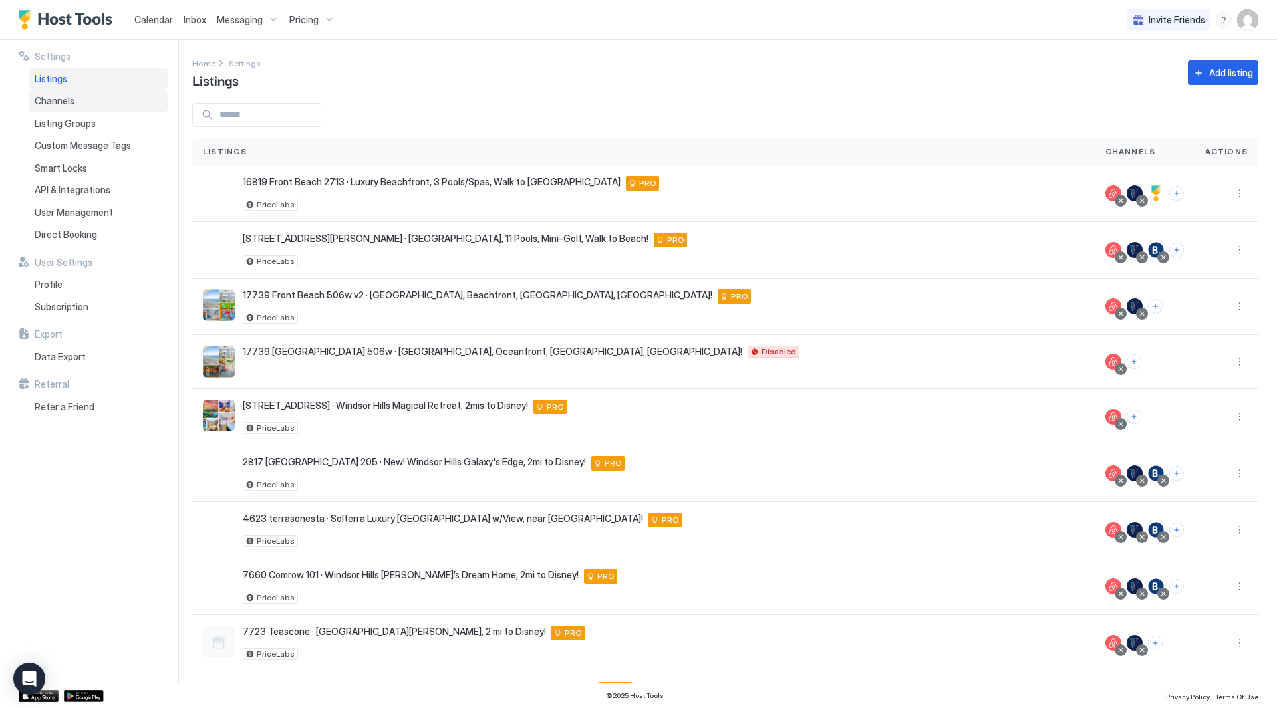
click at [115, 110] on div "Channels" at bounding box center [98, 101] width 138 height 23
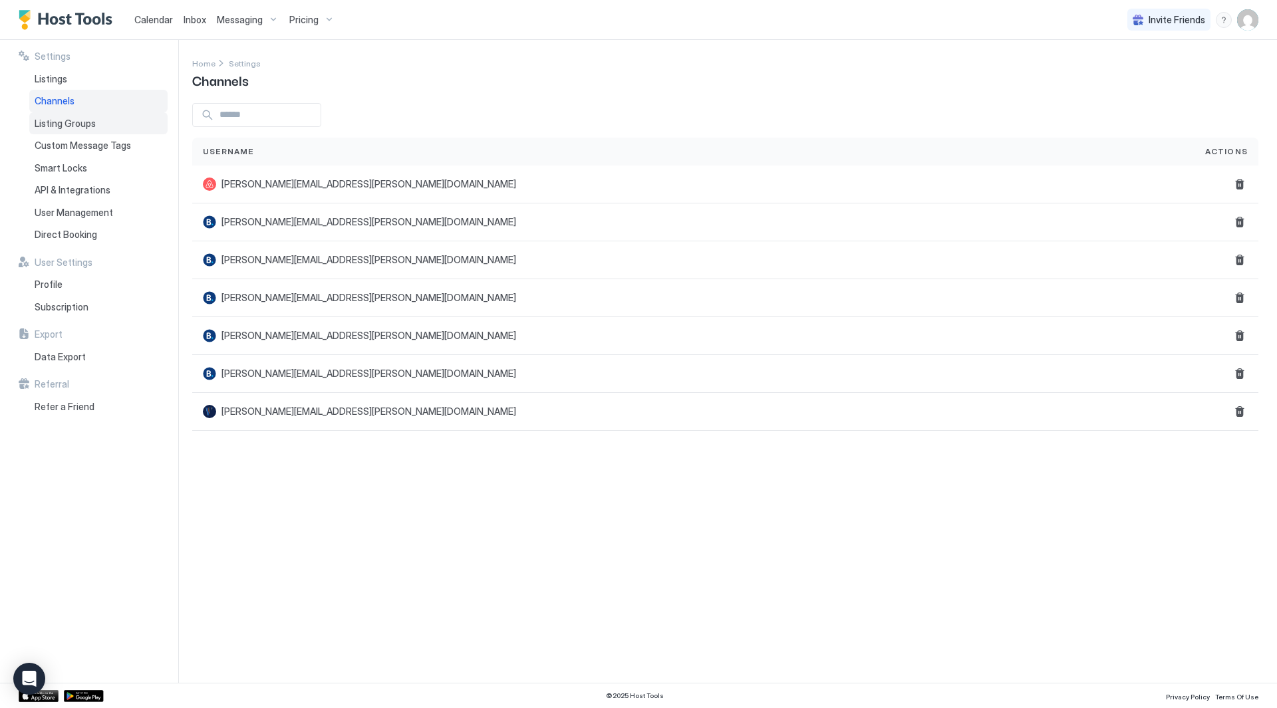
click at [96, 122] on div "Listing Groups" at bounding box center [98, 123] width 138 height 23
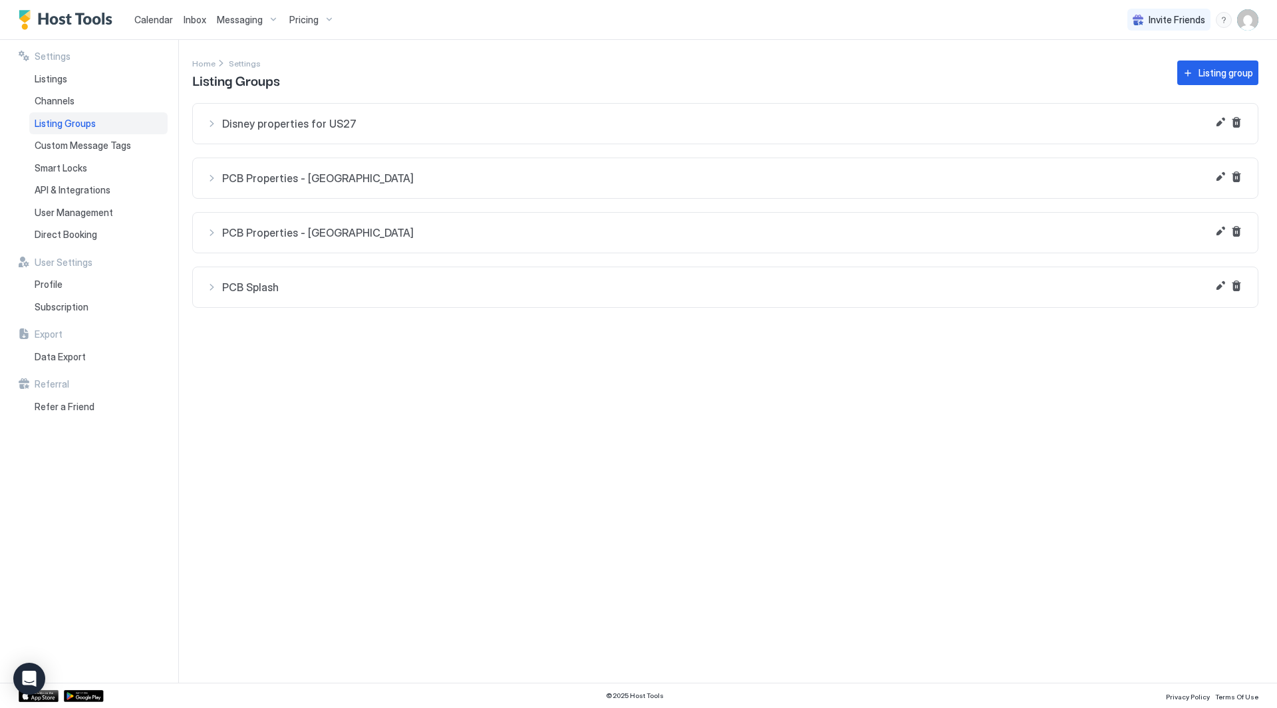
click at [226, 19] on span "Messaging" at bounding box center [240, 20] width 46 height 12
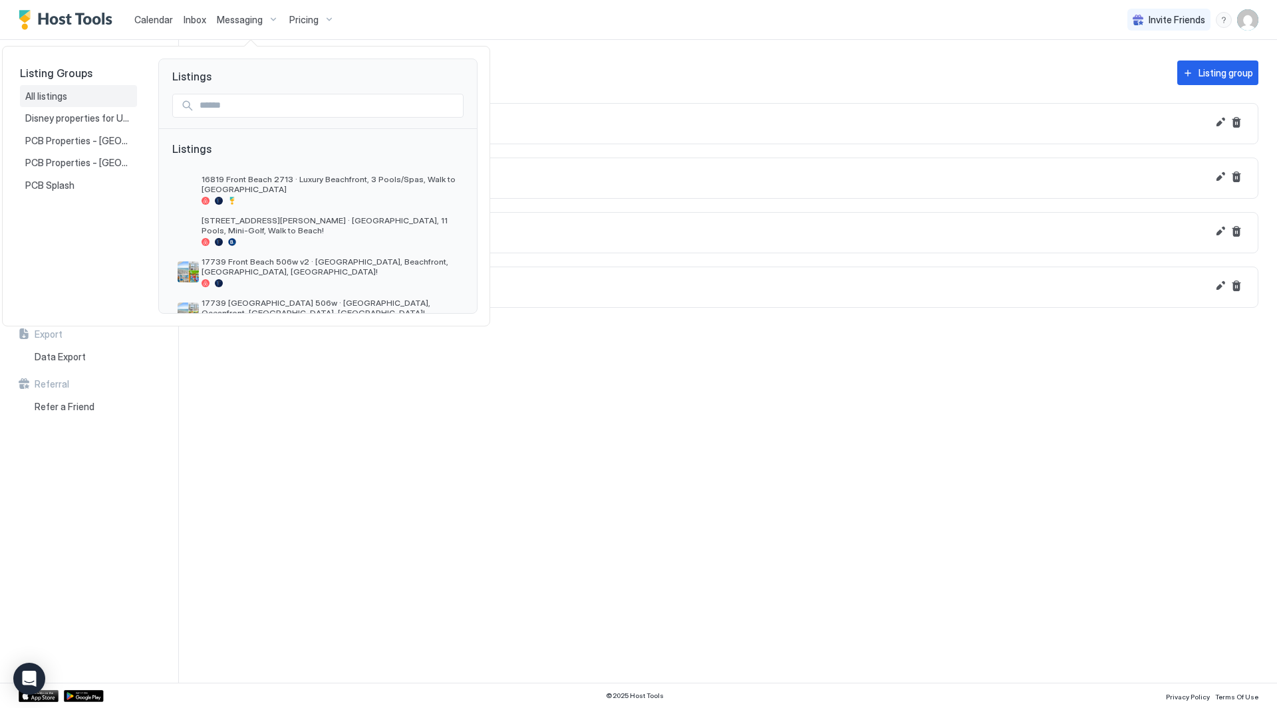
click at [88, 97] on div "All listings" at bounding box center [78, 96] width 106 height 12
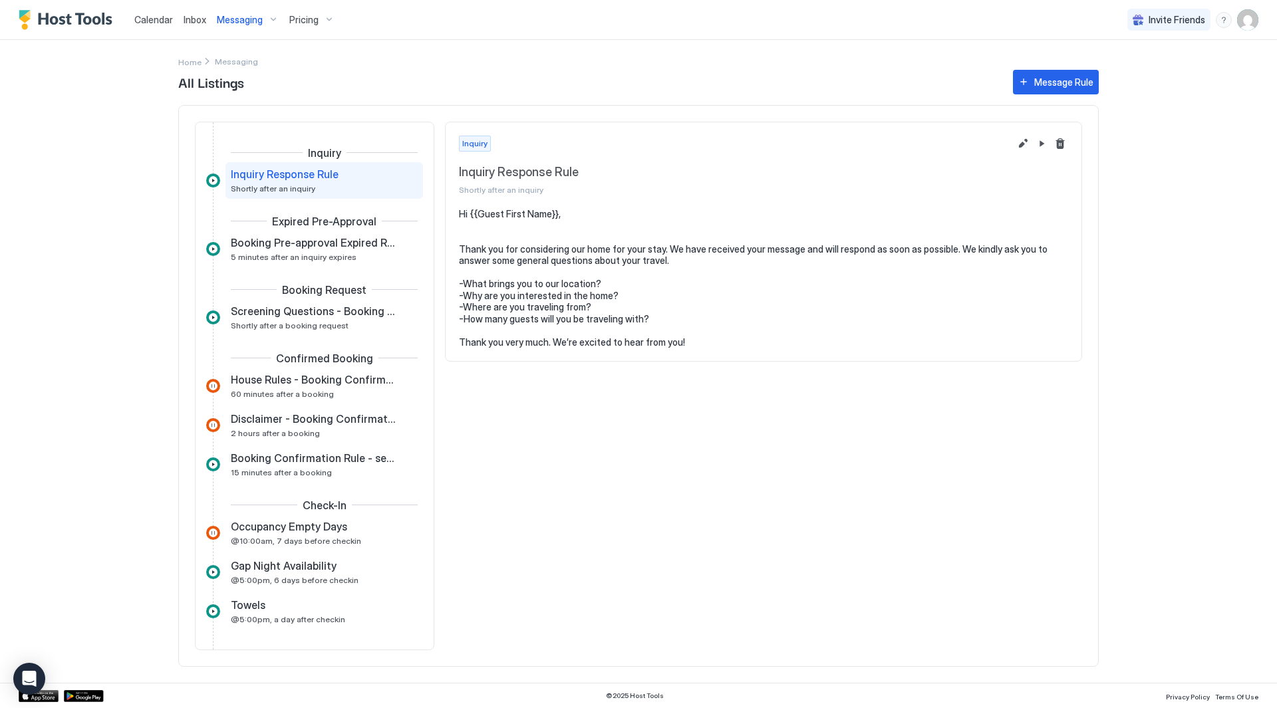
click at [854, 61] on div "Home Messaging" at bounding box center [638, 53] width 921 height 27
click at [201, 25] on span "Inbox" at bounding box center [195, 19] width 23 height 11
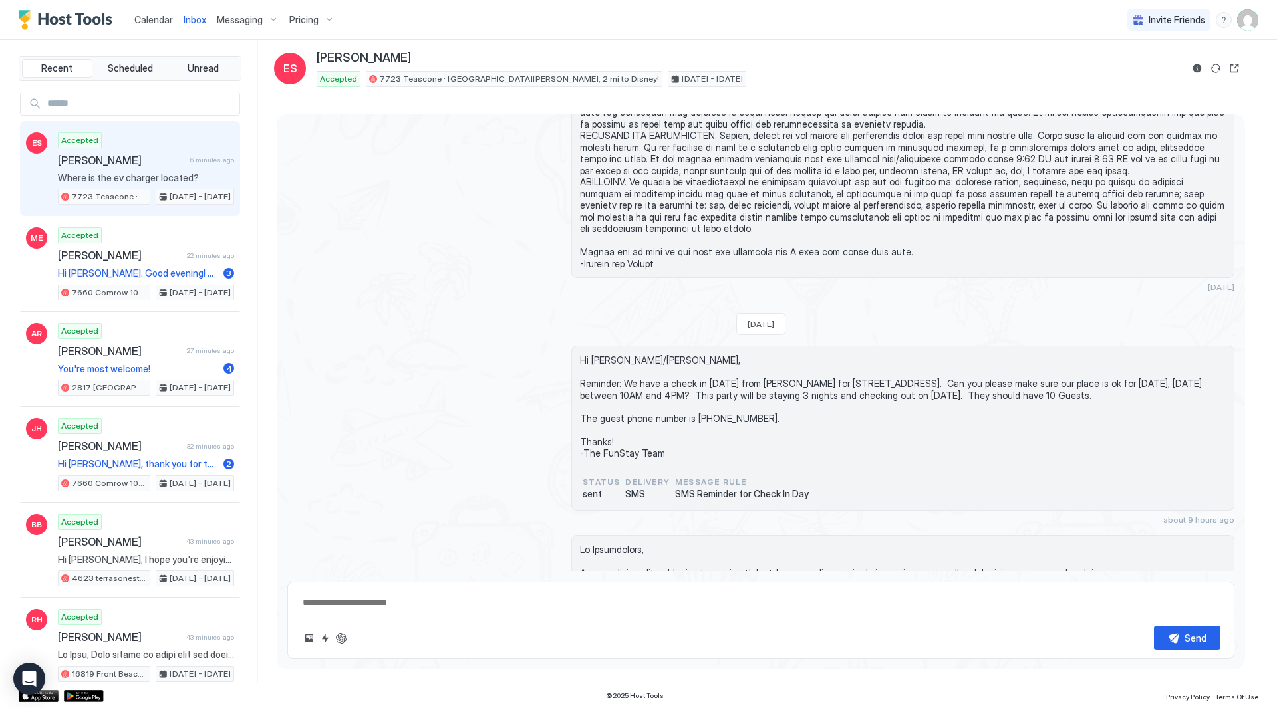
scroll to position [3350, 0]
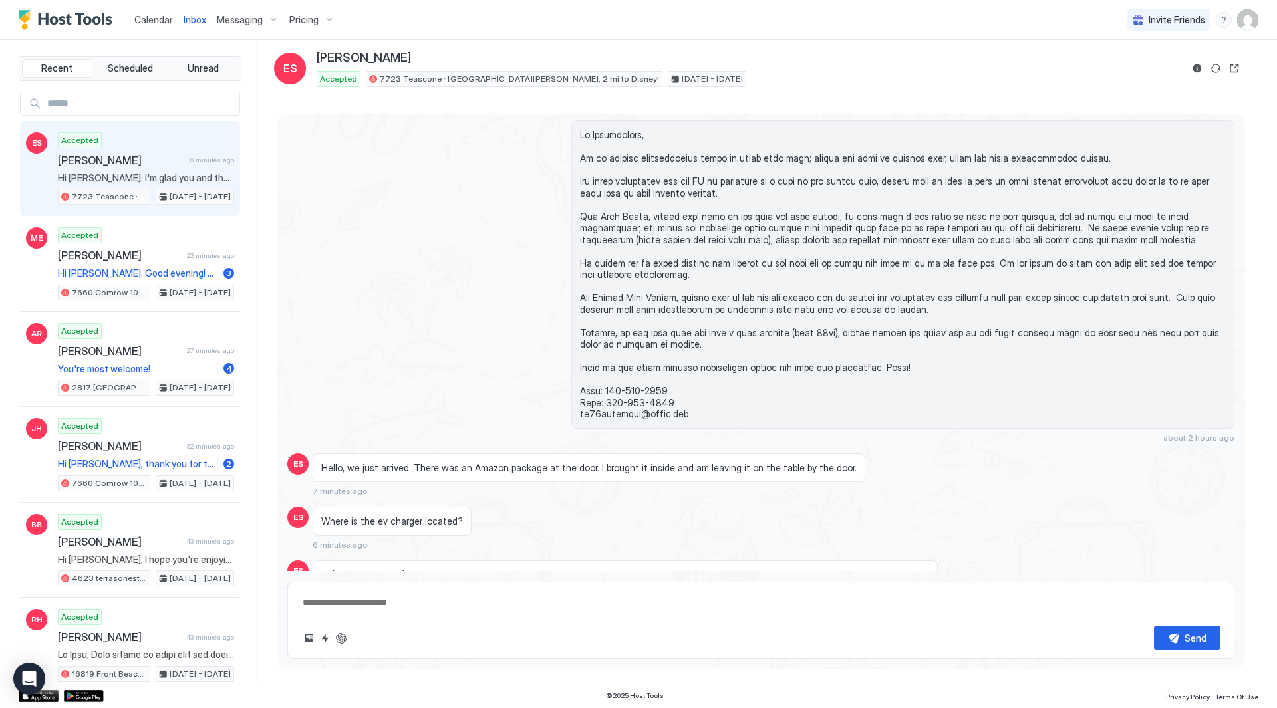
click at [217, 19] on span "Messaging" at bounding box center [240, 20] width 46 height 12
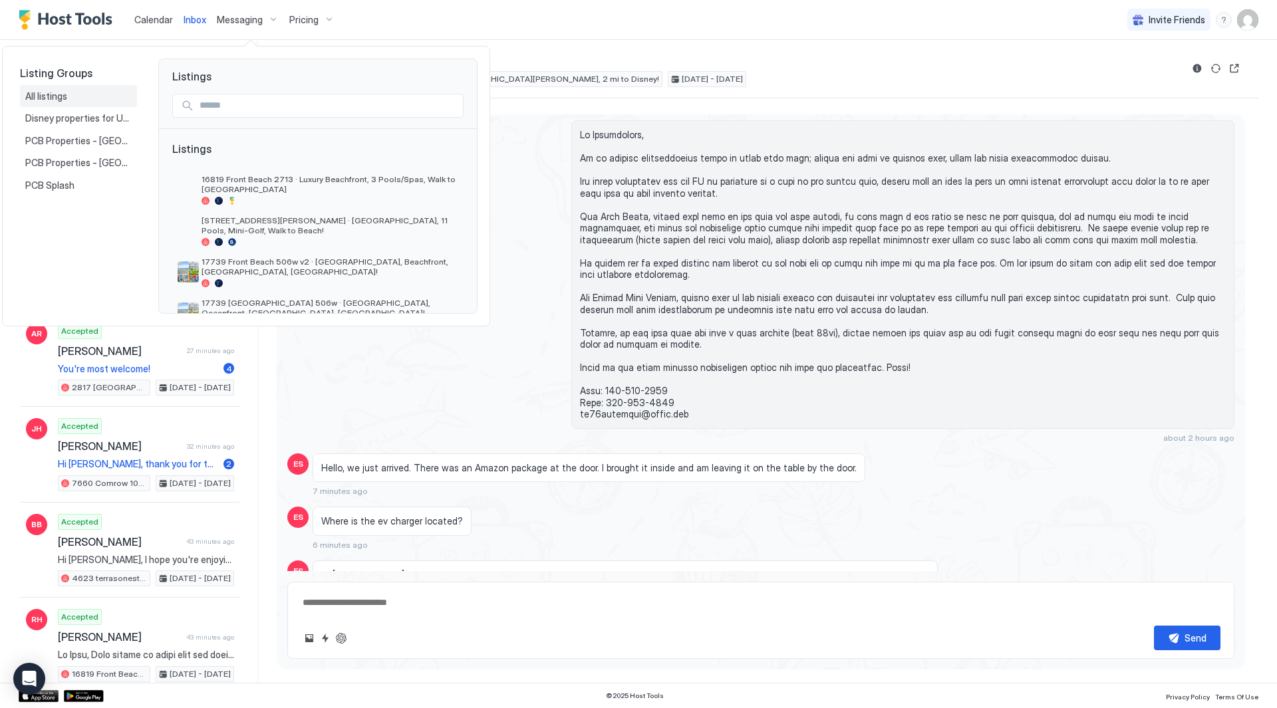
click at [85, 101] on div "All listings" at bounding box center [78, 96] width 106 height 12
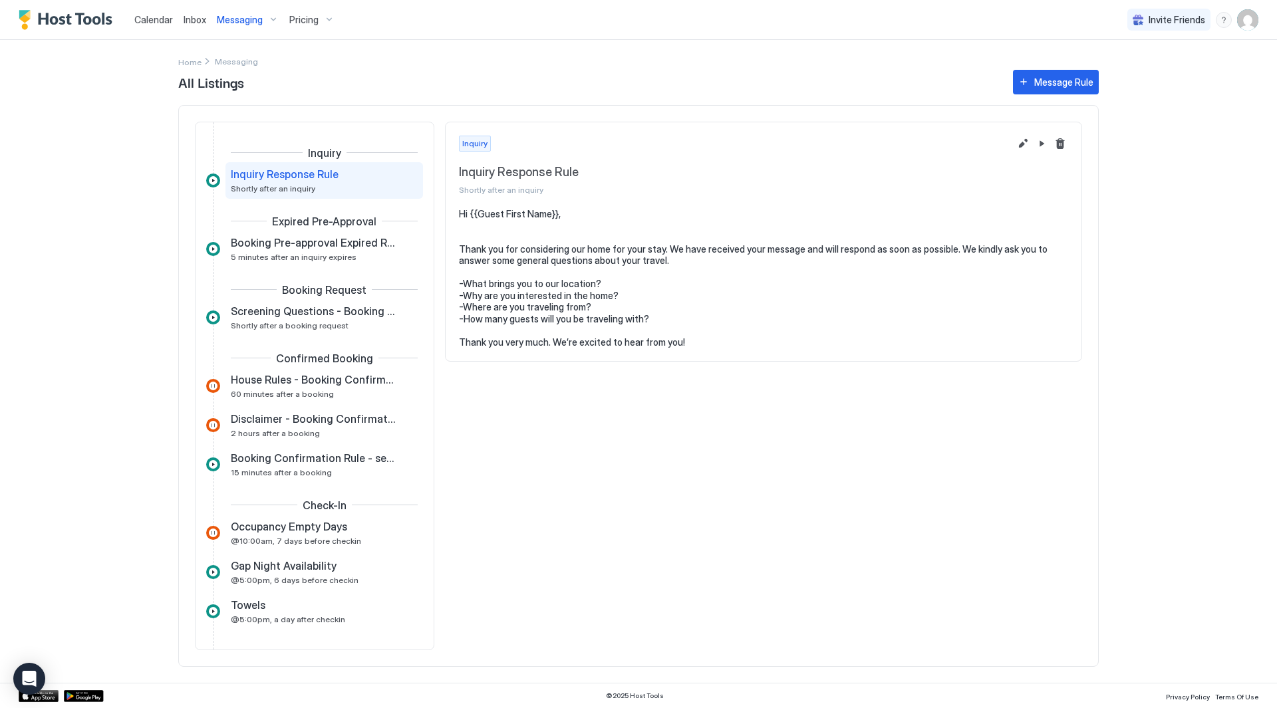
click at [261, 25] on span "Messaging" at bounding box center [240, 20] width 46 height 12
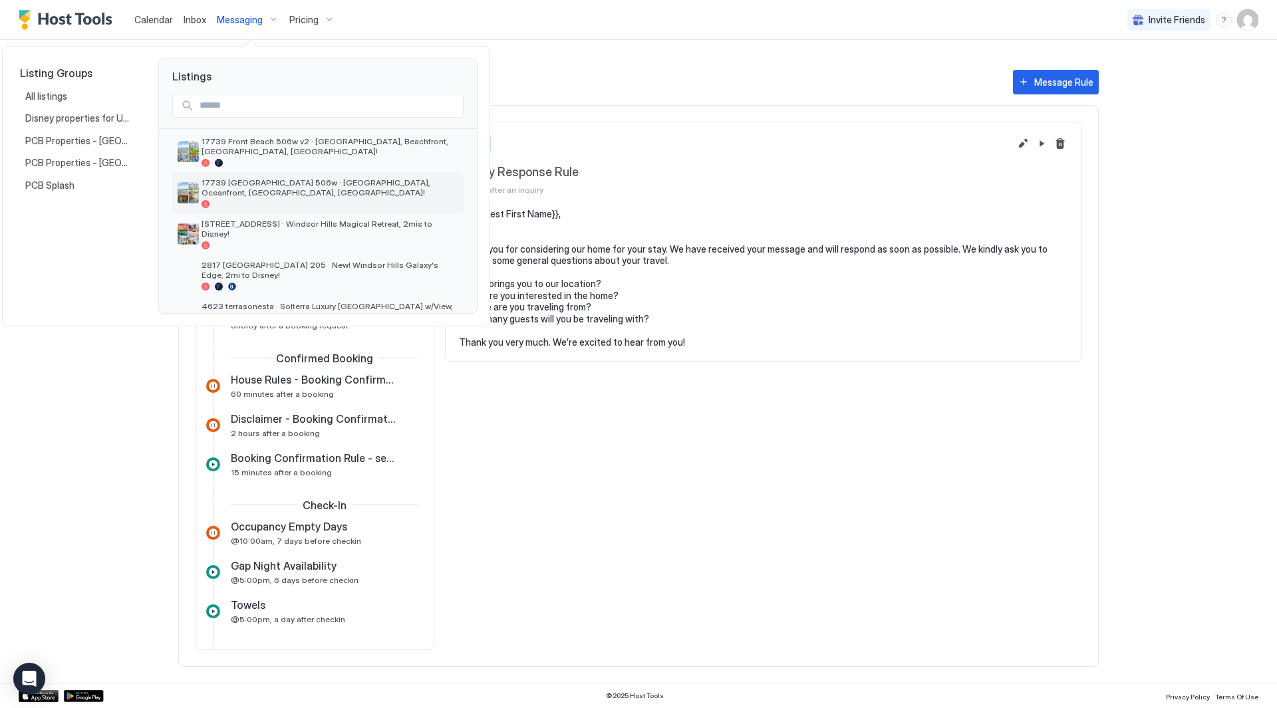
scroll to position [133, 0]
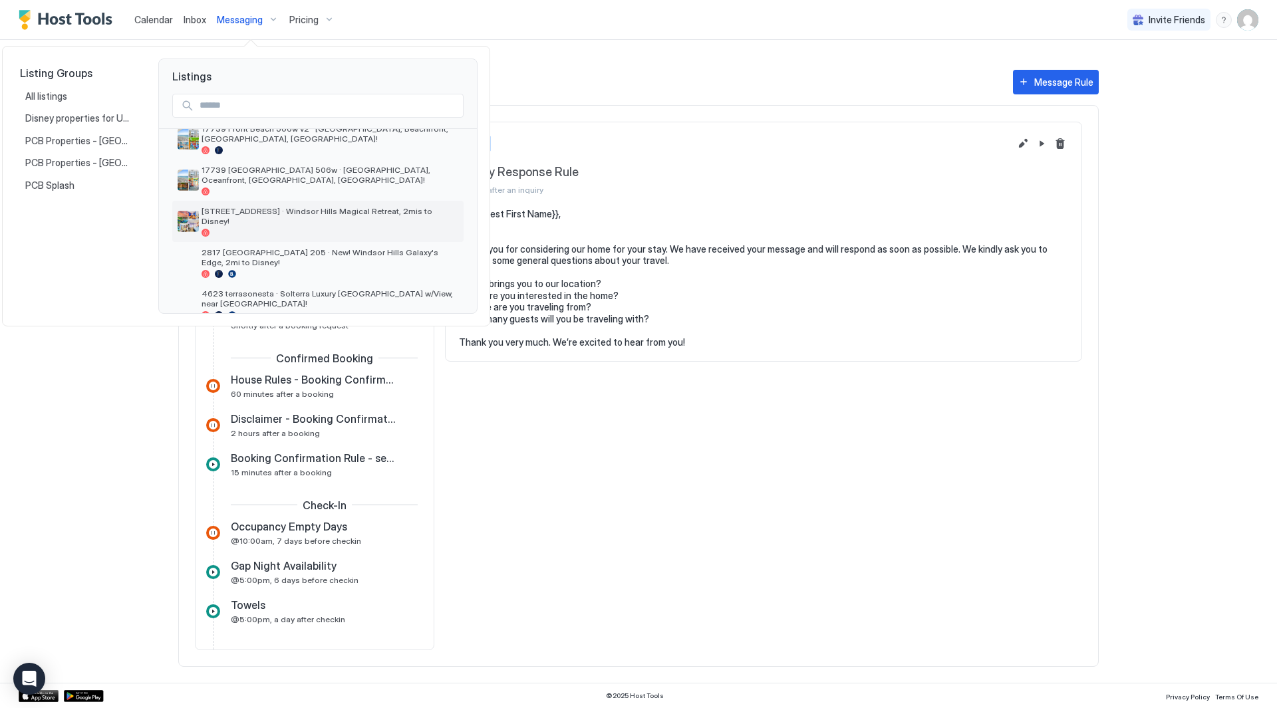
click at [335, 221] on span "[STREET_ADDRESS] · Windsor Hills Magical Retreat, 2mis to Disney!" at bounding box center [330, 216] width 257 height 20
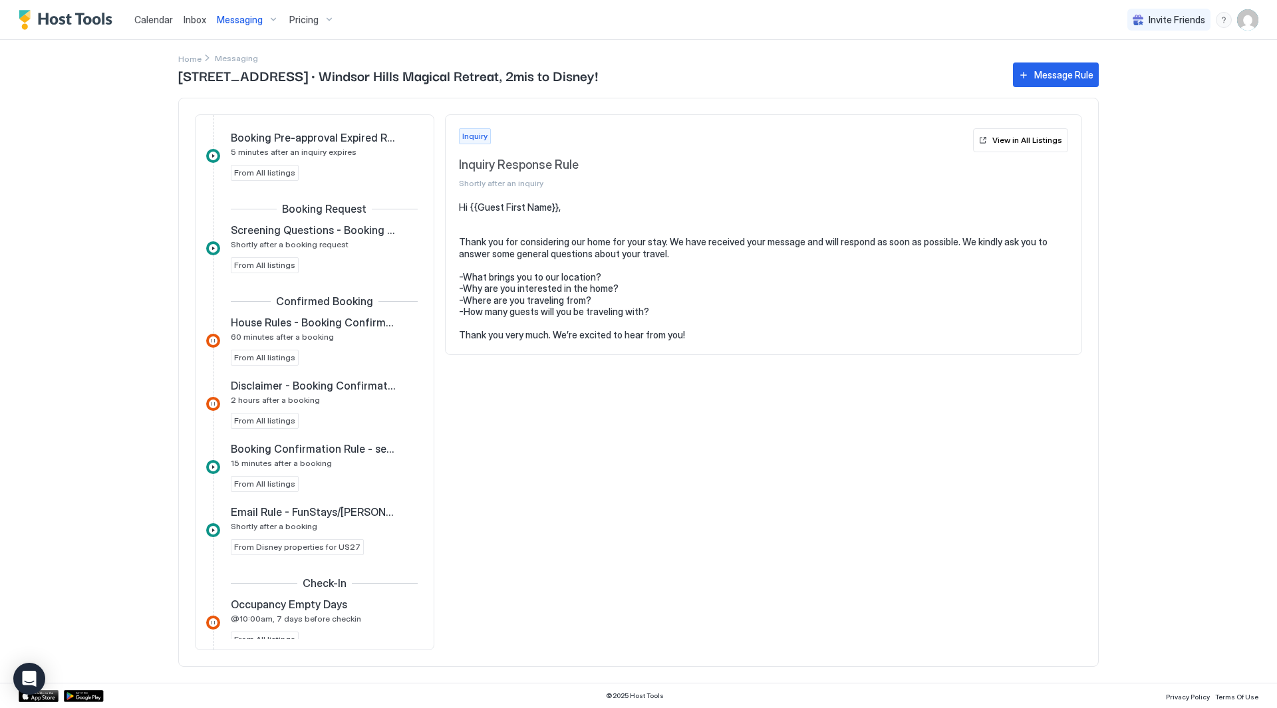
scroll to position [133, 0]
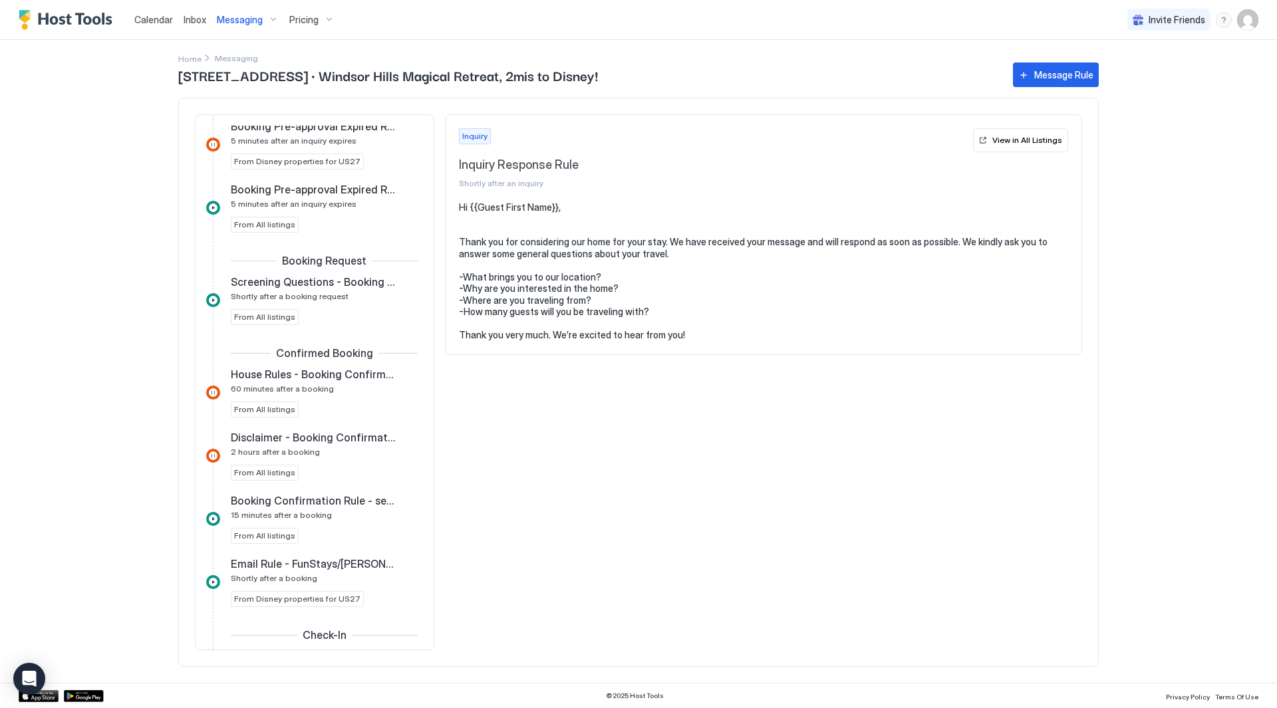
click at [238, 21] on span "Messaging" at bounding box center [240, 20] width 46 height 12
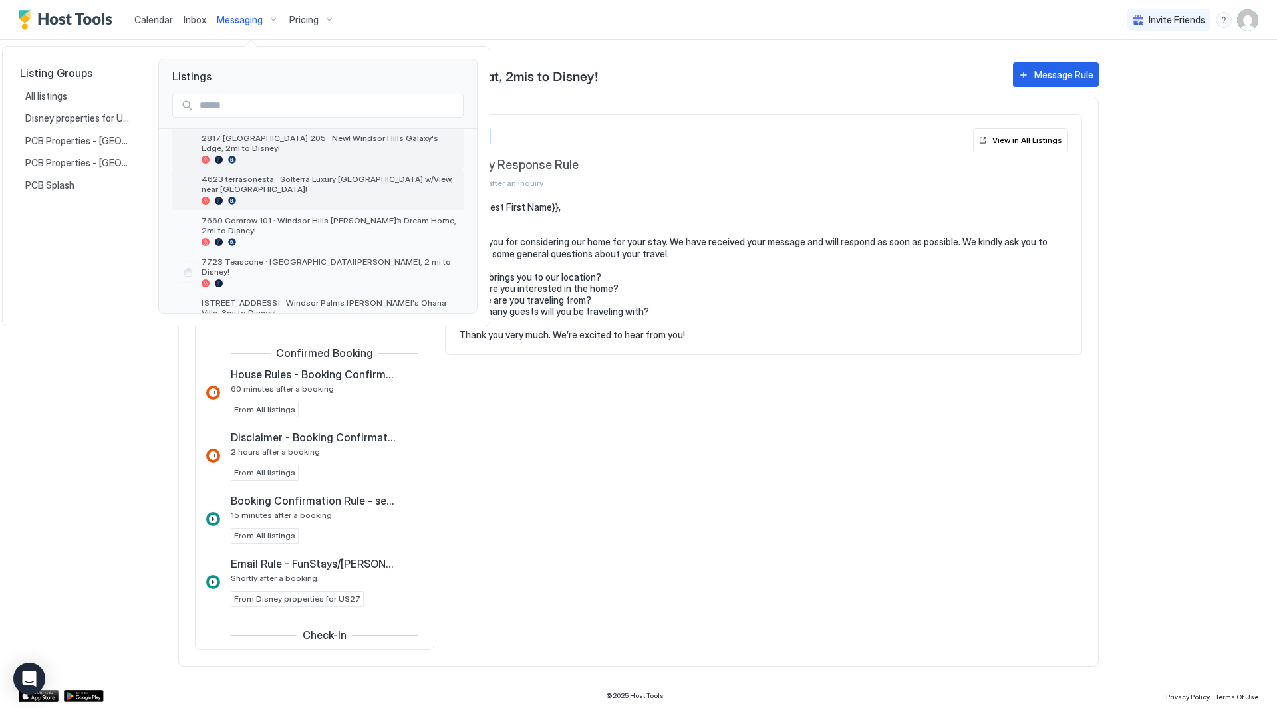
scroll to position [304, 0]
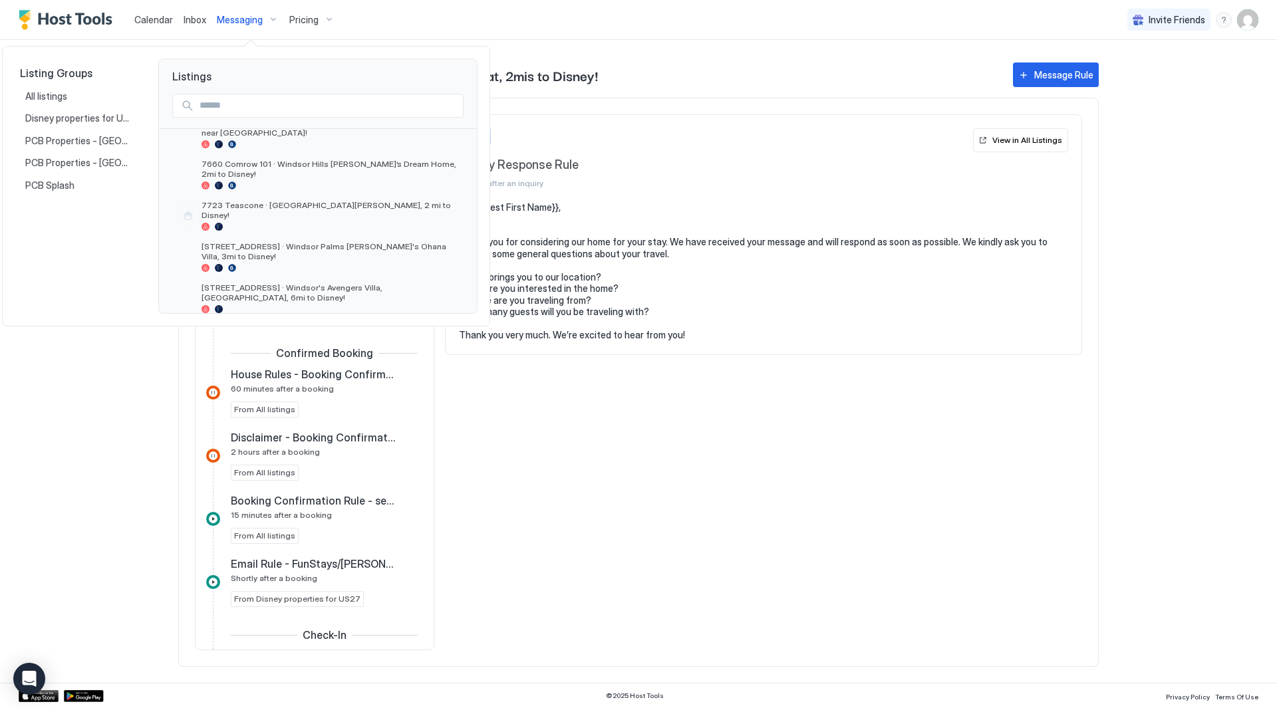
drag, startPoint x: 337, startPoint y: 154, endPoint x: 256, endPoint y: 23, distance: 154.1
drag, startPoint x: 256, startPoint y: 23, endPoint x: 239, endPoint y: 18, distance: 18.1
drag, startPoint x: 239, startPoint y: 18, endPoint x: 75, endPoint y: 18, distance: 164.3
drag, startPoint x: 71, startPoint y: 17, endPoint x: 36, endPoint y: 18, distance: 34.6
drag, startPoint x: 33, startPoint y: 19, endPoint x: 645, endPoint y: 19, distance: 612.0
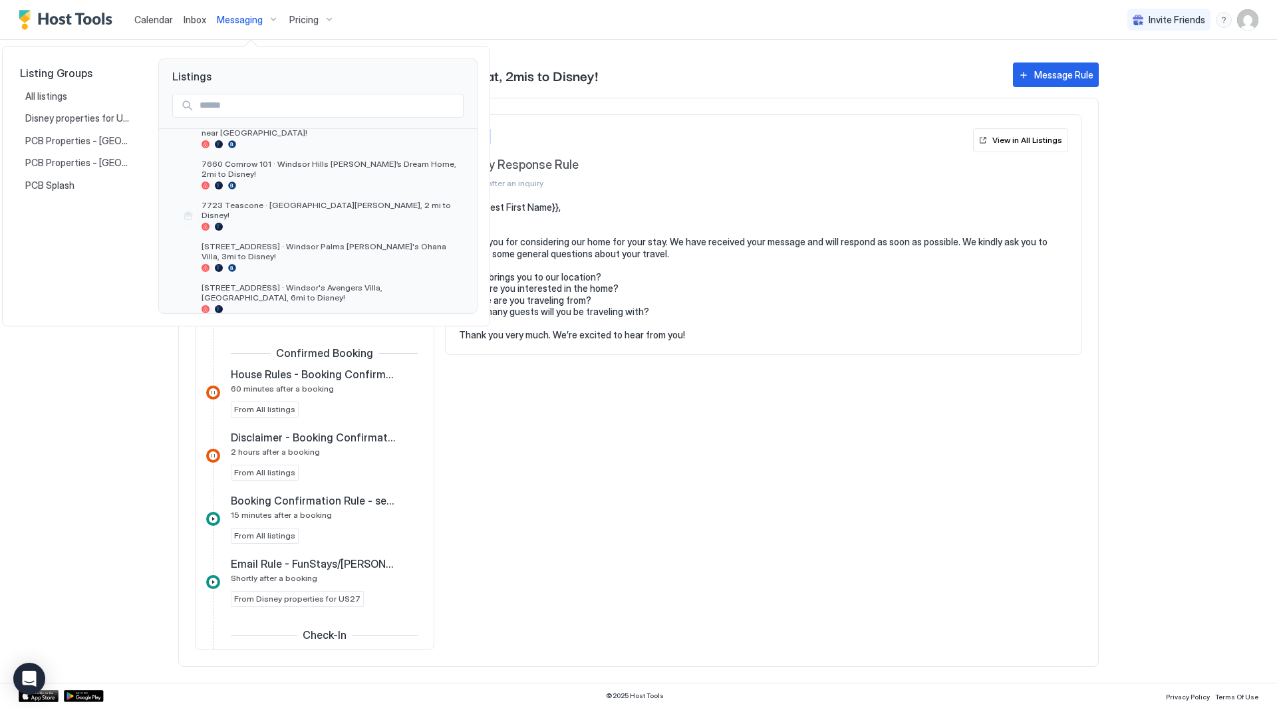
click at [645, 19] on div at bounding box center [638, 354] width 1277 height 708
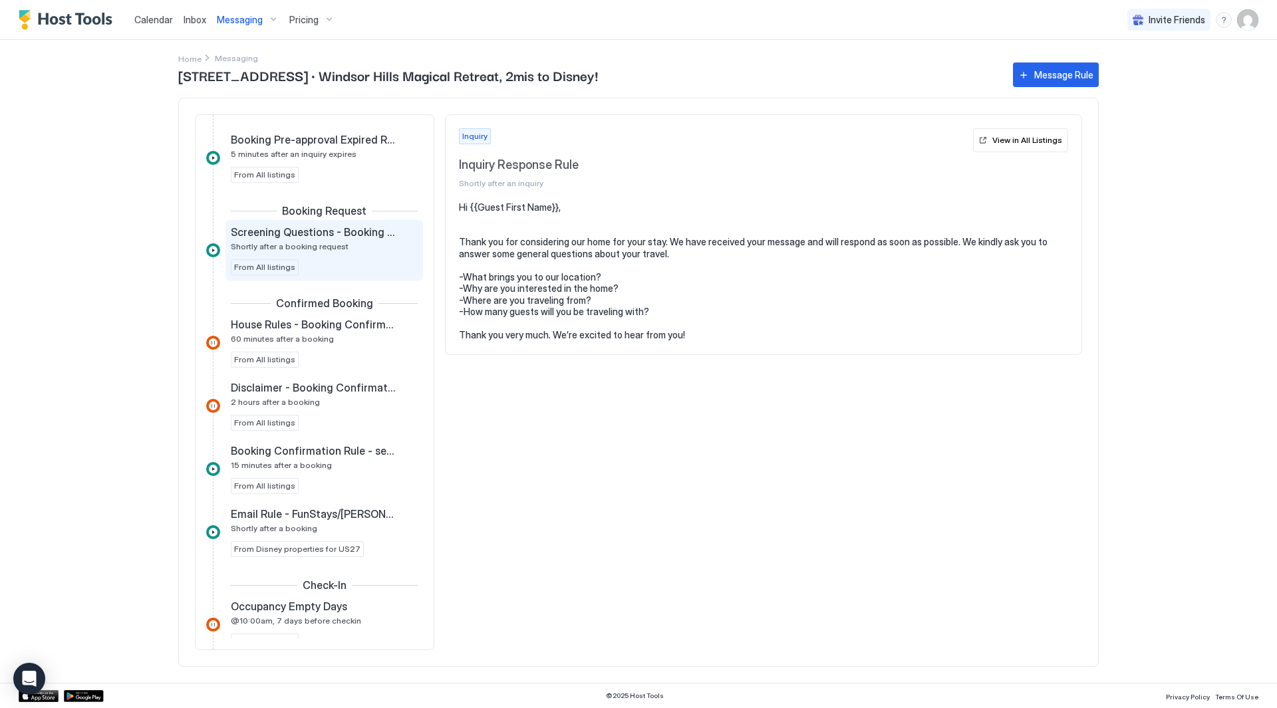
scroll to position [200, 0]
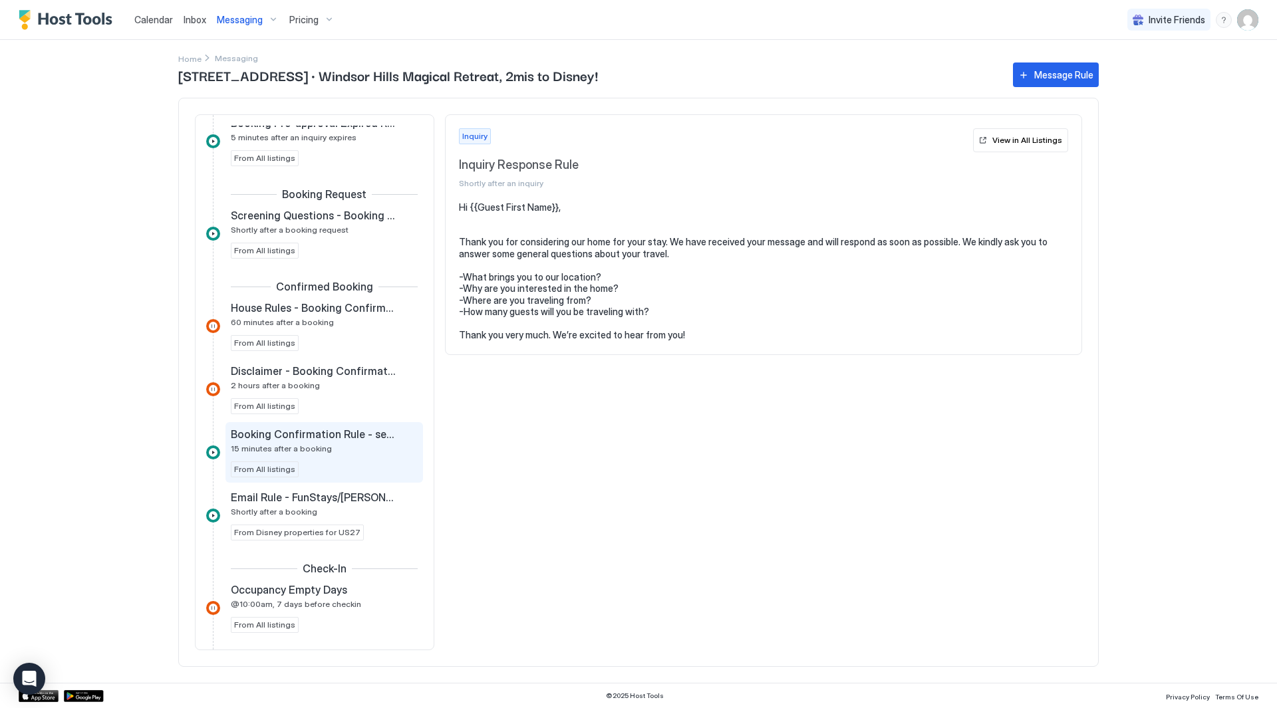
click at [323, 438] on span "Booking Confirmation Rule - security and access" at bounding box center [314, 434] width 166 height 13
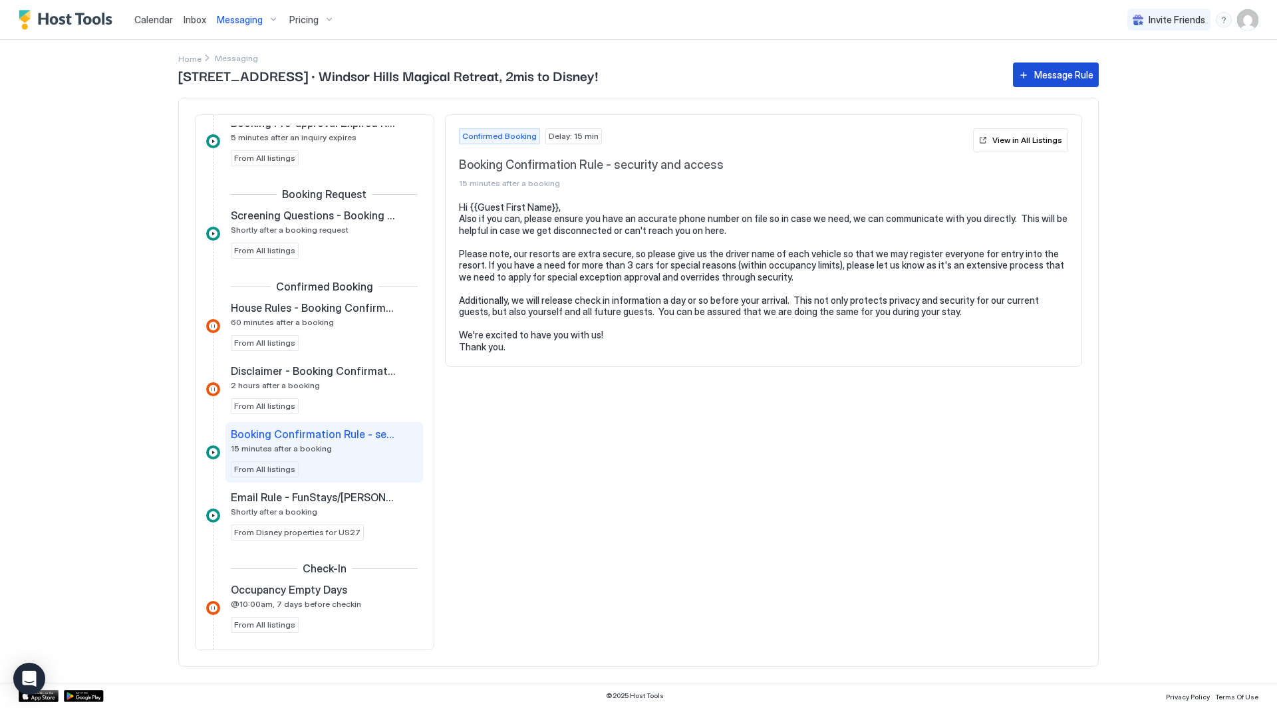
click at [1057, 79] on div "Message Rule" at bounding box center [1063, 75] width 59 height 14
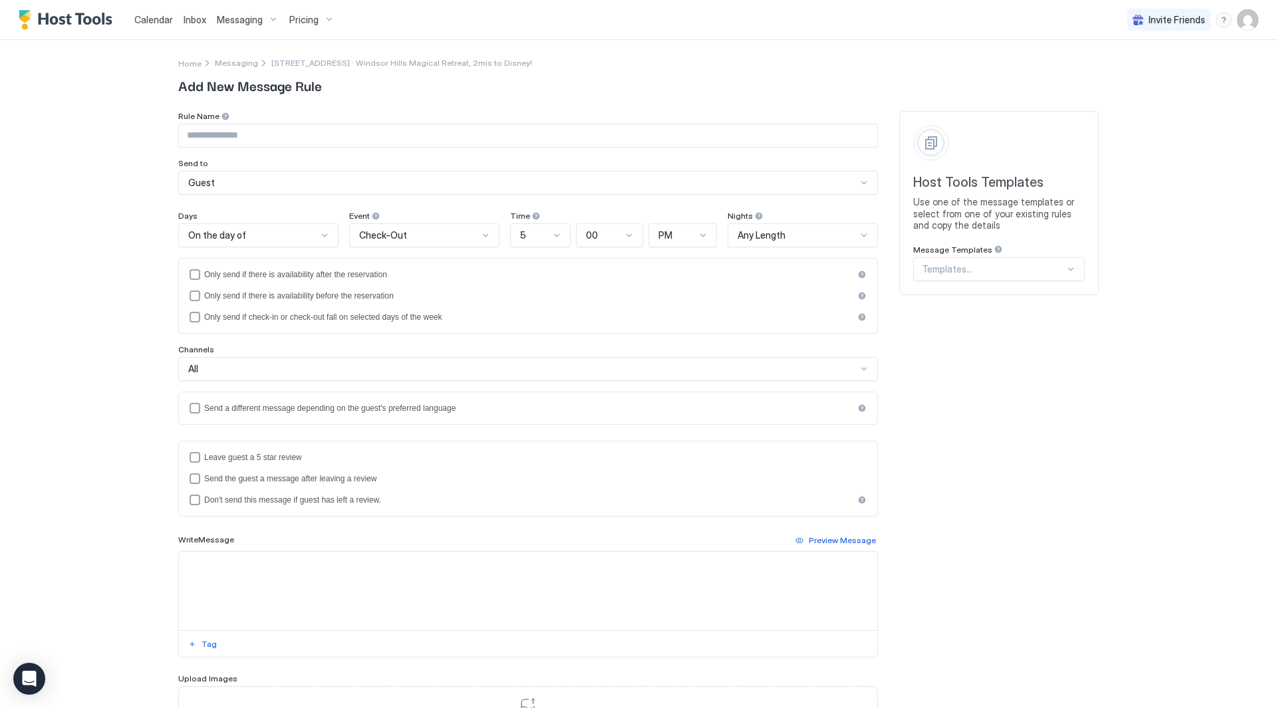
click at [333, 130] on input "Input Field" at bounding box center [528, 135] width 699 height 23
click at [393, 184] on div "Guest" at bounding box center [522, 183] width 669 height 12
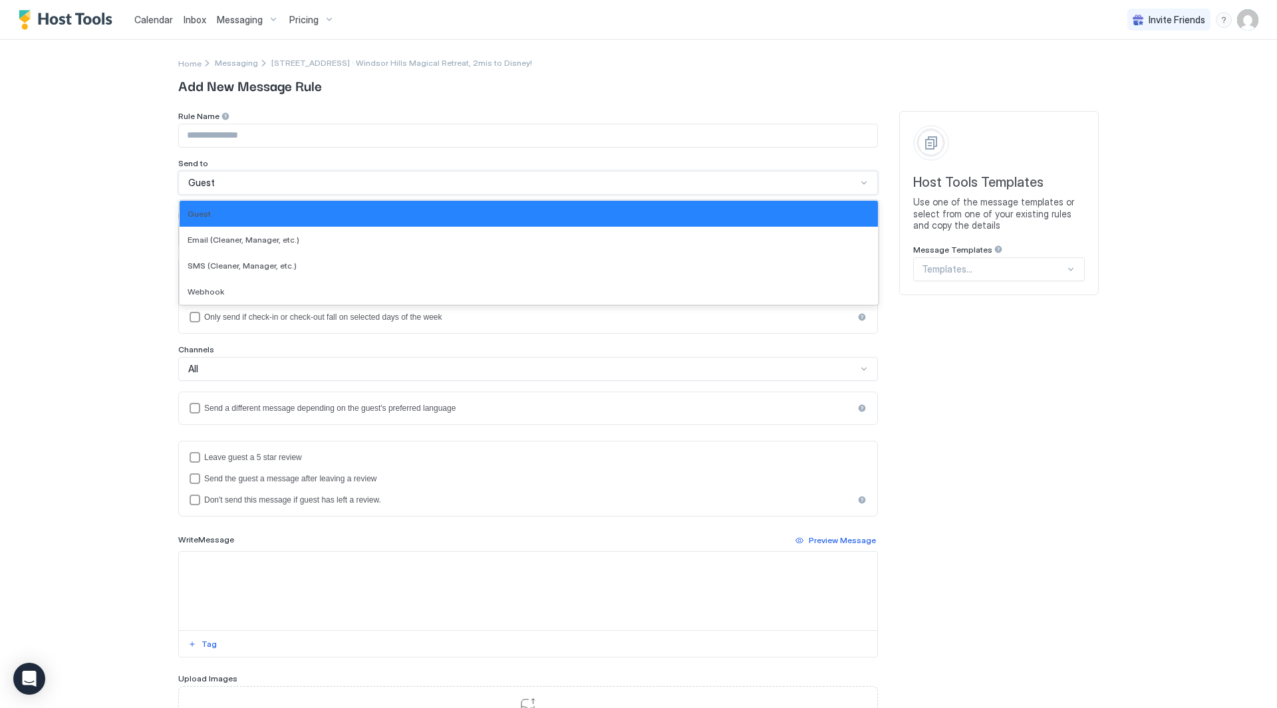
click at [393, 184] on div "Guest" at bounding box center [522, 183] width 669 height 12
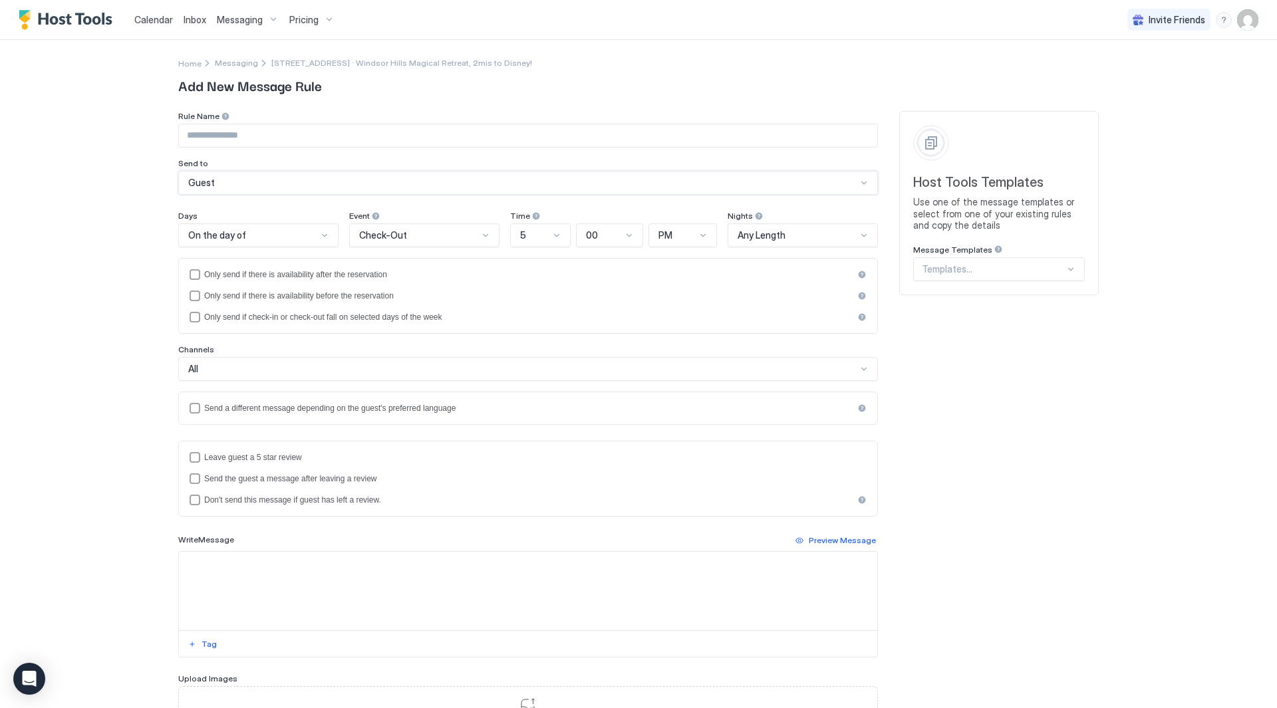
click at [988, 264] on div at bounding box center [993, 269] width 143 height 12
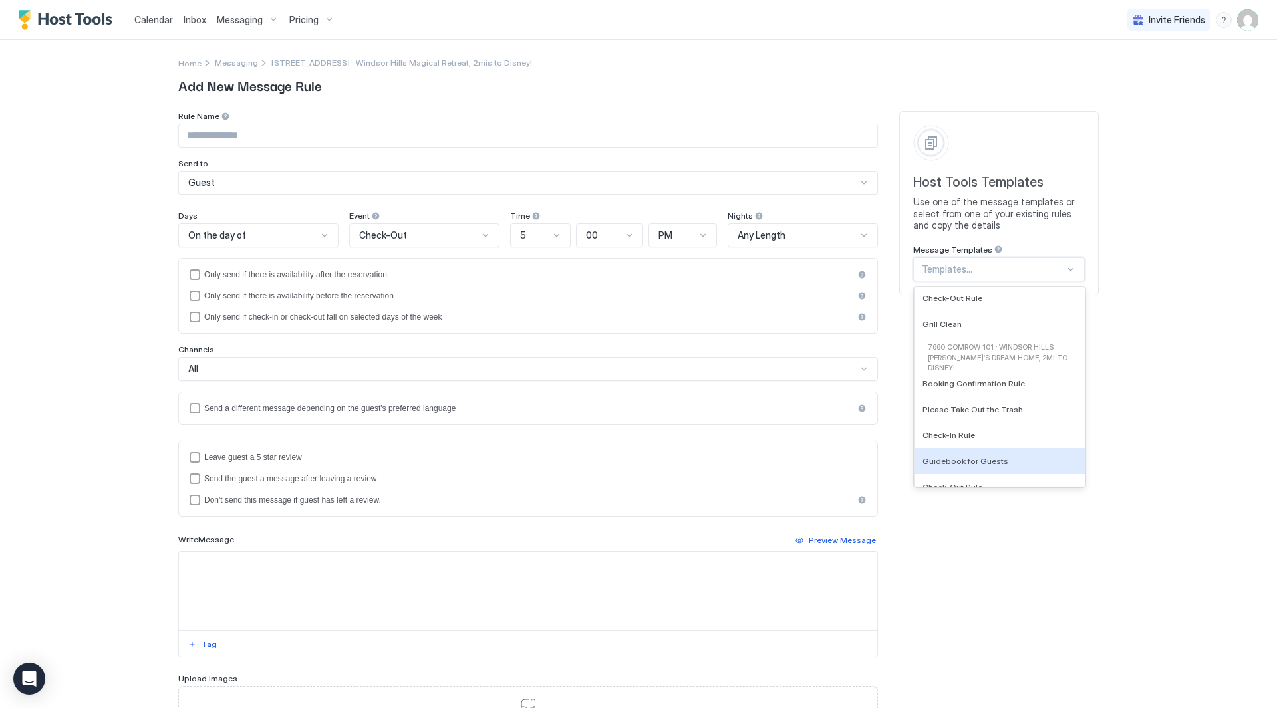
scroll to position [3624, 0]
click at [1004, 412] on span "Booking Confirmation Rule" at bounding box center [974, 413] width 102 height 10
type input "**********"
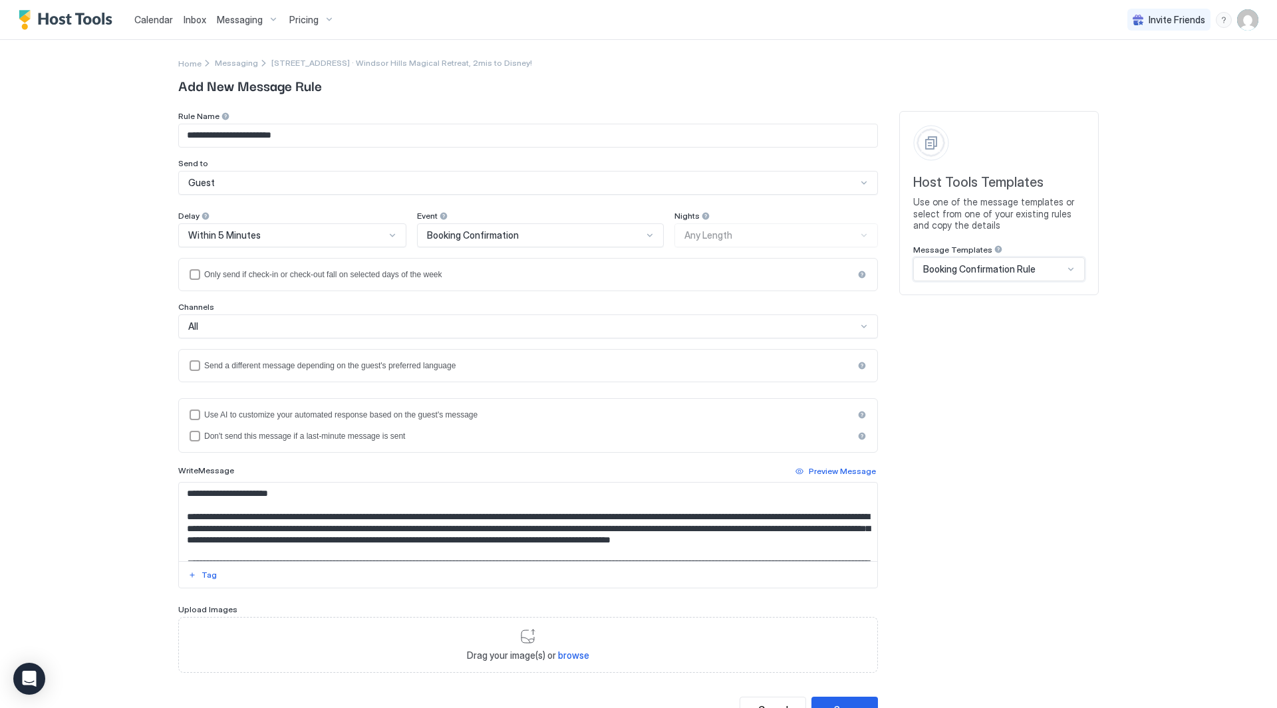
scroll to position [55, 0]
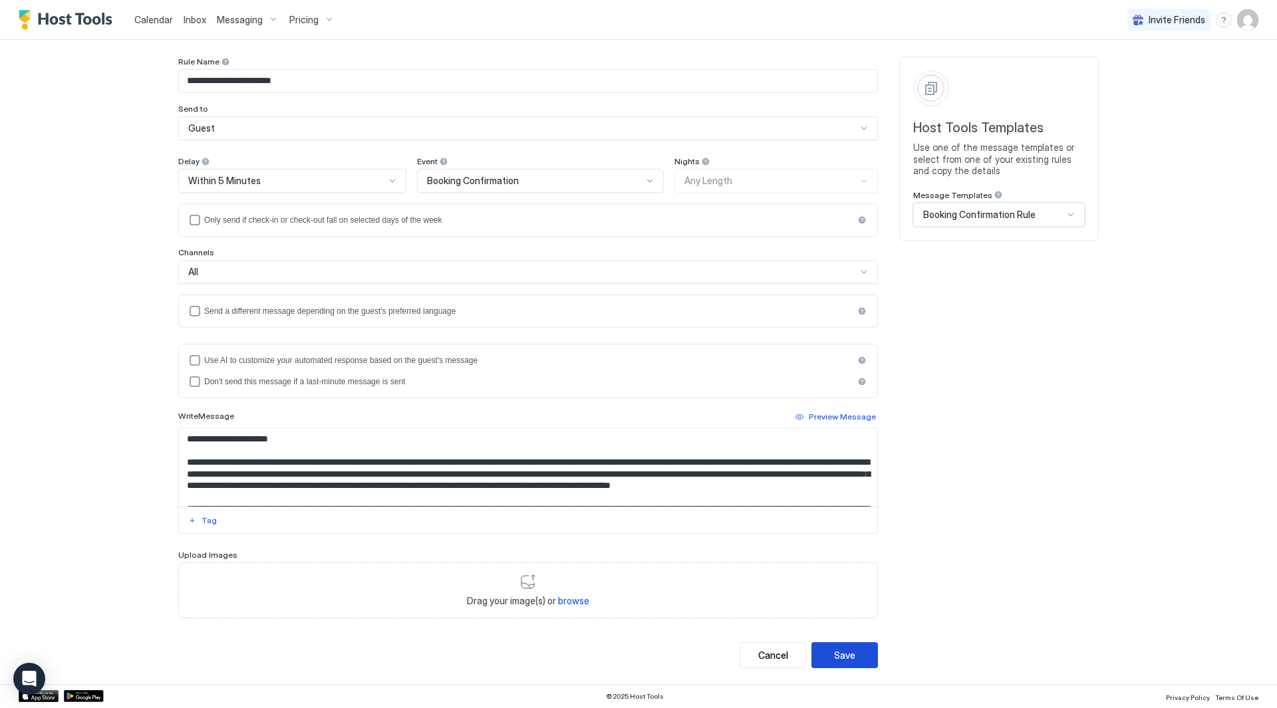
click at [847, 655] on div "Save" at bounding box center [844, 656] width 21 height 14
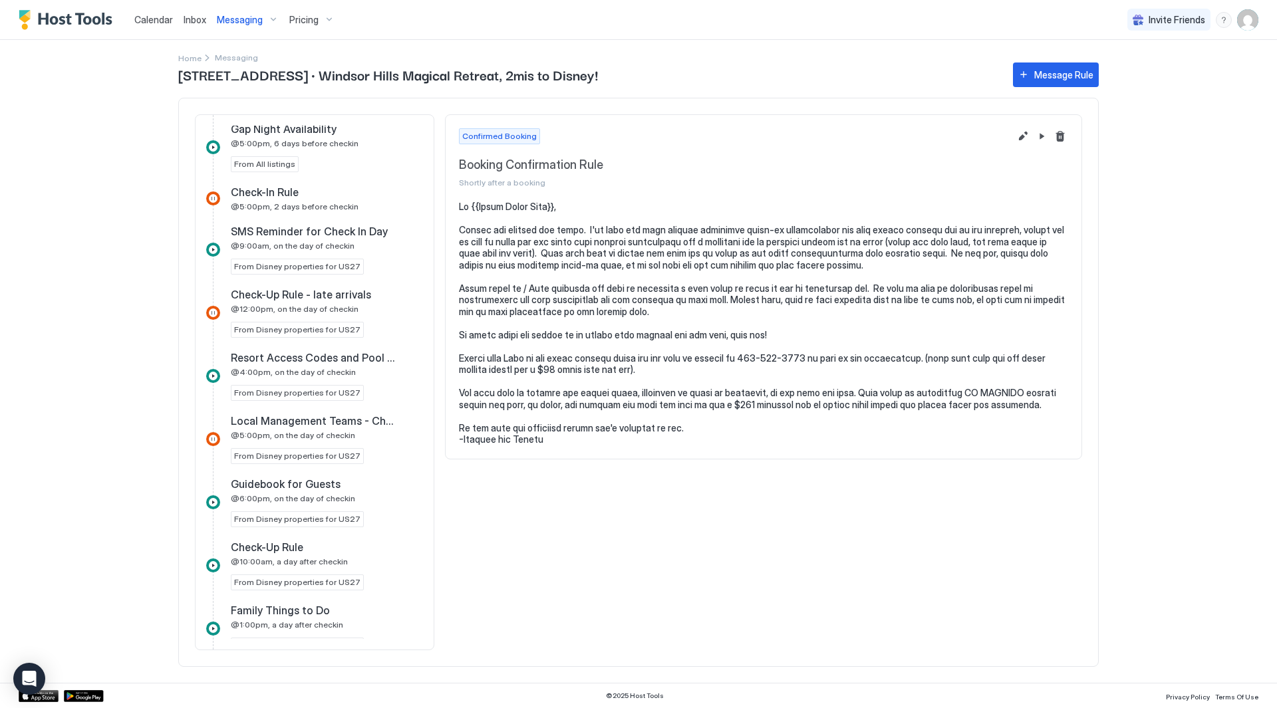
scroll to position [726, 0]
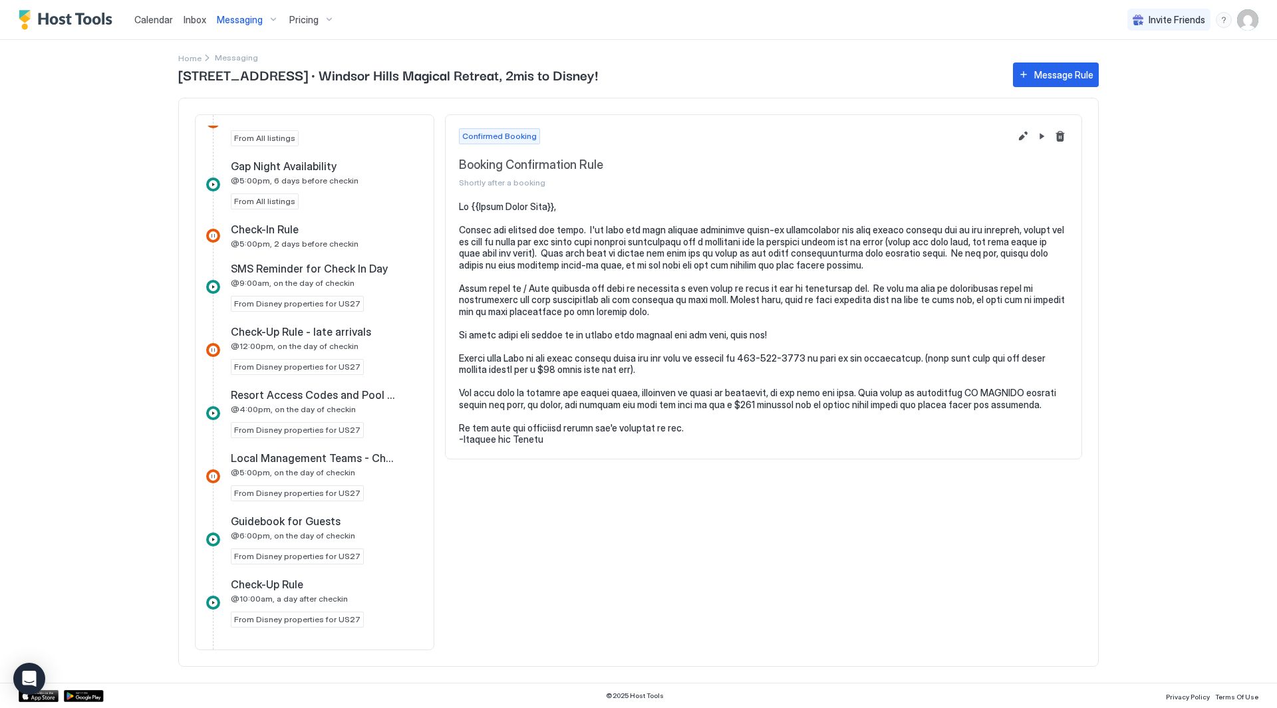
click at [1043, 78] on div "Message Rule" at bounding box center [1063, 75] width 59 height 14
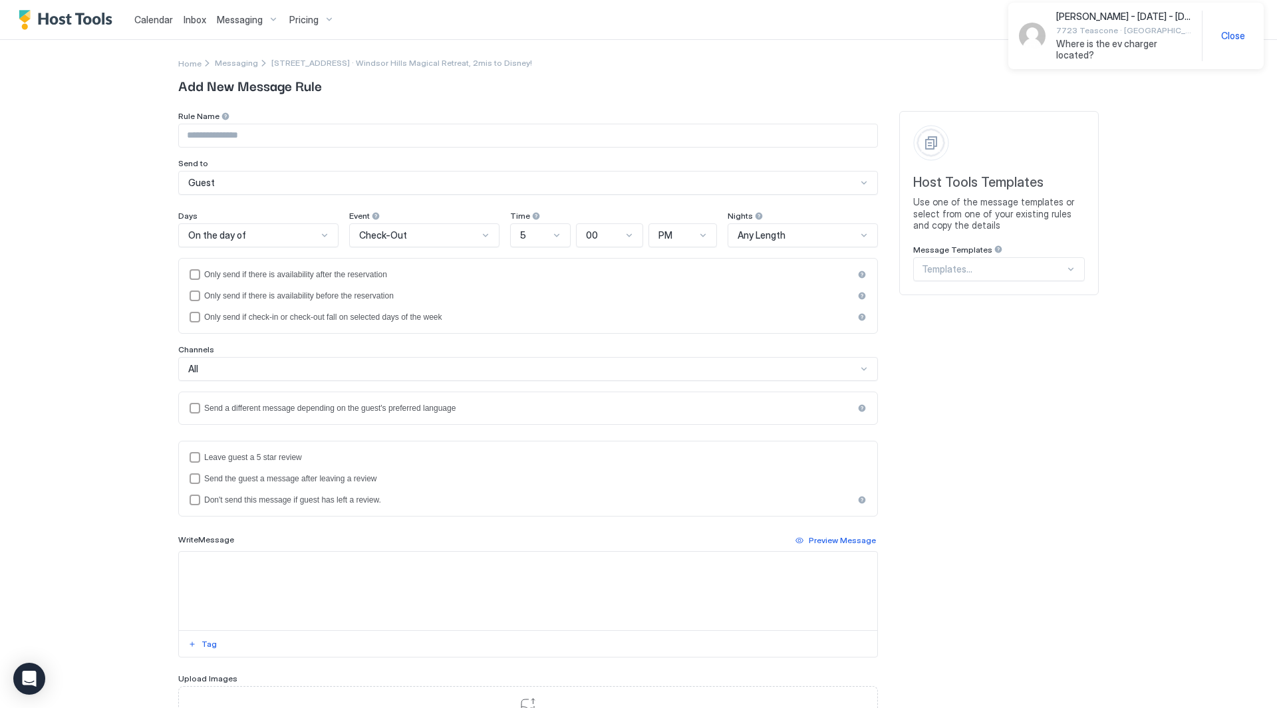
click at [1066, 265] on div at bounding box center [1071, 269] width 11 height 11
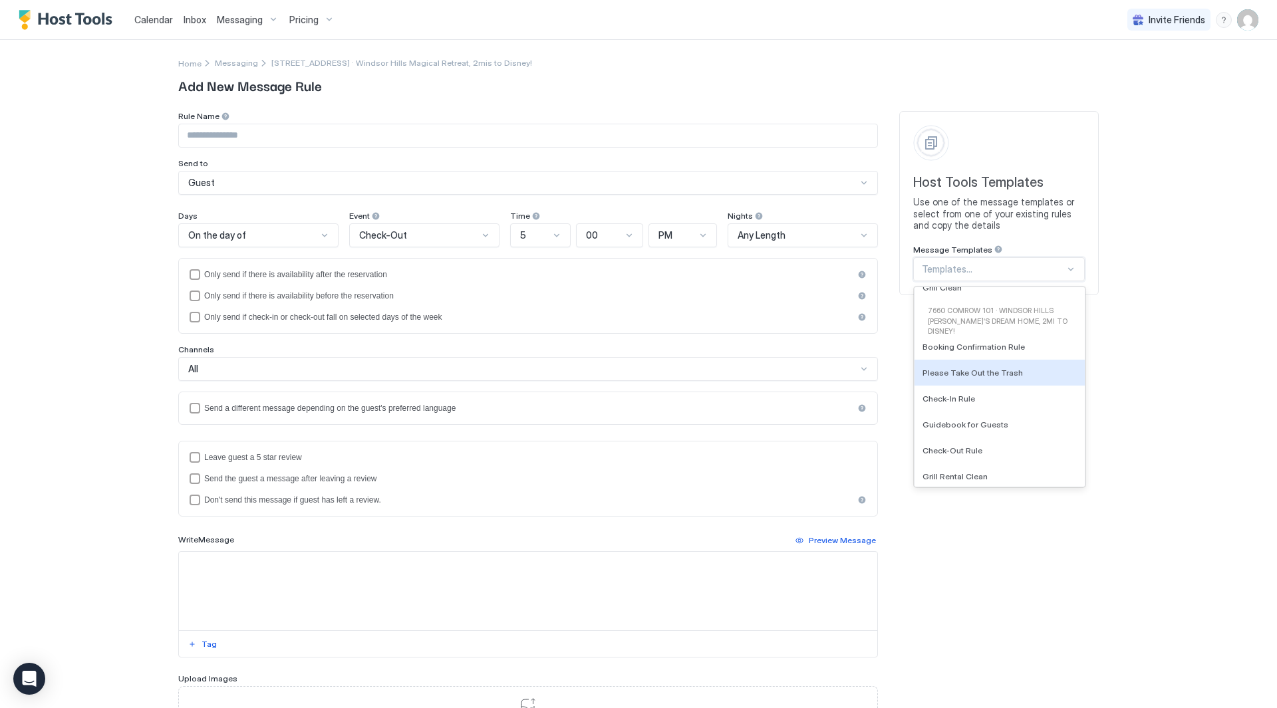
scroll to position [3721, 0]
click at [1014, 369] on div "Please Take Out the Trash" at bounding box center [1000, 367] width 154 height 10
type input "**********"
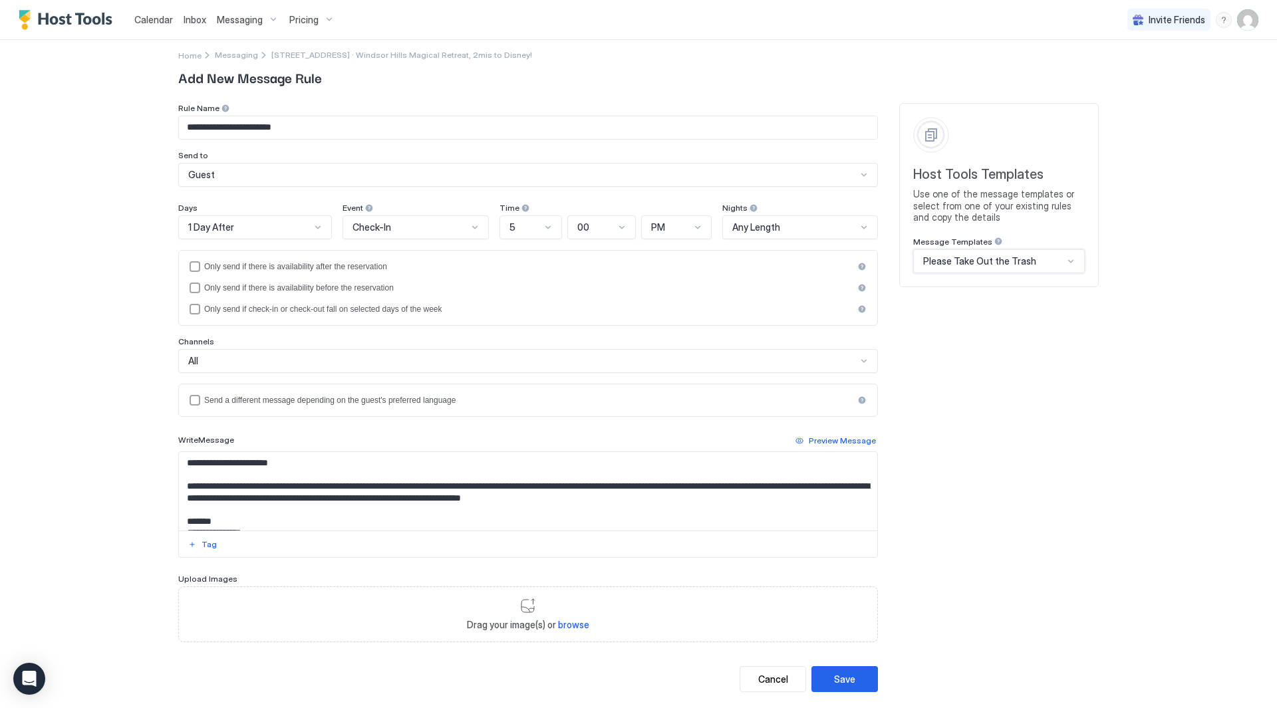
scroll to position [32, 0]
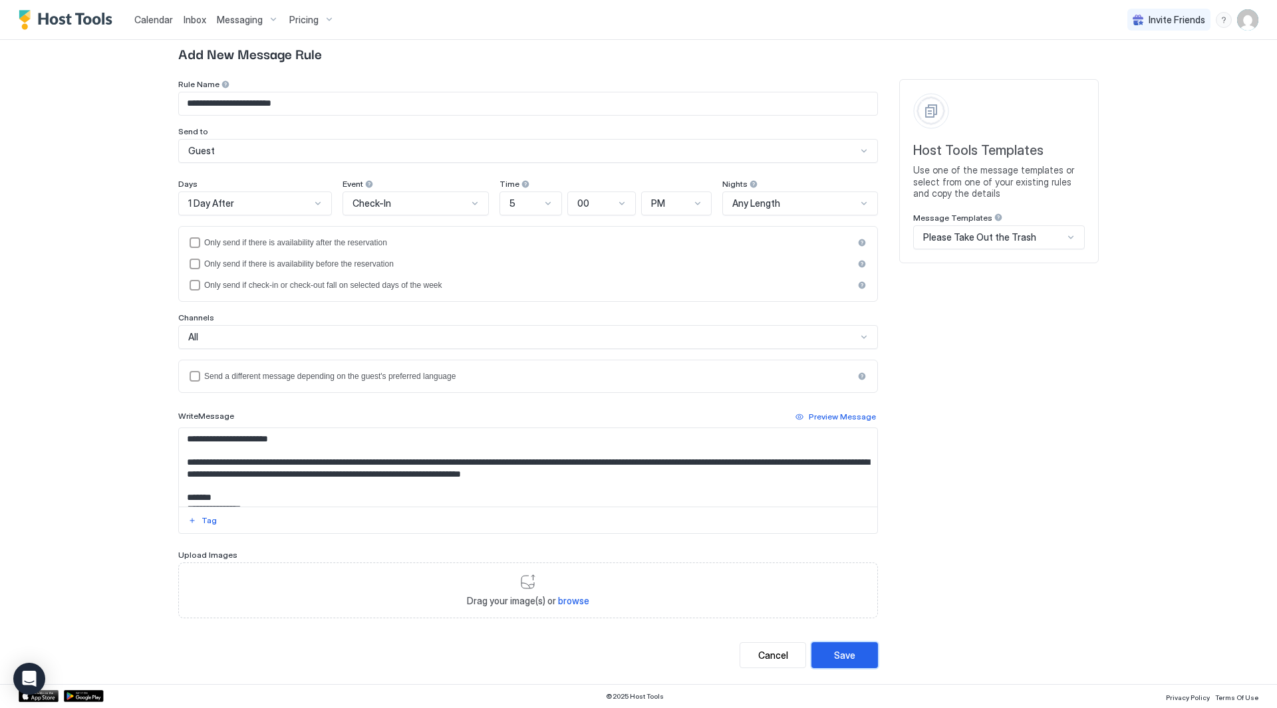
click at [845, 661] on div "Save" at bounding box center [844, 656] width 21 height 14
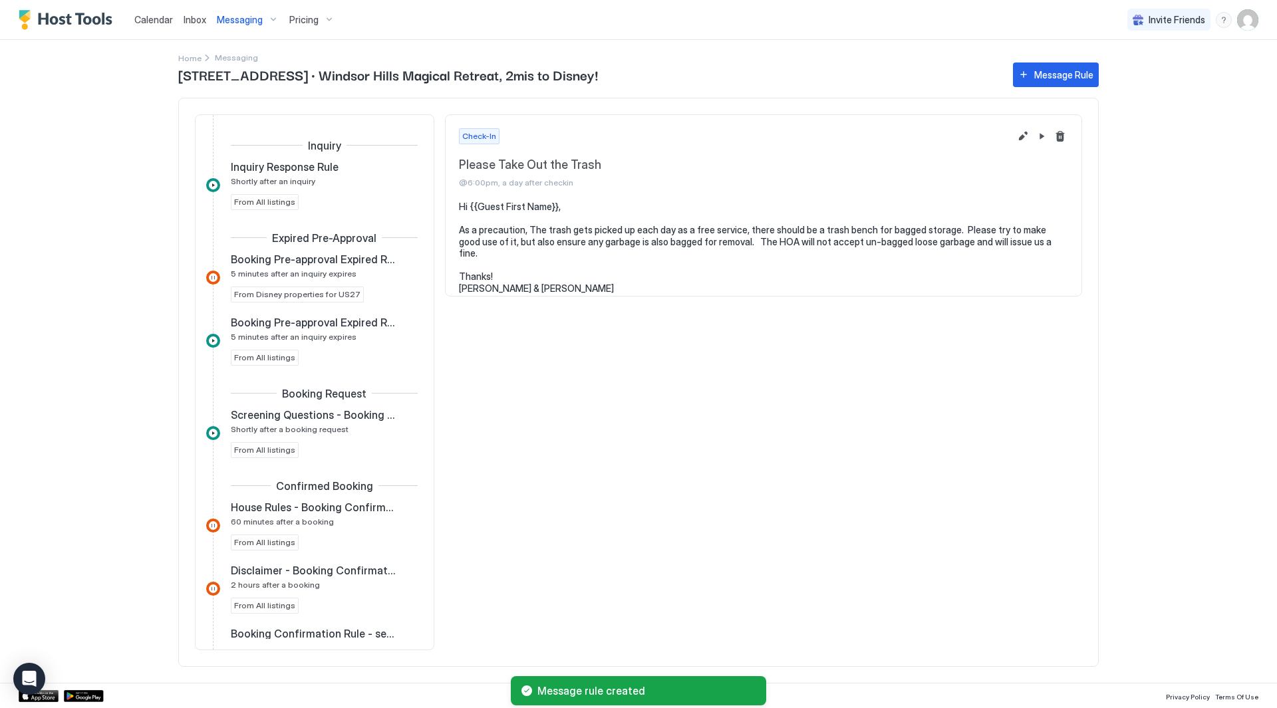
scroll to position [1124, 0]
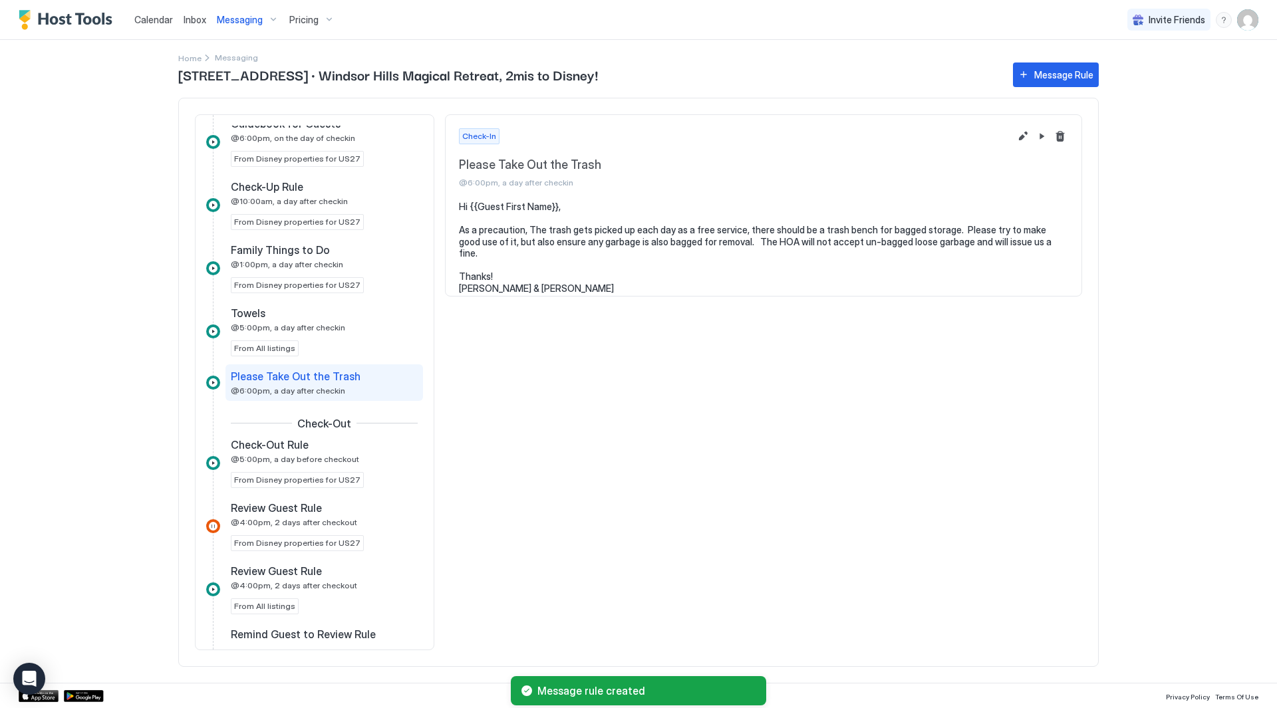
click at [1061, 67] on button "Message Rule" at bounding box center [1056, 75] width 86 height 25
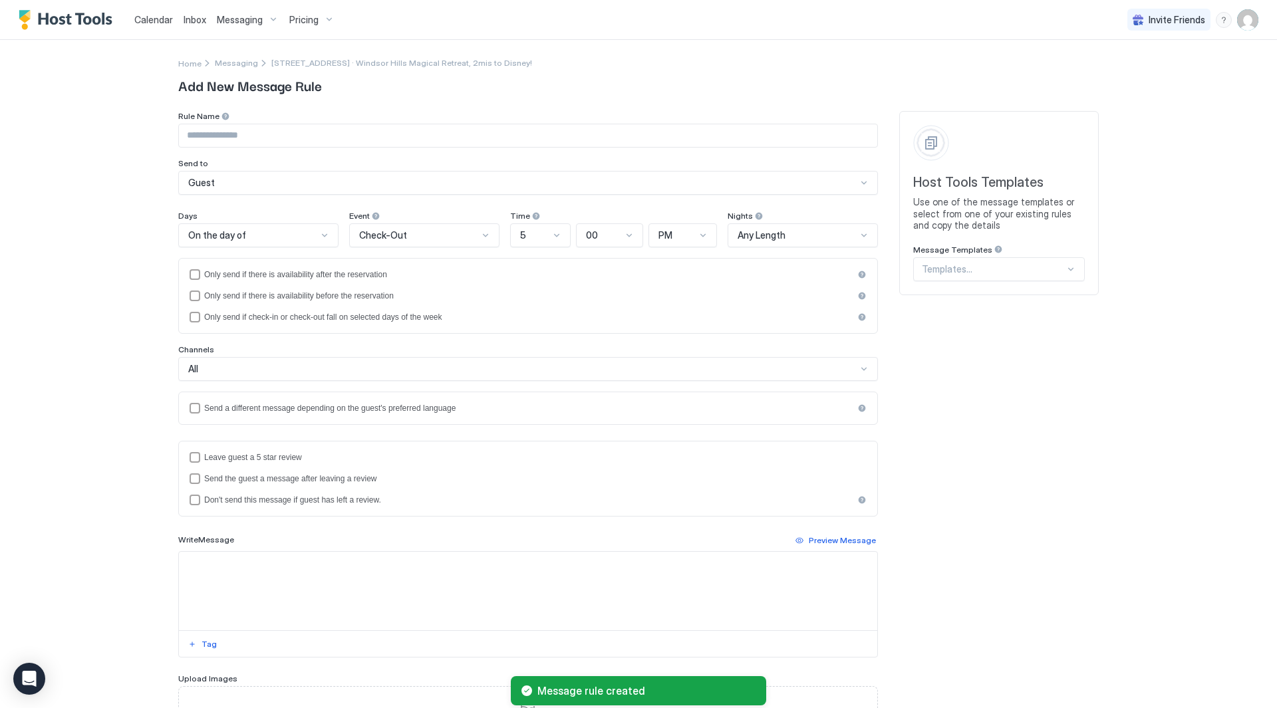
click at [1036, 261] on div "Templates..." at bounding box center [999, 269] width 172 height 24
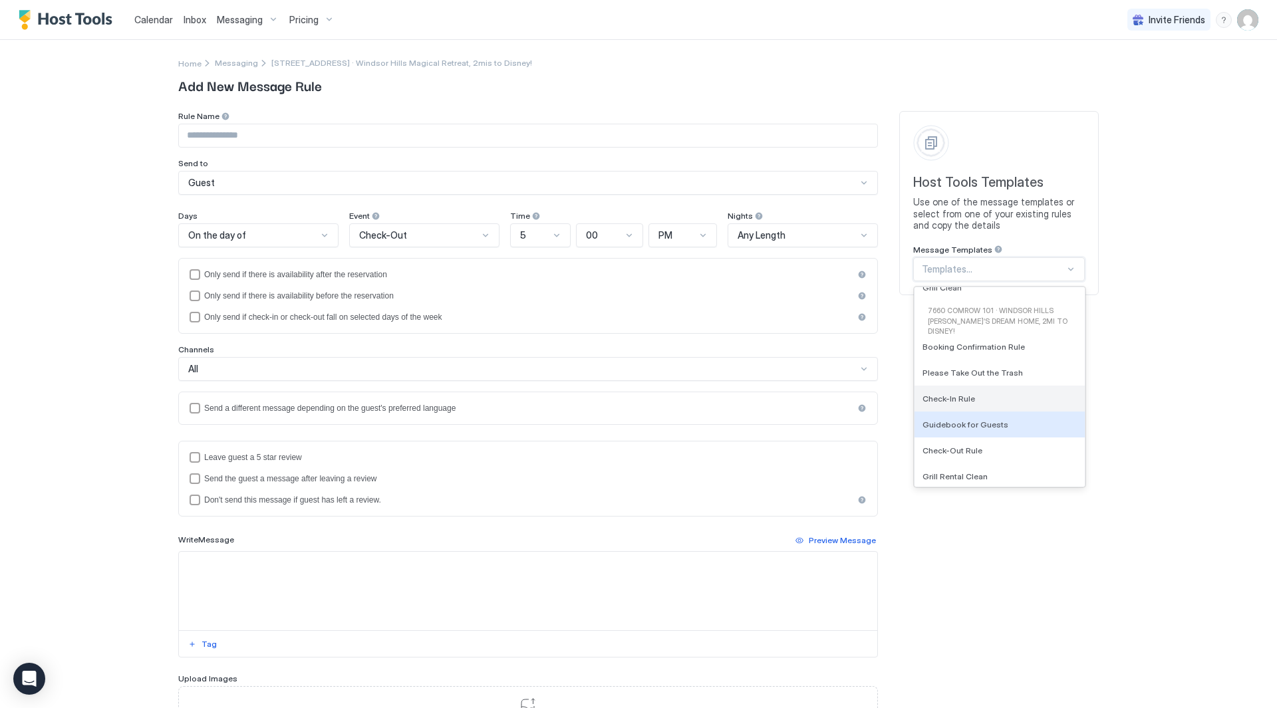
scroll to position [3742, 0]
click at [1004, 390] on div "Check-In Rule" at bounding box center [1000, 393] width 154 height 10
type input "**********"
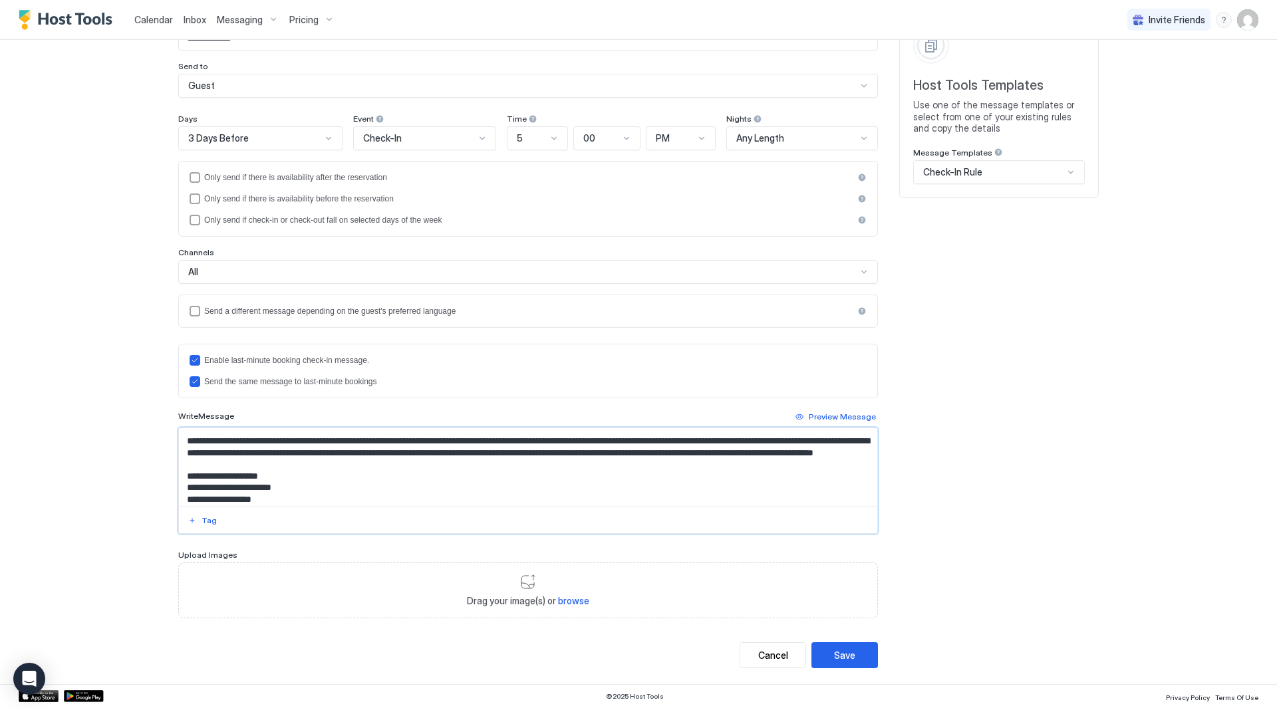
scroll to position [0, 0]
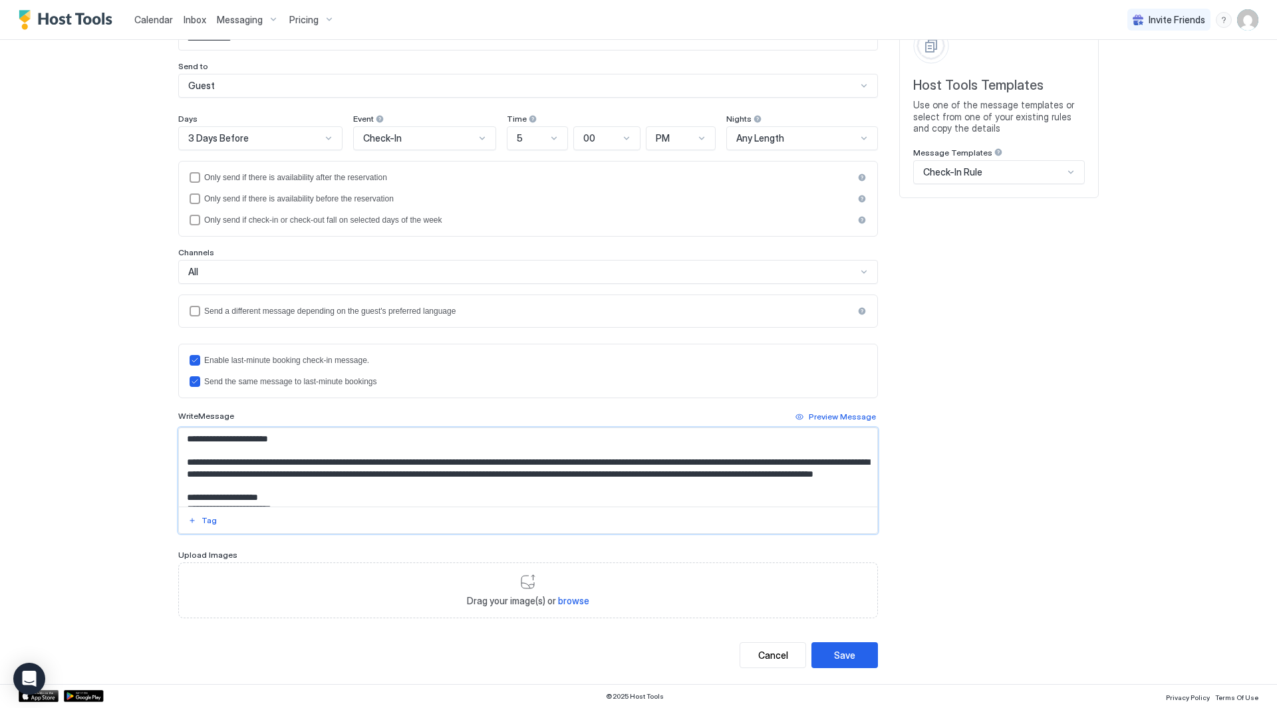
drag, startPoint x: 297, startPoint y: 437, endPoint x: 221, endPoint y: 471, distance: 83.1
click at [186, 485] on textarea "Input Field" at bounding box center [528, 467] width 699 height 78
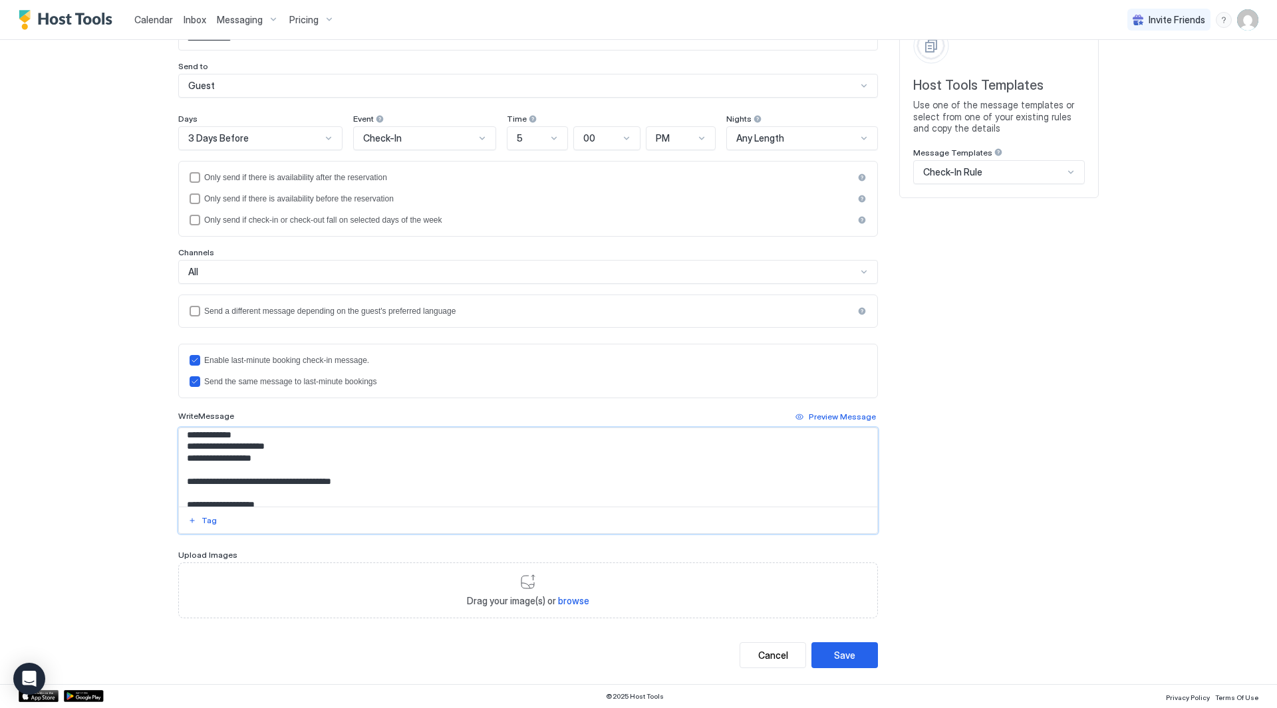
scroll to position [67, 0]
click at [375, 464] on textarea "Input Field" at bounding box center [528, 467] width 699 height 78
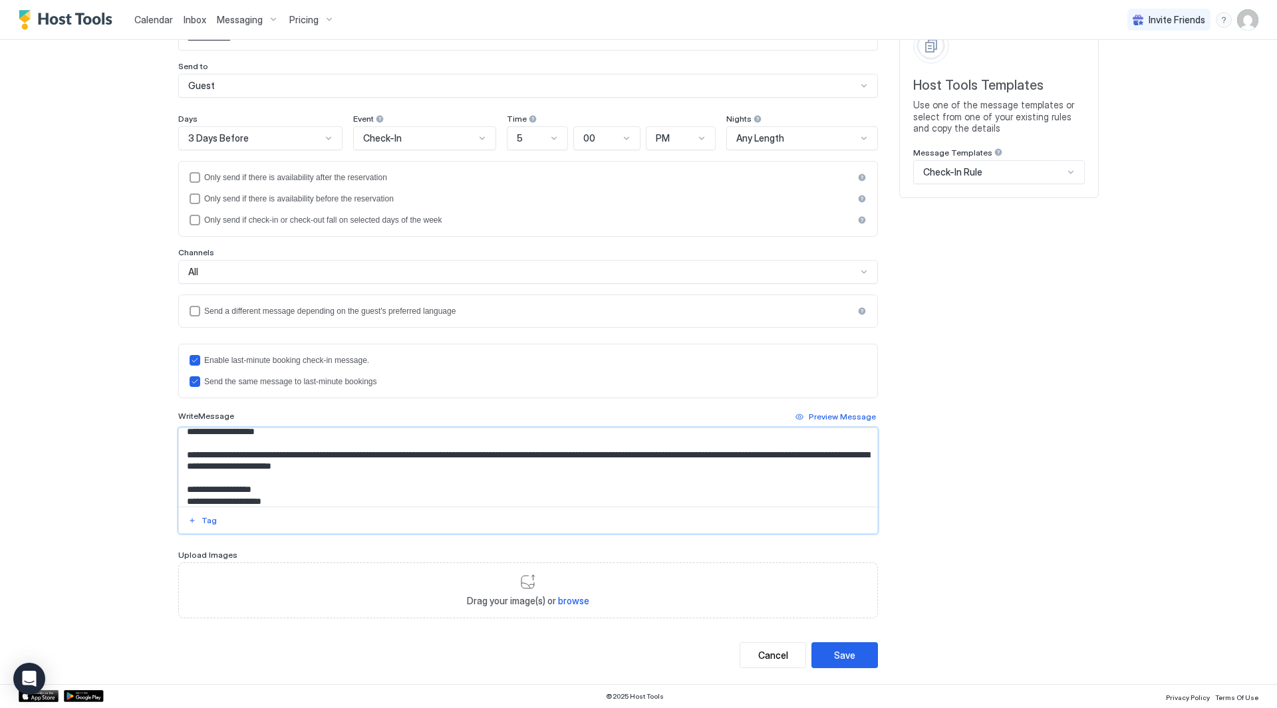
drag, startPoint x: 293, startPoint y: 502, endPoint x: 271, endPoint y: 427, distance: 77.5
click at [271, 427] on div "Write Message Preview Message Tag" at bounding box center [528, 471] width 700 height 125
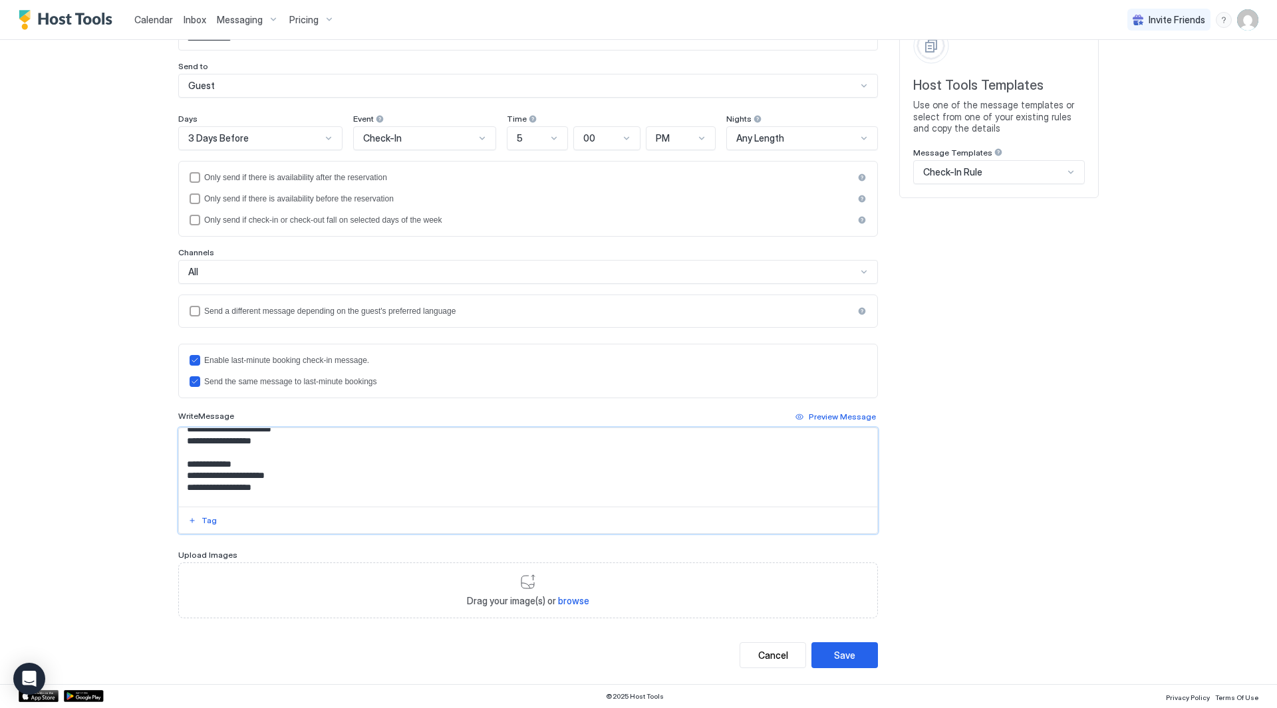
click at [299, 486] on textarea "Input Field" at bounding box center [528, 467] width 699 height 78
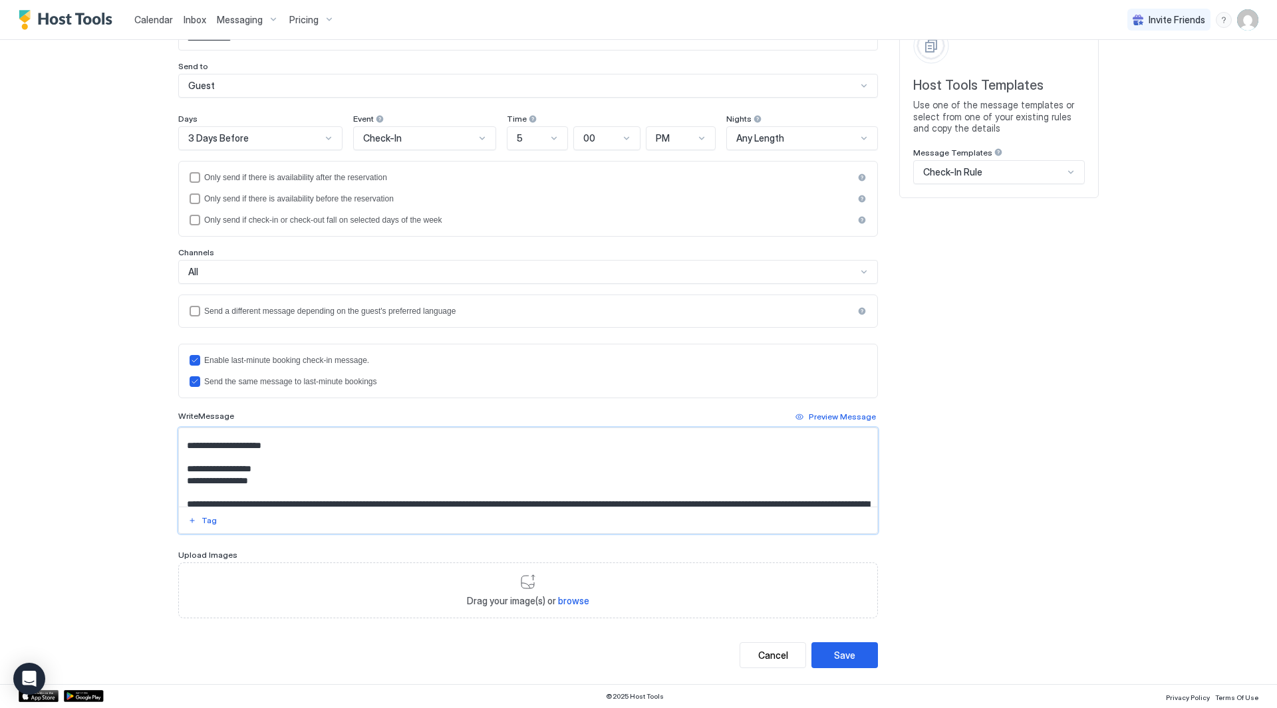
scroll to position [412, 0]
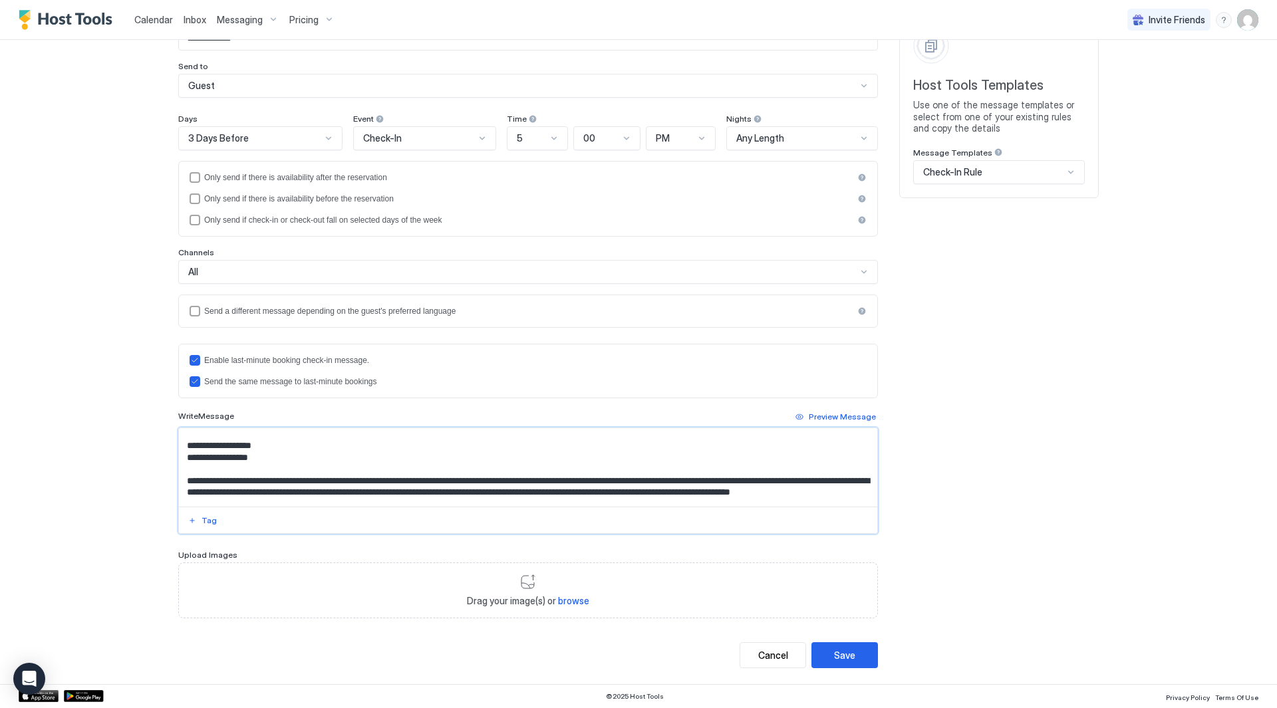
drag, startPoint x: 279, startPoint y: 447, endPoint x: 139, endPoint y: 446, distance: 139.7
click at [139, 446] on div "**********" at bounding box center [638, 354] width 1277 height 708
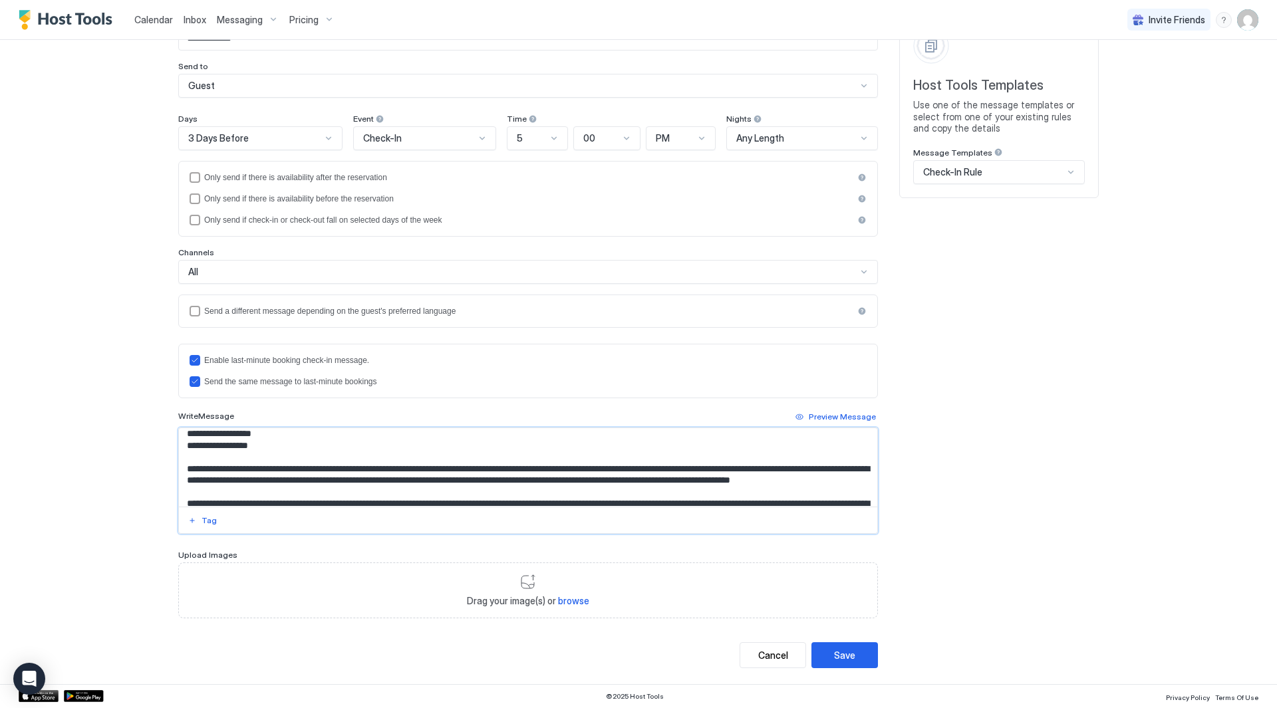
scroll to position [389, 0]
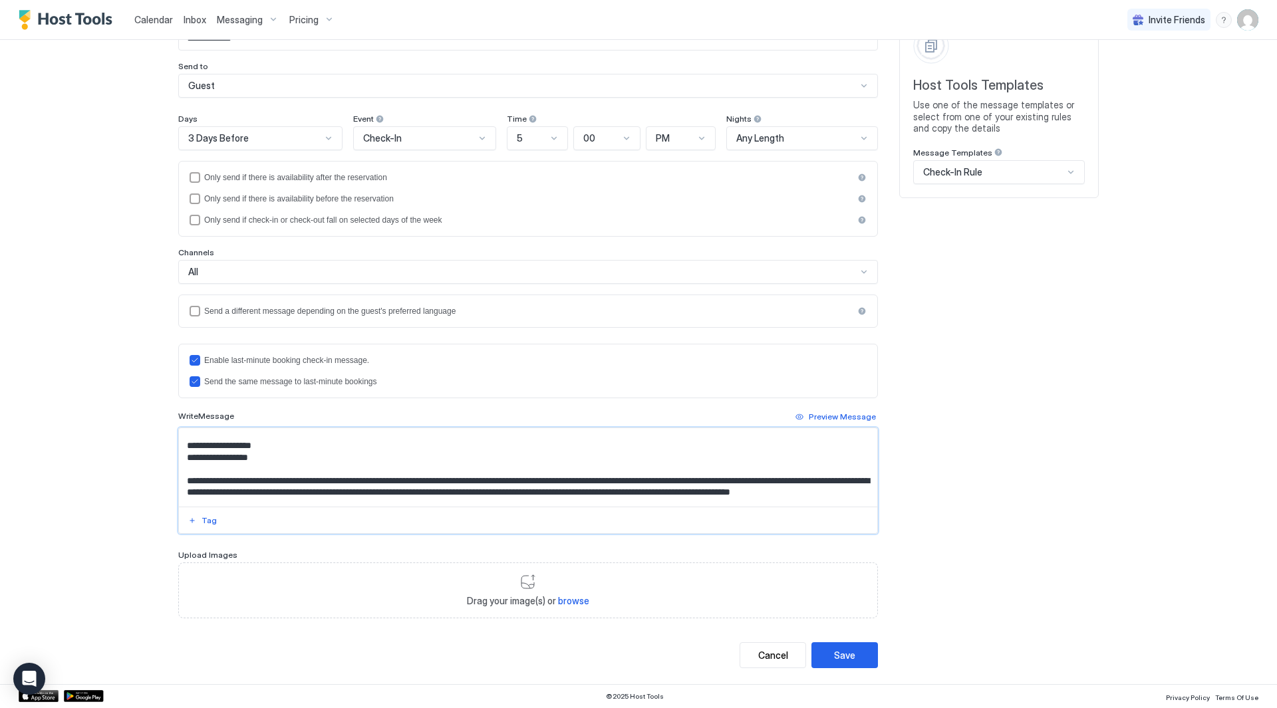
click at [245, 439] on textarea "Input Field" at bounding box center [528, 467] width 699 height 78
drag, startPoint x: 232, startPoint y: 448, endPoint x: 300, endPoint y: 447, distance: 67.9
click at [300, 447] on textarea "Input Field" at bounding box center [528, 467] width 699 height 78
type textarea "**********"
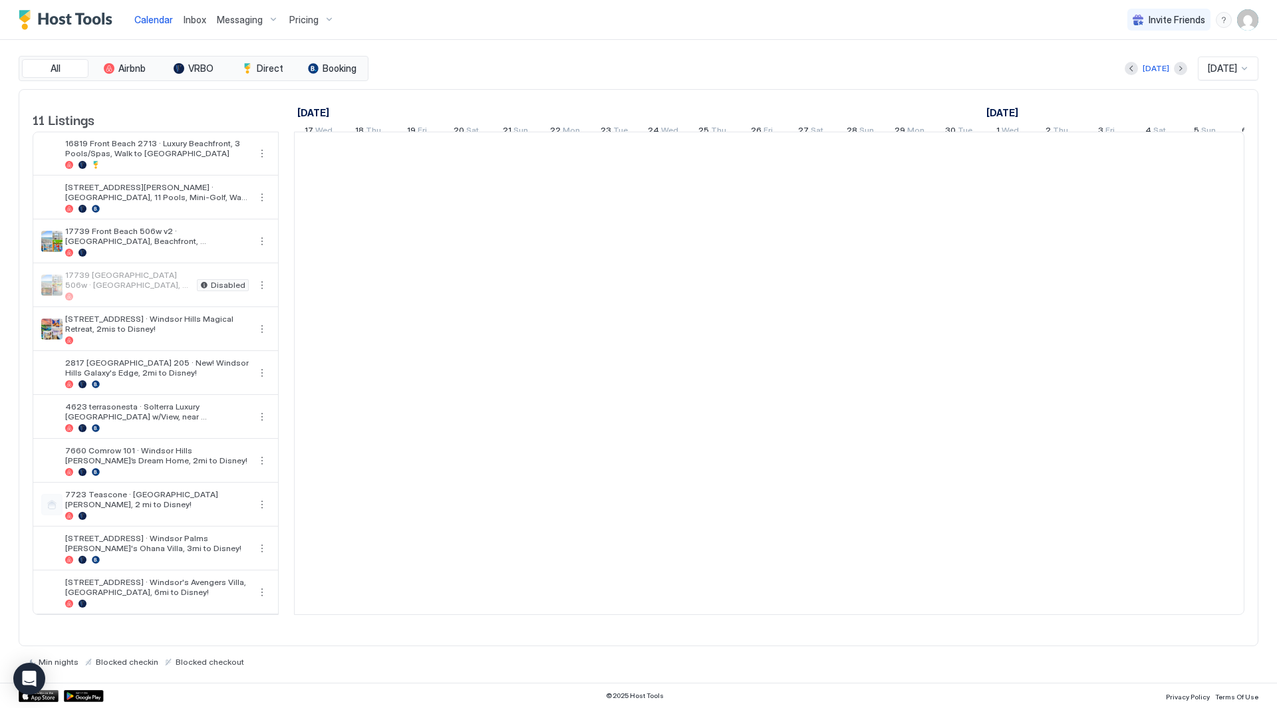
scroll to position [0, 739]
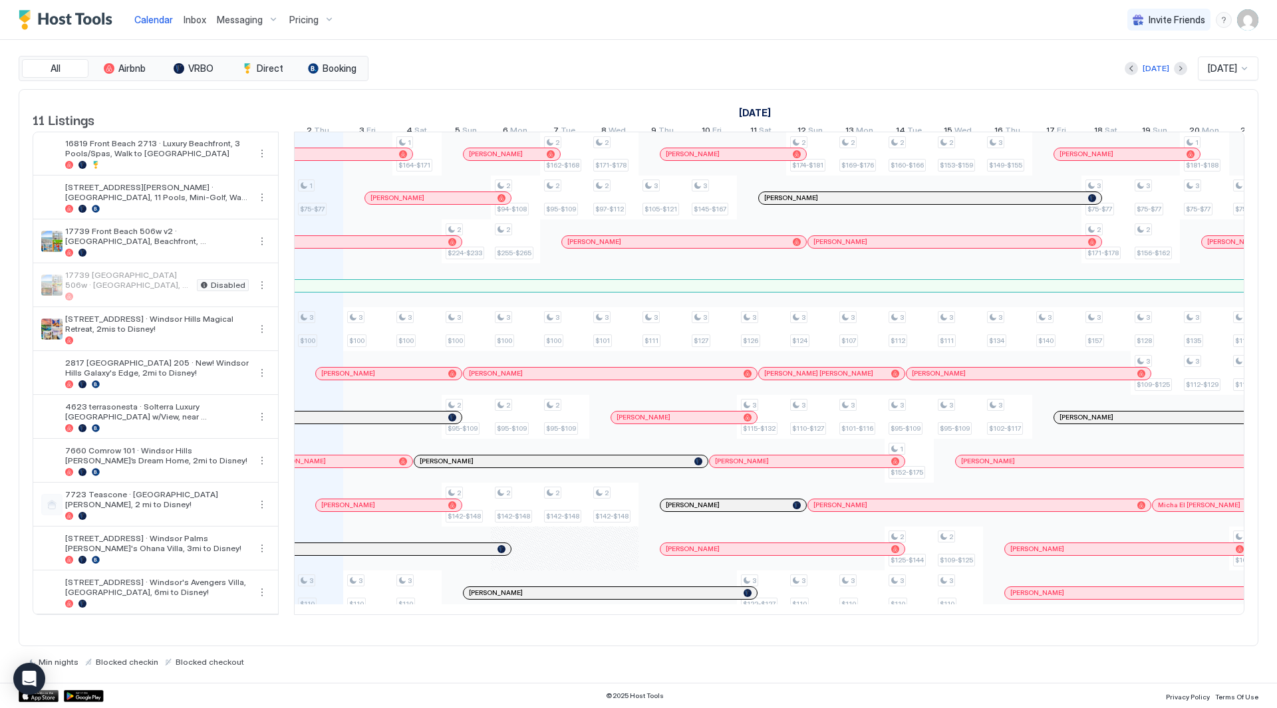
click at [255, 25] on span "Messaging" at bounding box center [240, 20] width 46 height 12
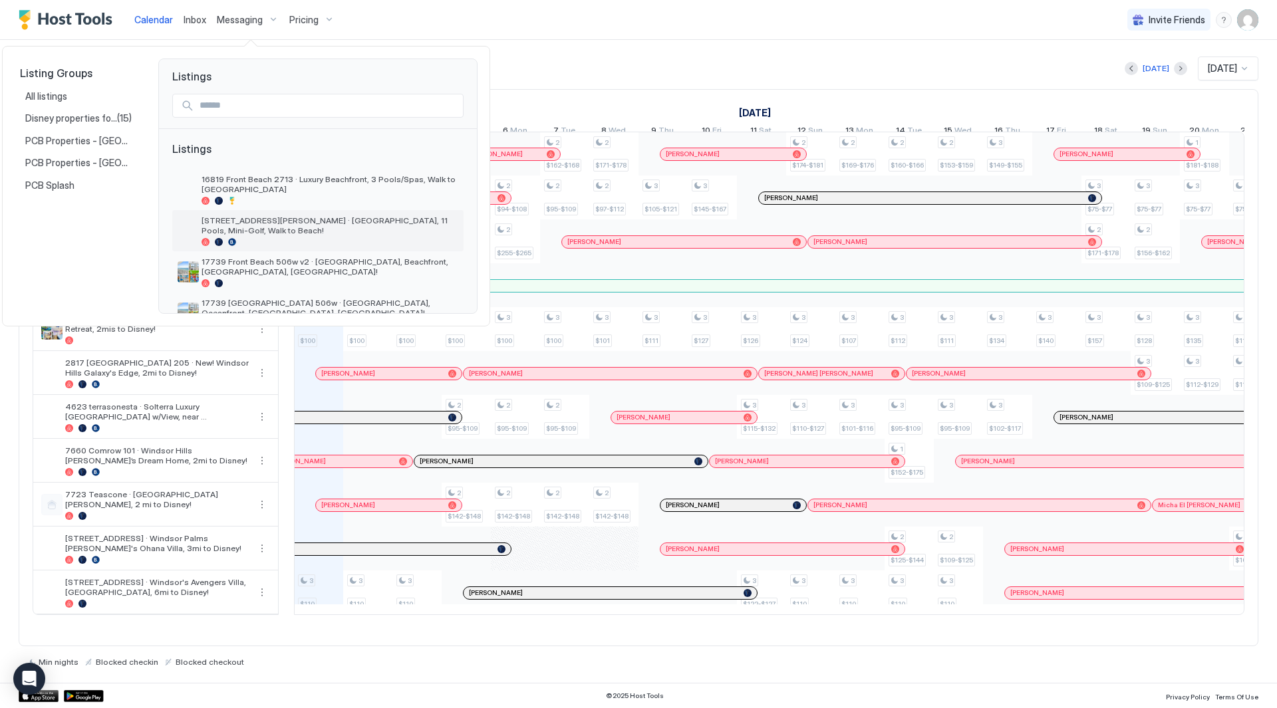
scroll to position [133, 0]
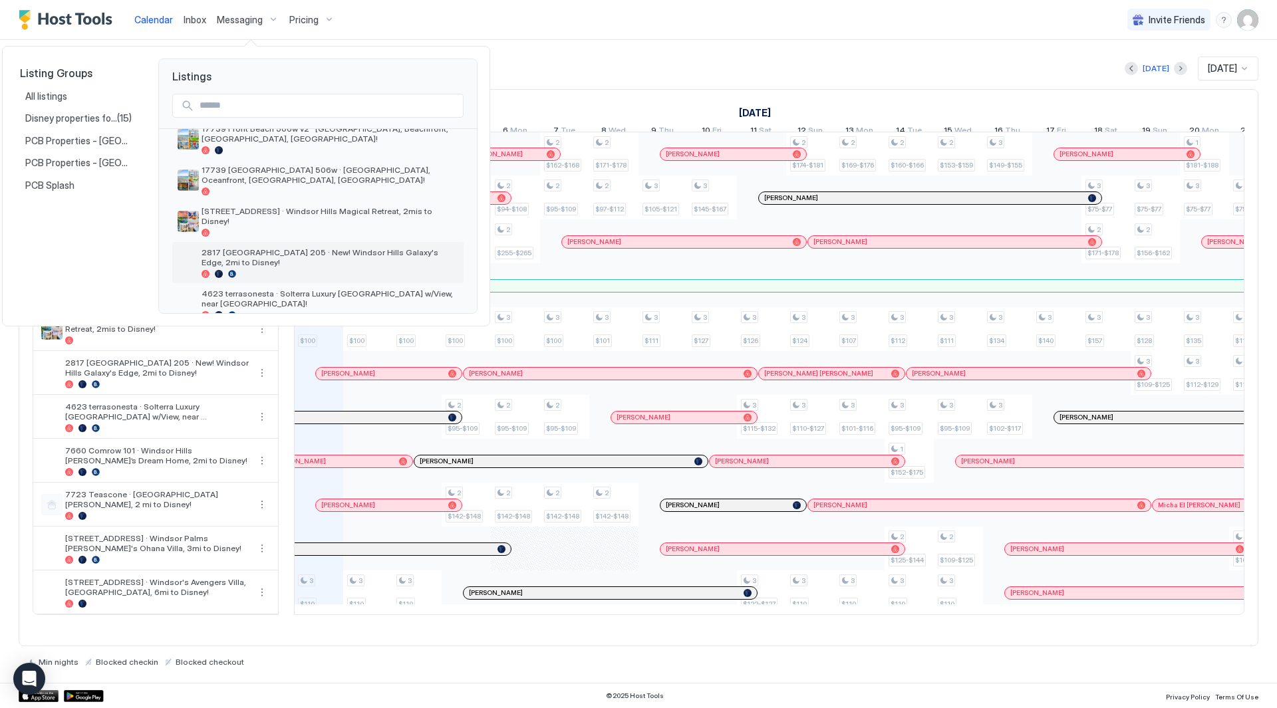
click at [309, 253] on span "2817 [GEOGRAPHIC_DATA] 205 · New! Windsor Hills Galaxy's Edge, 2mi to Disney!" at bounding box center [330, 257] width 257 height 20
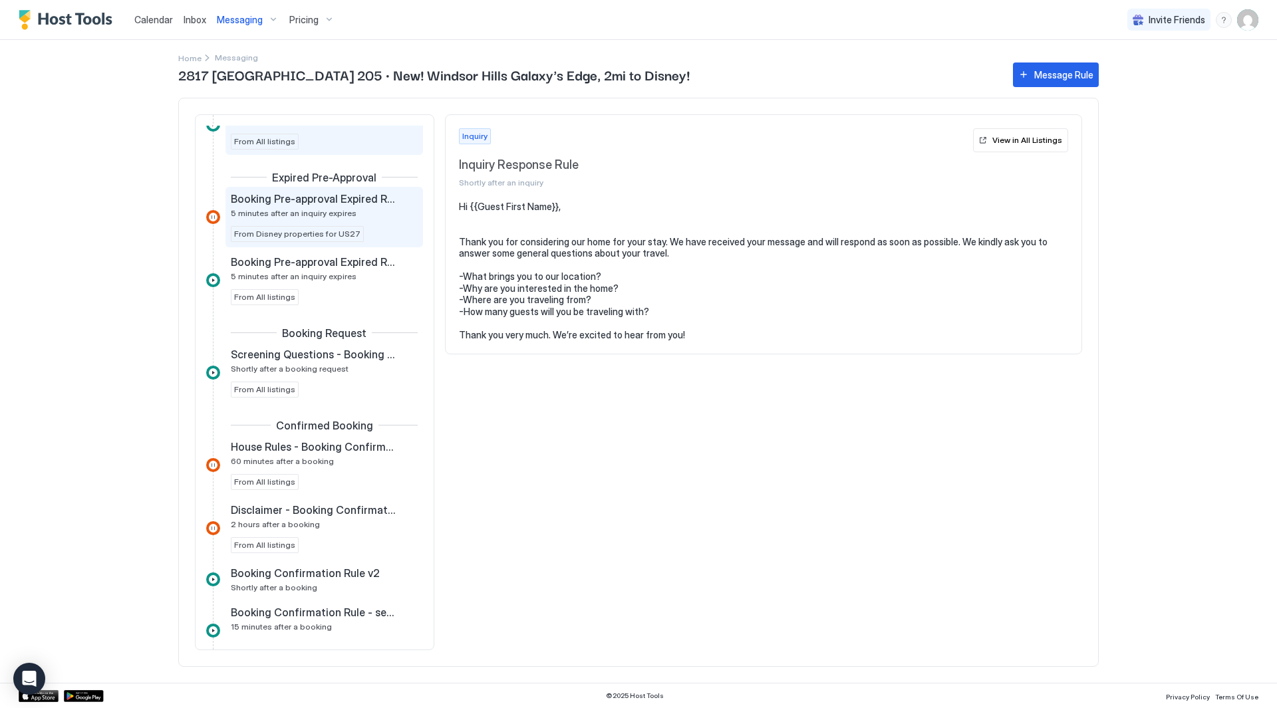
scroll to position [133, 0]
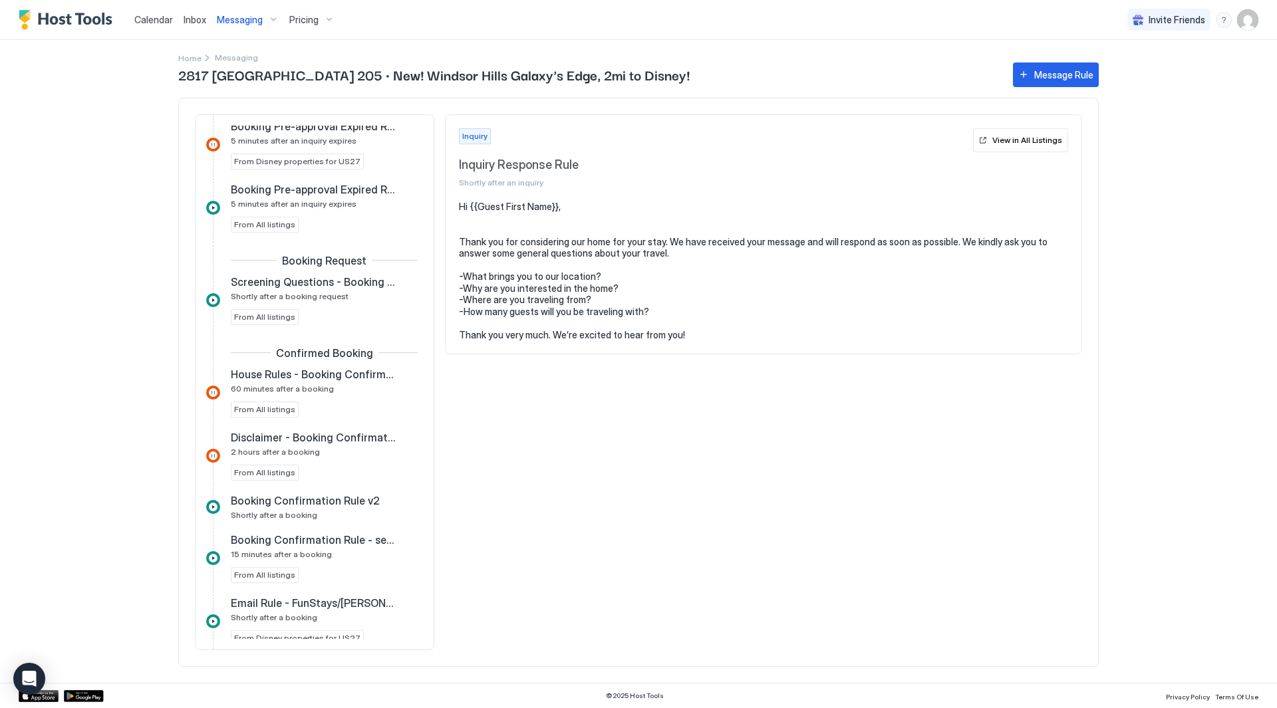
click at [242, 15] on span "Messaging" at bounding box center [240, 20] width 46 height 12
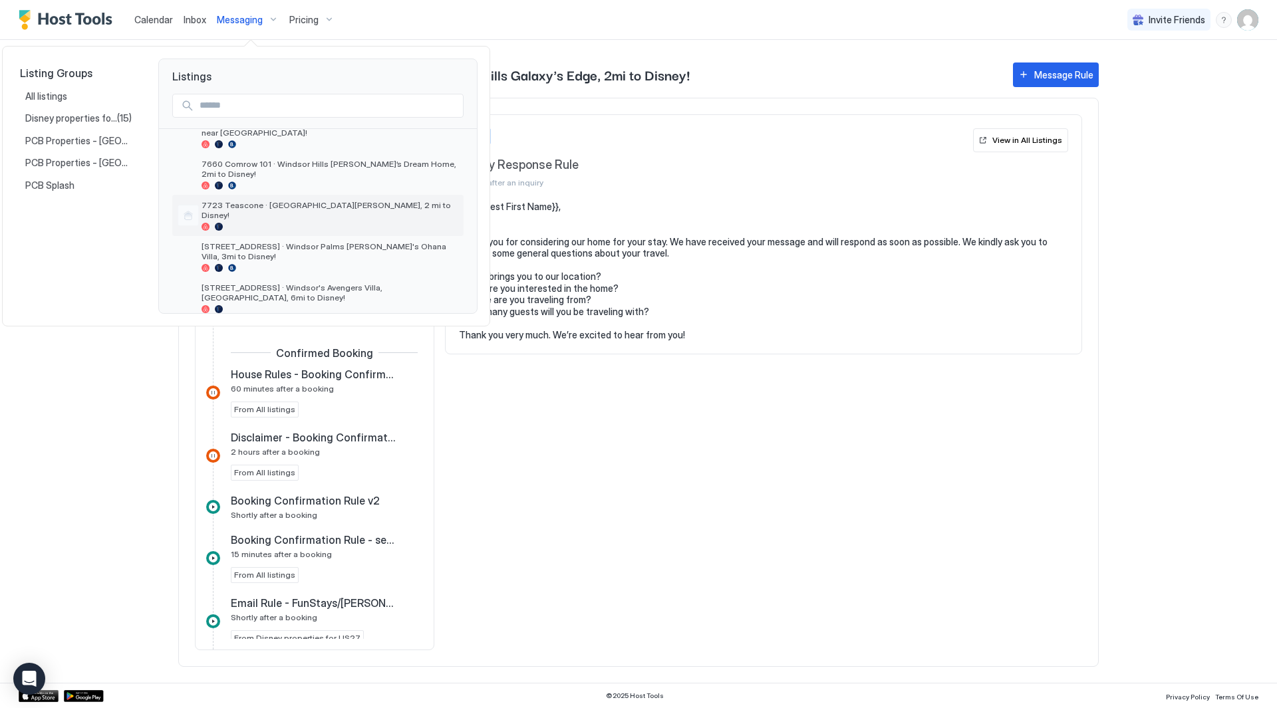
scroll to position [237, 0]
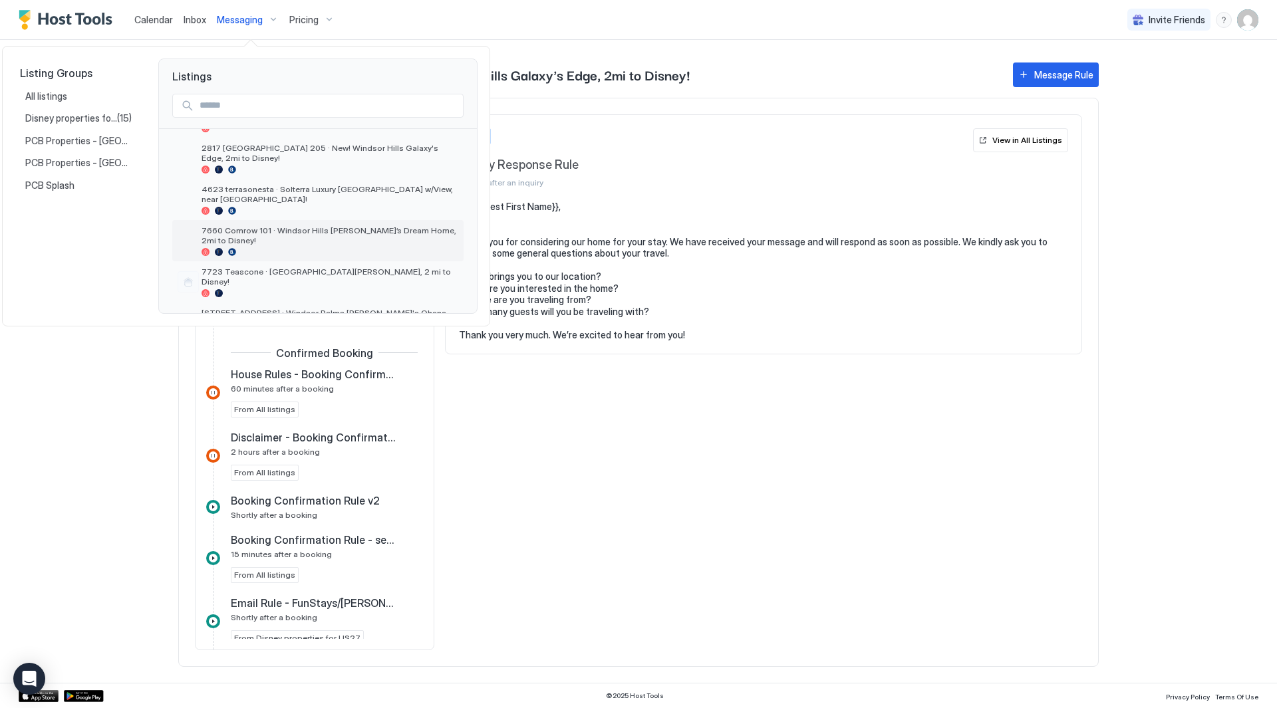
click at [303, 226] on span "7660 Comrow 101 · Windsor Hills [PERSON_NAME]’s Dream Home, 2mi to Disney!" at bounding box center [330, 236] width 257 height 20
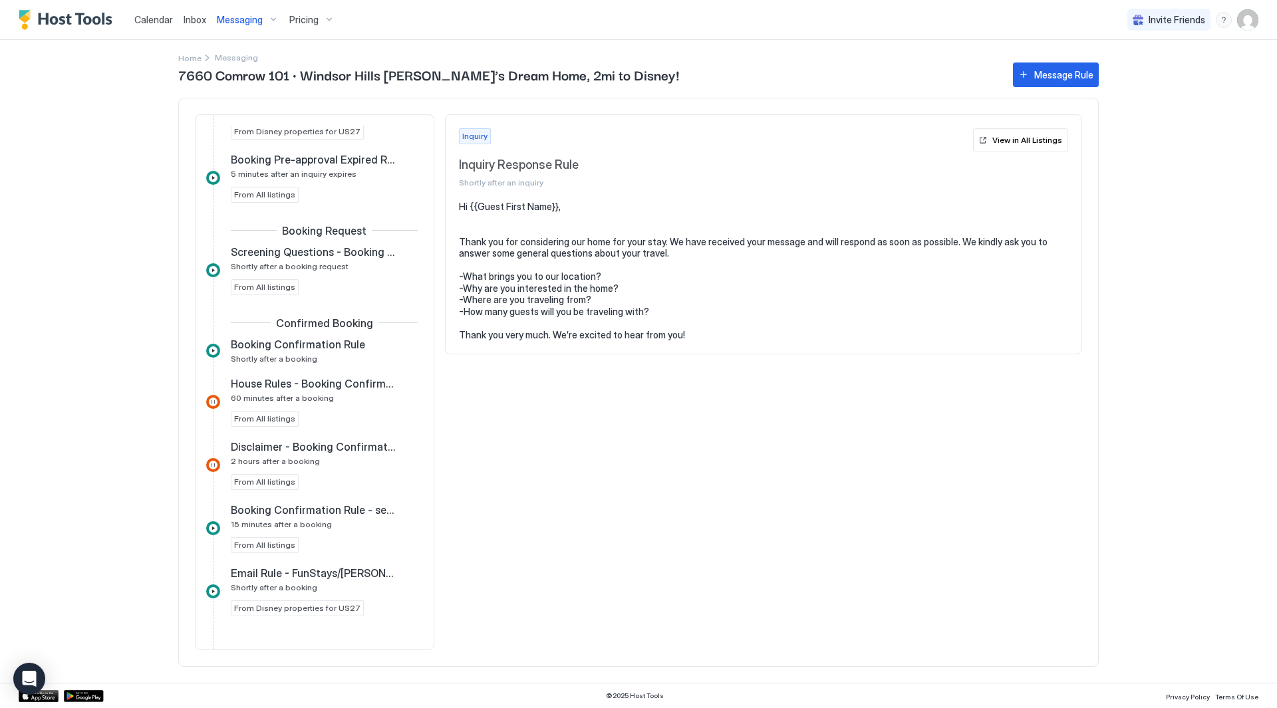
scroll to position [200, 0]
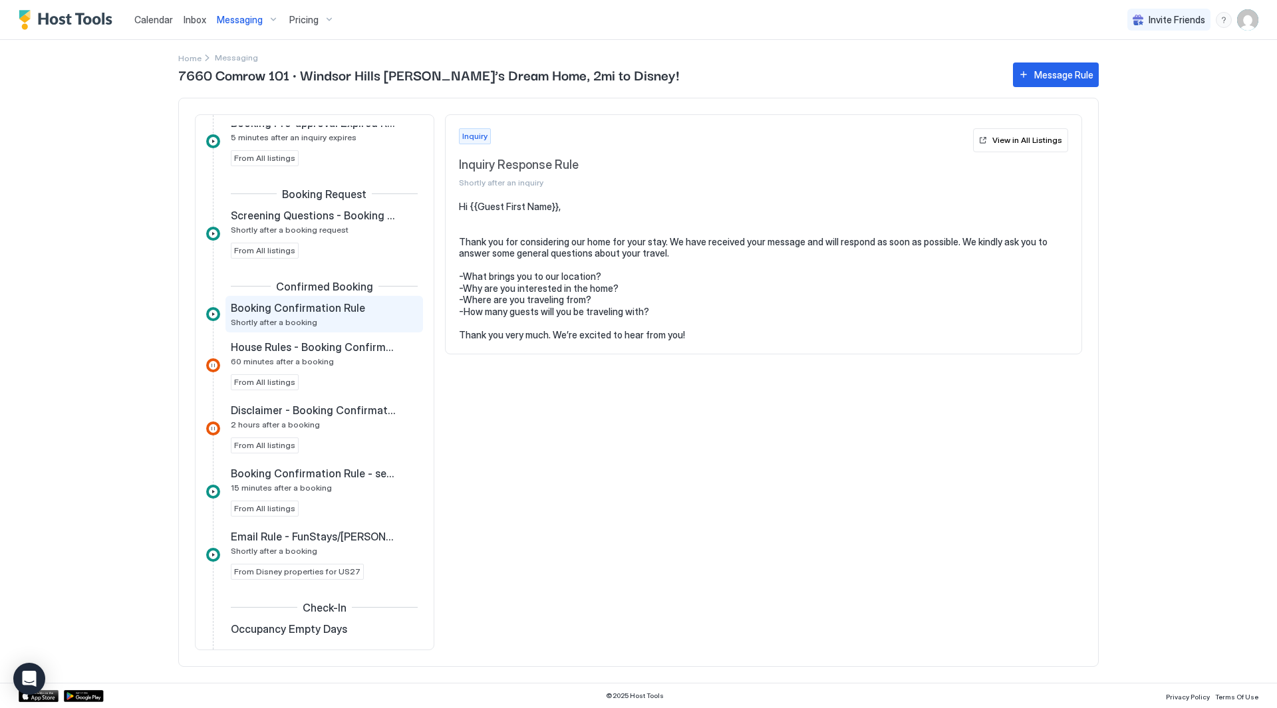
click at [309, 305] on span "Booking Confirmation Rule" at bounding box center [298, 307] width 134 height 13
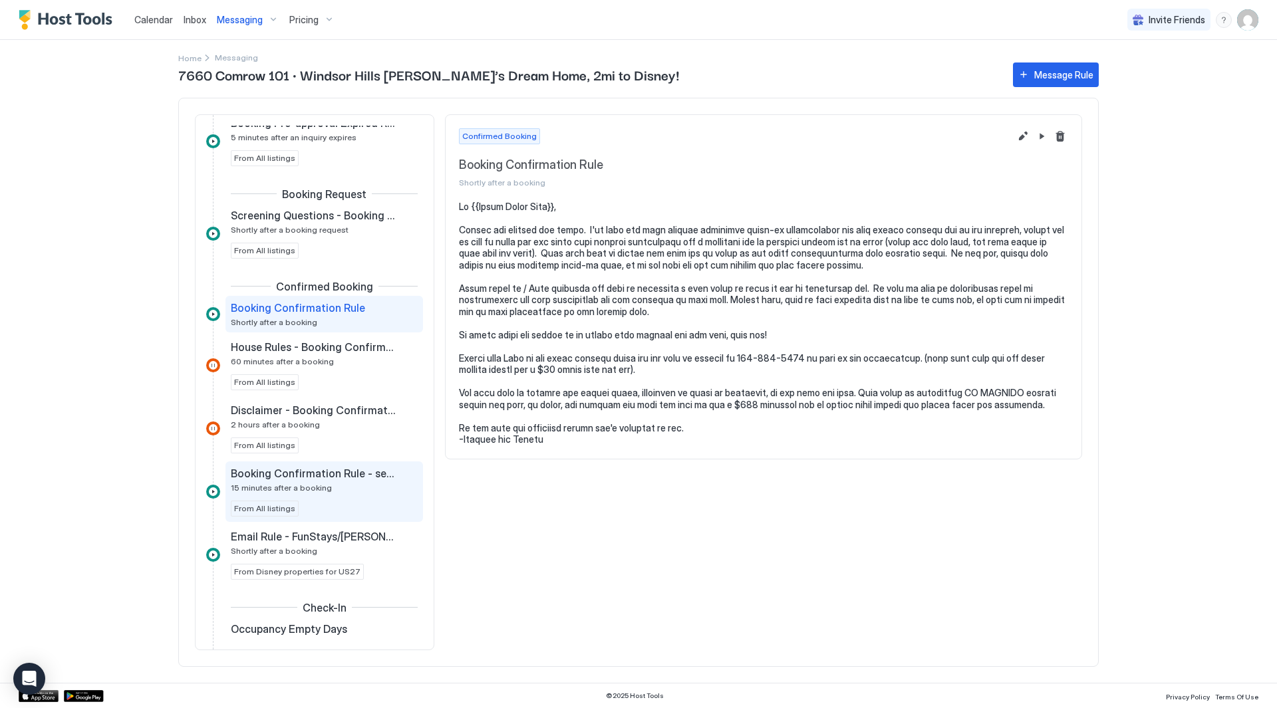
click at [343, 483] on div "Booking Confirmation Rule - security and access 15 minutes after a booking" at bounding box center [315, 480] width 168 height 26
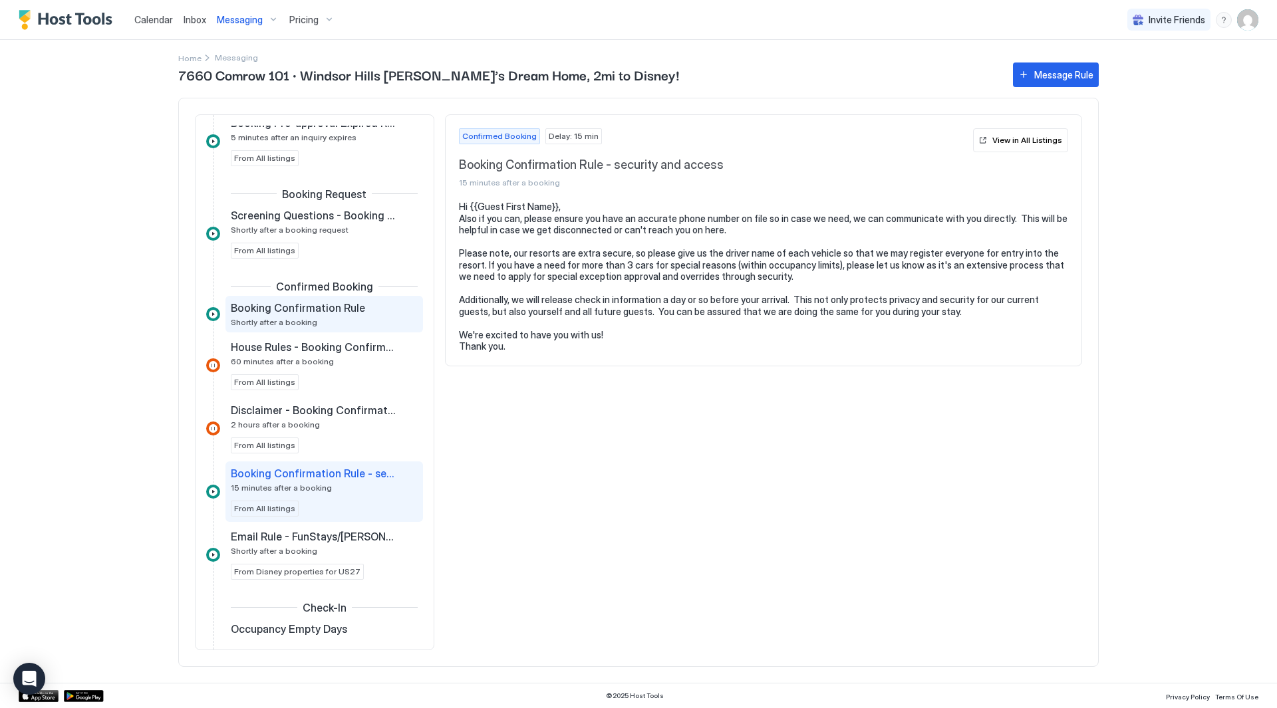
click at [341, 320] on div "Booking Confirmation Rule Shortly after a booking" at bounding box center [315, 314] width 168 height 26
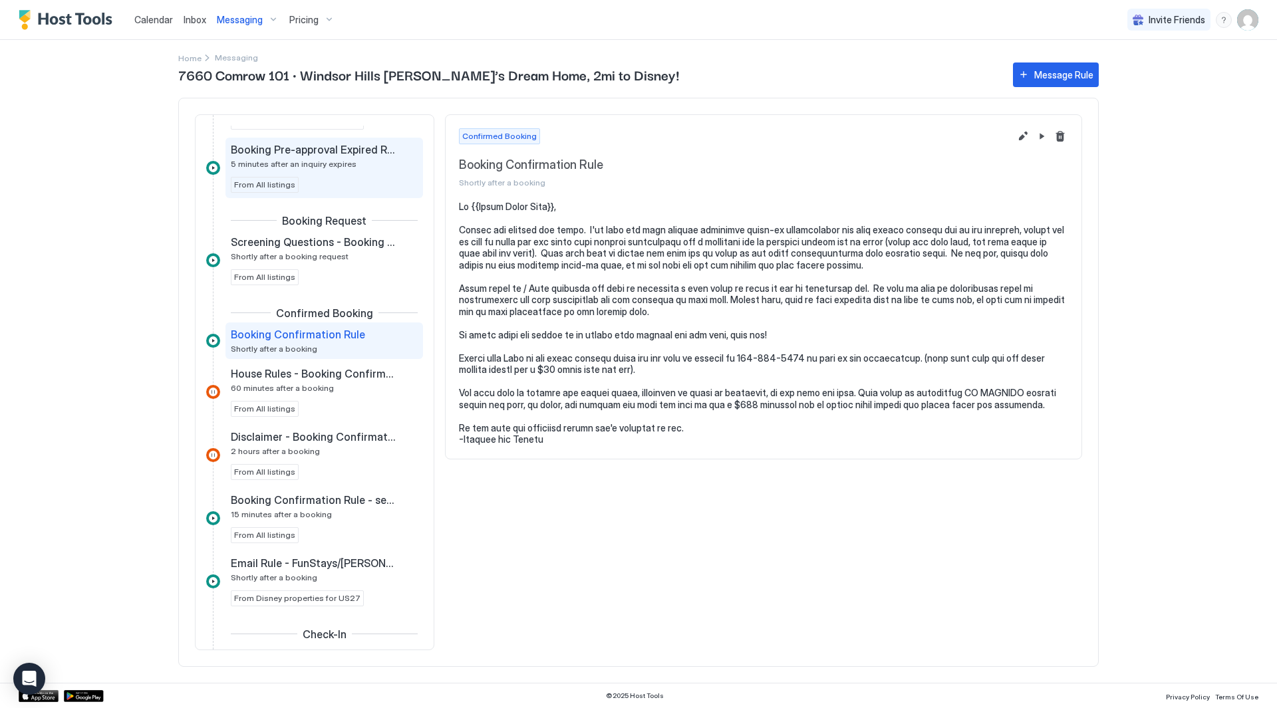
scroll to position [133, 0]
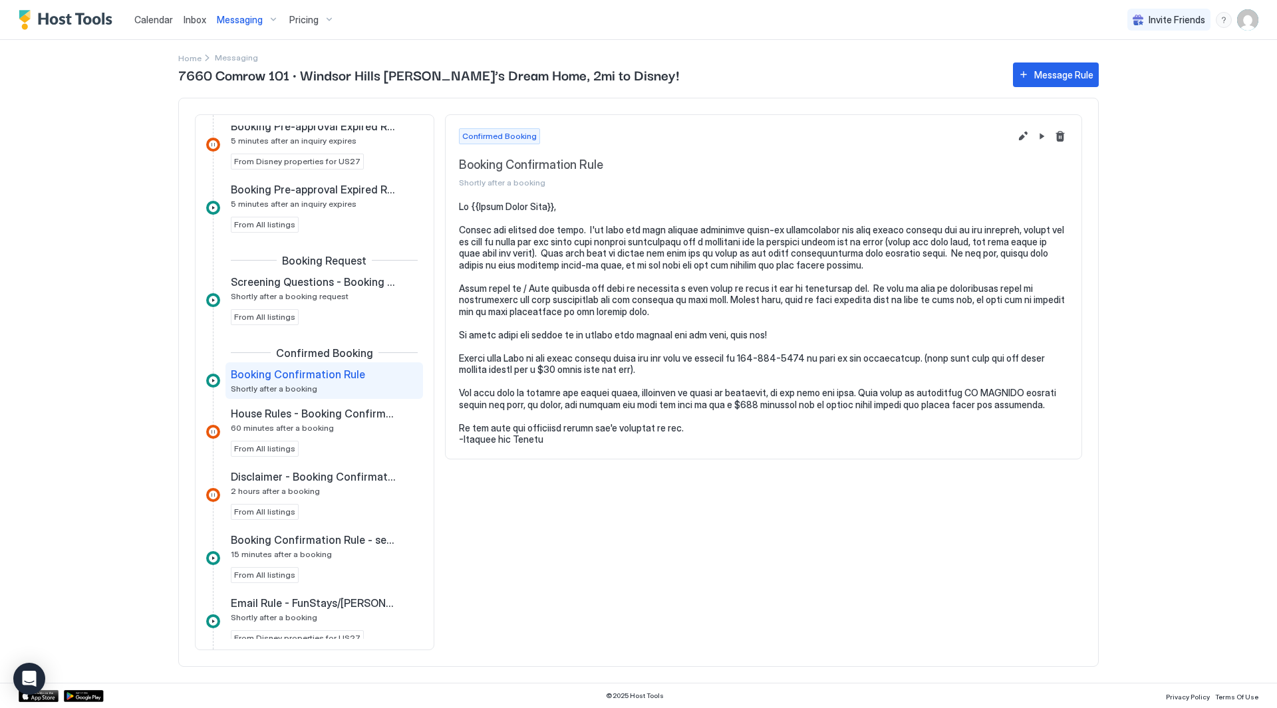
drag, startPoint x: 222, startPoint y: 12, endPoint x: 226, endPoint y: 18, distance: 6.8
click at [226, 17] on div "Messaging" at bounding box center [248, 20] width 73 height 23
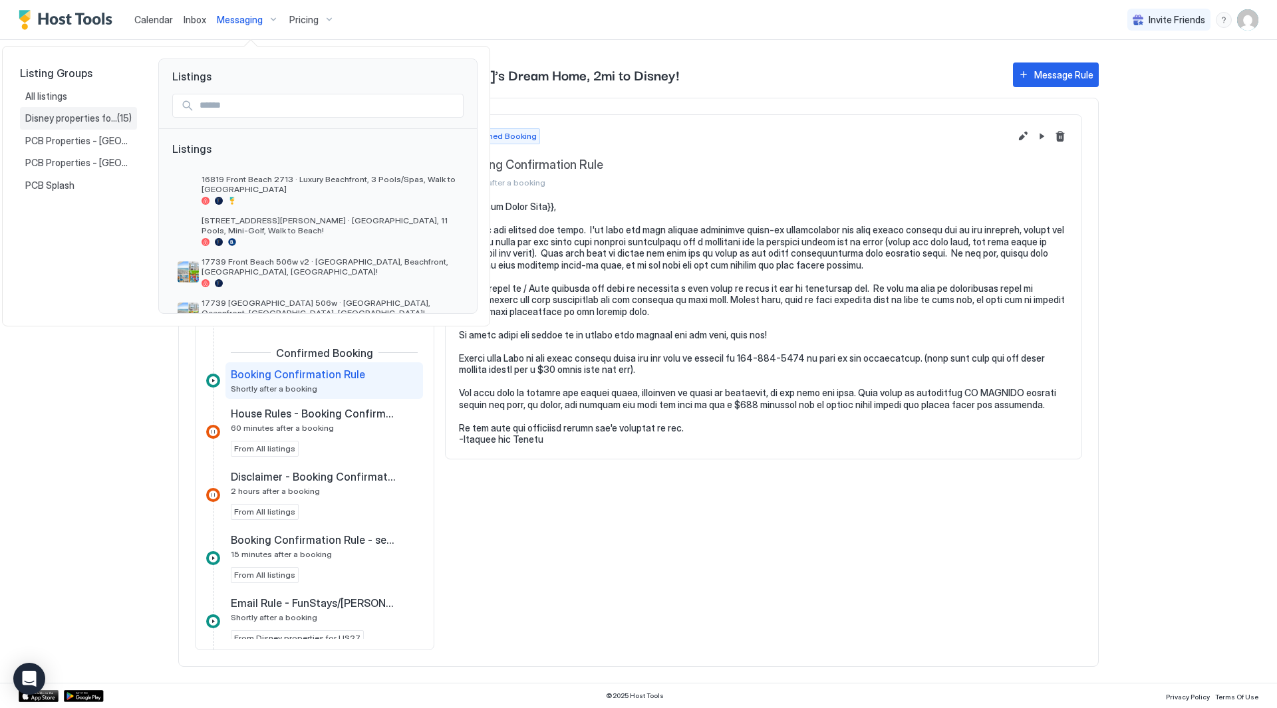
click at [103, 120] on span "Disney properties for US27" at bounding box center [71, 118] width 92 height 12
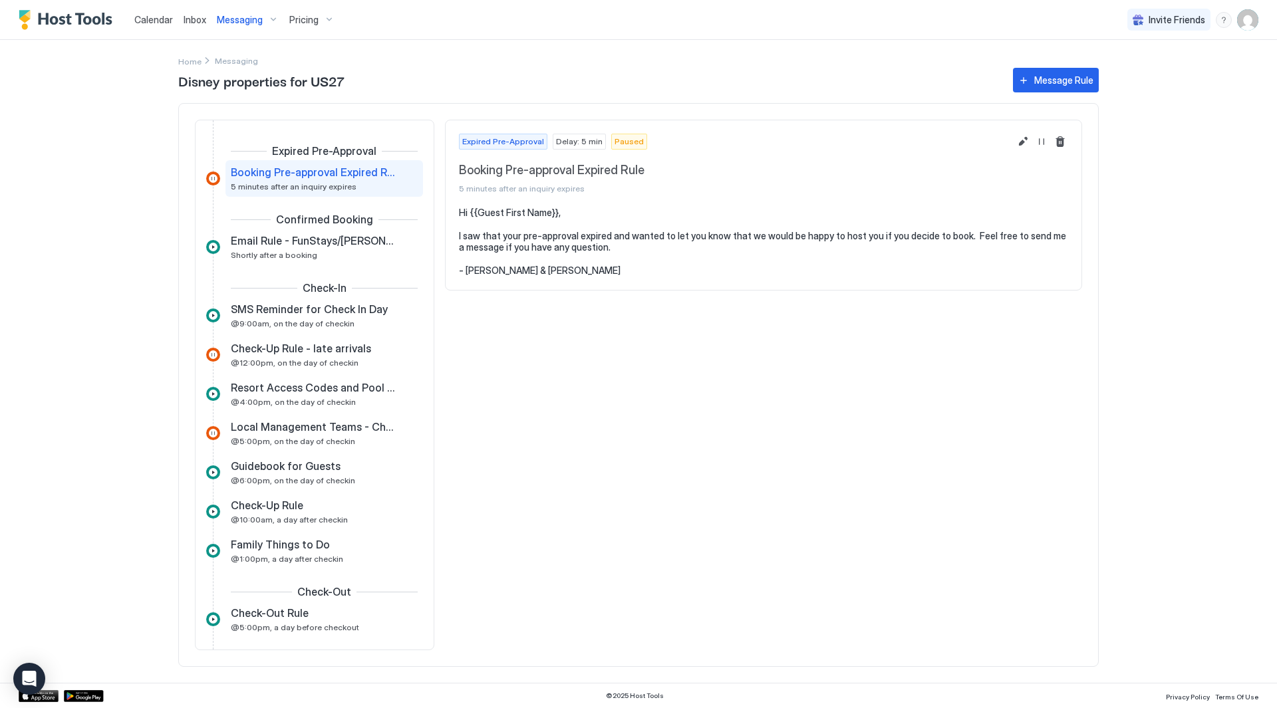
click at [249, 25] on span "Messaging" at bounding box center [240, 20] width 46 height 12
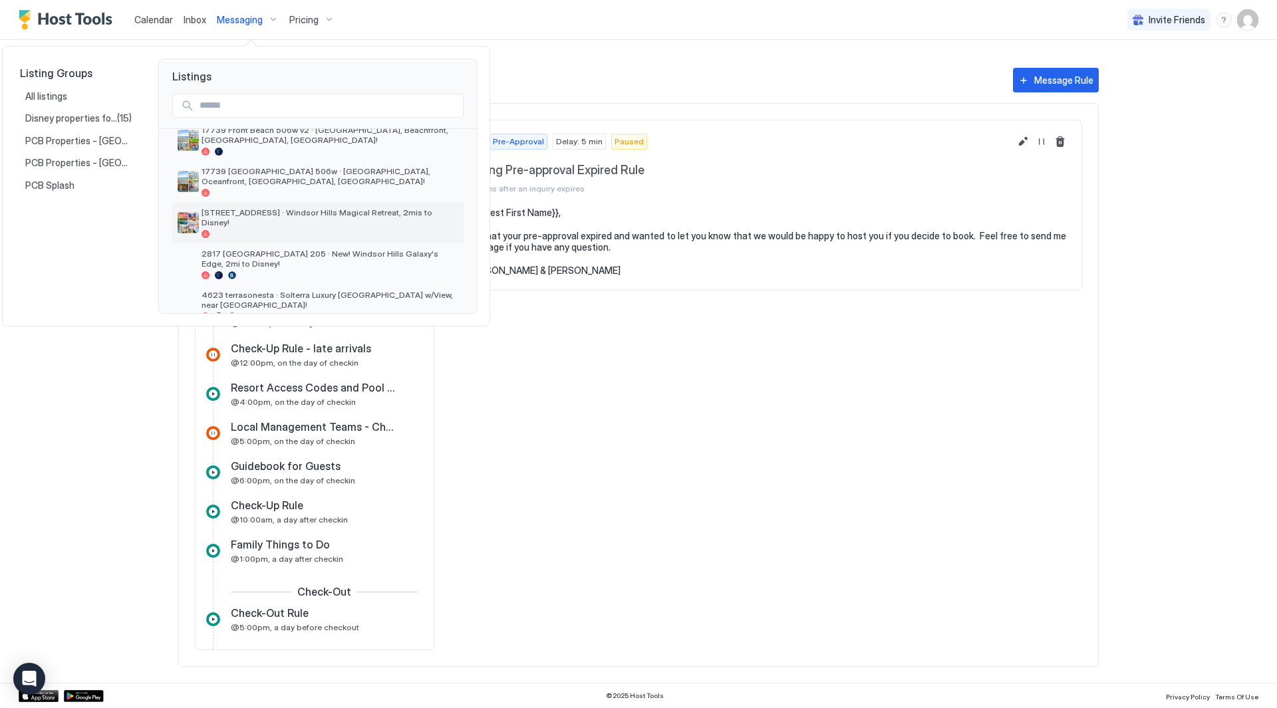
scroll to position [133, 0]
click at [341, 250] on span "2817 [GEOGRAPHIC_DATA] 205 · New! Windsor Hills Galaxy's Edge, 2mi to Disney!" at bounding box center [330, 257] width 257 height 20
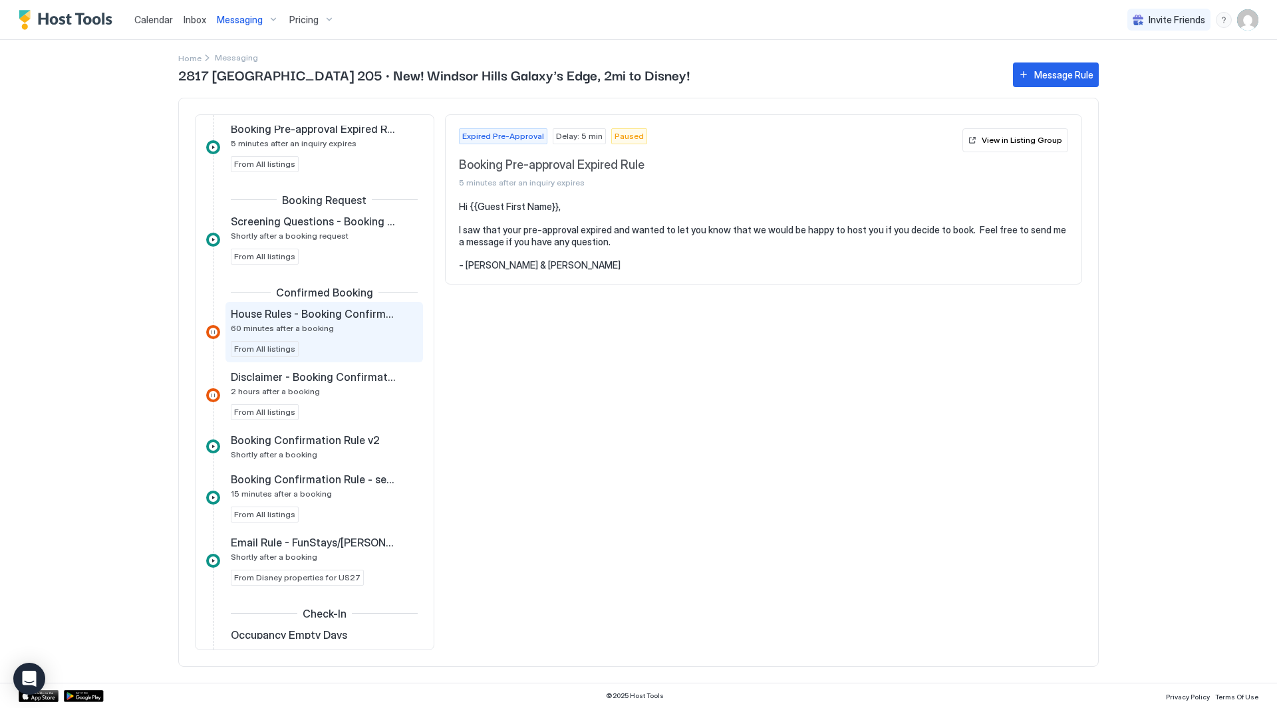
scroll to position [200, 0]
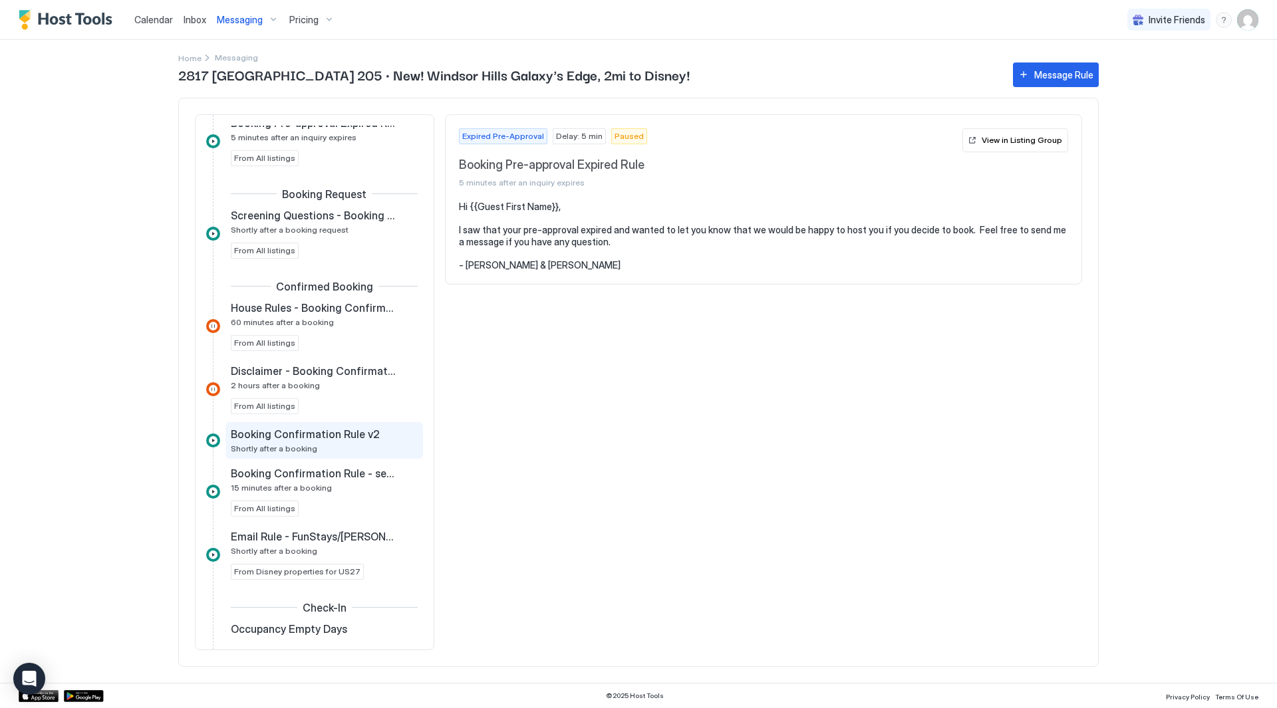
click at [353, 434] on span "Booking Confirmation Rule v2" at bounding box center [305, 434] width 149 height 13
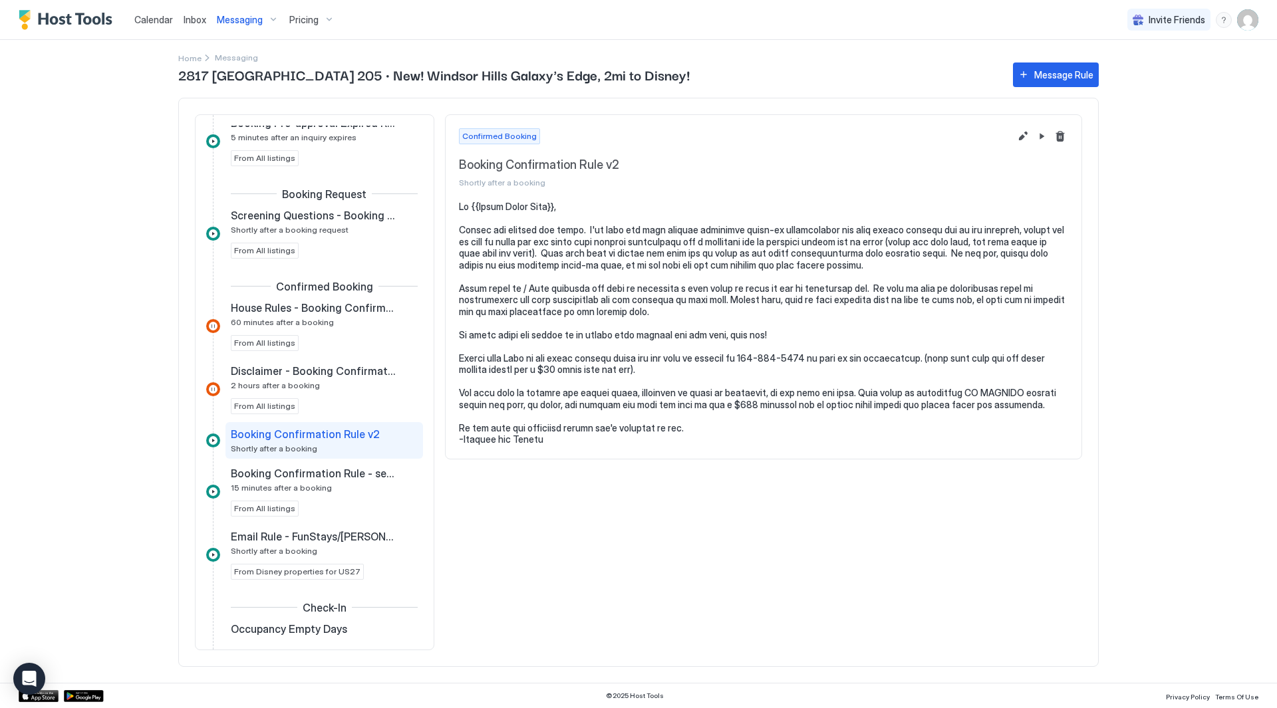
click at [702, 405] on pre at bounding box center [763, 323] width 609 height 245
click at [303, 16] on span "Pricing" at bounding box center [303, 20] width 29 height 12
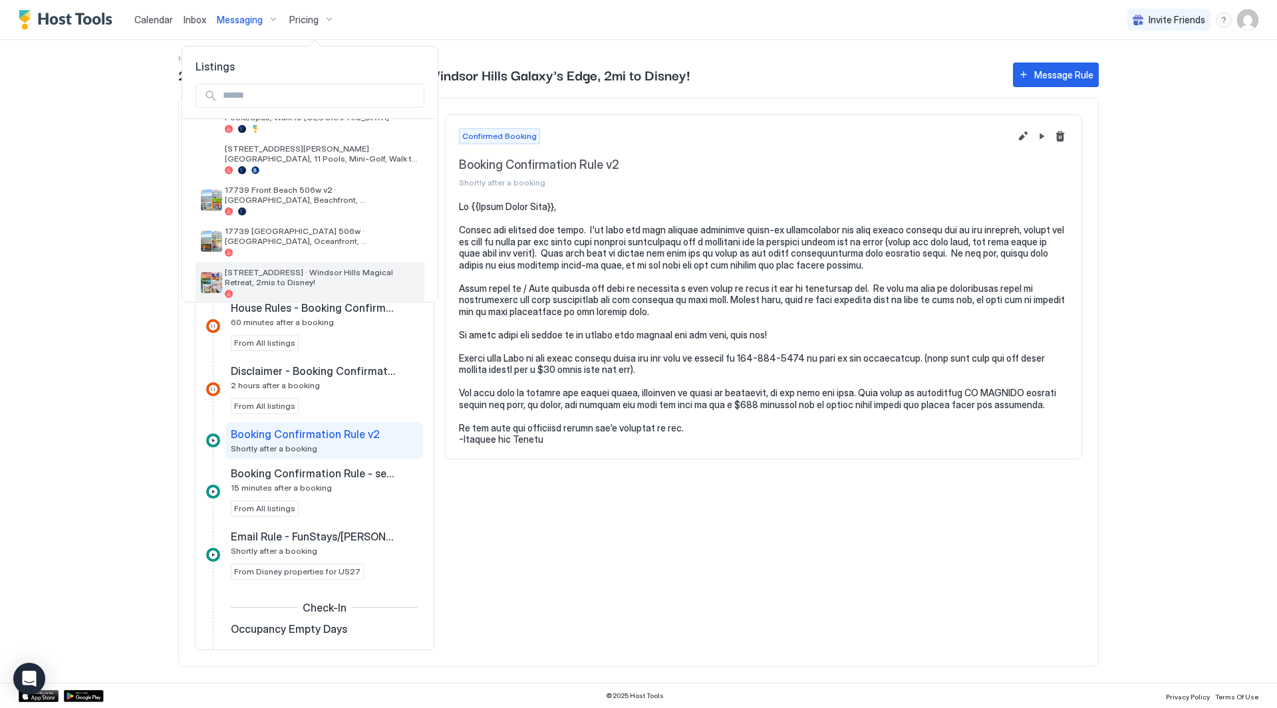
scroll to position [133, 0]
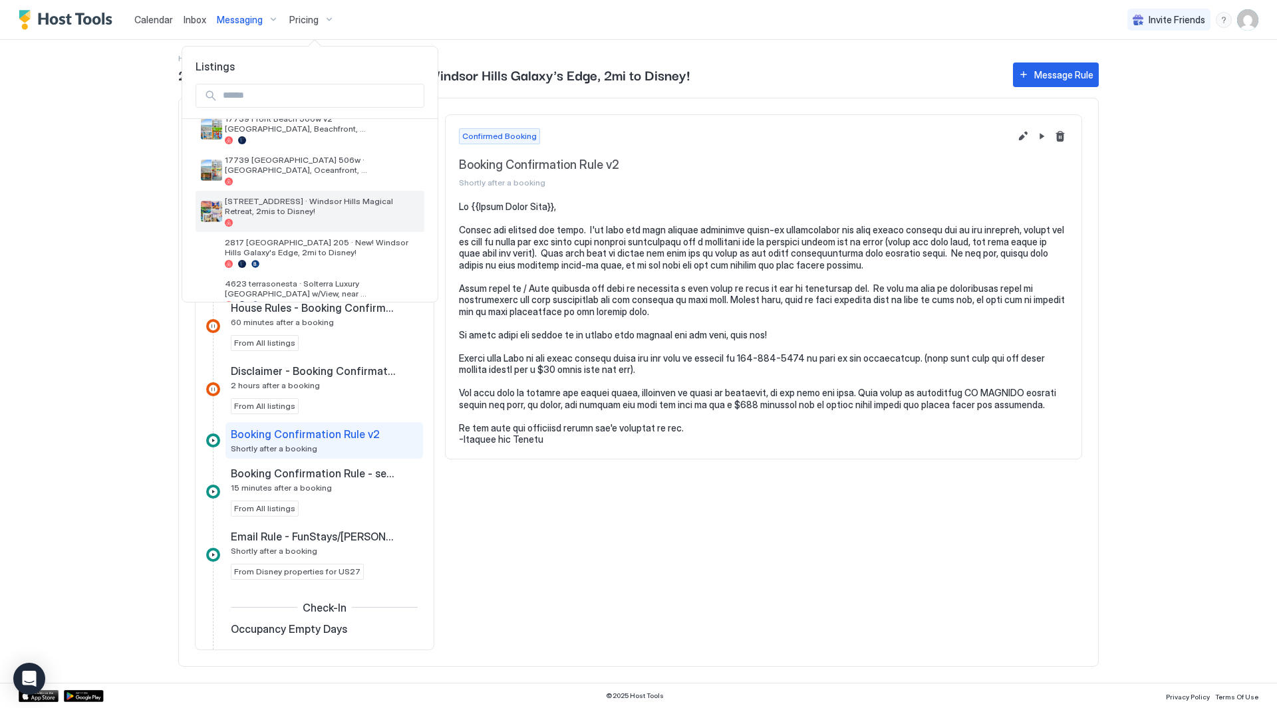
click at [330, 216] on div "[STREET_ADDRESS] · Windsor Hills Magical Retreat, 2mis to Disney!" at bounding box center [322, 211] width 194 height 31
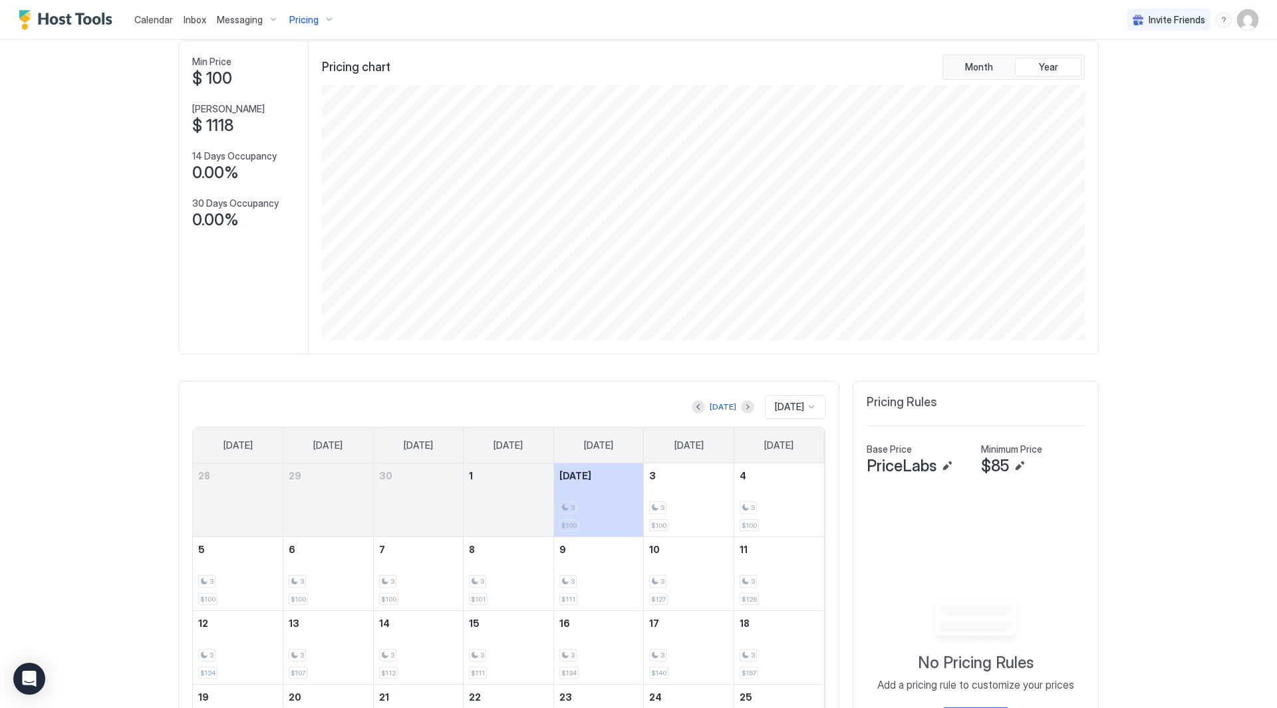
scroll to position [42, 0]
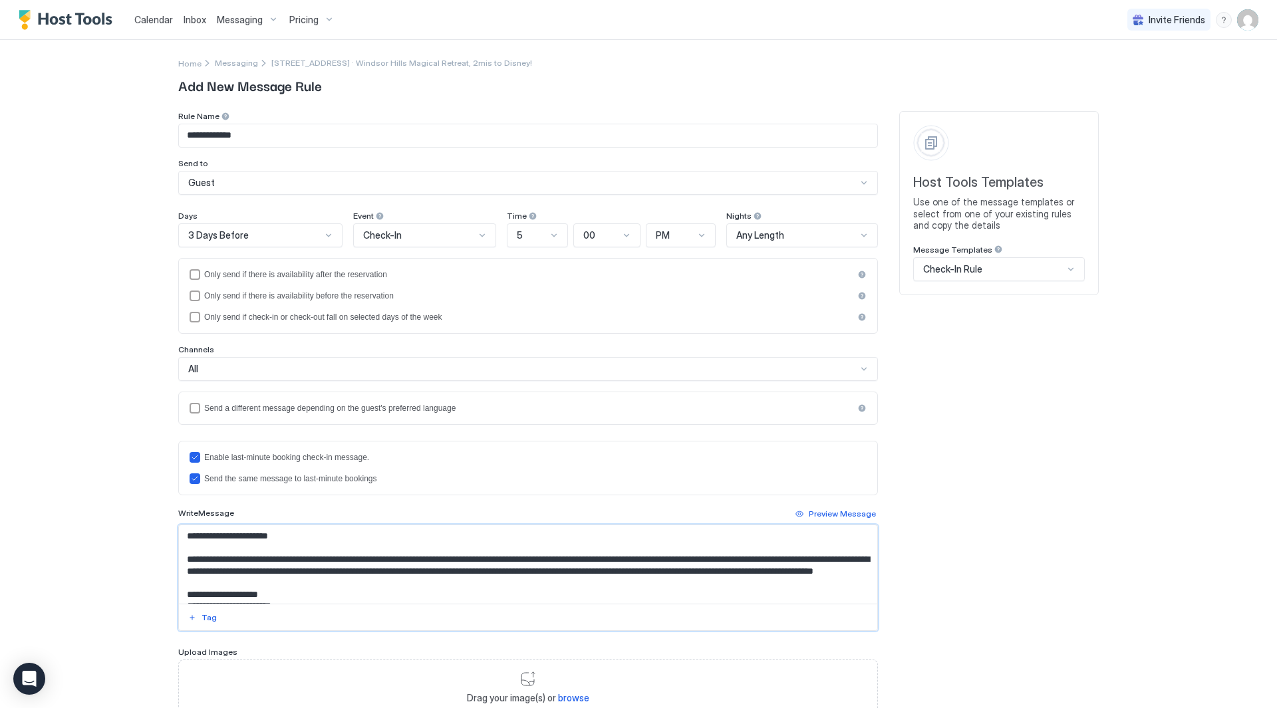
scroll to position [389, 0]
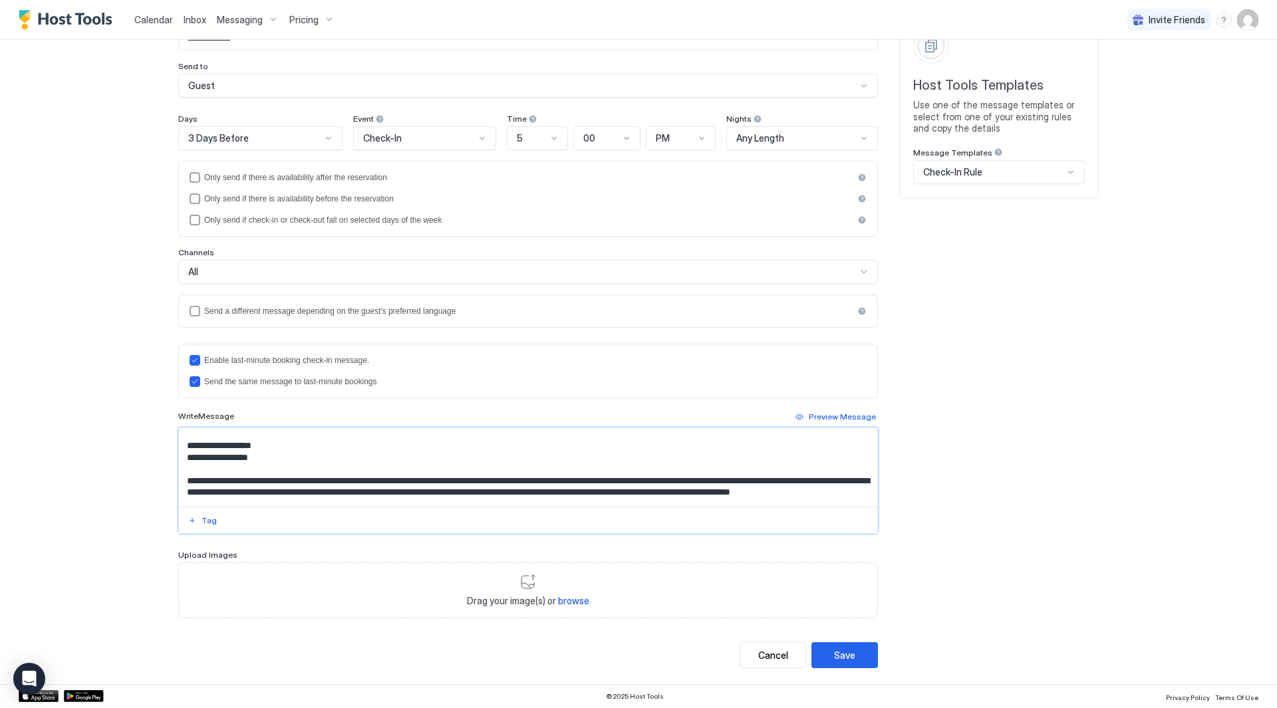
type textarea "**********"
click at [843, 652] on div "Save" at bounding box center [844, 656] width 21 height 14
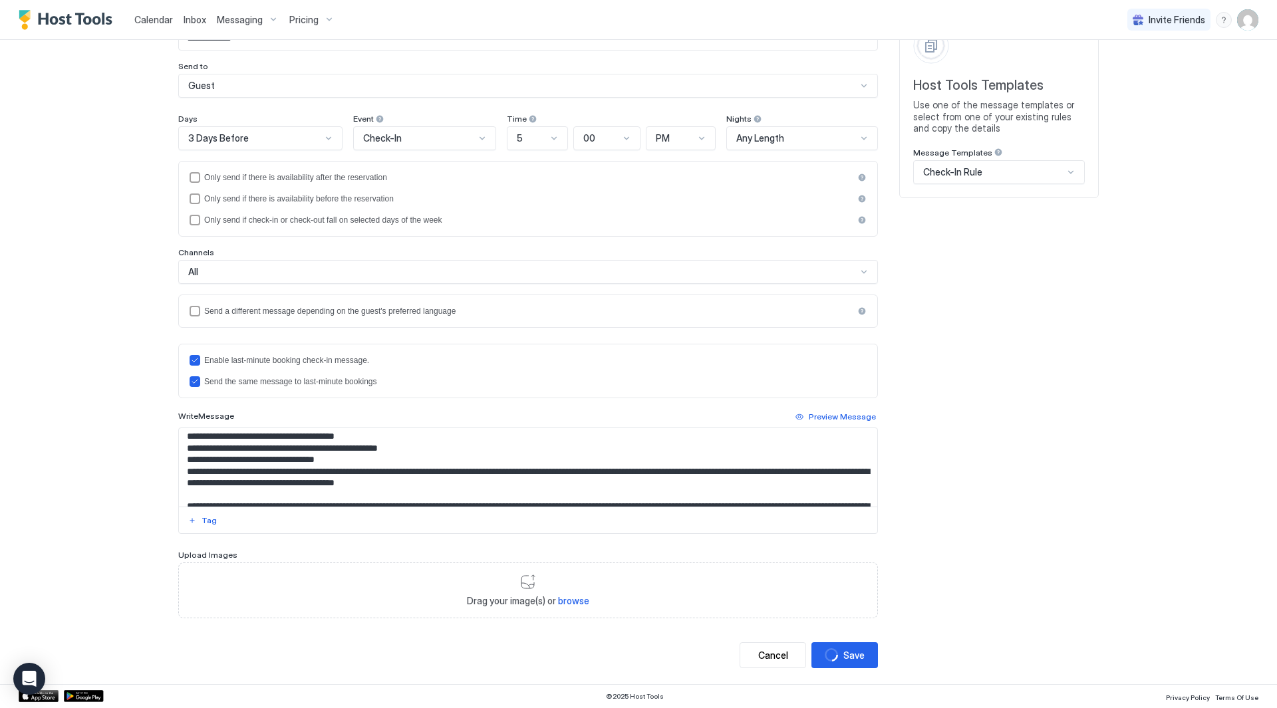
scroll to position [722, 0]
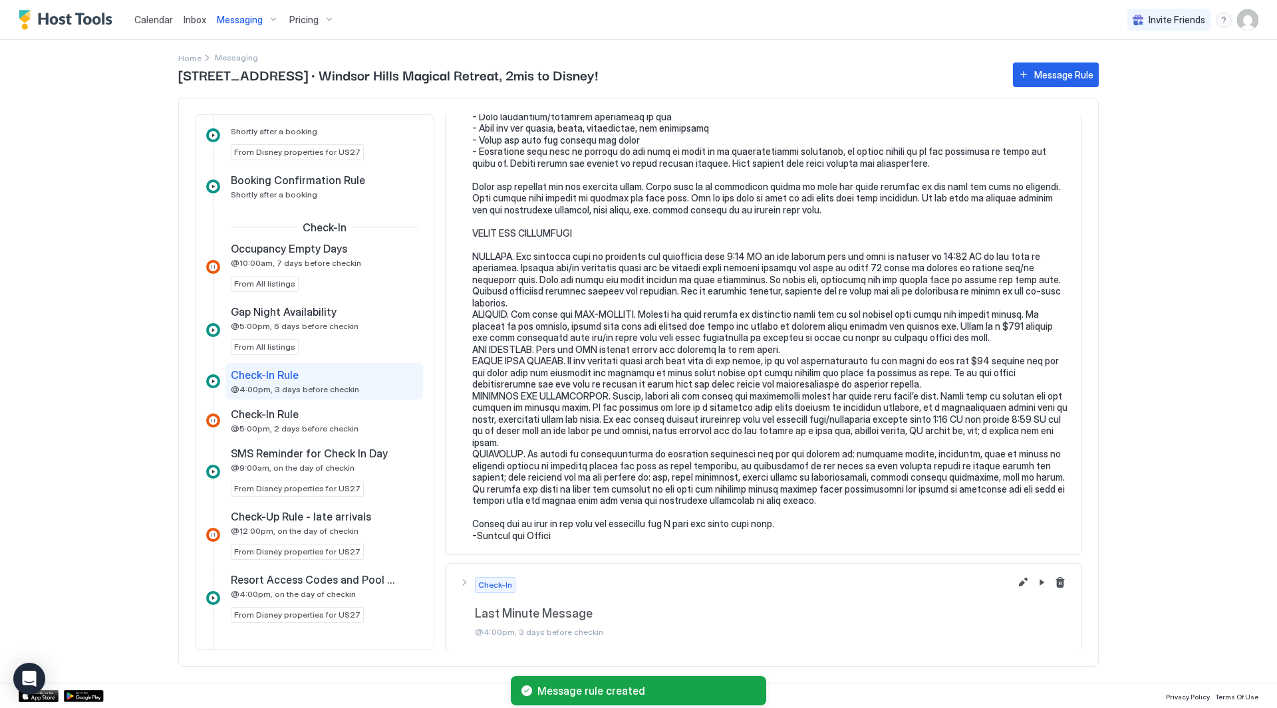
scroll to position [848, 0]
click at [1072, 76] on div "Message Rule" at bounding box center [1063, 75] width 59 height 14
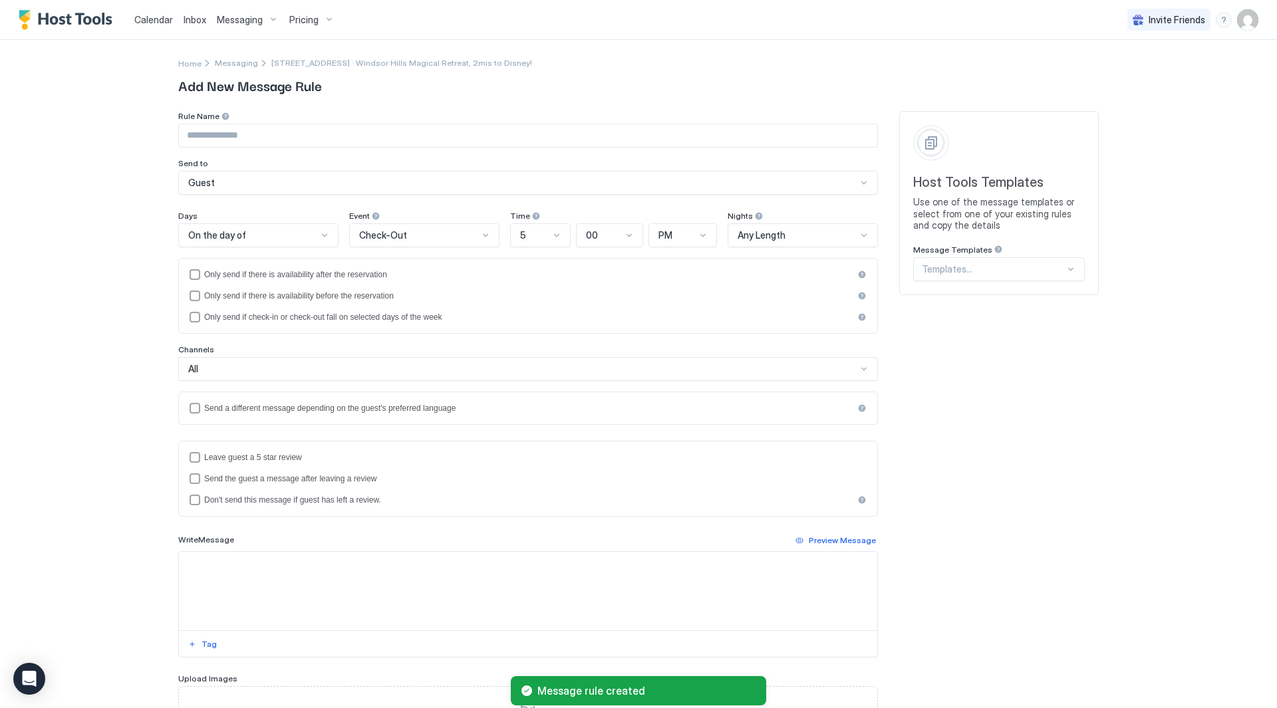
click at [1048, 273] on div at bounding box center [993, 269] width 143 height 12
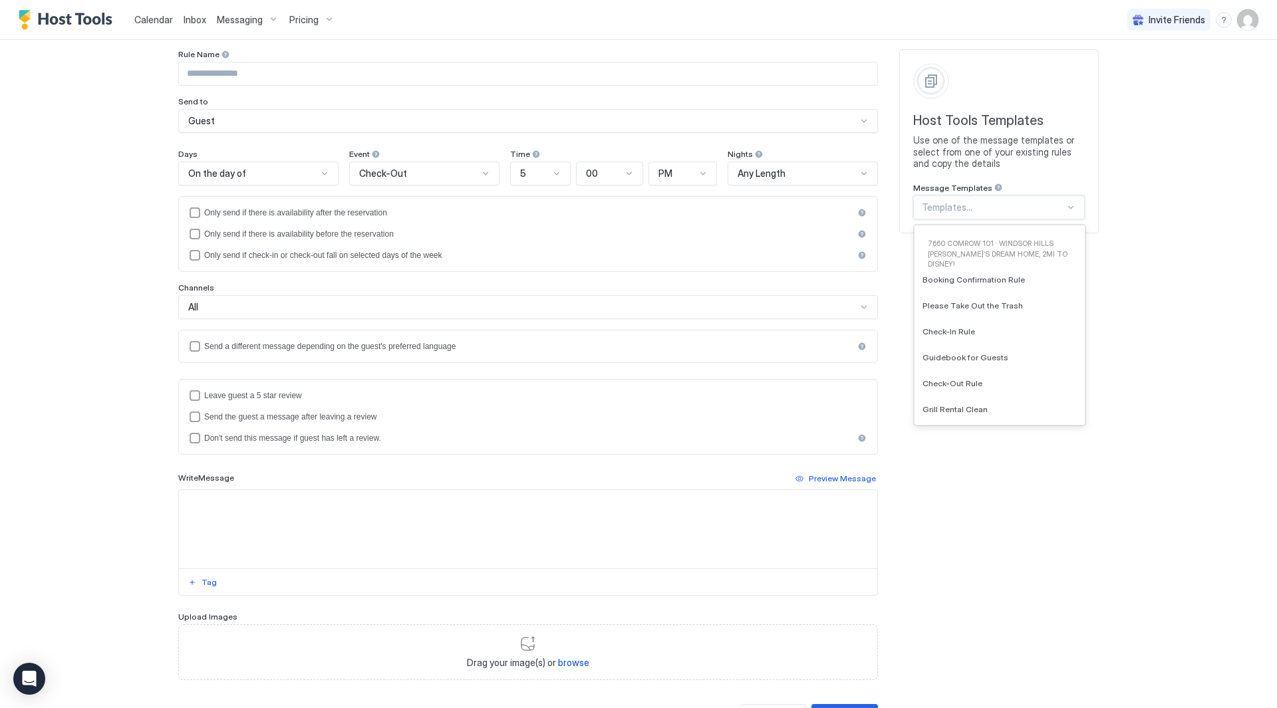
scroll to position [3768, 0]
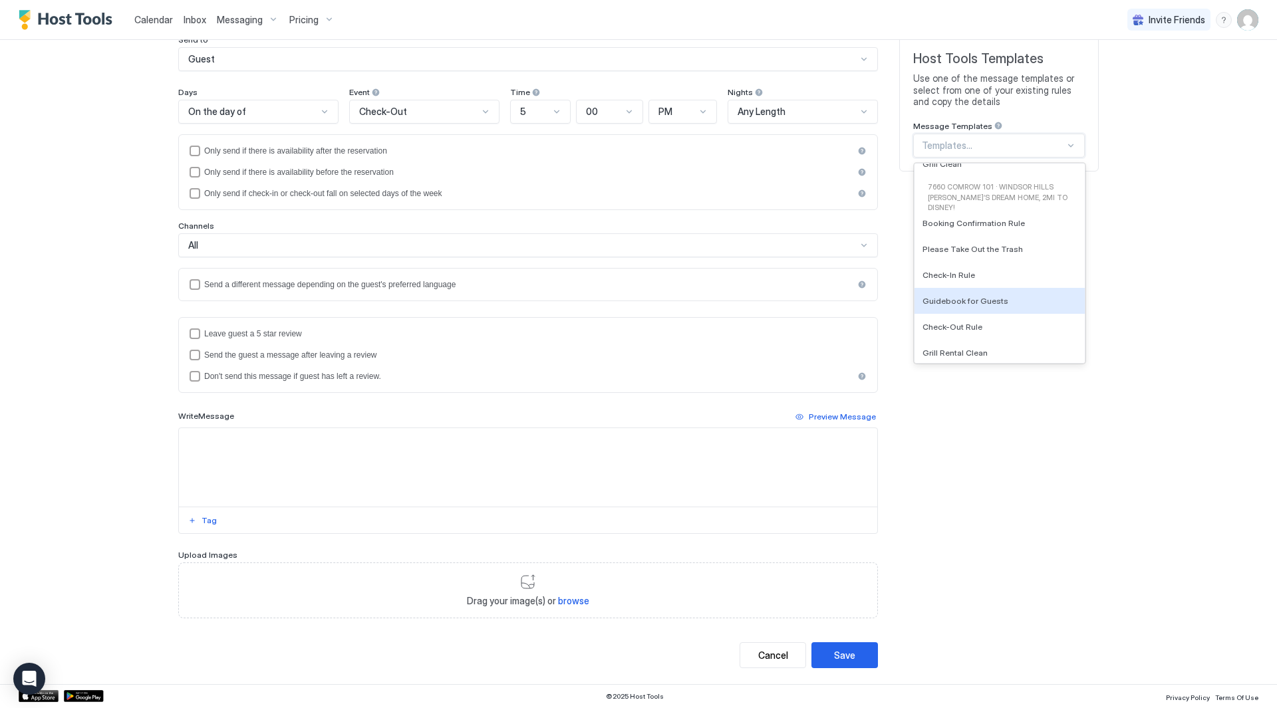
click at [997, 295] on div "Guidebook for Guests" at bounding box center [1000, 300] width 154 height 10
type input "**********"
type textarea "**********"
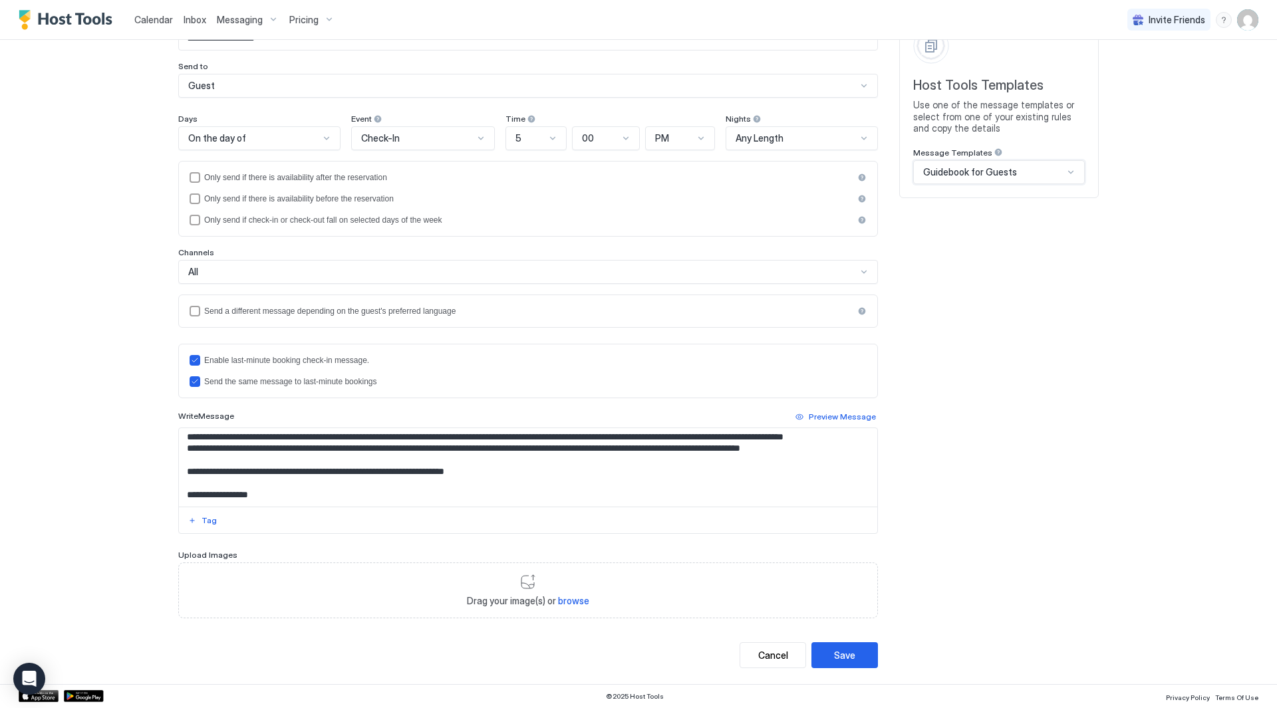
scroll to position [212, 0]
click at [846, 651] on div "Save" at bounding box center [844, 656] width 21 height 14
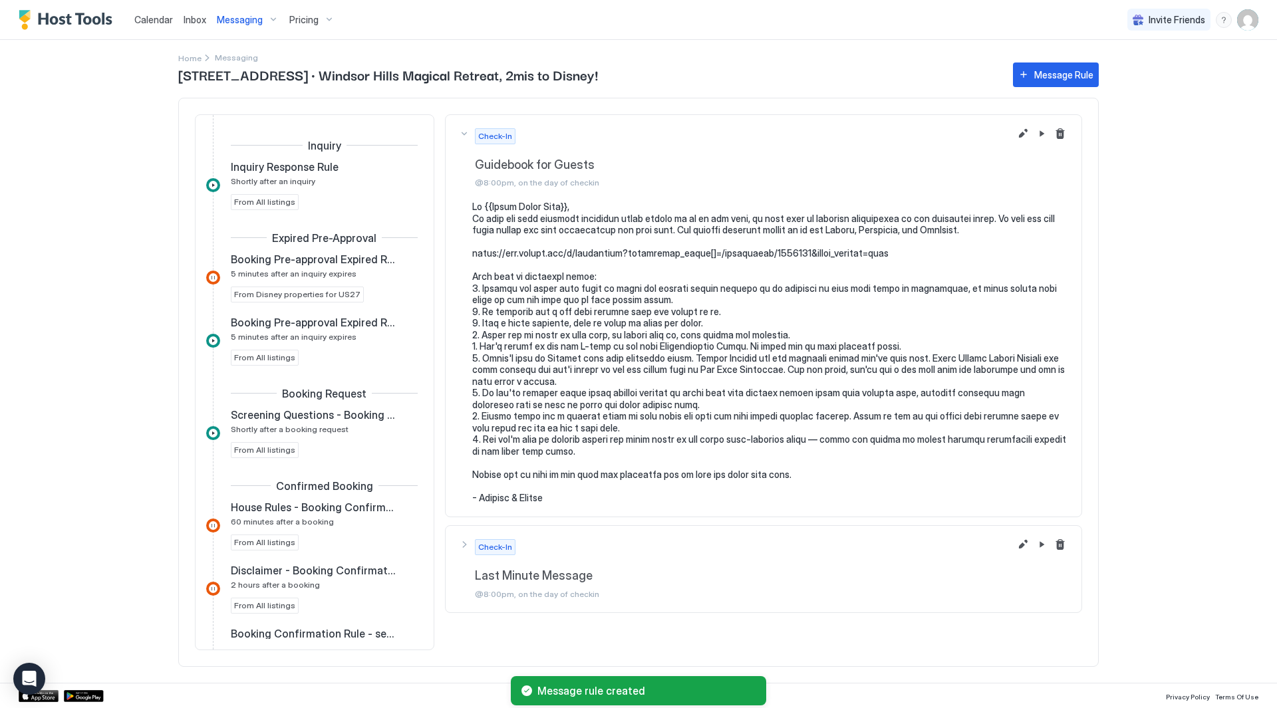
scroll to position [816, 0]
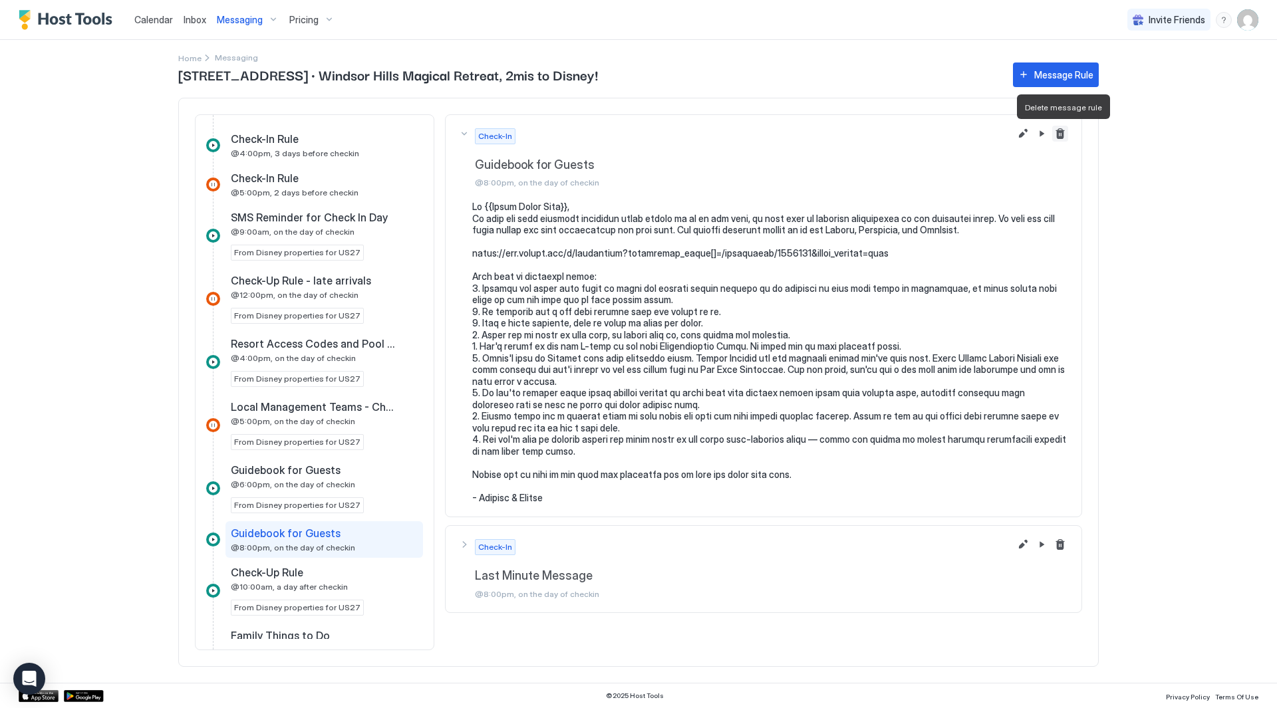
click at [1058, 132] on button "Delete message rule" at bounding box center [1060, 134] width 16 height 16
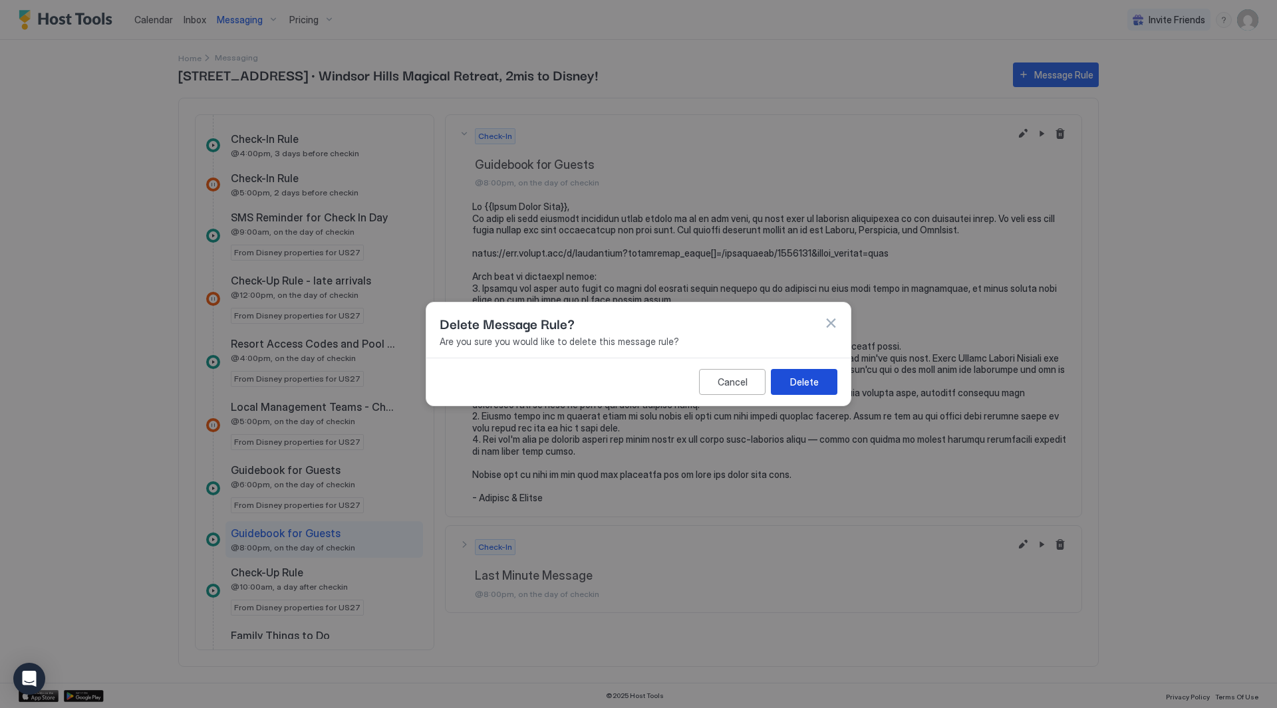
click at [824, 387] on button "Delete" at bounding box center [804, 382] width 67 height 26
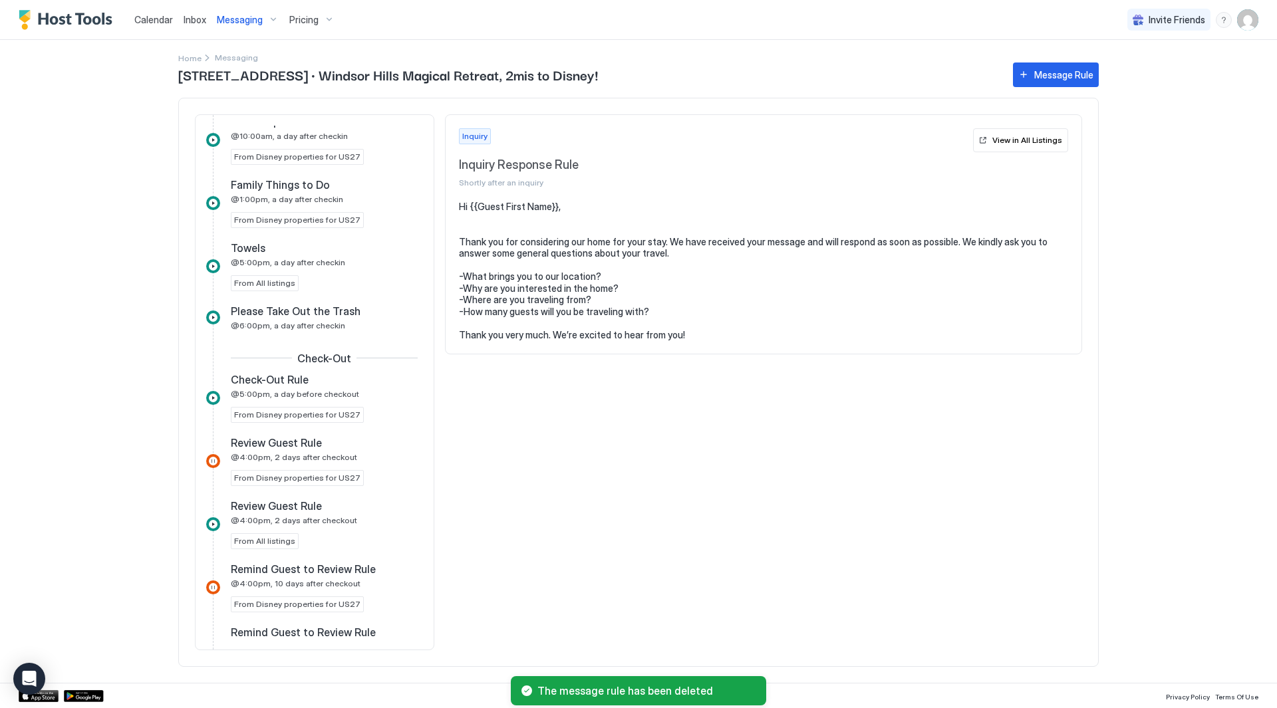
scroll to position [1227, 0]
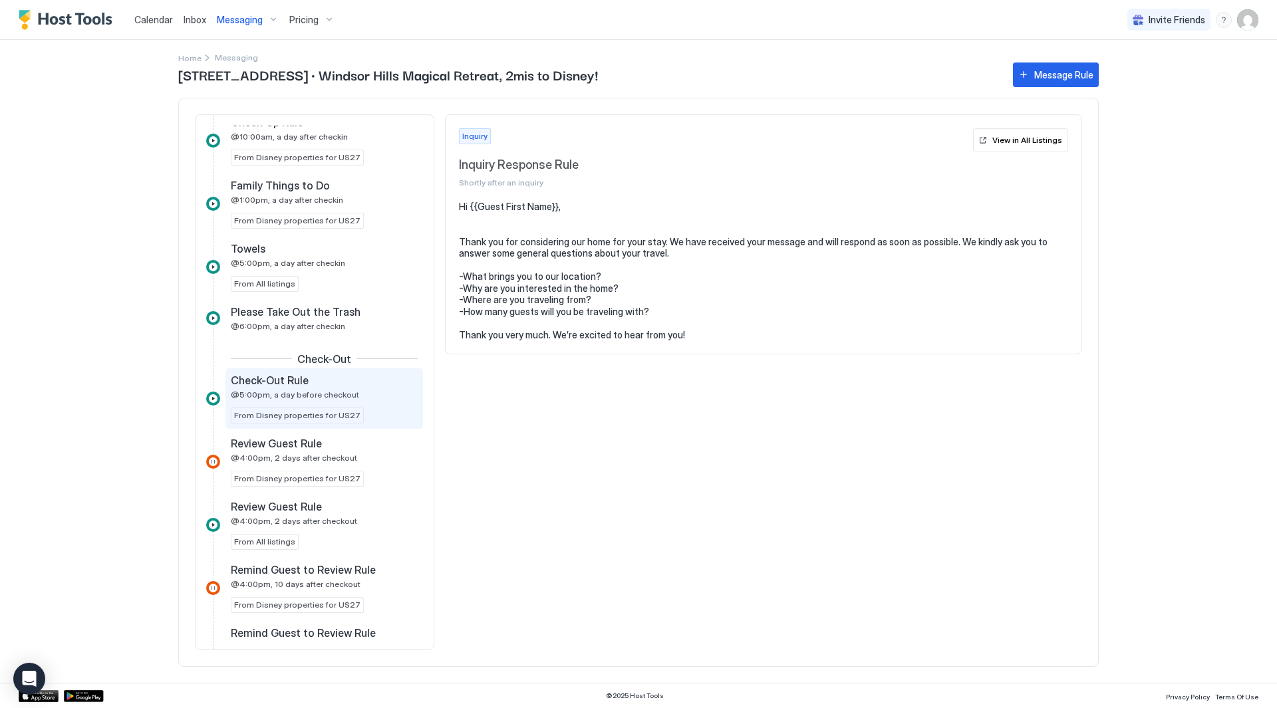
click at [339, 408] on div "From Disney properties for US27" at bounding box center [297, 416] width 133 height 16
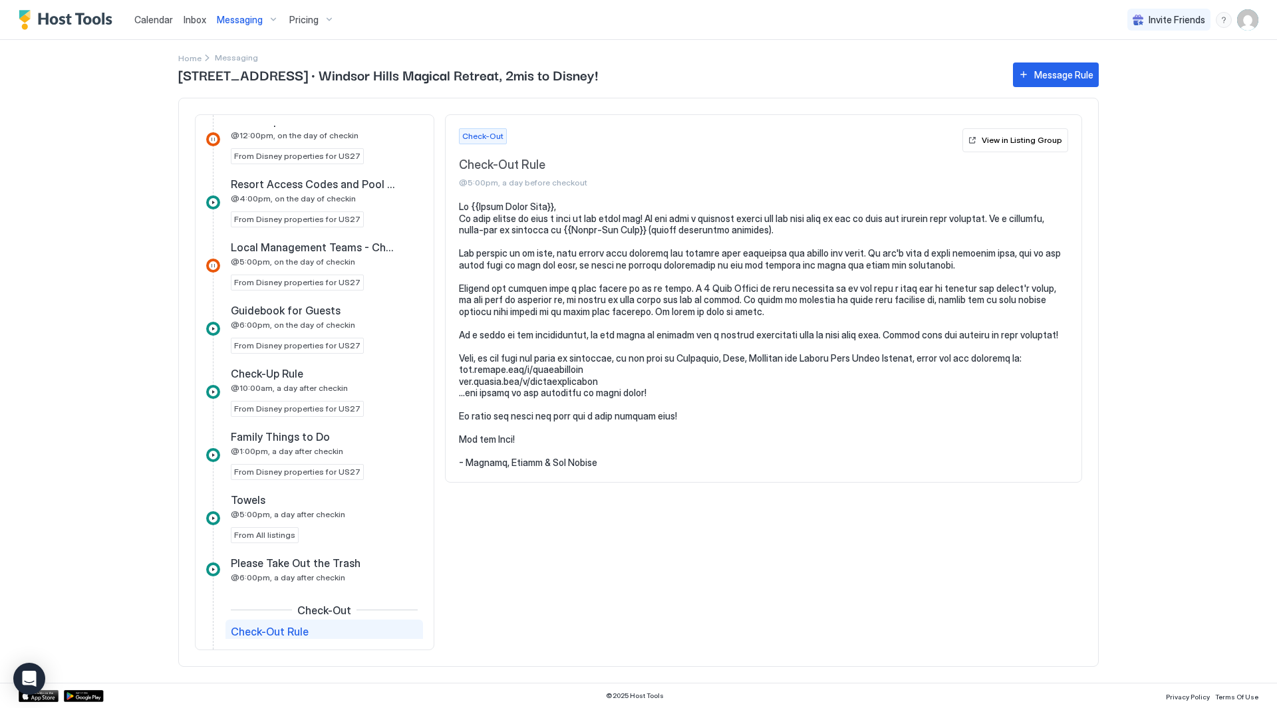
scroll to position [961, 0]
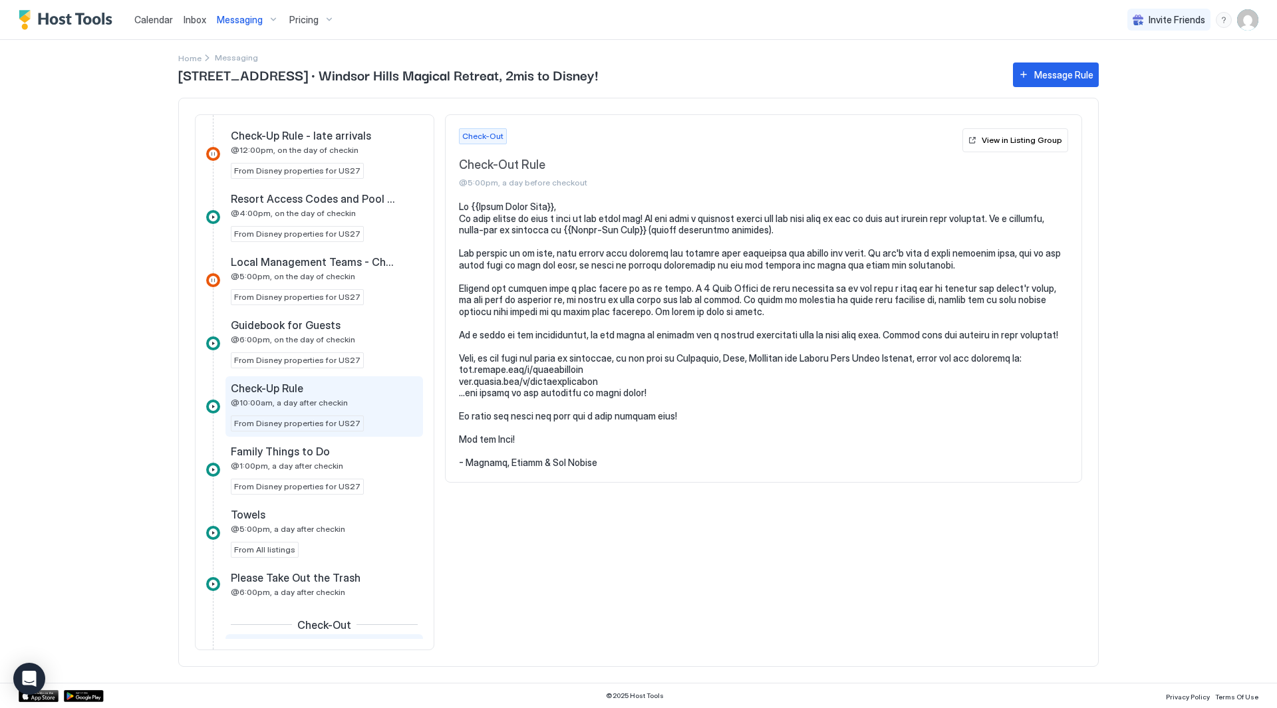
click at [342, 398] on div "Check-Up Rule @10:00am, a day after checkin" at bounding box center [315, 395] width 168 height 26
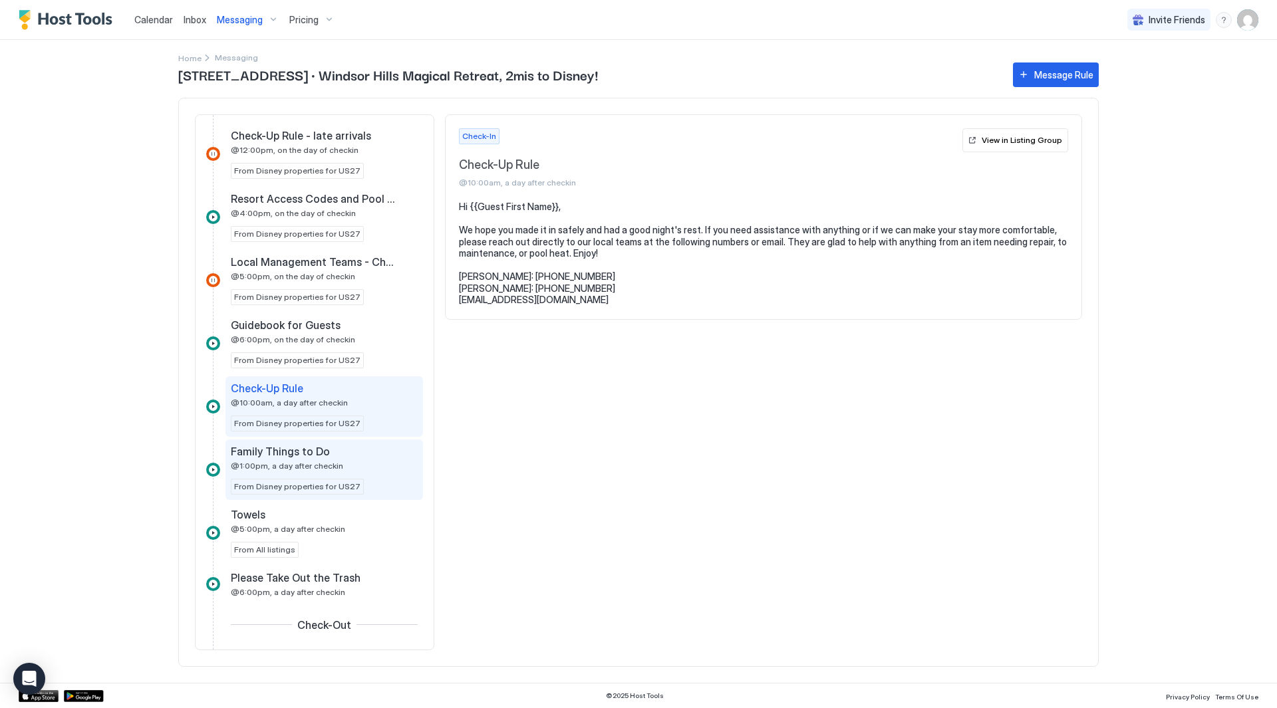
click at [344, 484] on span "From Disney properties for US27" at bounding box center [297, 487] width 126 height 12
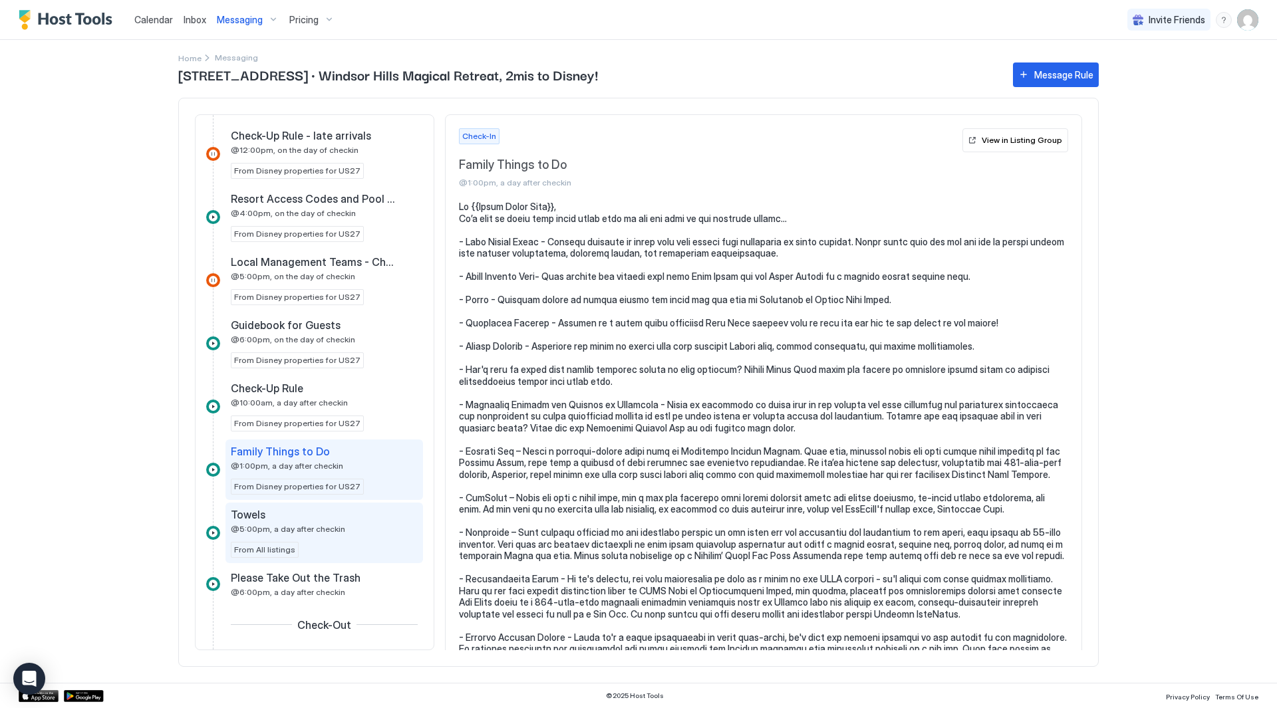
click at [348, 519] on div "Towels" at bounding box center [315, 514] width 168 height 13
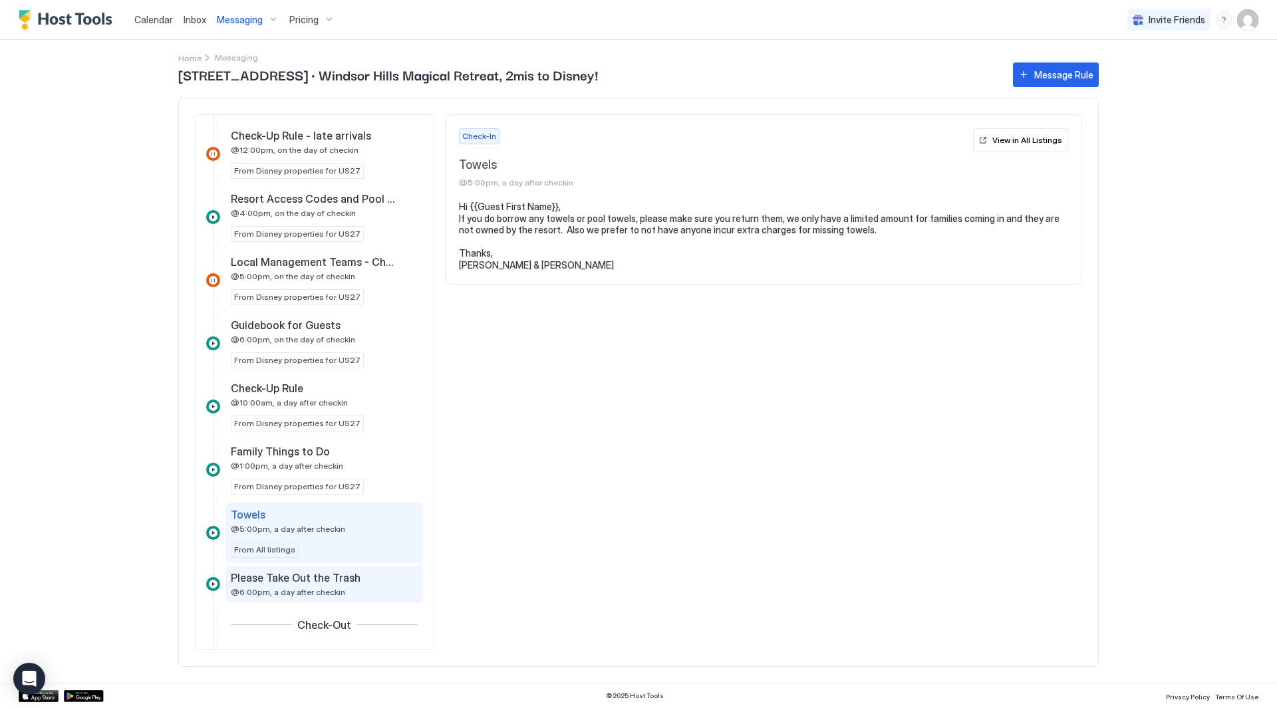
click at [338, 585] on div "Please Take Out the Trash @6:00pm, a day after checkin" at bounding box center [315, 584] width 168 height 26
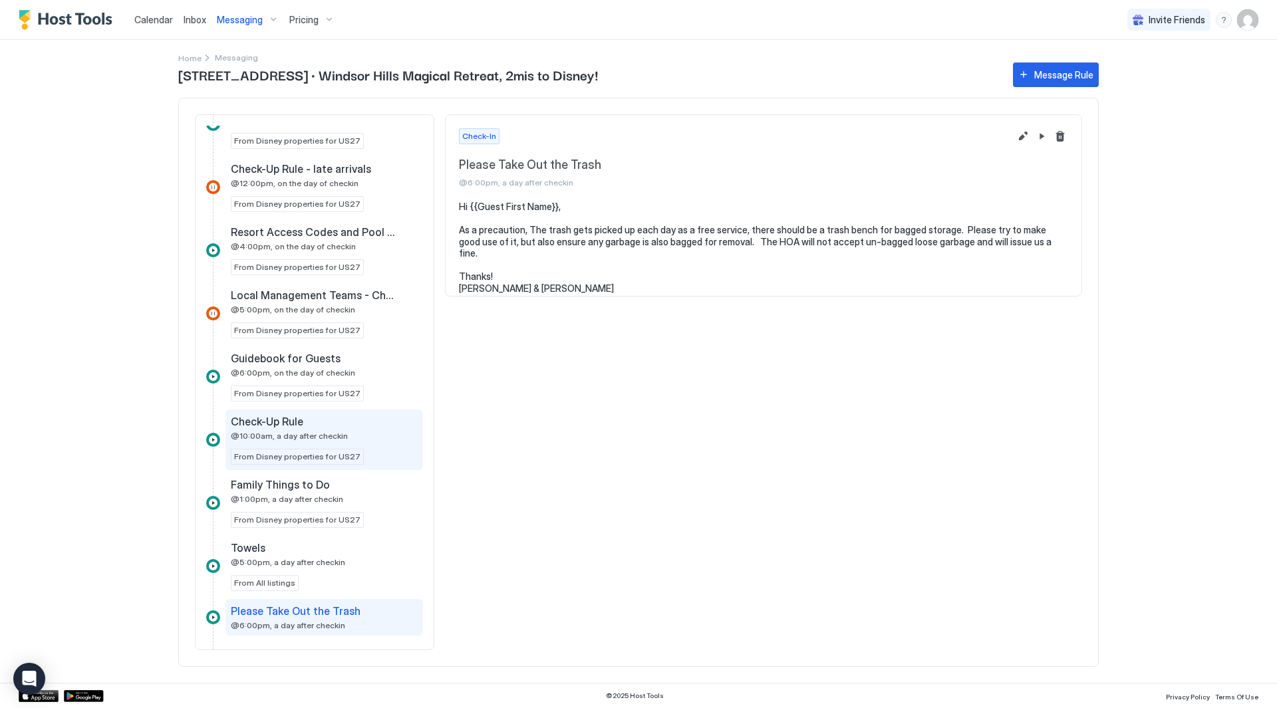
scroll to position [895, 0]
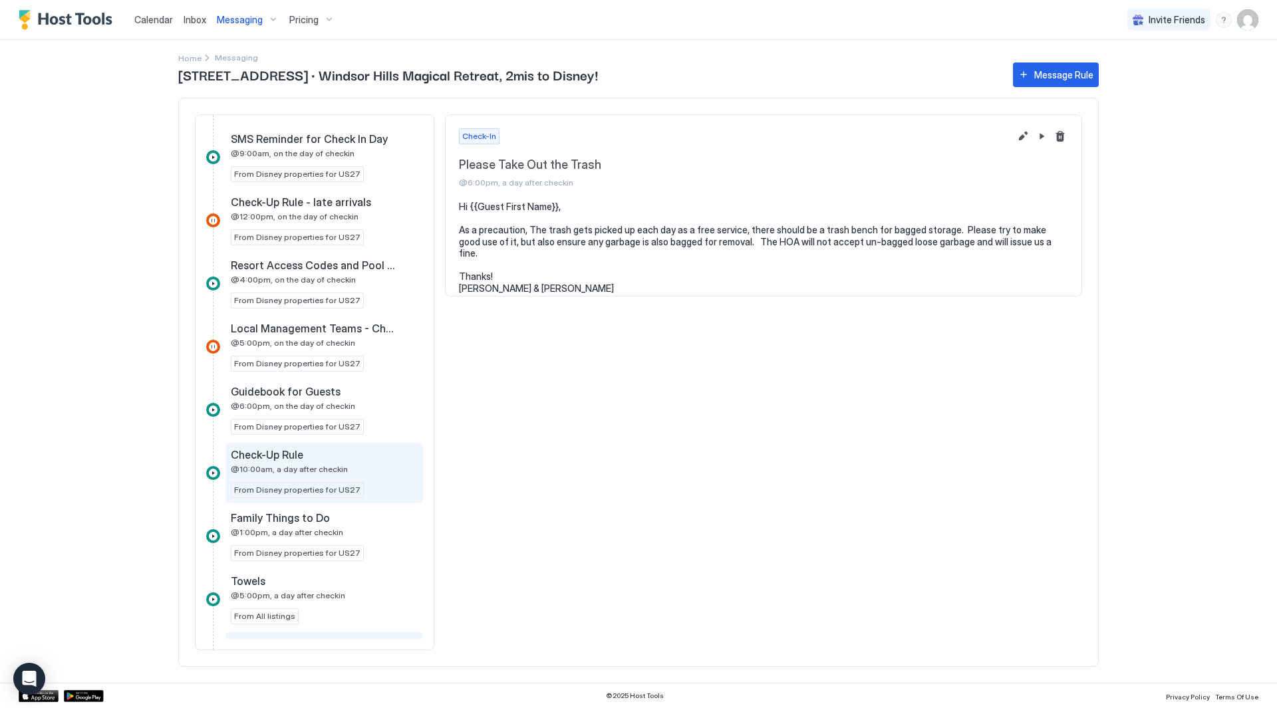
click at [338, 335] on div "Local Management Teams - Check-In Rule @5:00pm, on the day of checkin" at bounding box center [315, 335] width 168 height 26
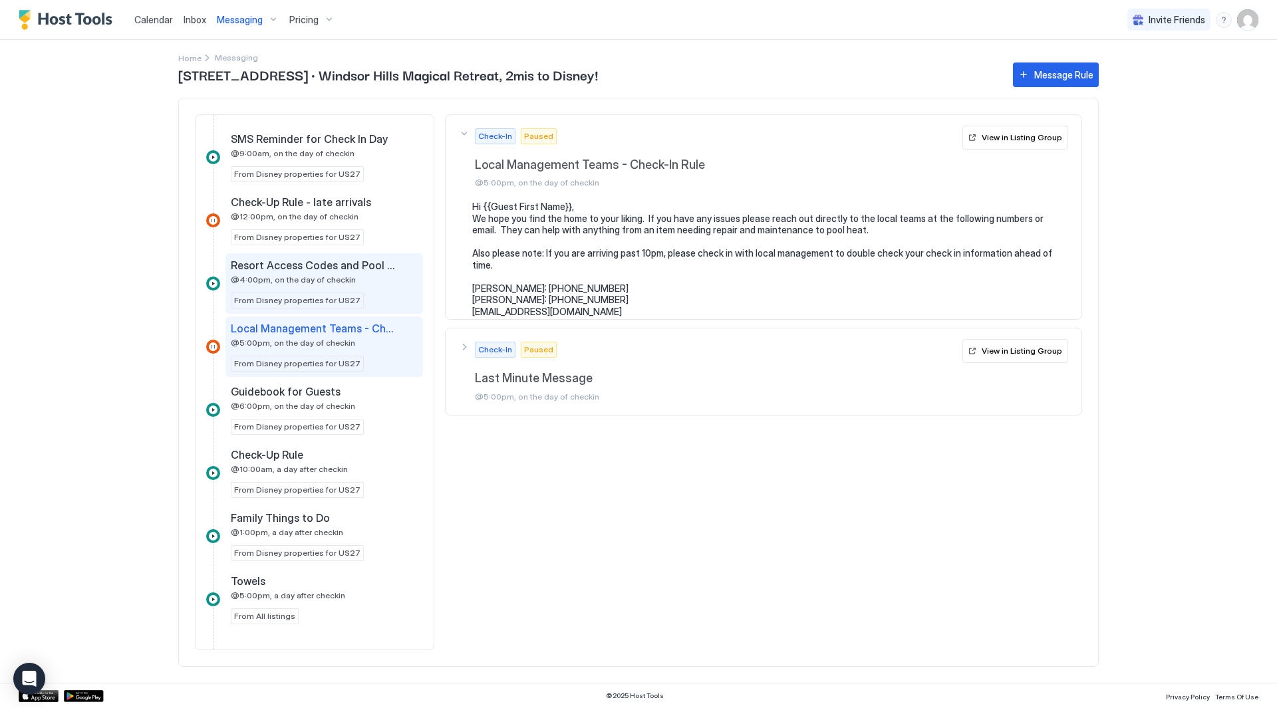
click at [343, 284] on span "@4:00pm, on the day of checkin" at bounding box center [293, 280] width 125 height 10
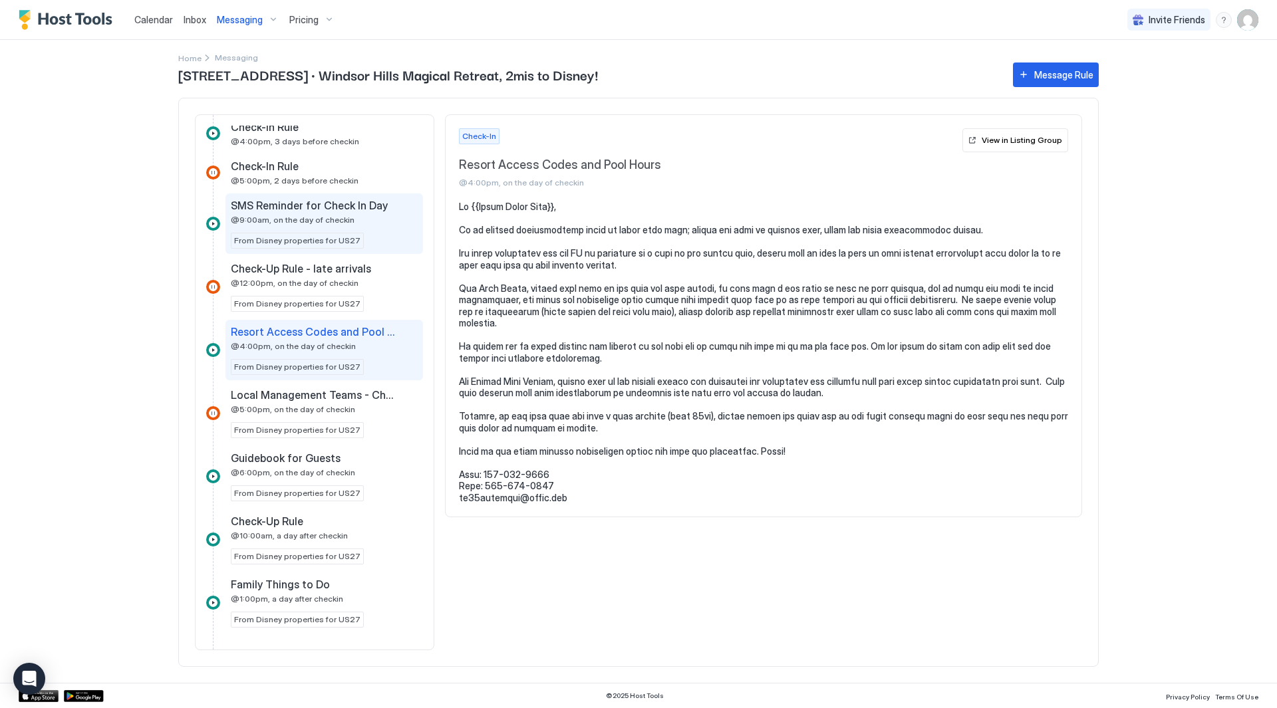
click at [348, 207] on span "SMS Reminder for Check In Day" at bounding box center [309, 205] width 157 height 13
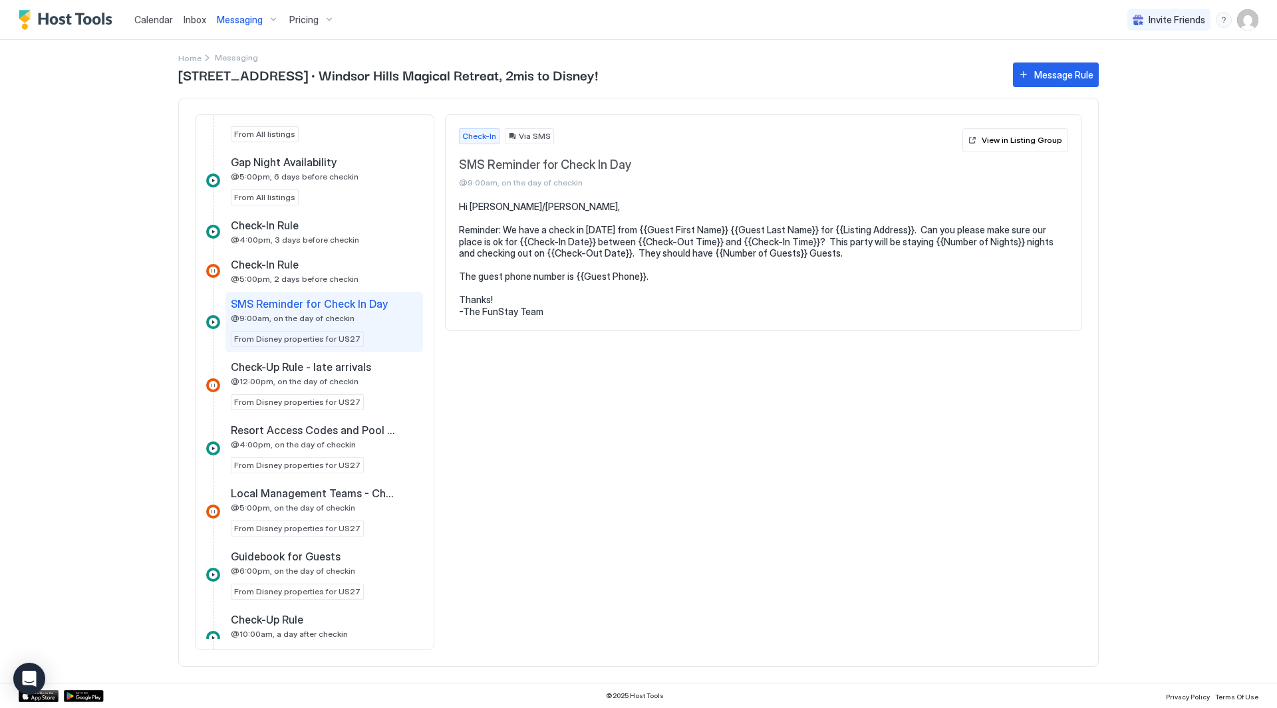
scroll to position [695, 0]
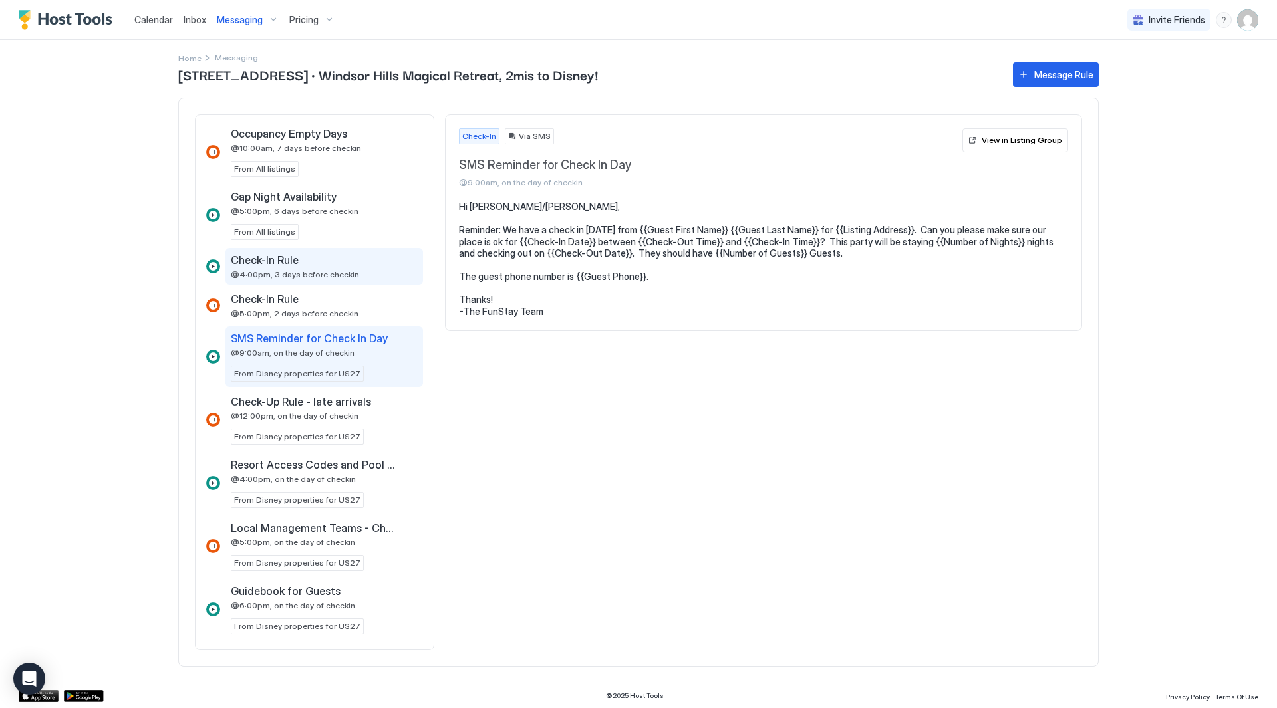
click at [337, 253] on div "Check-In Rule" at bounding box center [315, 259] width 168 height 13
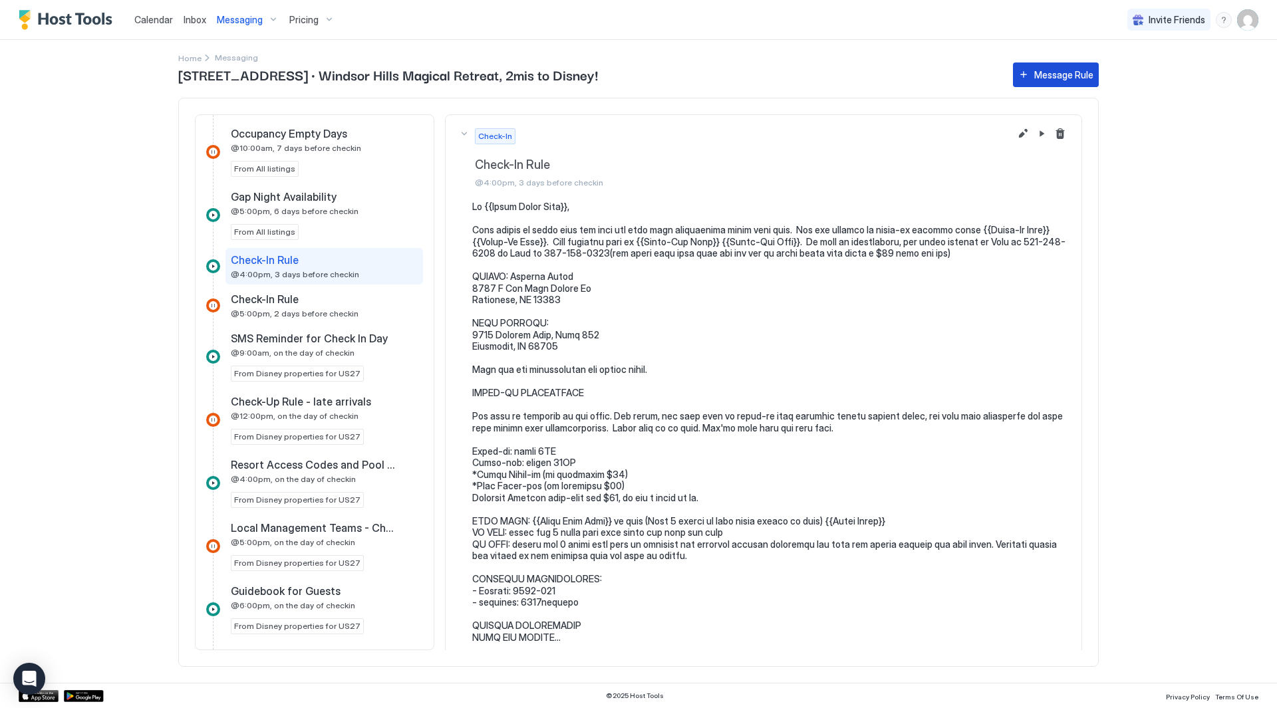
click at [1070, 77] on div "Message Rule" at bounding box center [1063, 75] width 59 height 14
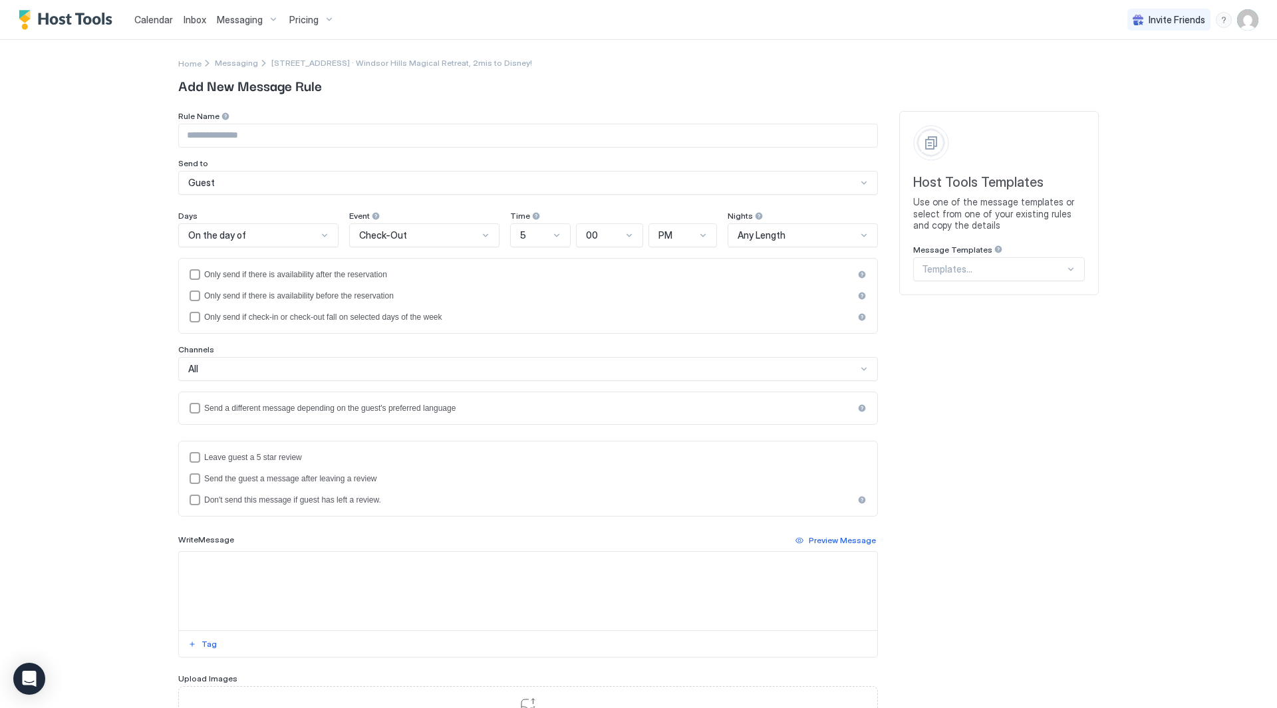
click at [1048, 269] on div at bounding box center [993, 269] width 143 height 12
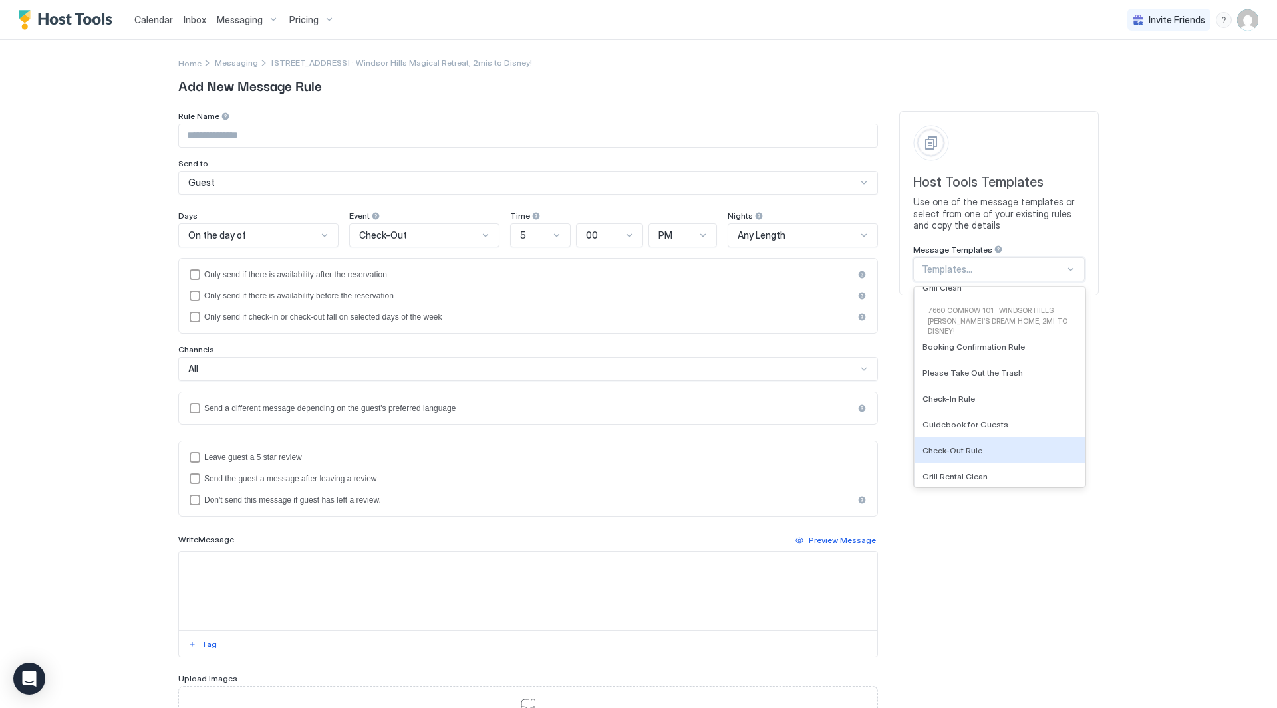
scroll to position [3760, 0]
click at [609, 80] on span "Add New Message Rule" at bounding box center [638, 85] width 921 height 20
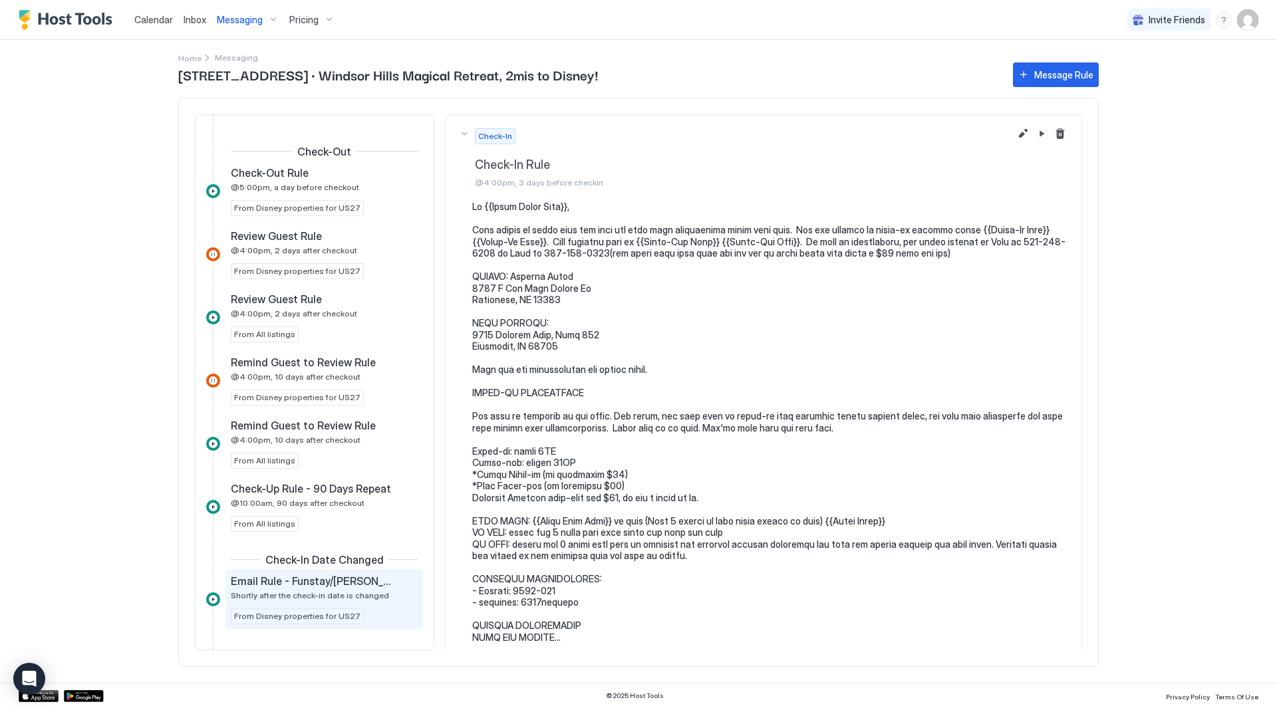
scroll to position [1427, 0]
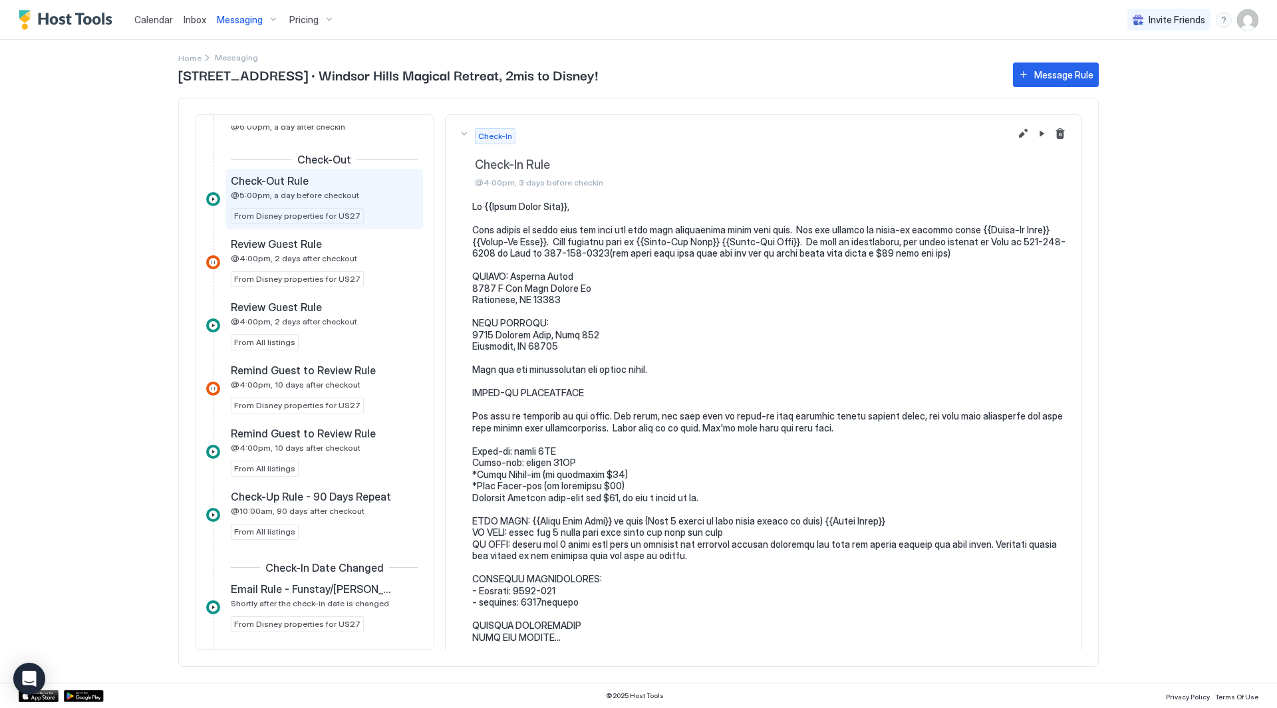
click at [345, 195] on span "@5:00pm, a day before checkout" at bounding box center [295, 195] width 128 height 10
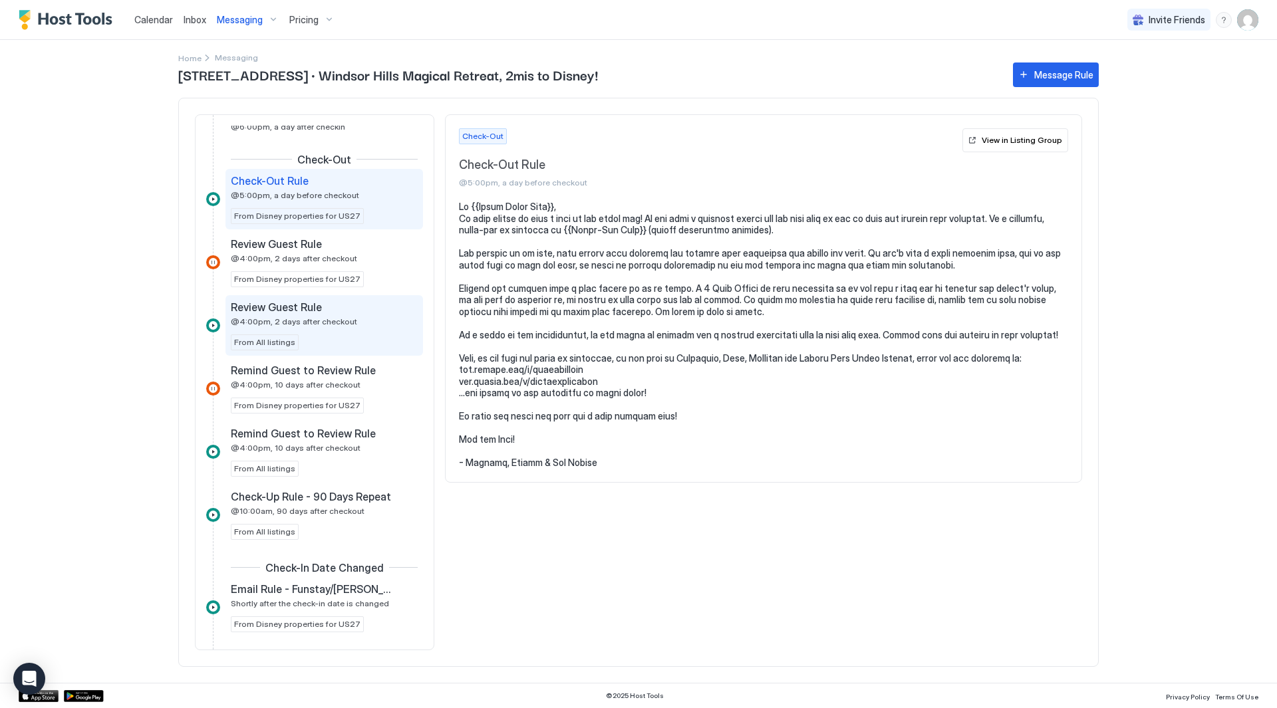
click at [322, 335] on div "Review Guest Rule @4:00pm, 2 days after checkout From All listings" at bounding box center [324, 326] width 187 height 50
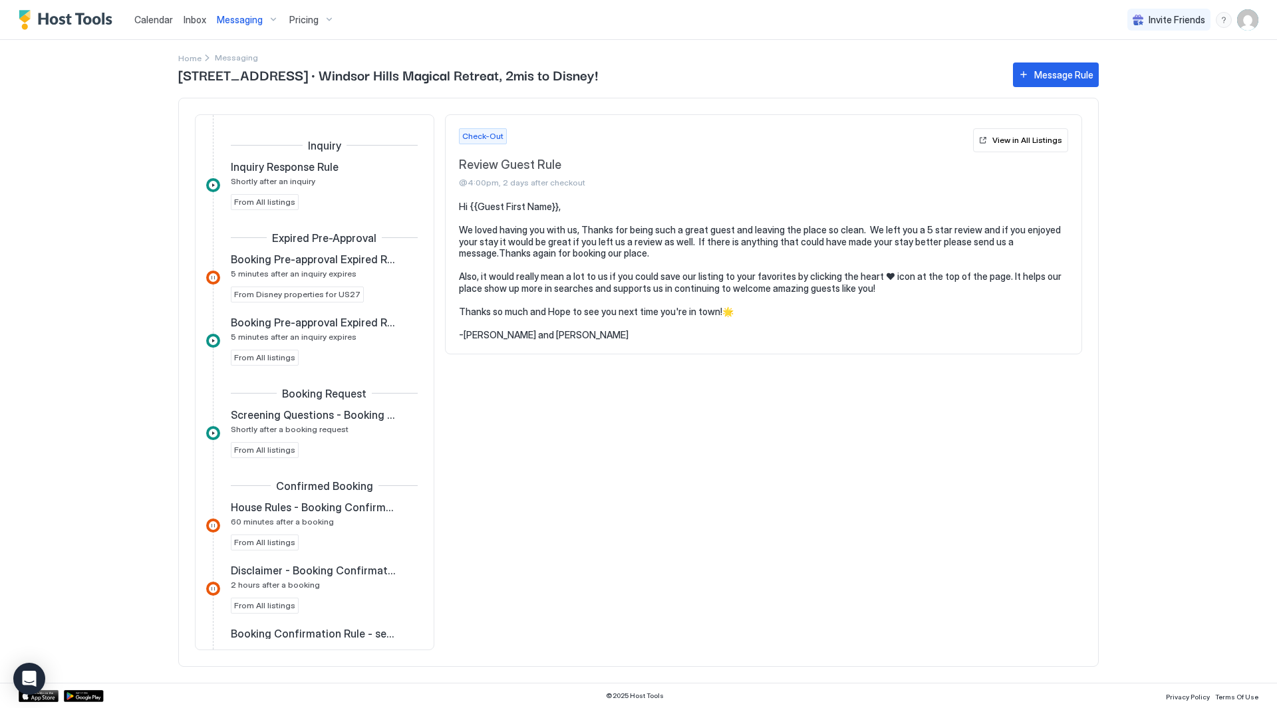
click at [201, 21] on span "Inbox" at bounding box center [195, 19] width 23 height 11
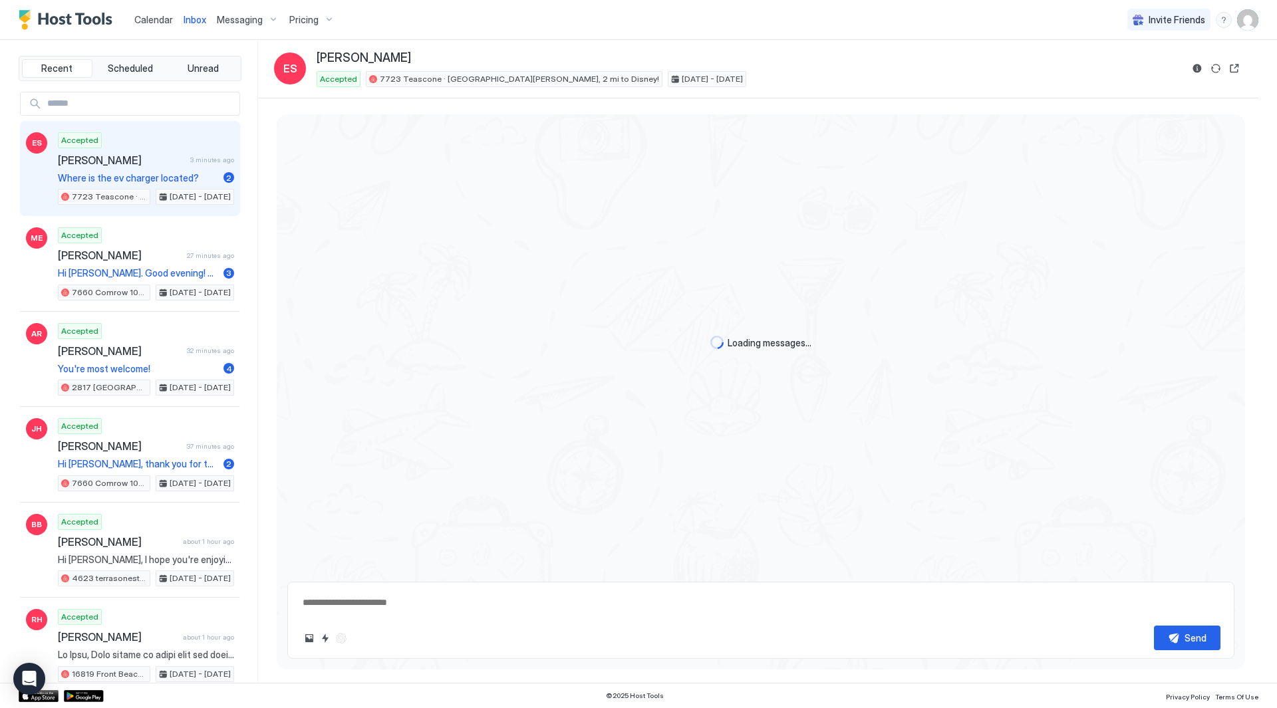
scroll to position [2875, 0]
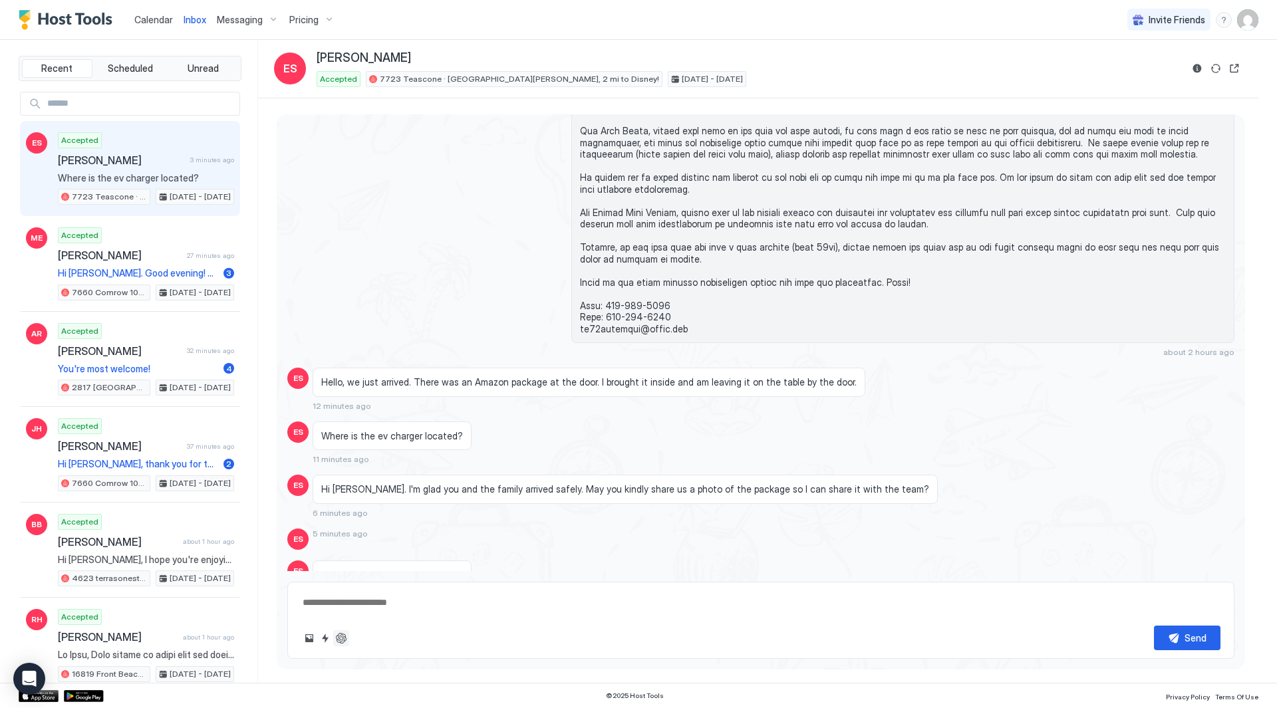
click at [343, 643] on button "ChatGPT Auto Reply" at bounding box center [341, 639] width 16 height 16
click at [339, 635] on button "ChatGPT Auto Reply" at bounding box center [341, 639] width 16 height 16
type textarea "*"
type textarea "**********"
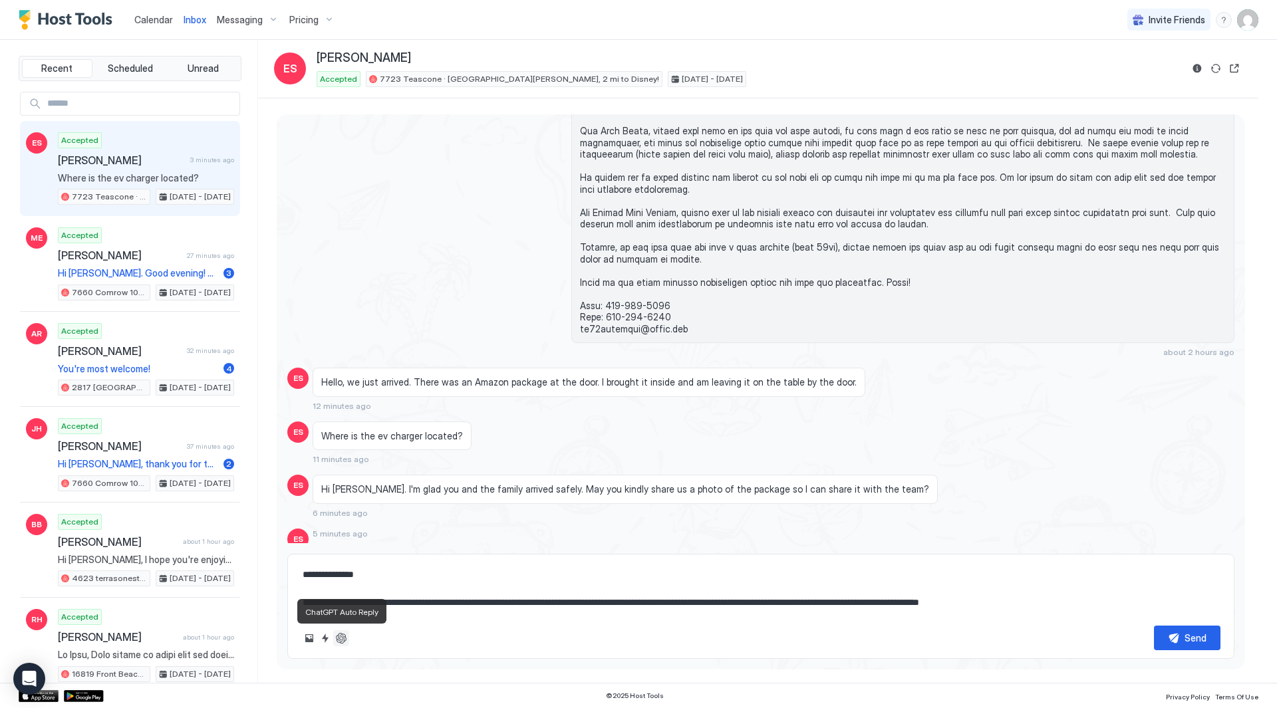
click at [339, 635] on button "ChatGPT Auto Reply" at bounding box center [341, 639] width 16 height 16
click at [649, 600] on textarea "**********" at bounding box center [760, 589] width 919 height 53
type textarea "*"
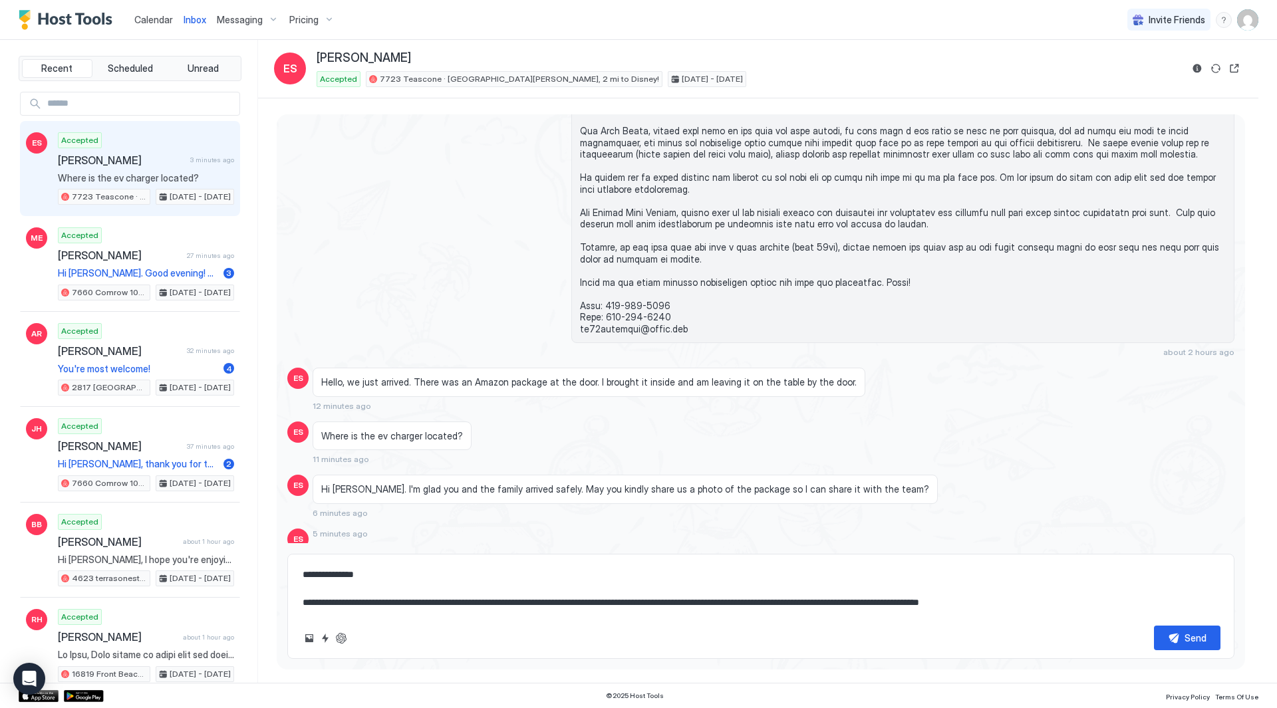
type textarea "**********"
click at [649, 600] on textarea "**********" at bounding box center [760, 589] width 919 height 53
type textarea "*"
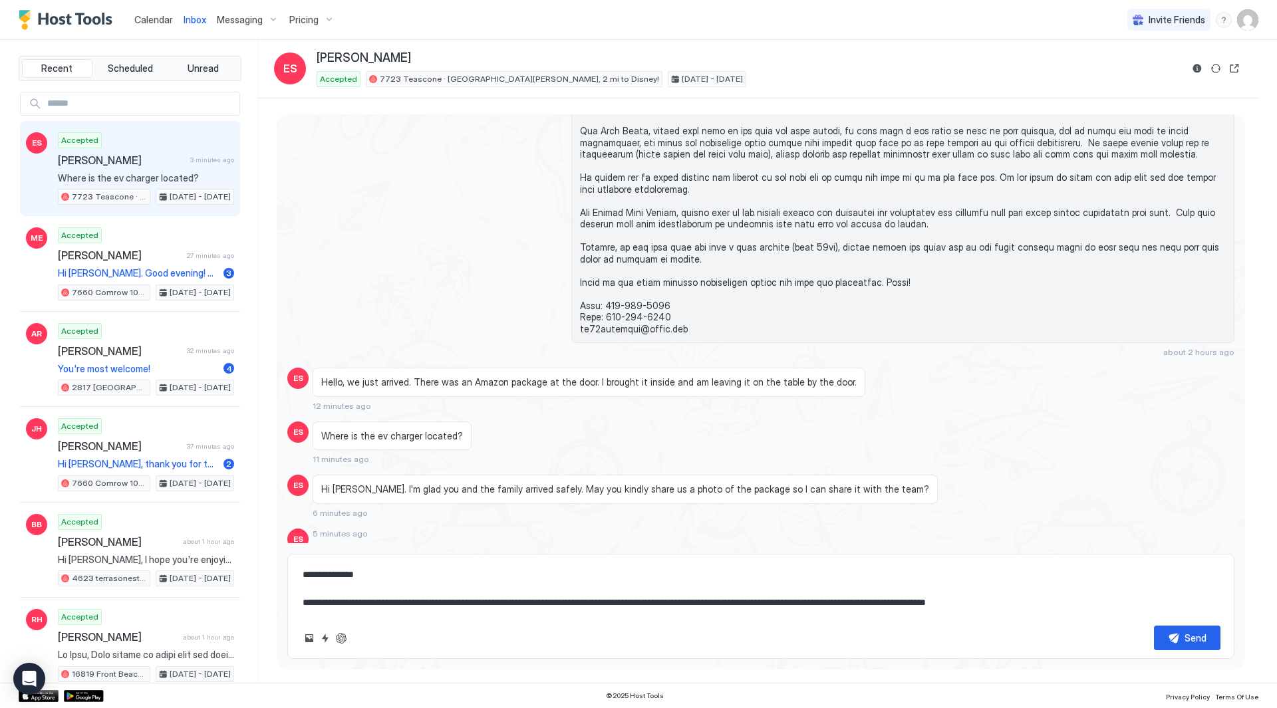
type textarea "**********"
type textarea "*"
type textarea "**********"
type textarea "*"
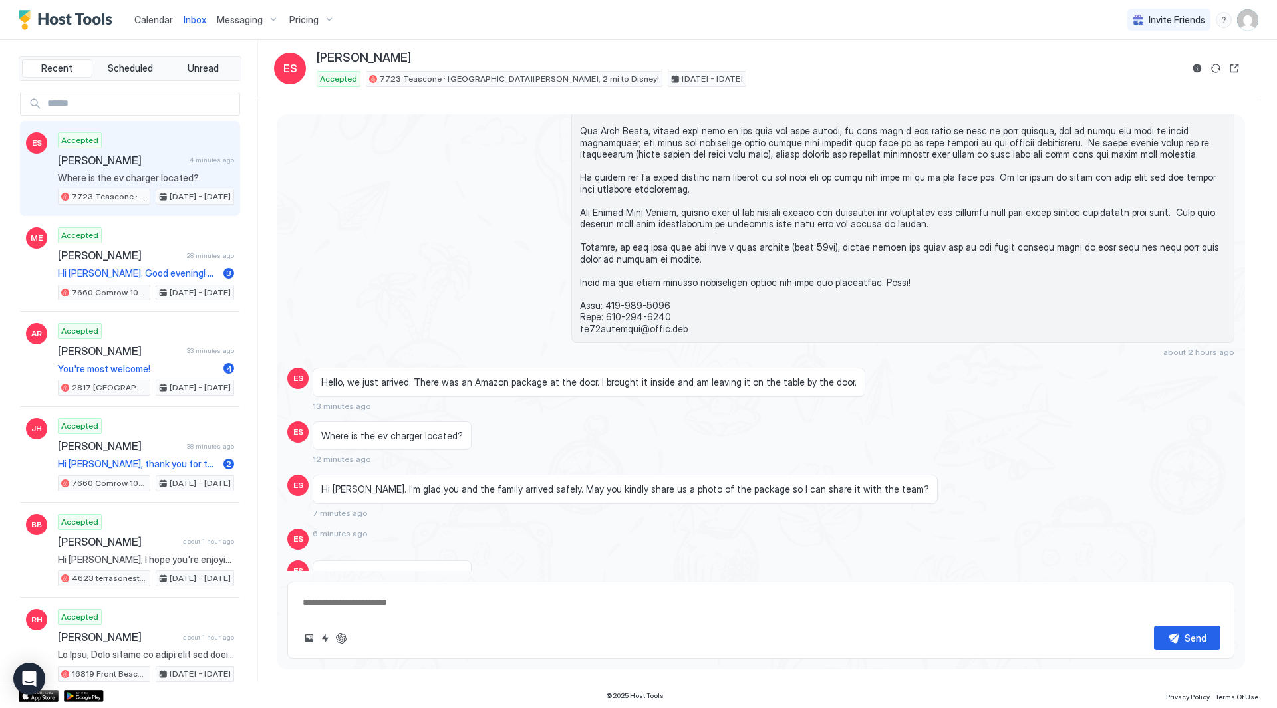
click at [548, 595] on textarea at bounding box center [760, 603] width 919 height 25
paste textarea "**********"
type textarea "*"
type textarea "**********"
click at [1206, 639] on div "Send" at bounding box center [1196, 638] width 22 height 14
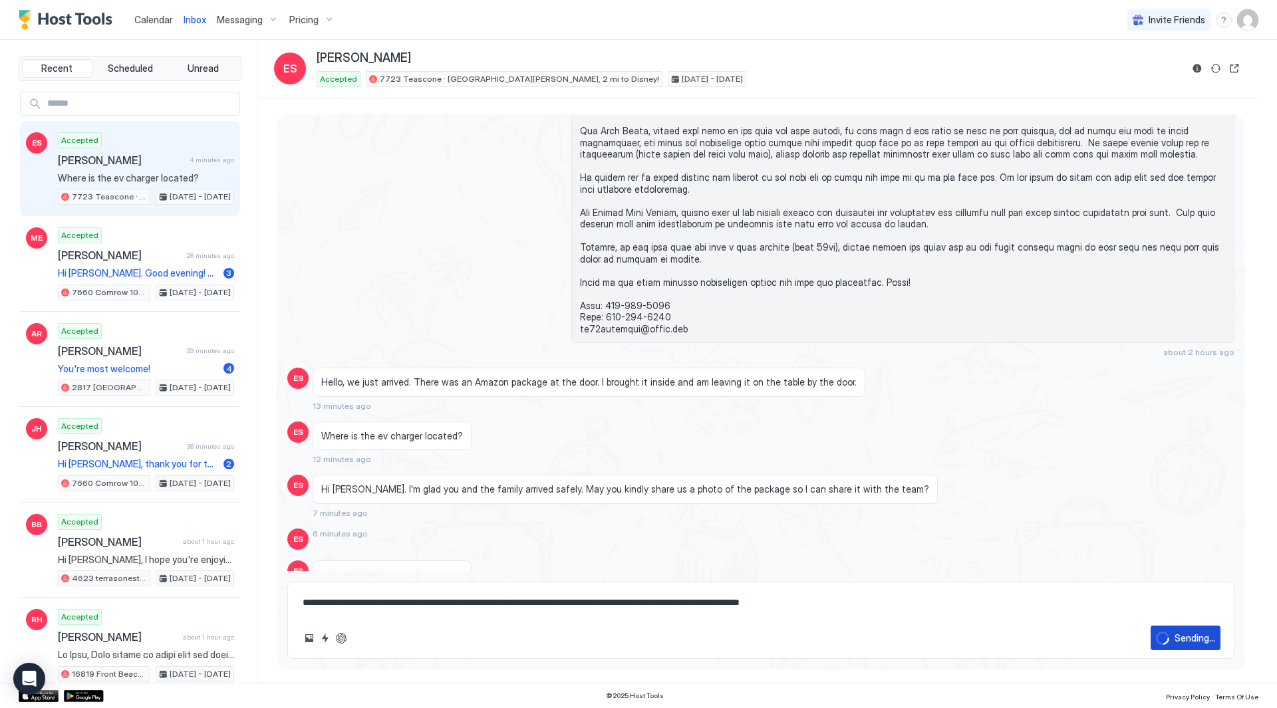
type textarea "*"
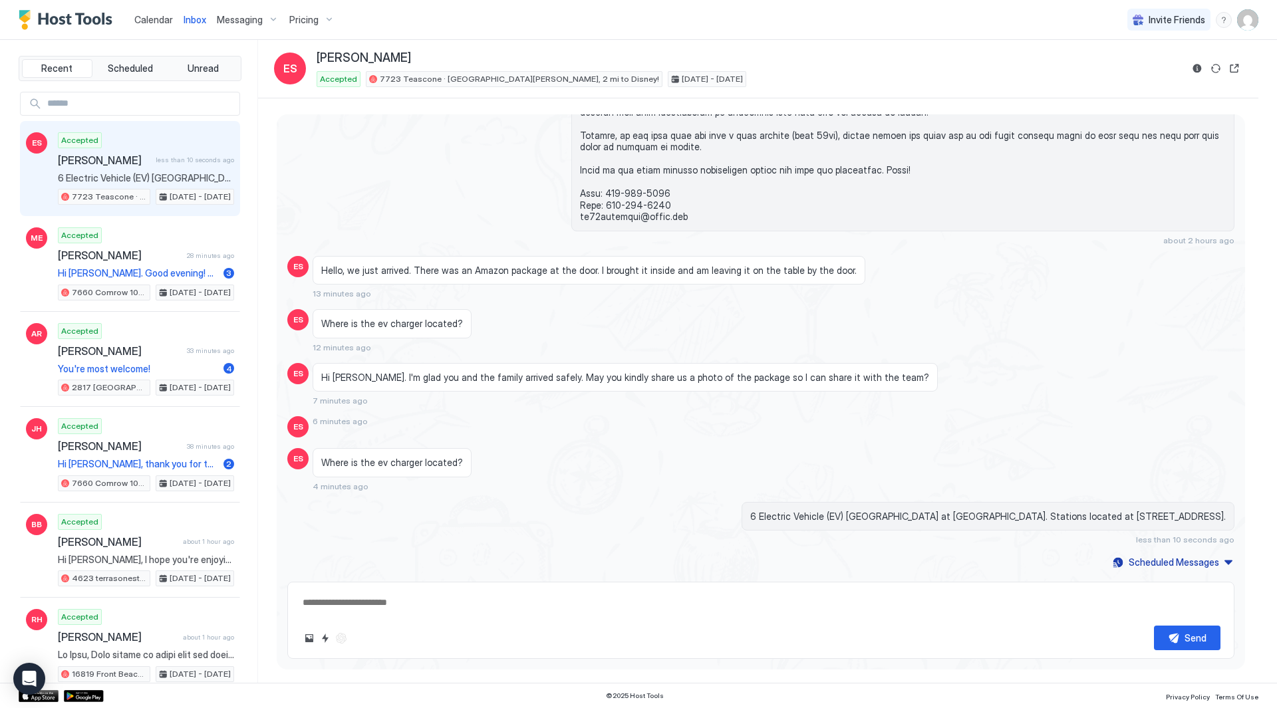
scroll to position [2692, 0]
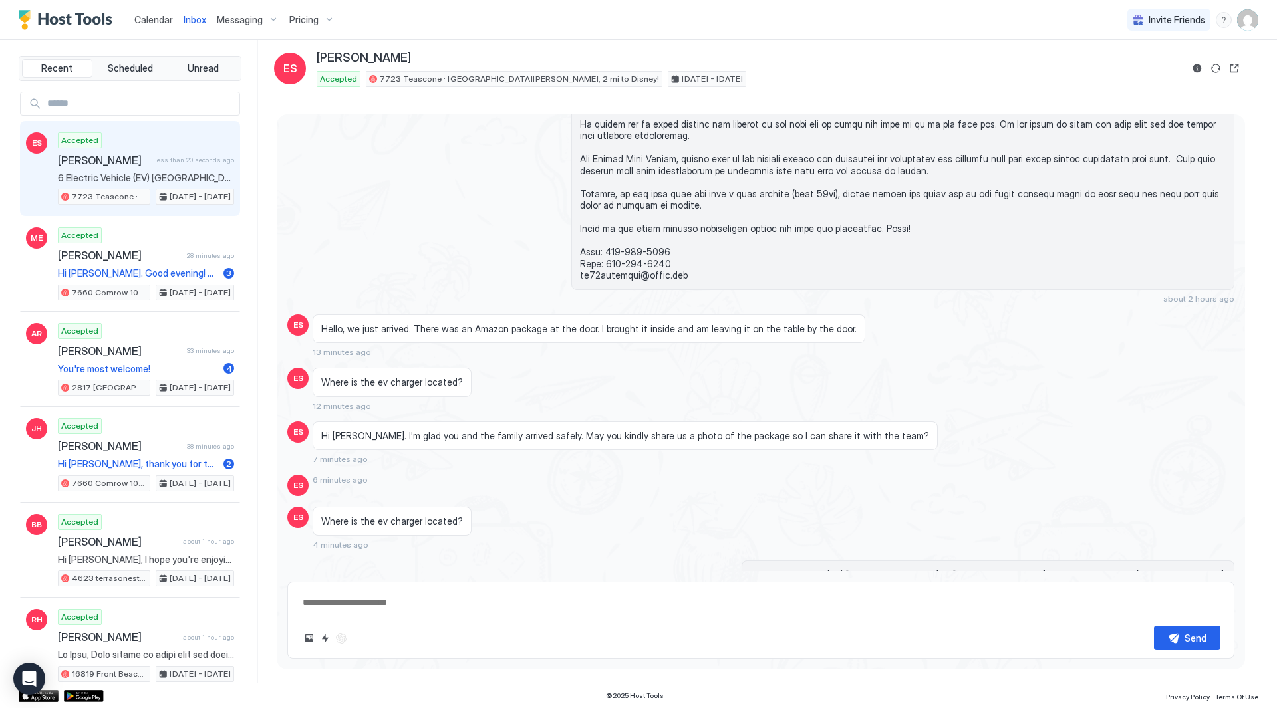
click at [610, 598] on textarea at bounding box center [760, 603] width 919 height 25
type textarea "*"
type textarea "**"
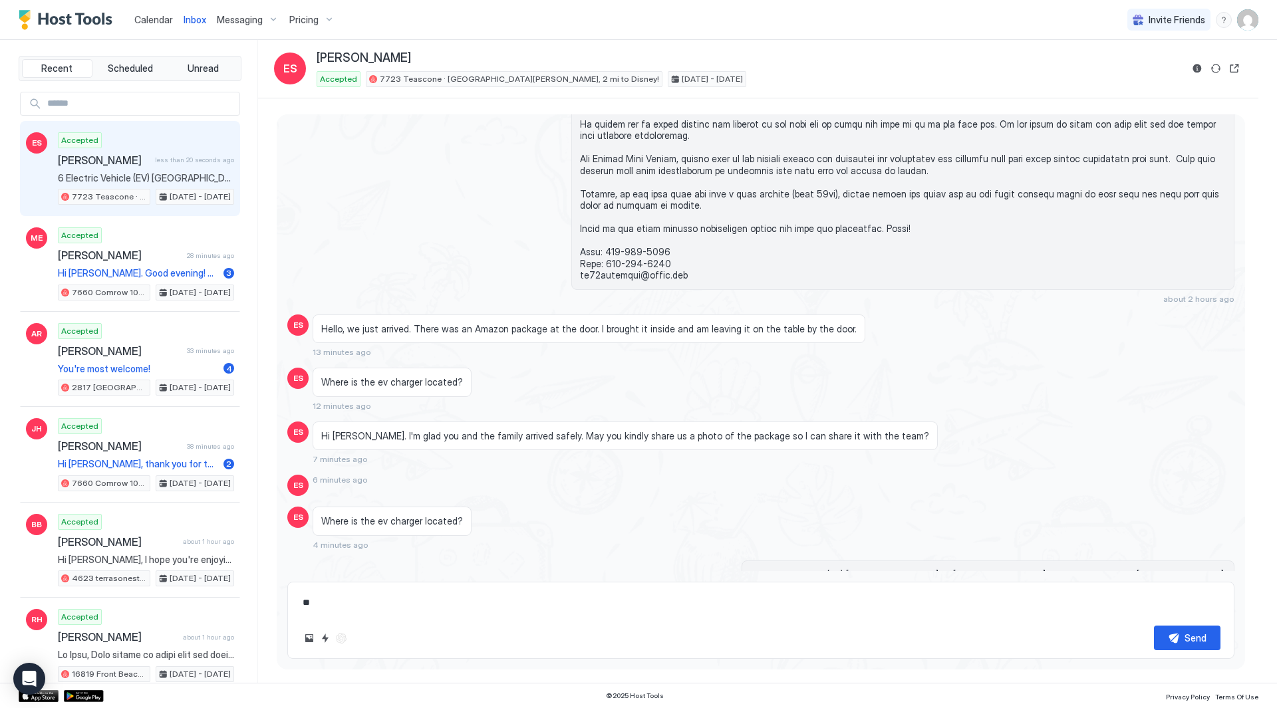
type textarea "*"
type textarea "***"
type textarea "*"
type textarea "****"
type textarea "*"
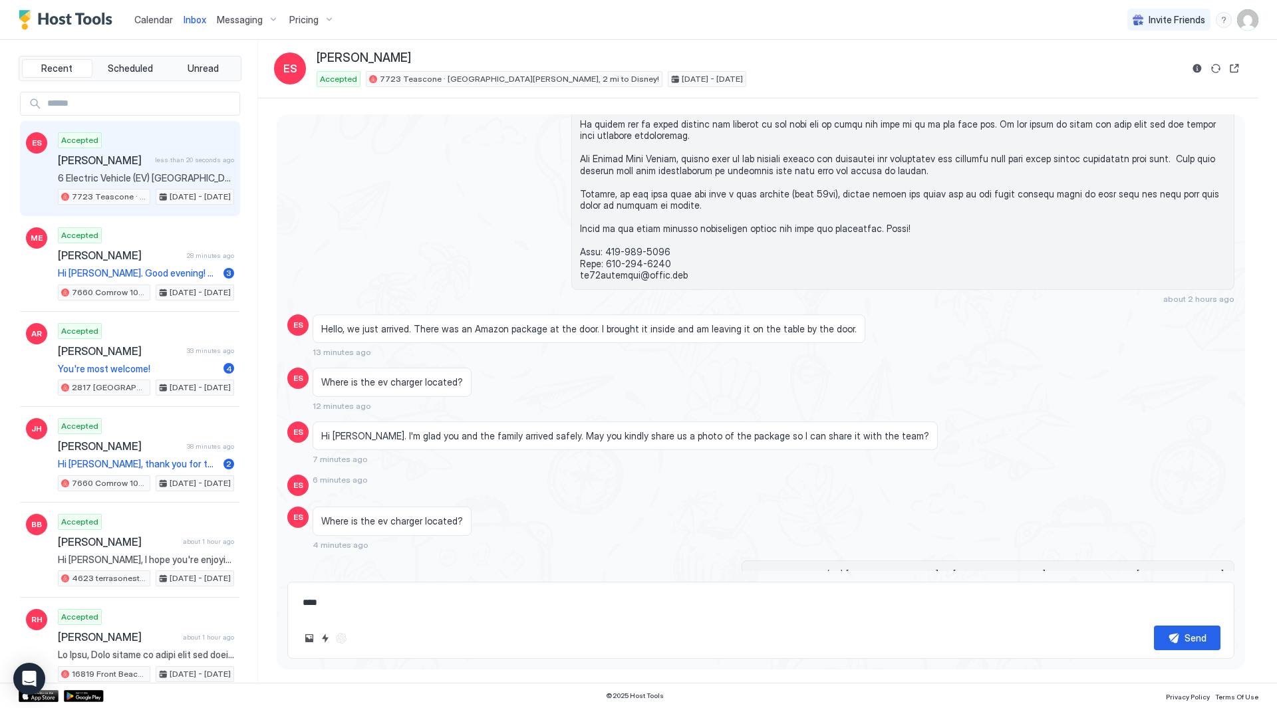
type textarea "*****"
type textarea "*"
type textarea "******"
type textarea "*"
type textarea "*******"
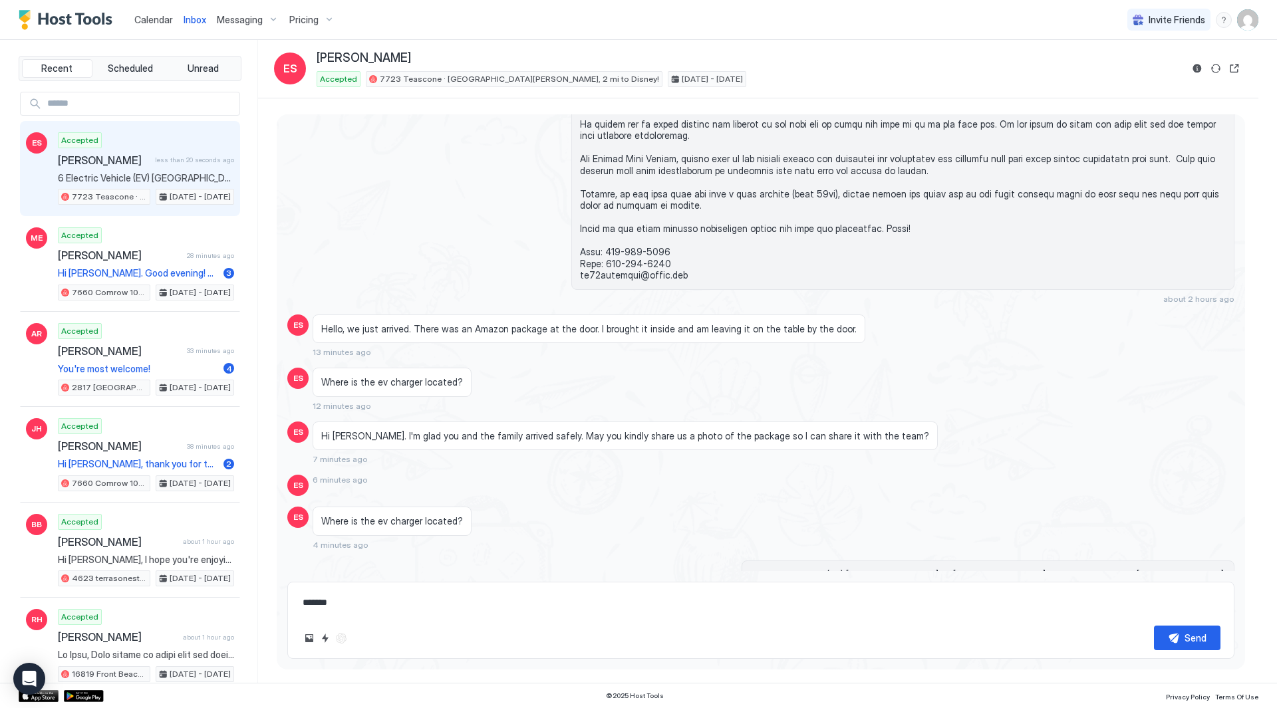
type textarea "*"
type textarea "********"
type textarea "*"
type textarea "*********"
type textarea "*"
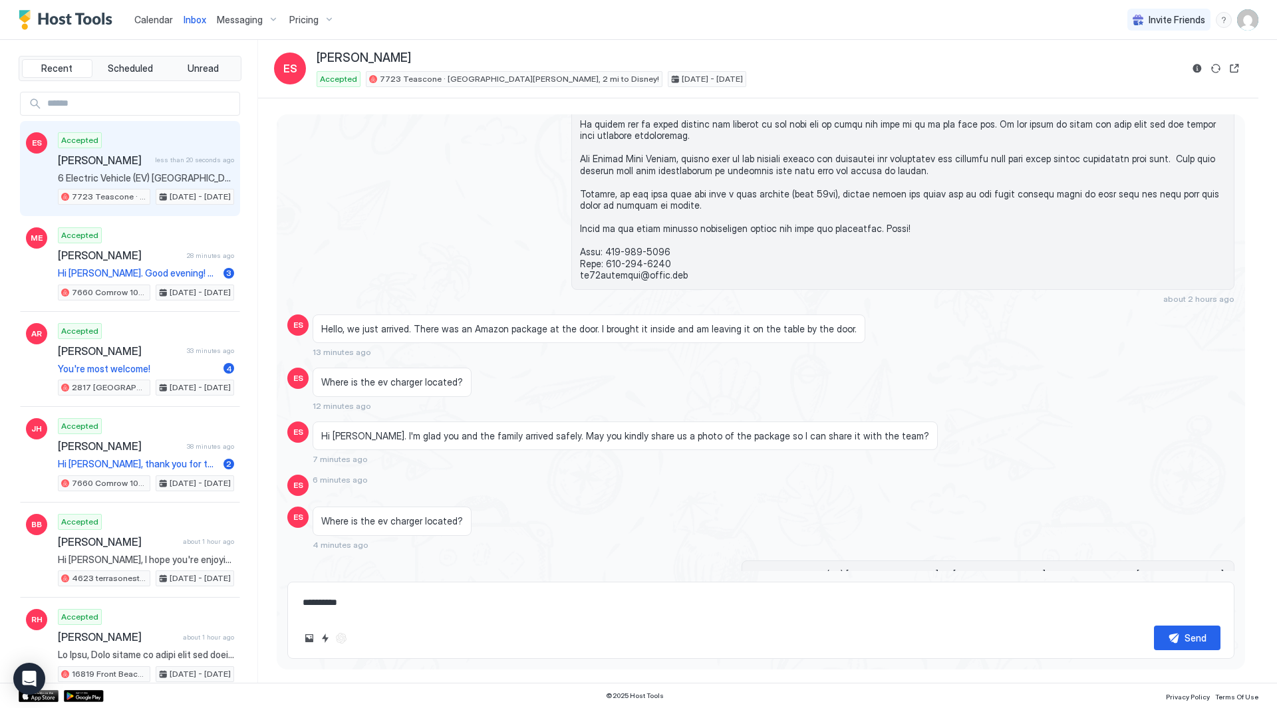
type textarea "**********"
type textarea "*"
type textarea "**********"
type textarea "*"
type textarea "**********"
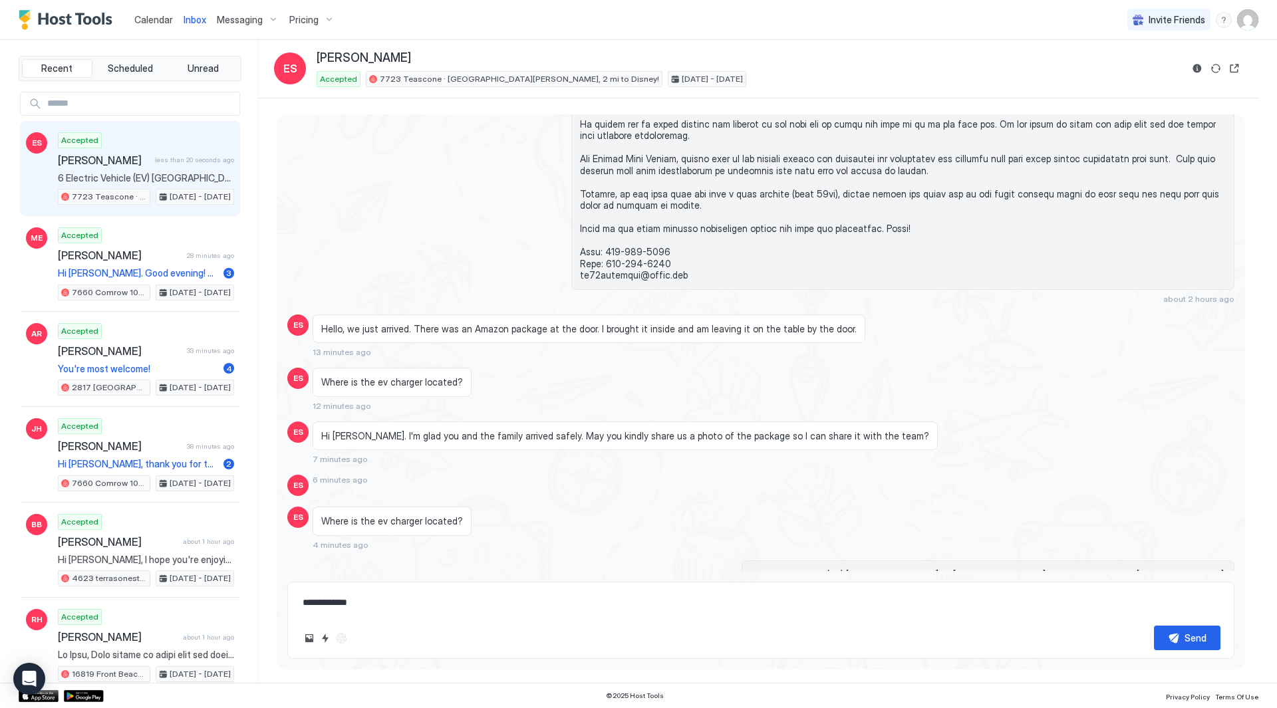
type textarea "*"
type textarea "**********"
type textarea "*"
type textarea "**********"
type textarea "*"
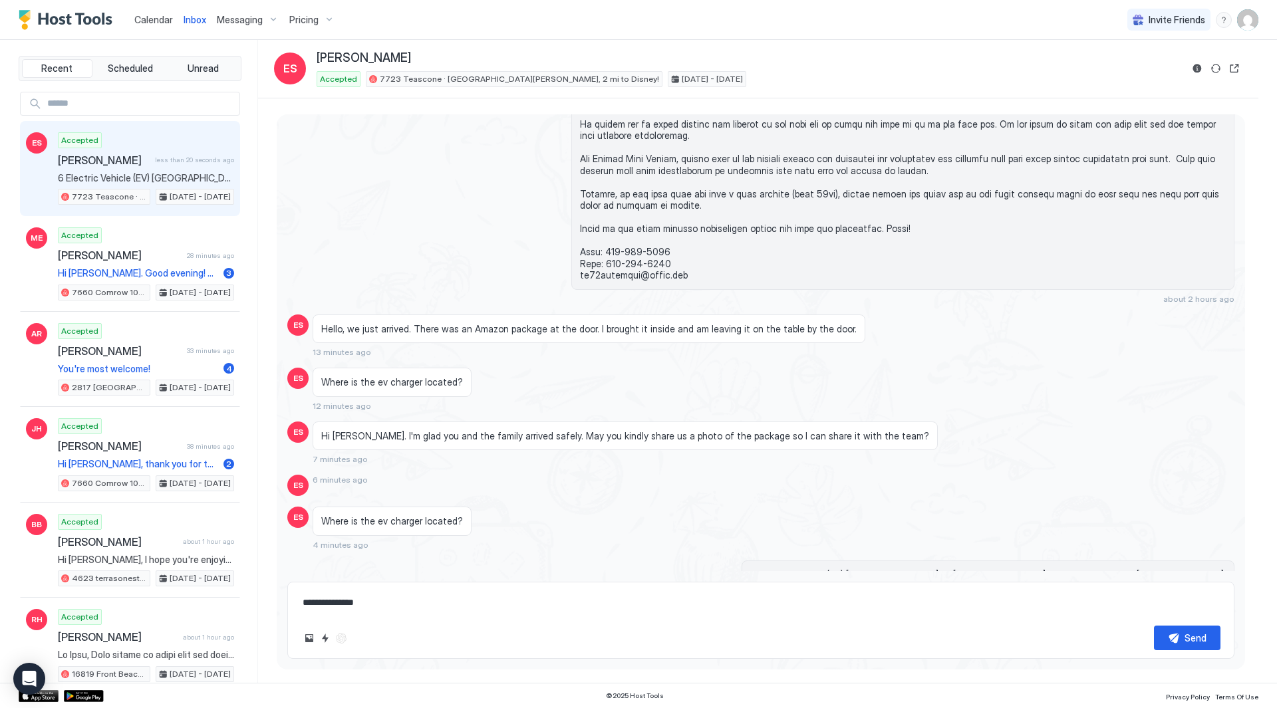
type textarea "**********"
type textarea "*"
type textarea "**********"
type textarea "*"
type textarea "**********"
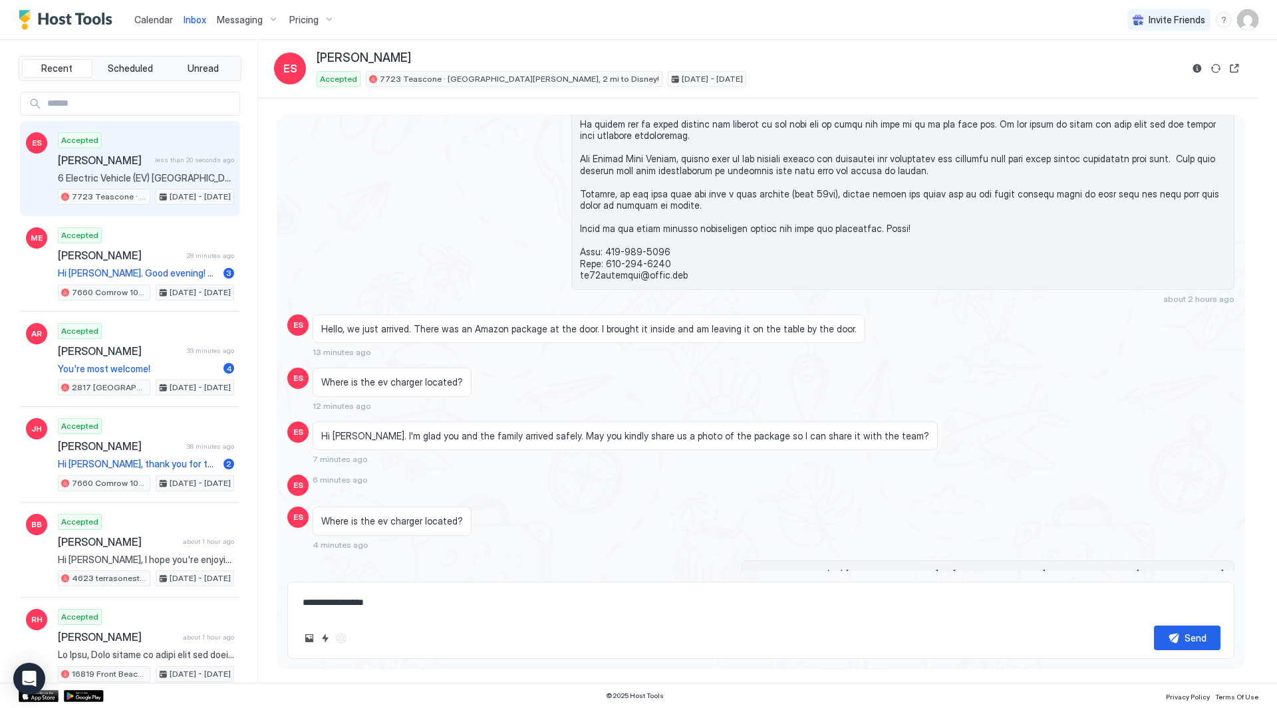
type textarea "*"
type textarea "**********"
type textarea "*"
type textarea "**********"
type textarea "*"
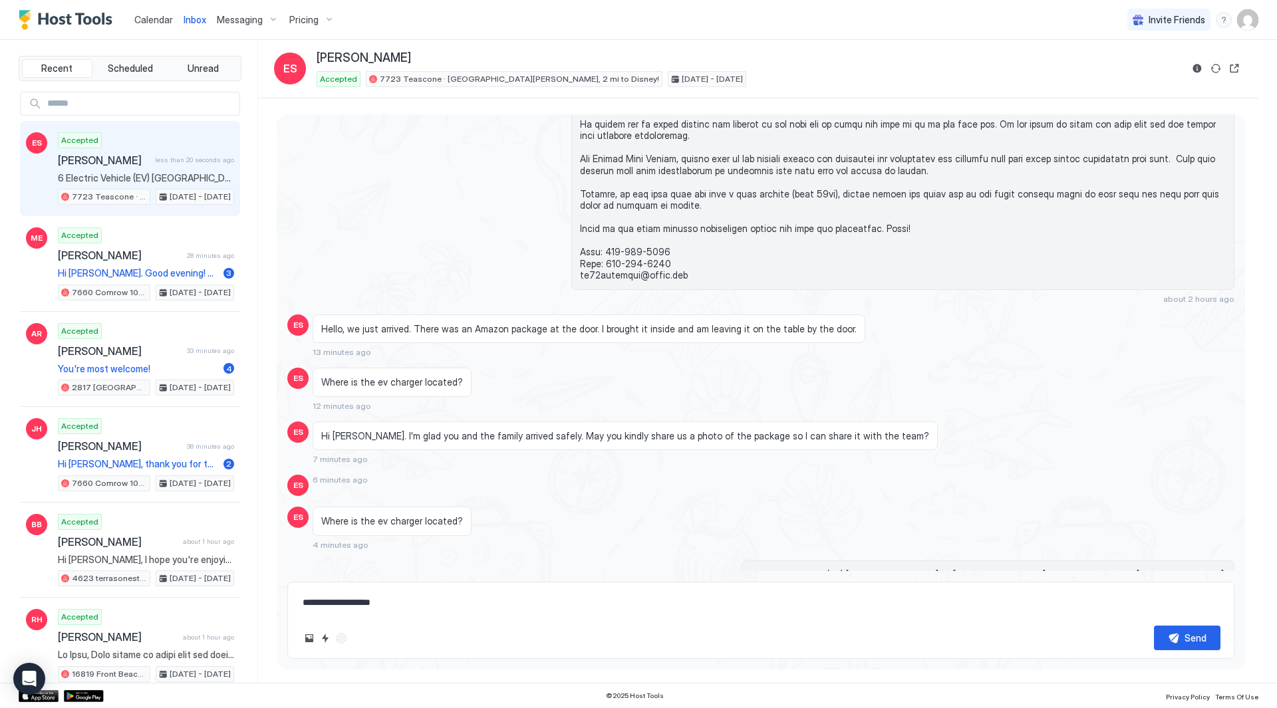
type textarea "**********"
type textarea "*"
type textarea "**********"
type textarea "*"
type textarea "**********"
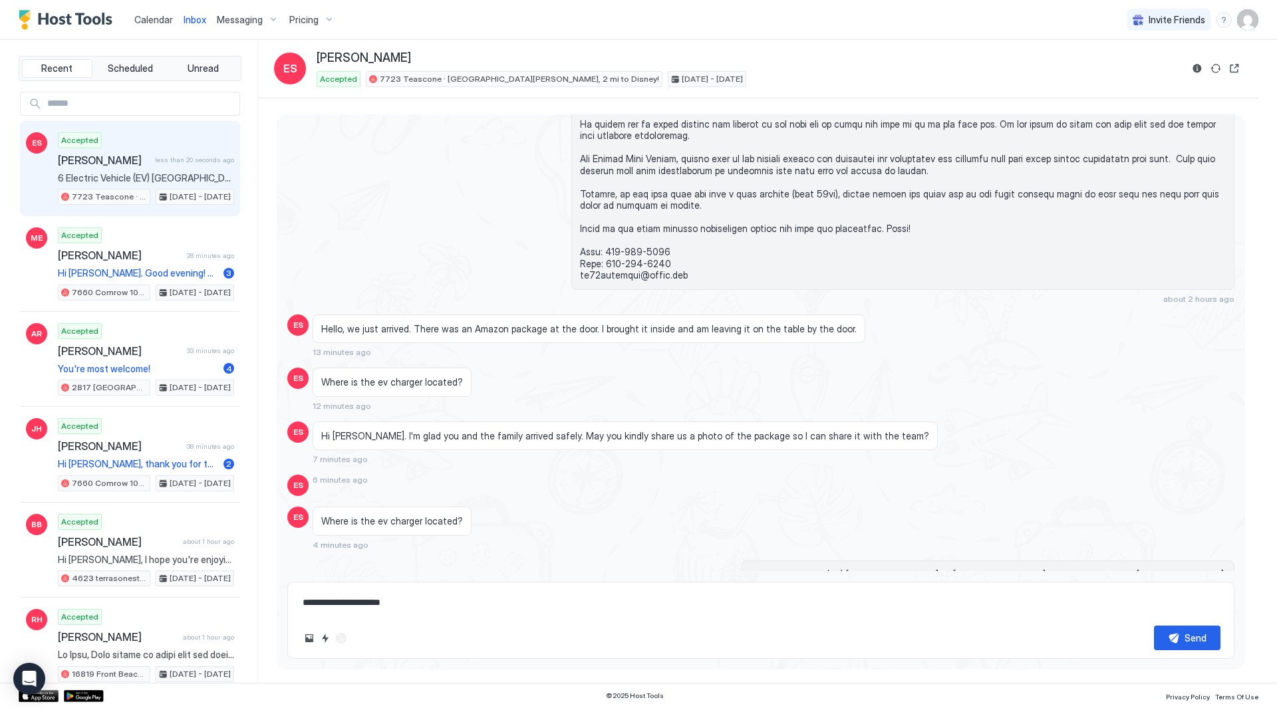
type textarea "*"
type textarea "**********"
type textarea "*"
type textarea "**********"
type textarea "*"
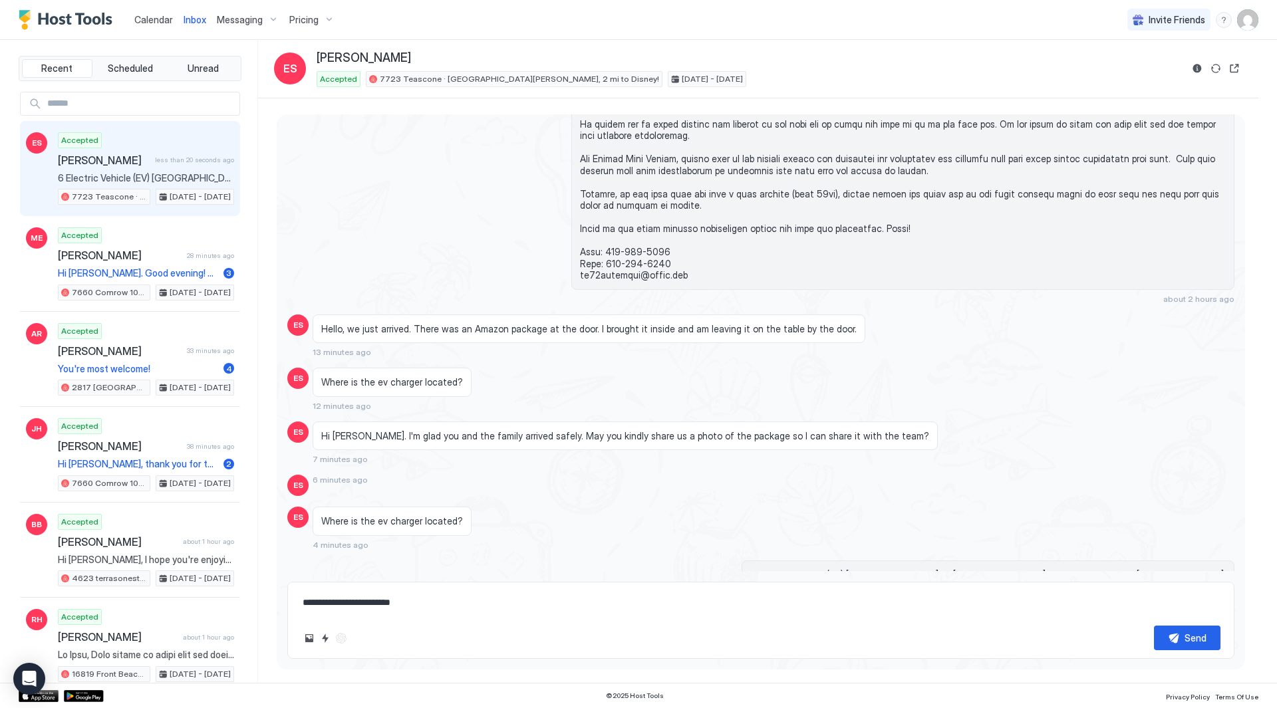
type textarea "**********"
type textarea "*"
type textarea "**********"
type textarea "*"
type textarea "**********"
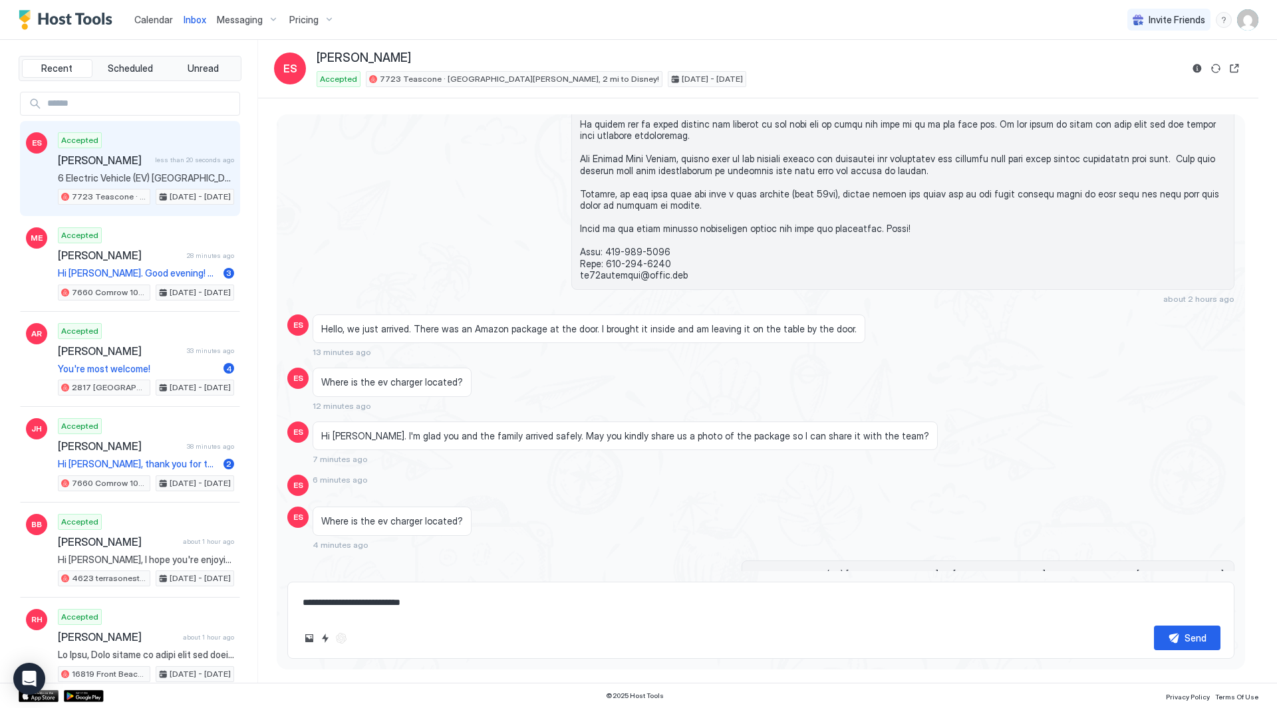
type textarea "*"
type textarea "**********"
type textarea "*"
type textarea "**********"
type textarea "*"
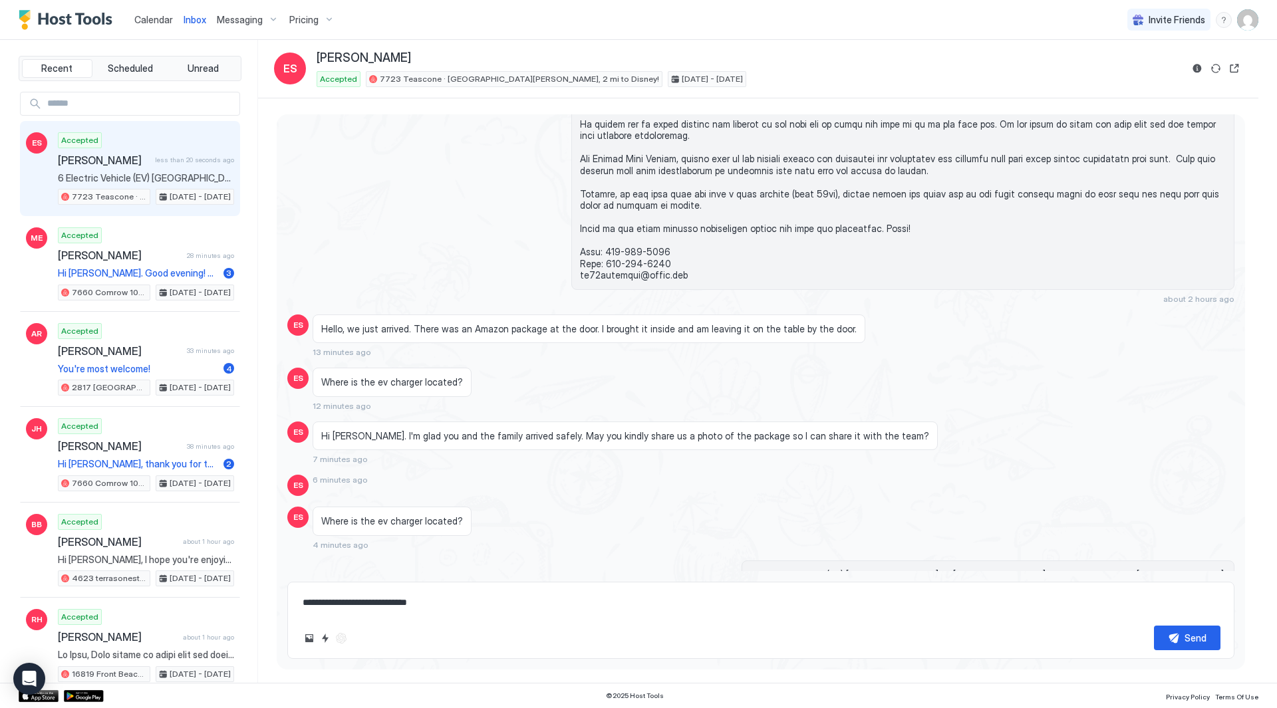
type textarea "**********"
type textarea "*"
type textarea "**********"
type textarea "*"
type textarea "**********"
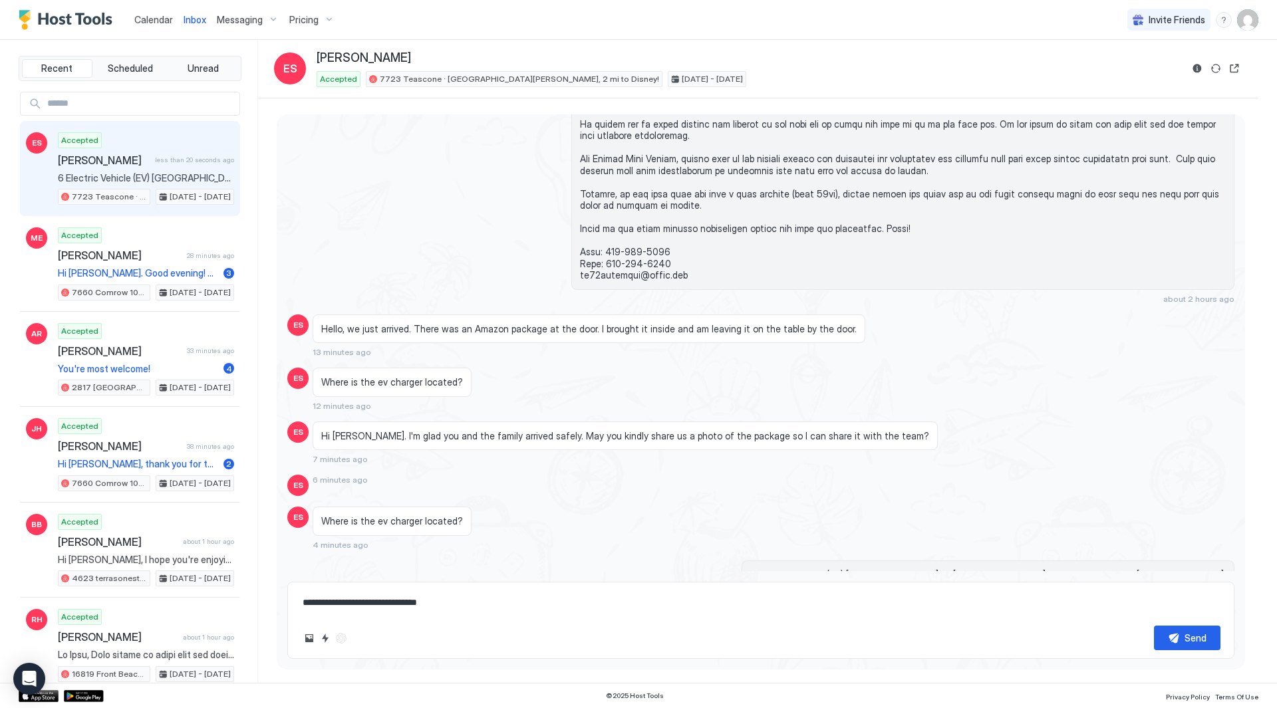
type textarea "*"
type textarea "**********"
type textarea "*"
type textarea "**********"
type textarea "*"
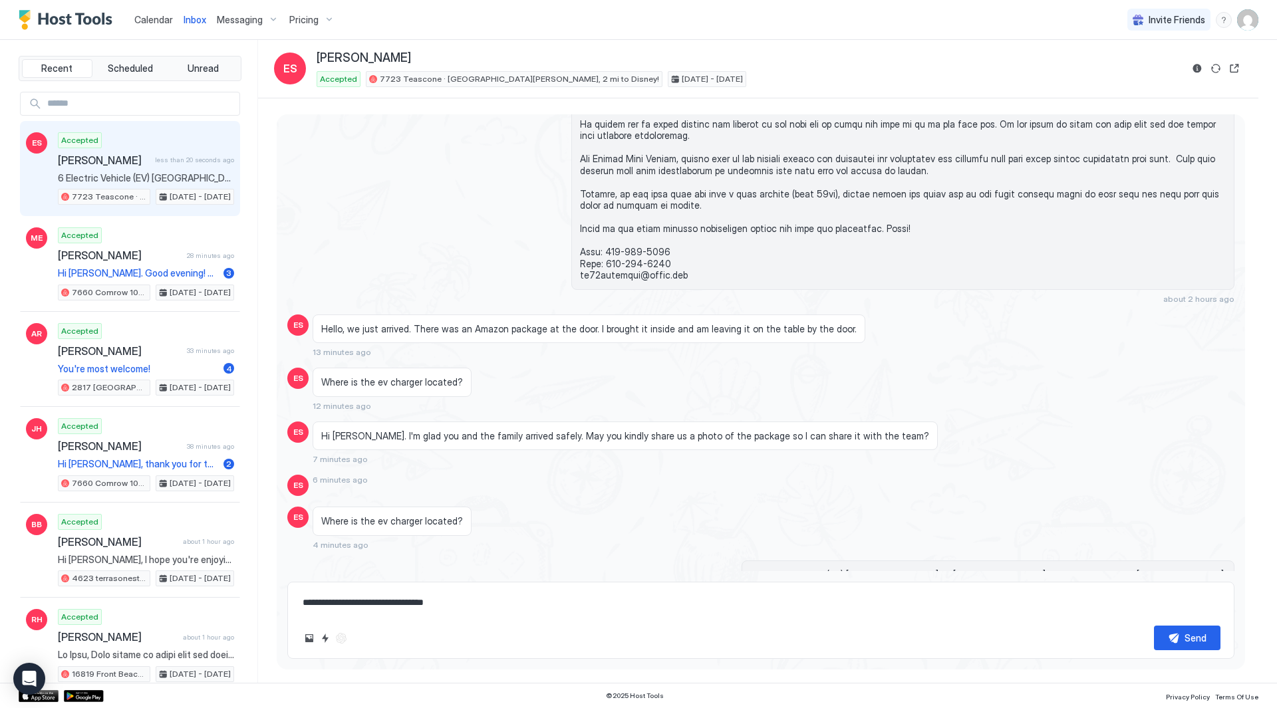
type textarea "**********"
type textarea "*"
type textarea "**********"
type textarea "*"
type textarea "**********"
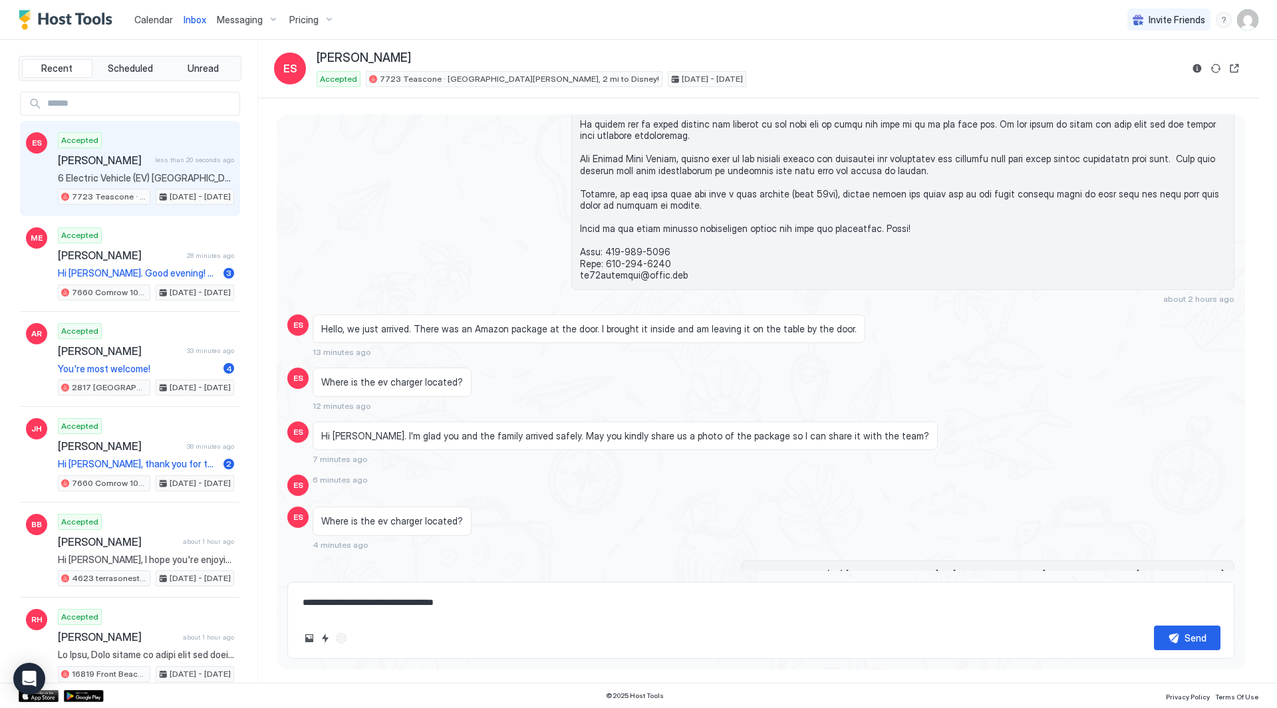
type textarea "*"
type textarea "**********"
type textarea "*"
type textarea "**********"
type textarea "*"
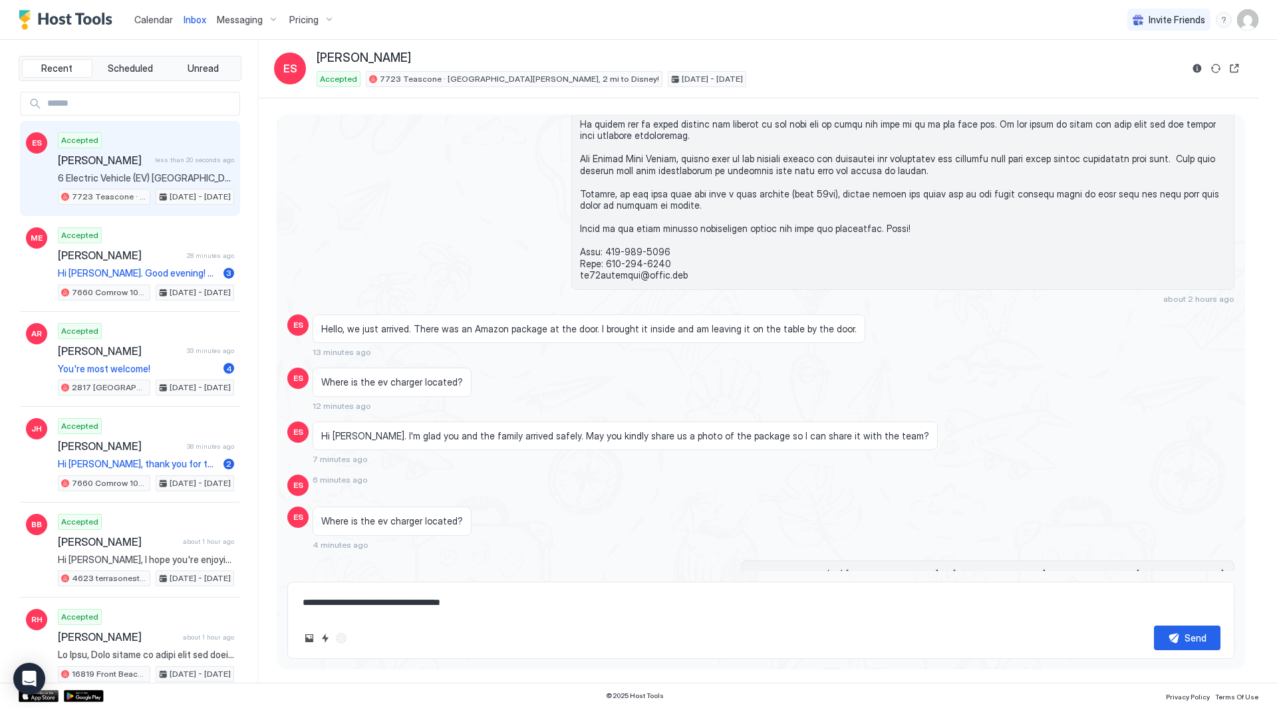
type textarea "**********"
type textarea "*"
type textarea "**********"
type textarea "*"
type textarea "**********"
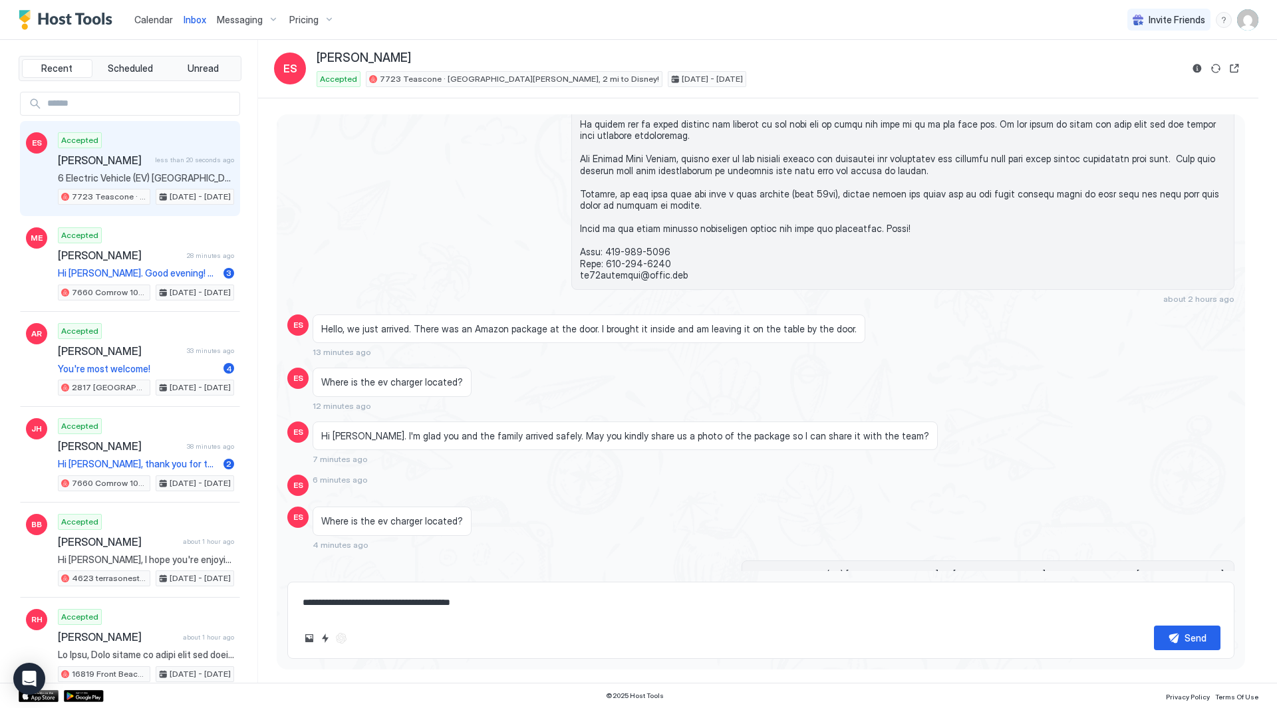
type textarea "*"
type textarea "**********"
type textarea "*"
type textarea "**********"
type textarea "*"
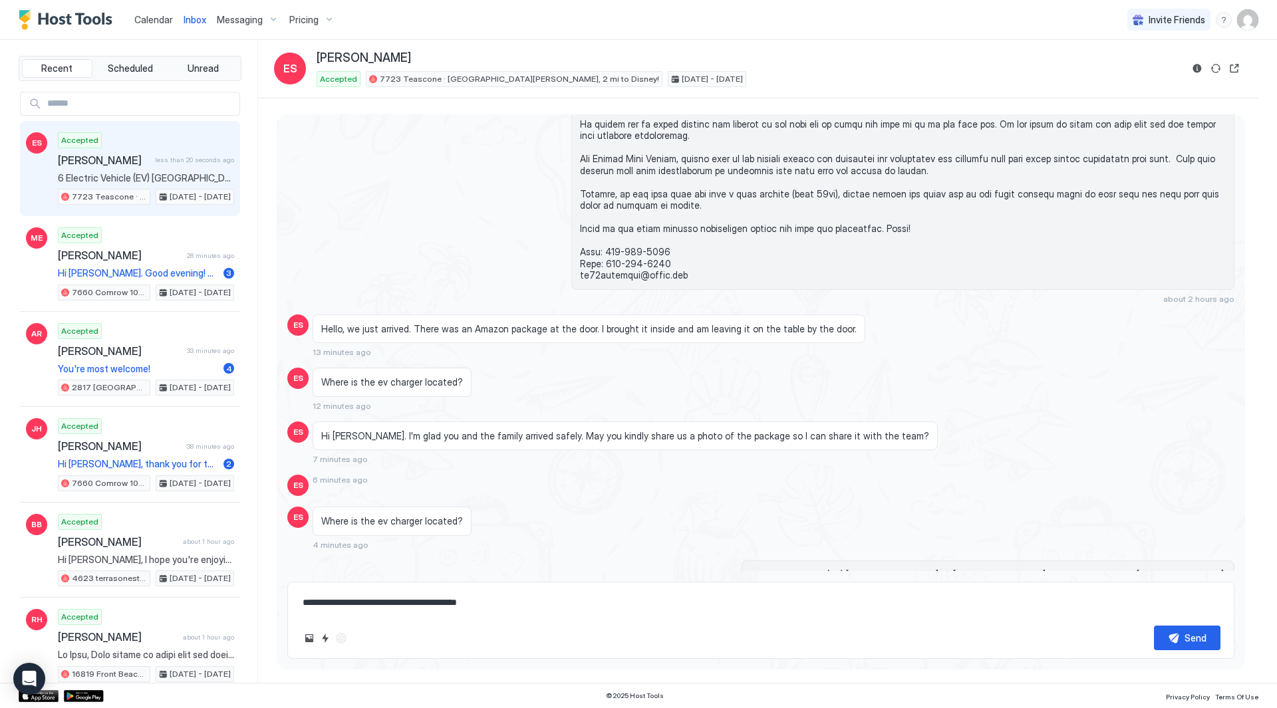
type textarea "**********"
type textarea "*"
type textarea "**********"
type textarea "*"
type textarea "**********"
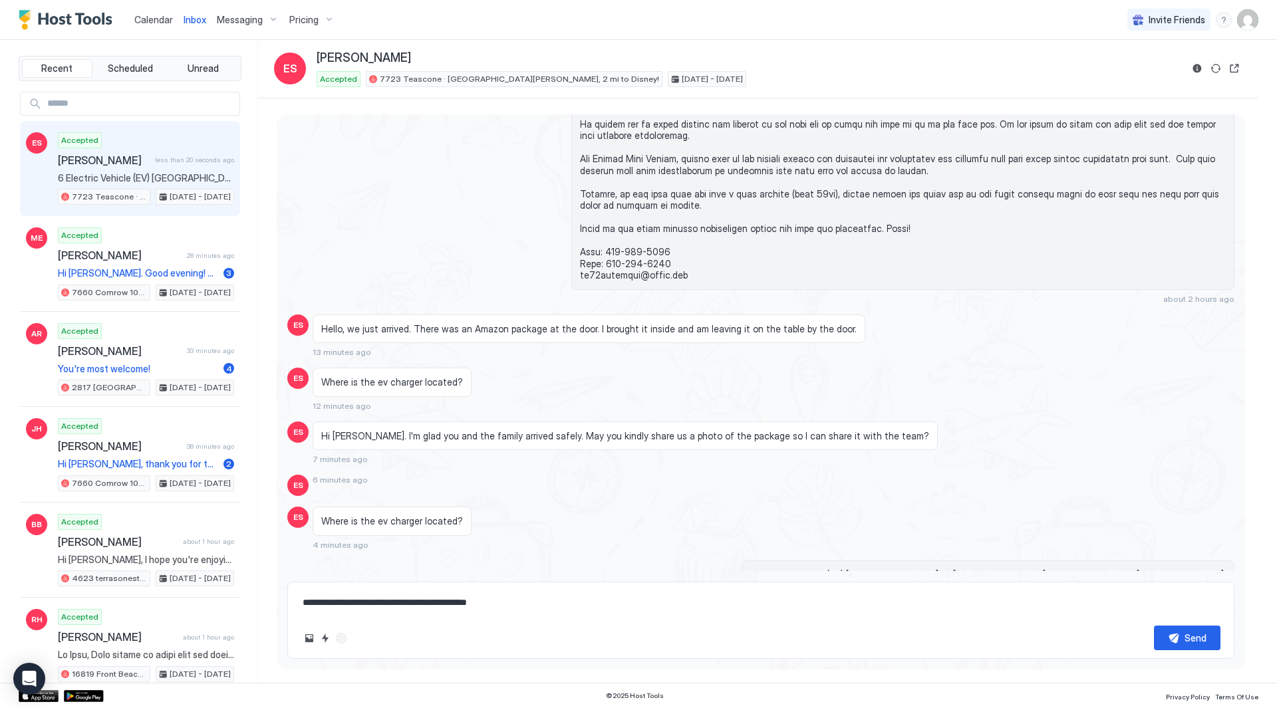
type textarea "*"
type textarea "**********"
type textarea "*"
type textarea "**********"
type textarea "*"
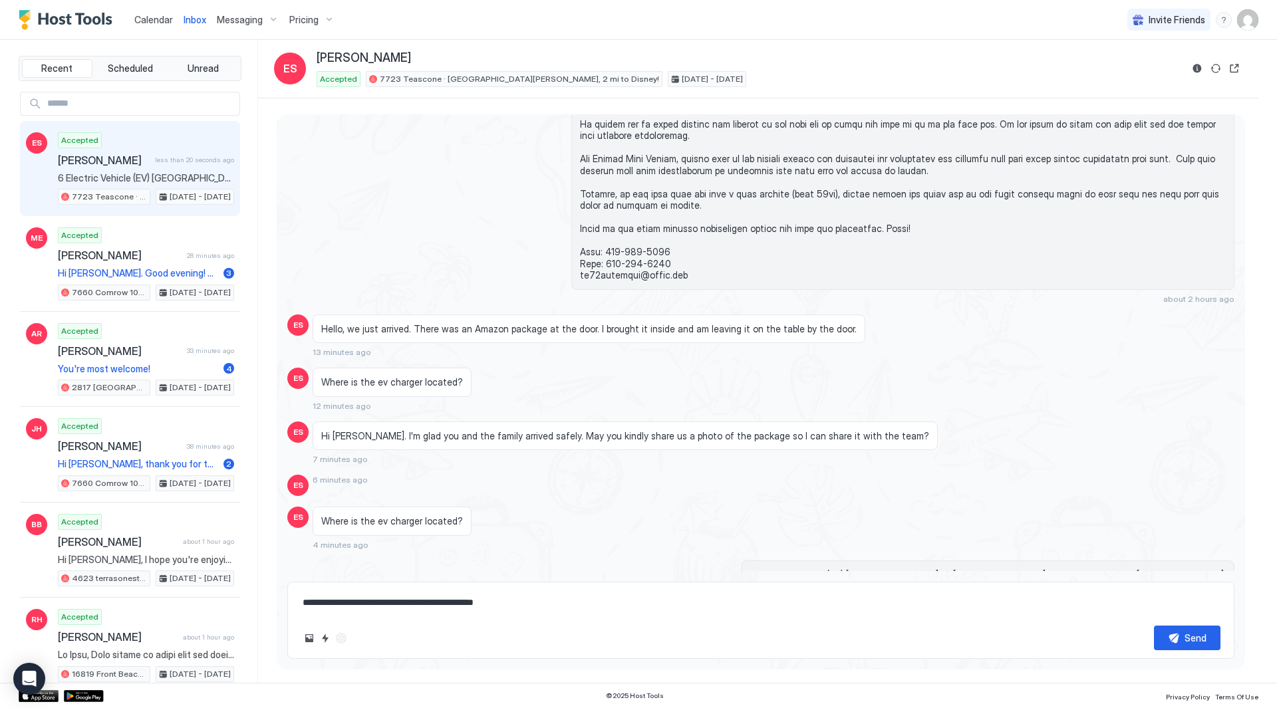
type textarea "**********"
type textarea "*"
type textarea "**********"
type textarea "*"
type textarea "**********"
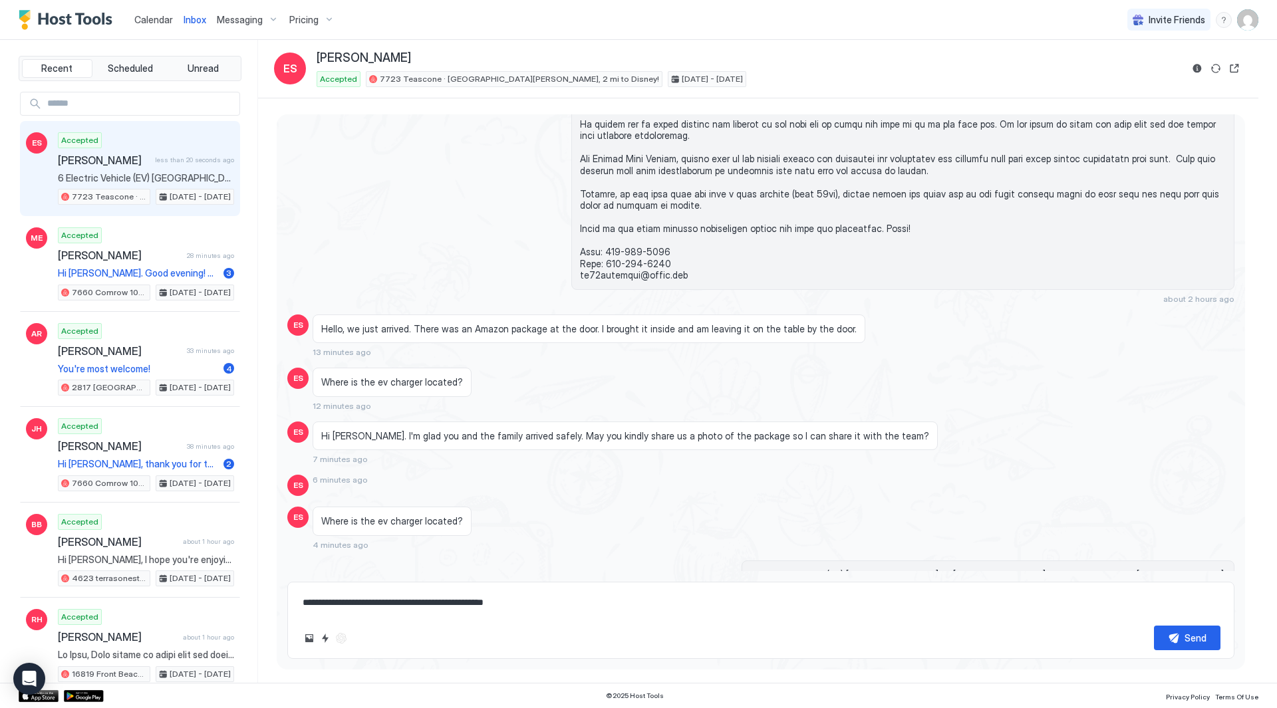
type textarea "*"
type textarea "**********"
type textarea "*"
type textarea "**********"
type textarea "*"
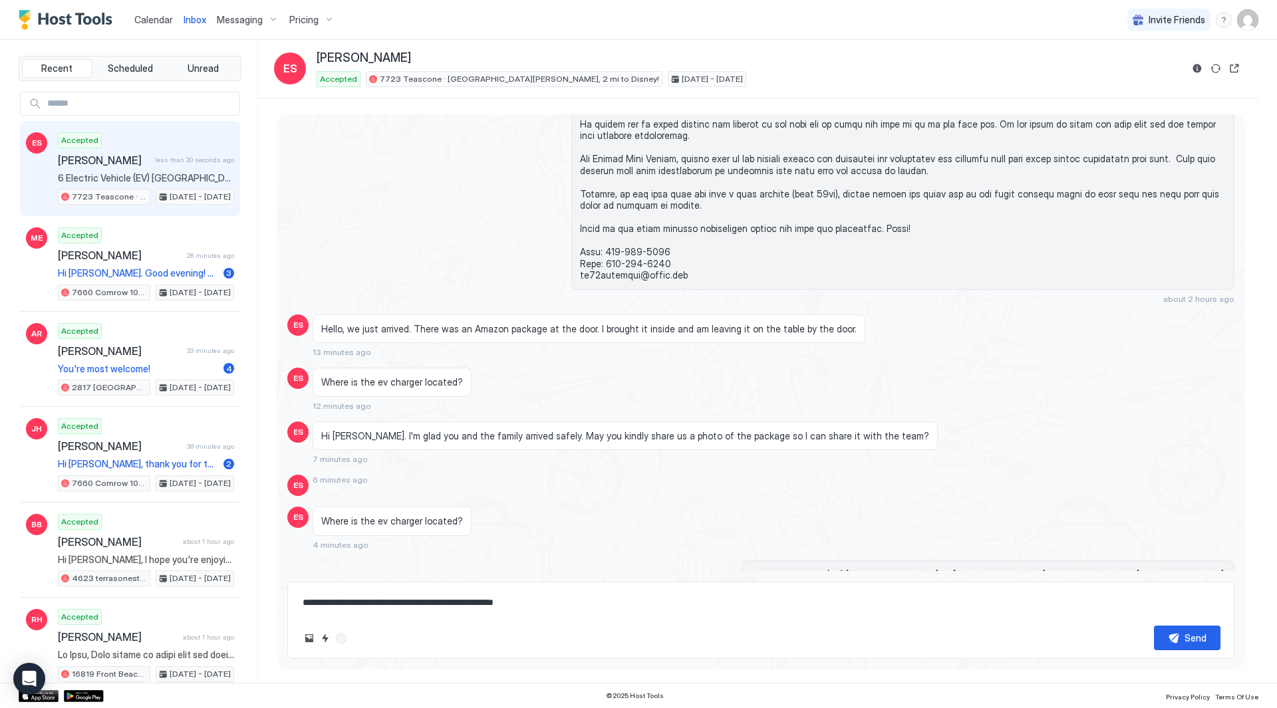
type textarea "**********"
type textarea "*"
type textarea "**********"
type textarea "*"
type textarea "**********"
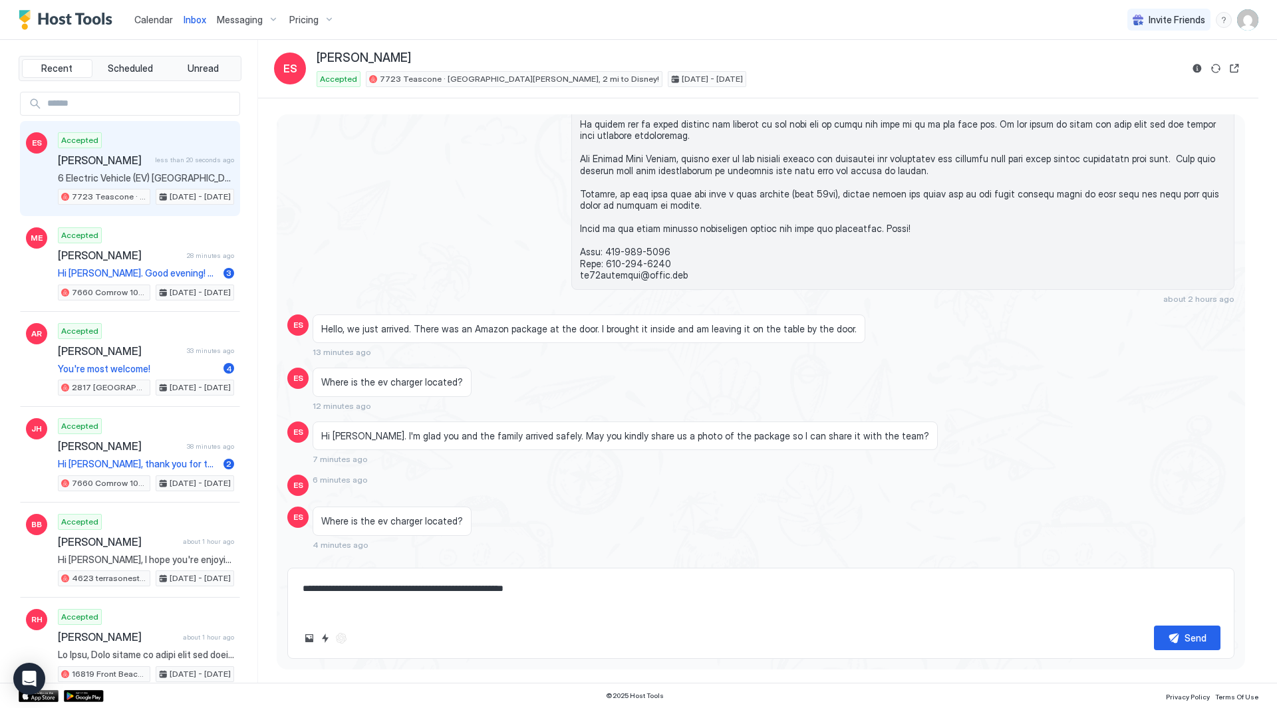
type textarea "*"
type textarea "**********"
type textarea "*"
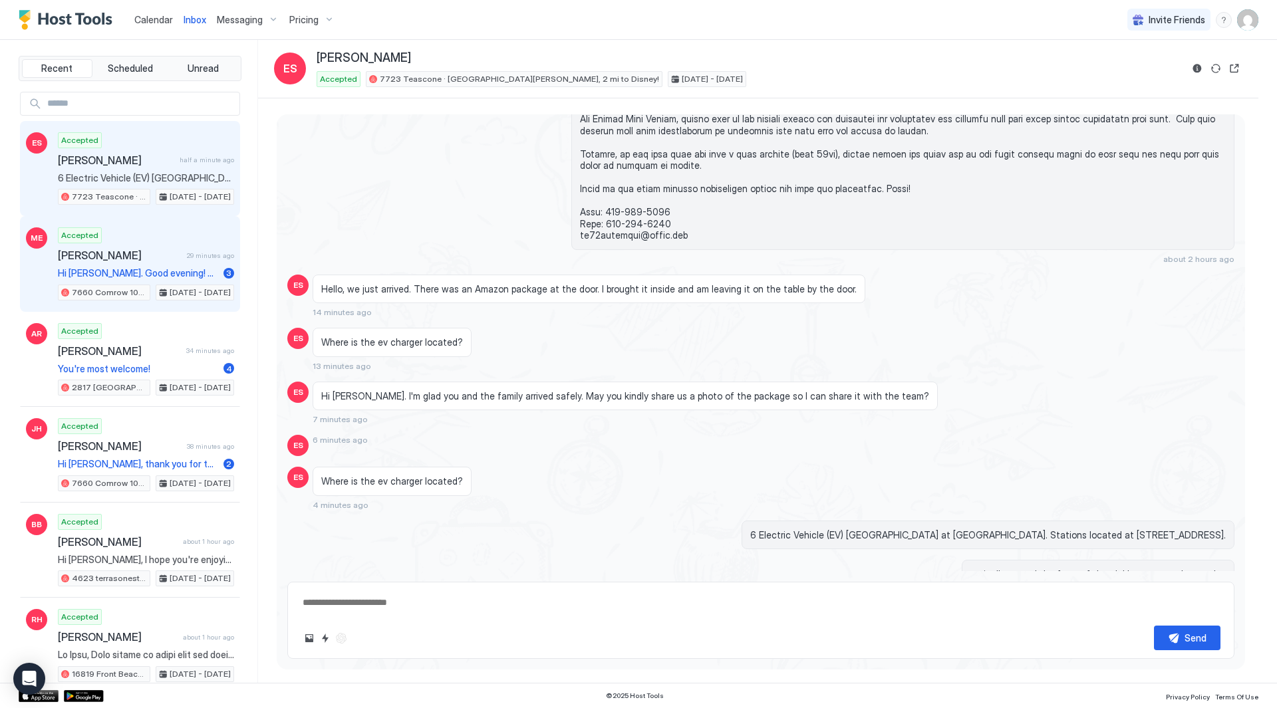
click at [138, 251] on span "[PERSON_NAME]" at bounding box center [120, 255] width 124 height 13
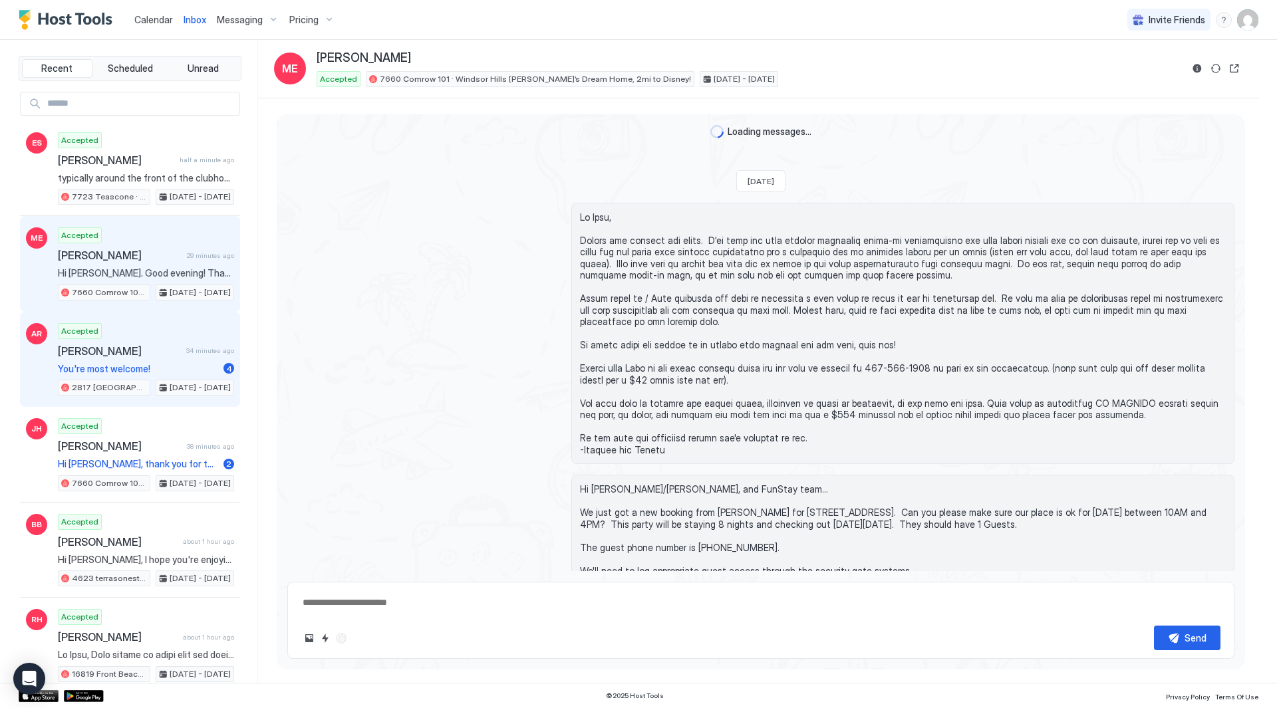
scroll to position [553, 0]
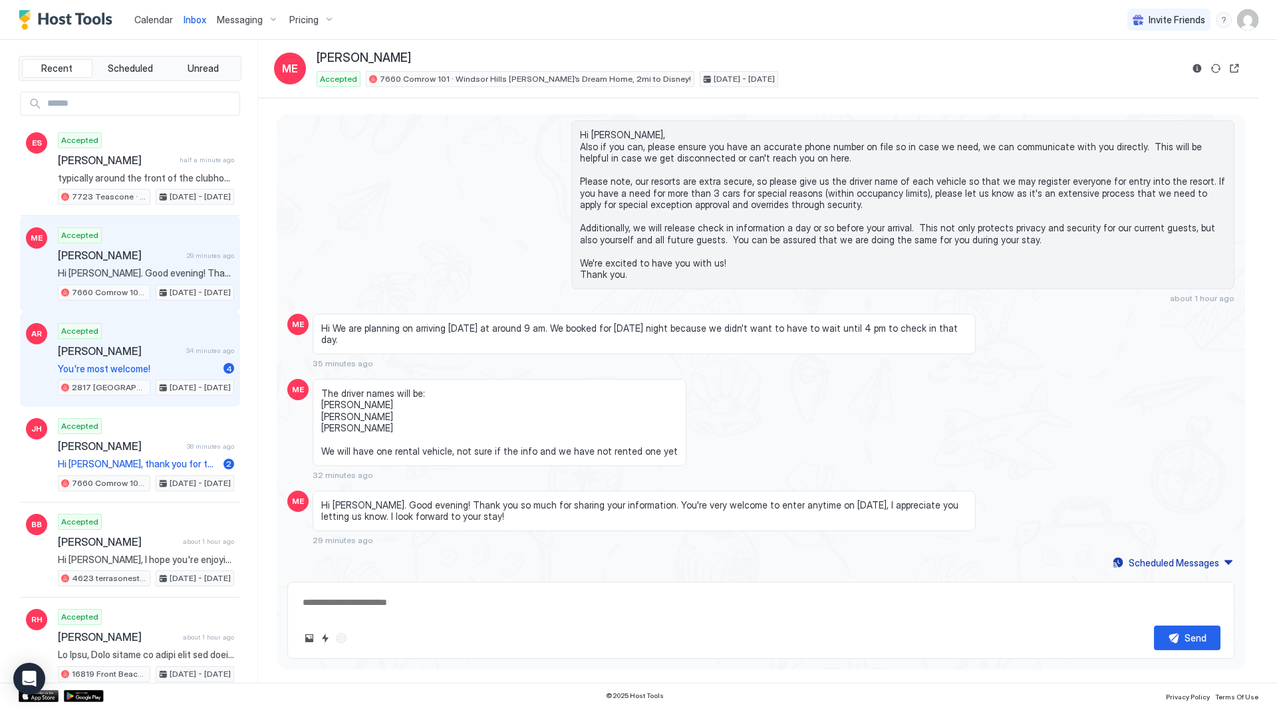
click at [156, 353] on span "[PERSON_NAME]" at bounding box center [119, 351] width 123 height 13
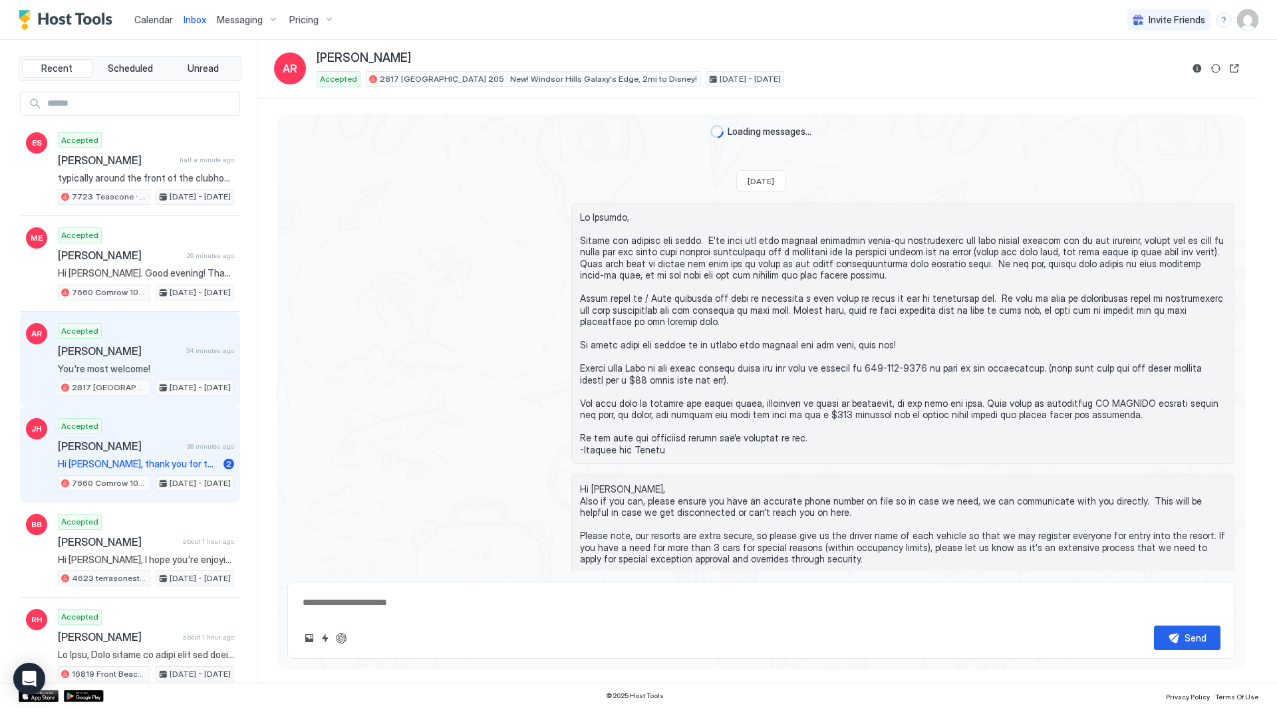
scroll to position [1689, 0]
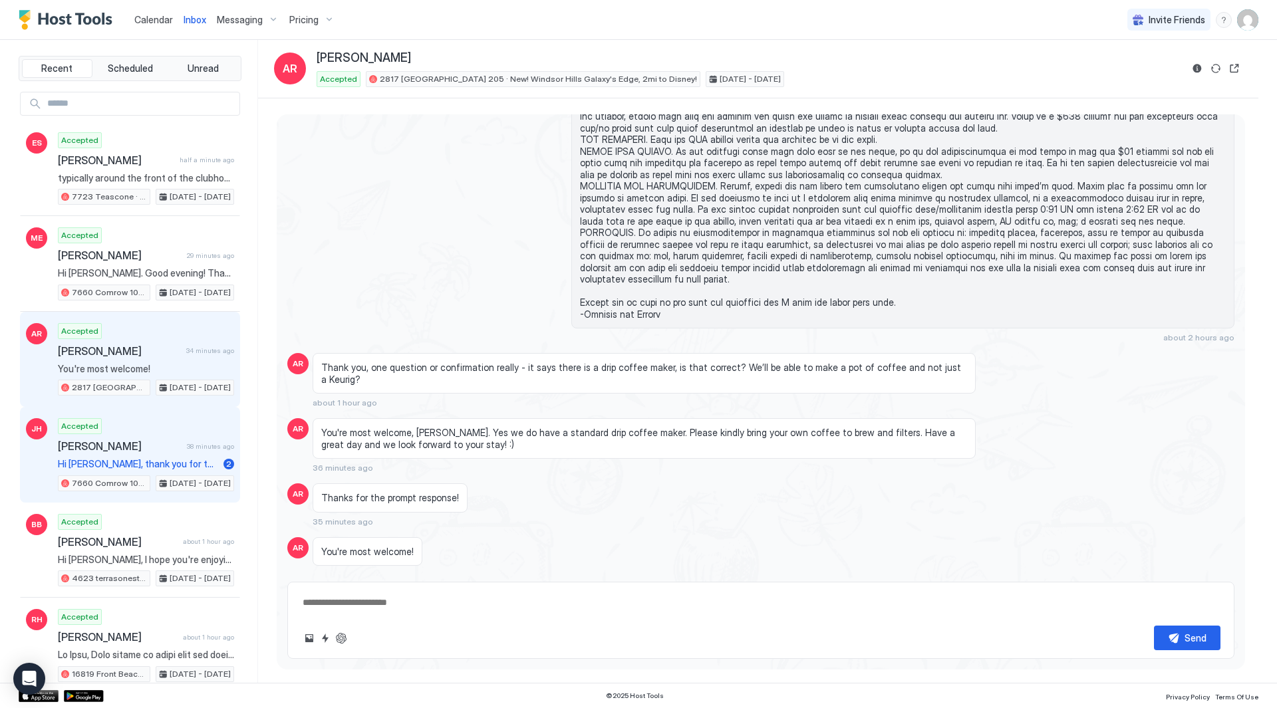
click at [178, 447] on div "[PERSON_NAME] 38 minutes ago" at bounding box center [146, 446] width 176 height 13
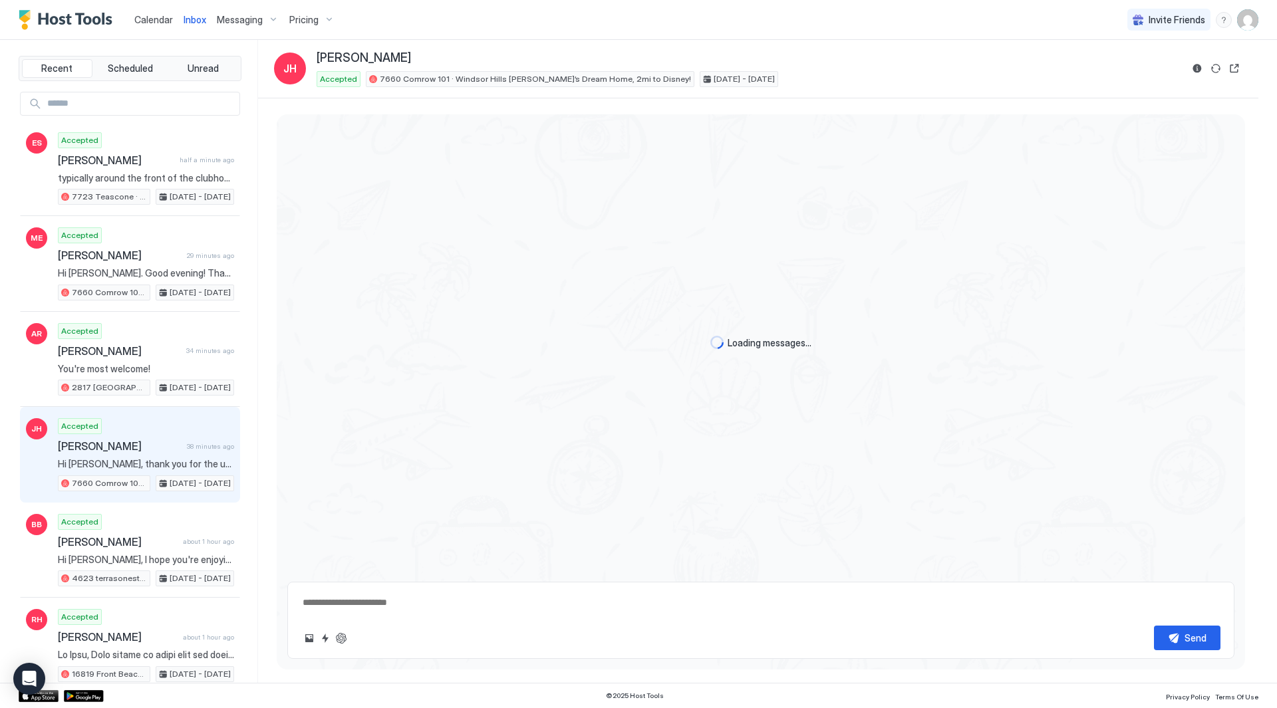
scroll to position [462, 0]
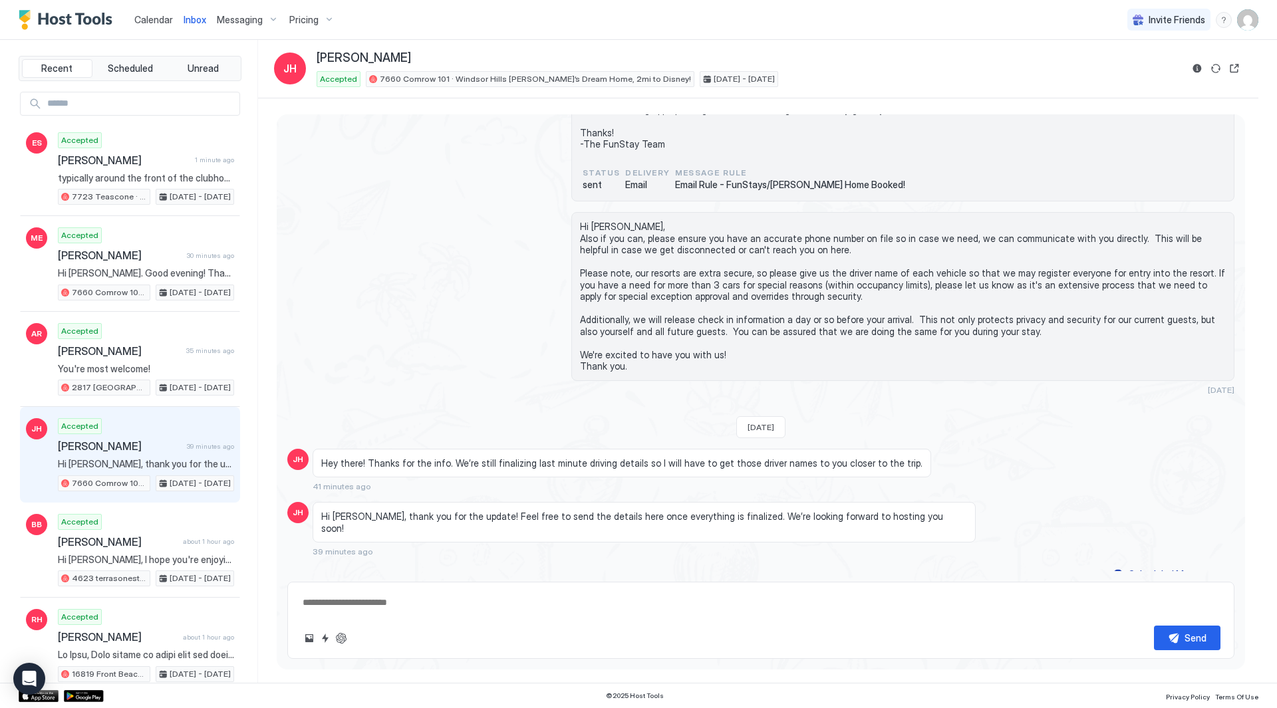
type textarea "*"
